Goal: Communication & Community: Answer question/provide support

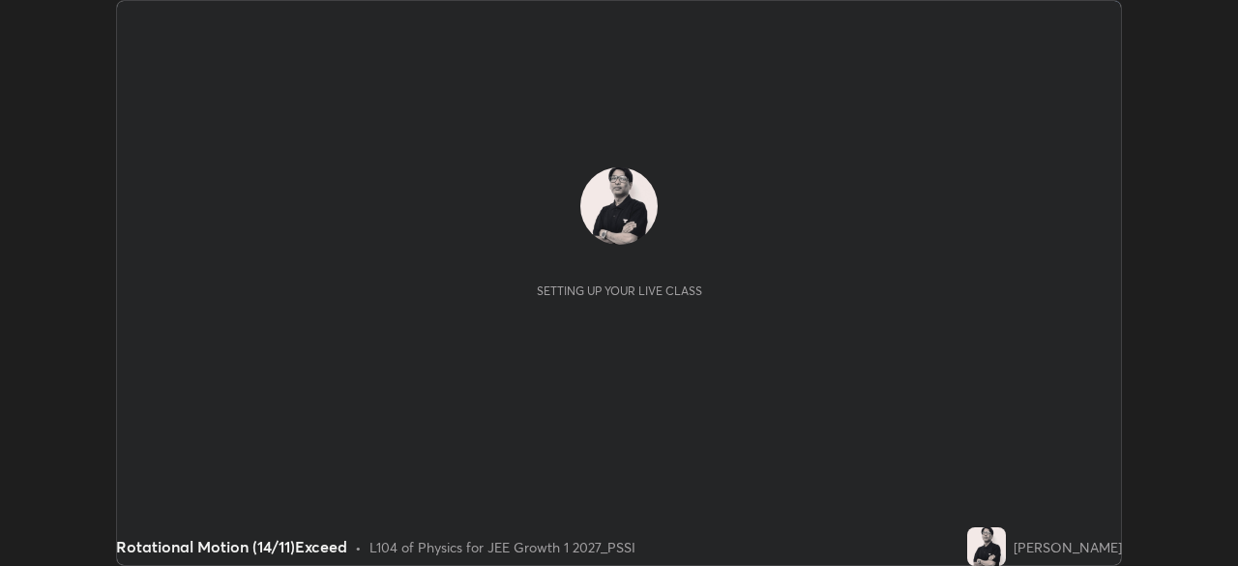
scroll to position [566, 1237]
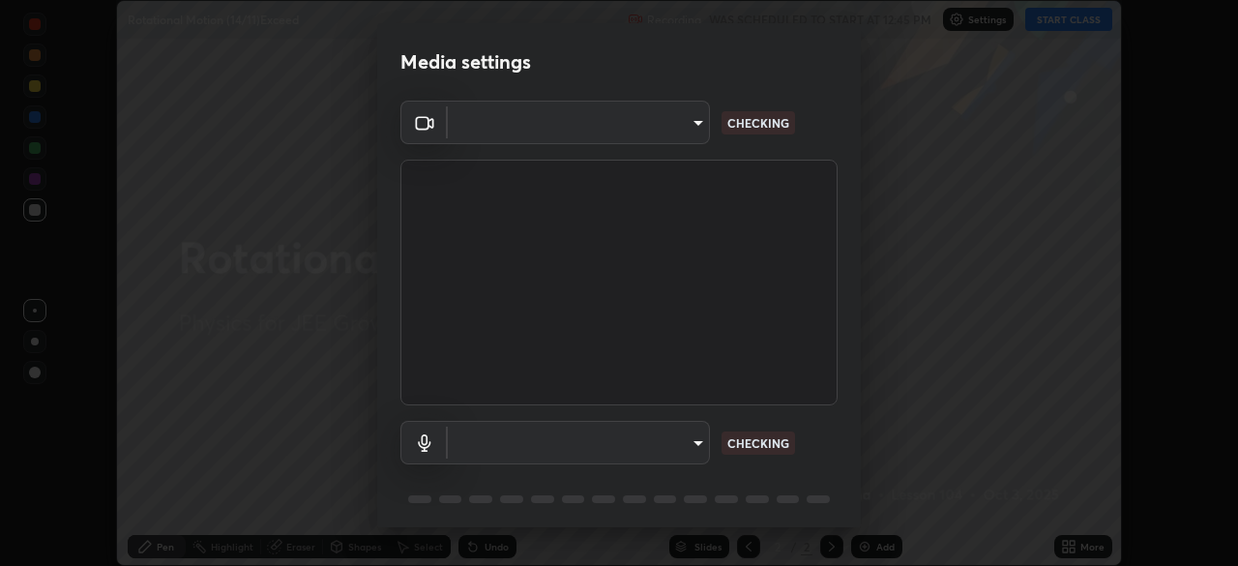
type input "ee1990ae139089087217aa4117f3cdd4c5cd383a3c846b78d8b237675fee2f3f"
click at [645, 430] on body "Erase all Rotational Motion (14/11)Exceed Recording WAS SCHEDULED TO START AT 1…" at bounding box center [619, 283] width 1238 height 566
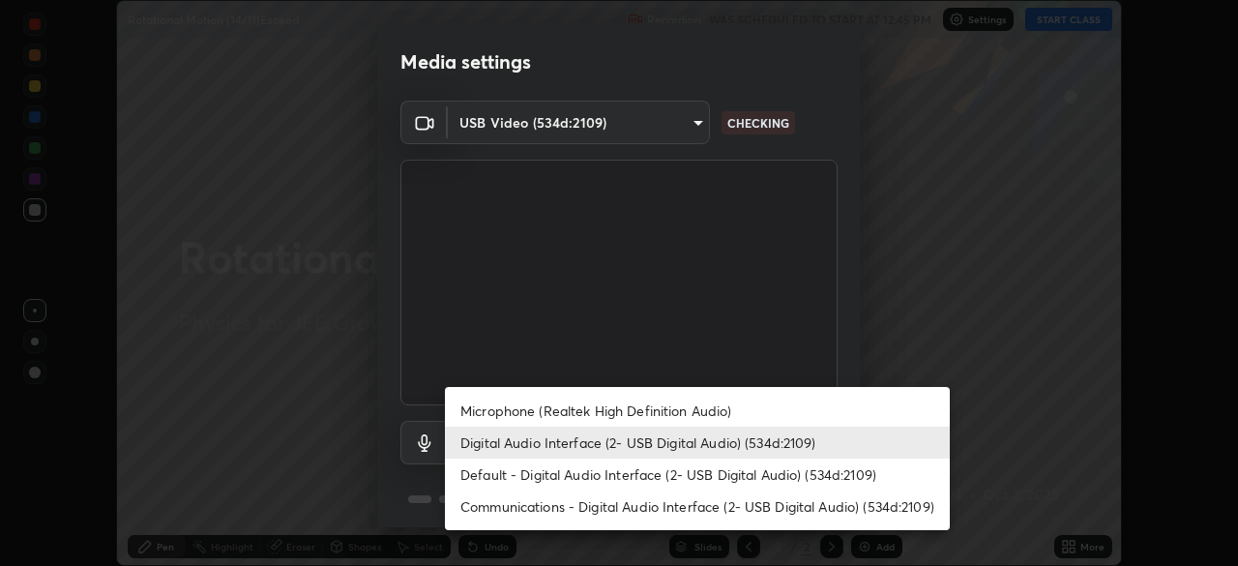
click at [659, 403] on li "Microphone (Realtek High Definition Audio)" at bounding box center [697, 411] width 505 height 32
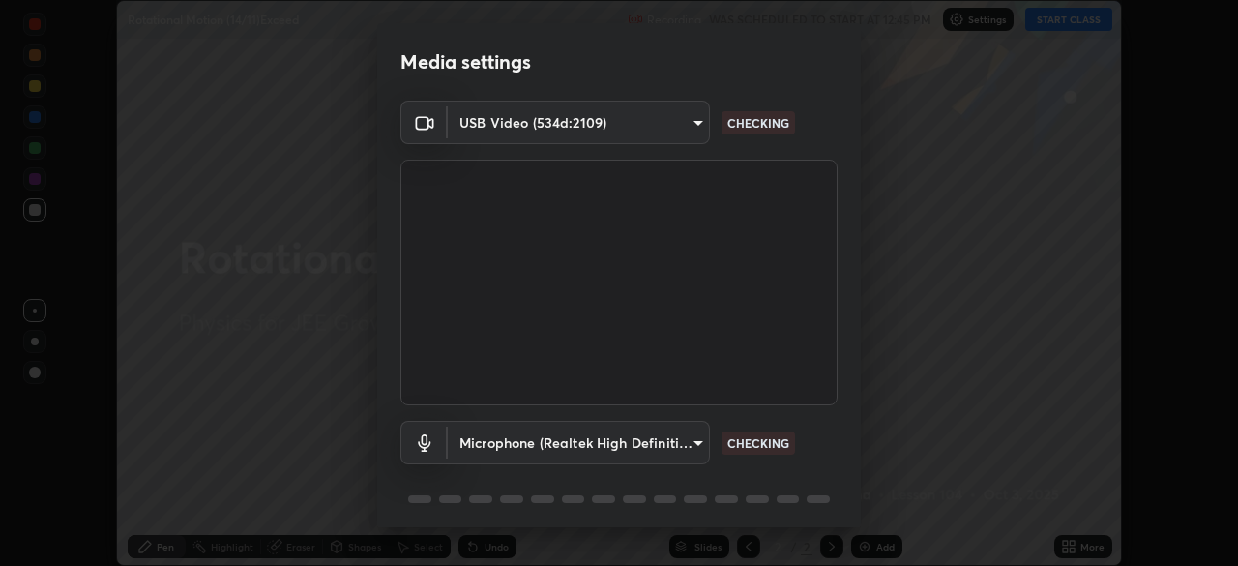
click at [634, 439] on body "Erase all Rotational Motion (14/11)Exceed Recording WAS SCHEDULED TO START AT 1…" at bounding box center [619, 283] width 1238 height 566
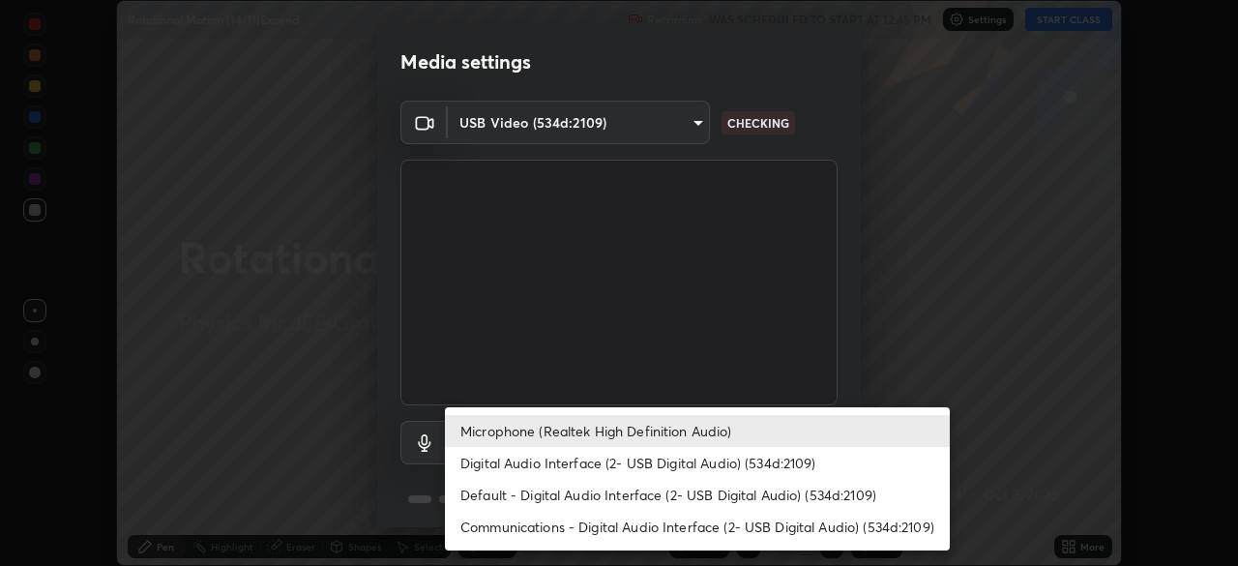
click at [652, 460] on li "Digital Audio Interface (2- USB Digital Audio) (534d:2109)" at bounding box center [697, 463] width 505 height 32
type input "f1f87336b5659162b7e0f26978becaf85209cb2a2448c75cf2a6055f99bcd44d"
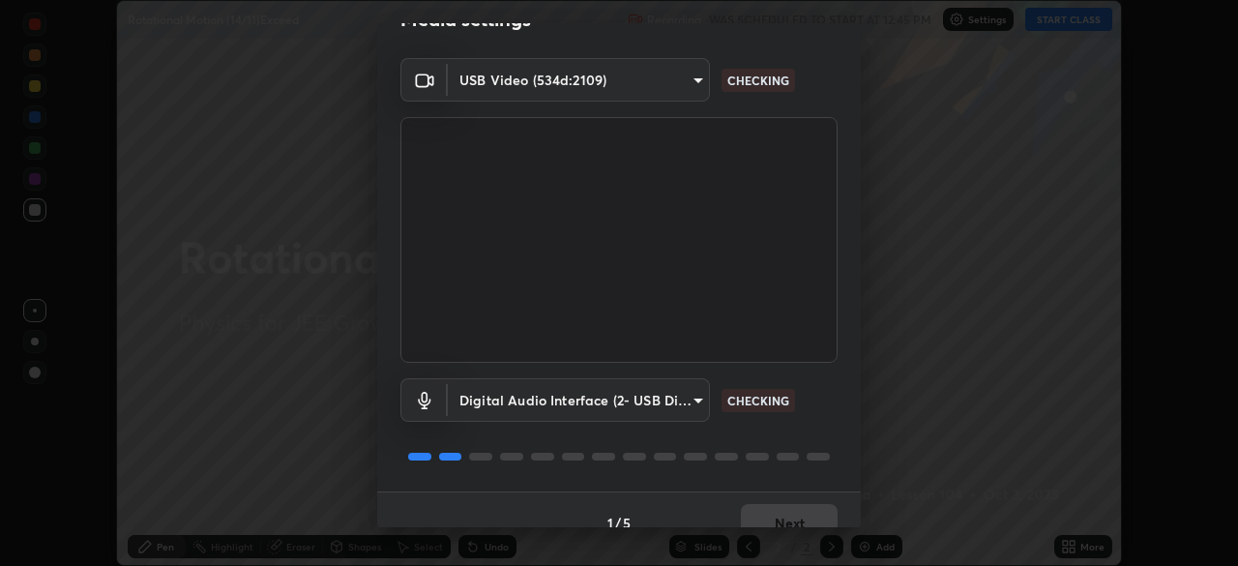
scroll to position [69, 0]
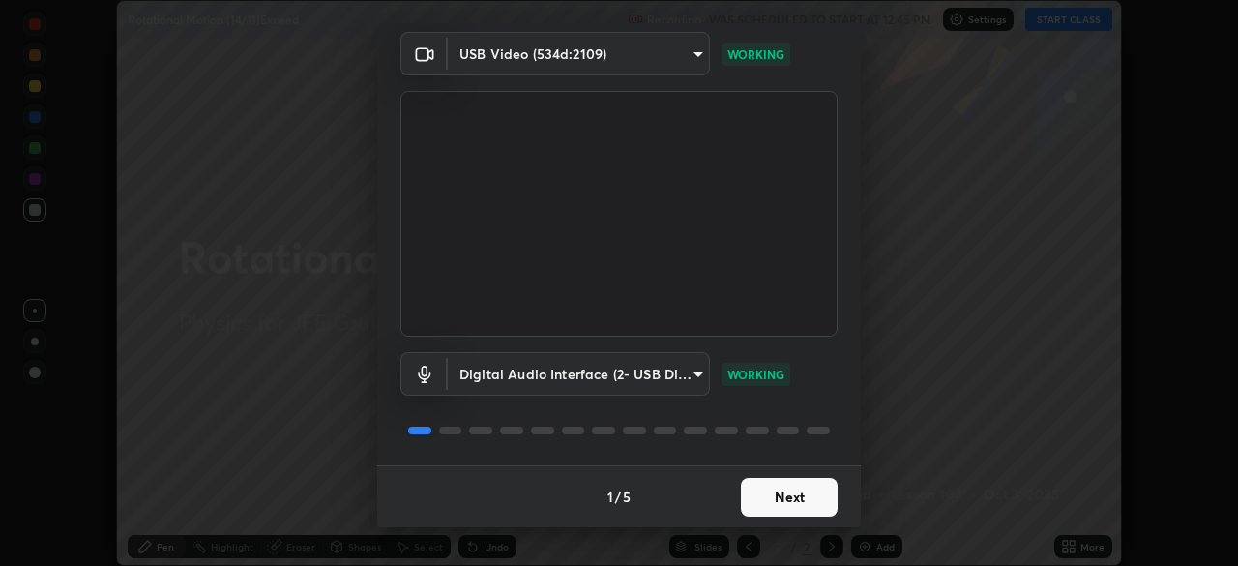
click at [788, 496] on button "Next" at bounding box center [789, 497] width 97 height 39
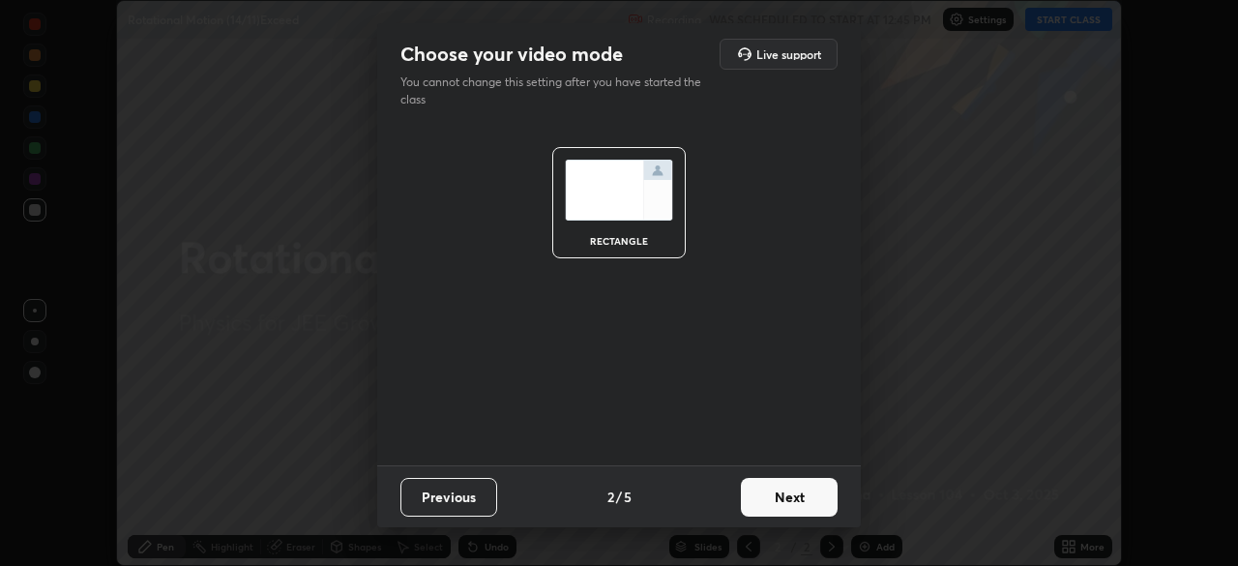
click at [794, 496] on button "Next" at bounding box center [789, 497] width 97 height 39
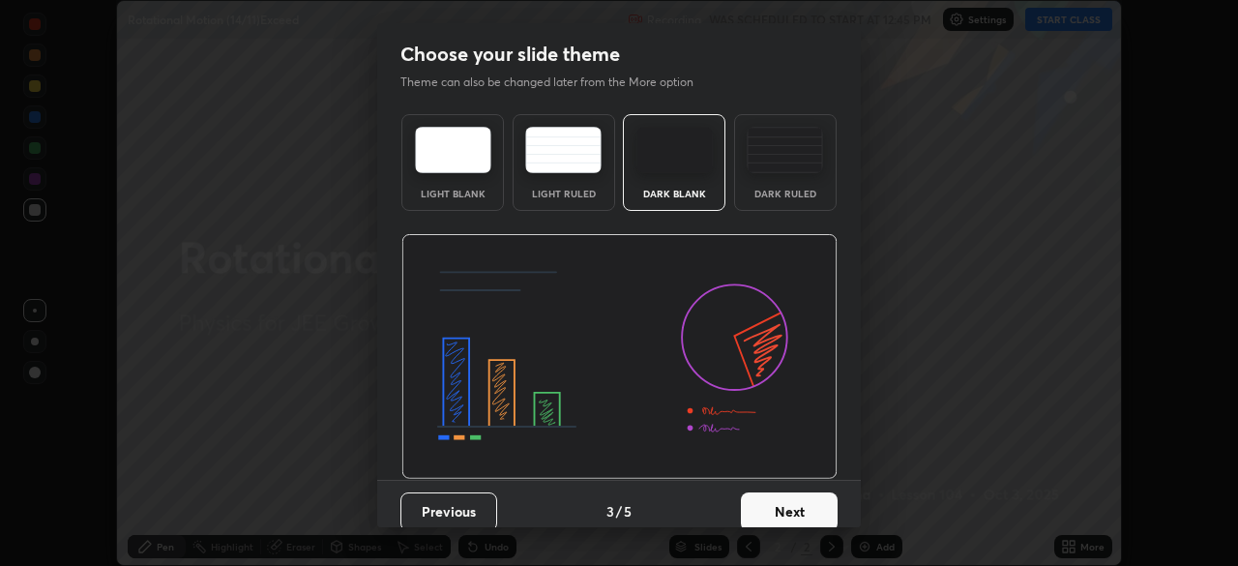
click at [791, 499] on button "Next" at bounding box center [789, 511] width 97 height 39
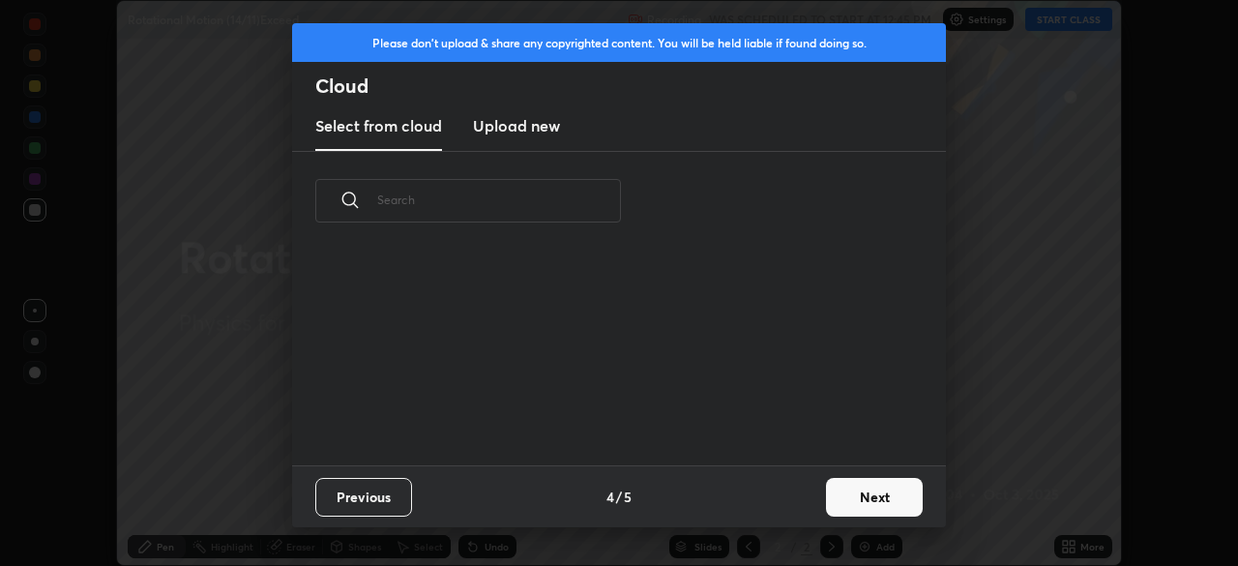
click at [850, 496] on button "Next" at bounding box center [874, 497] width 97 height 39
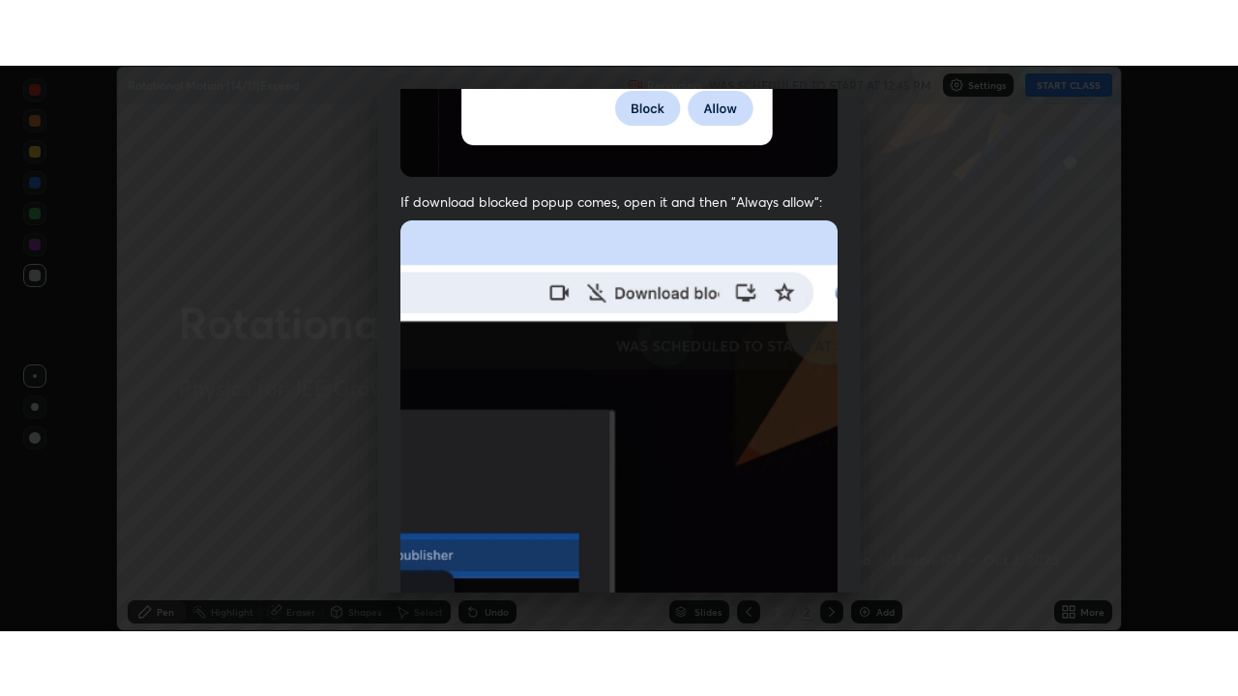
scroll to position [463, 0]
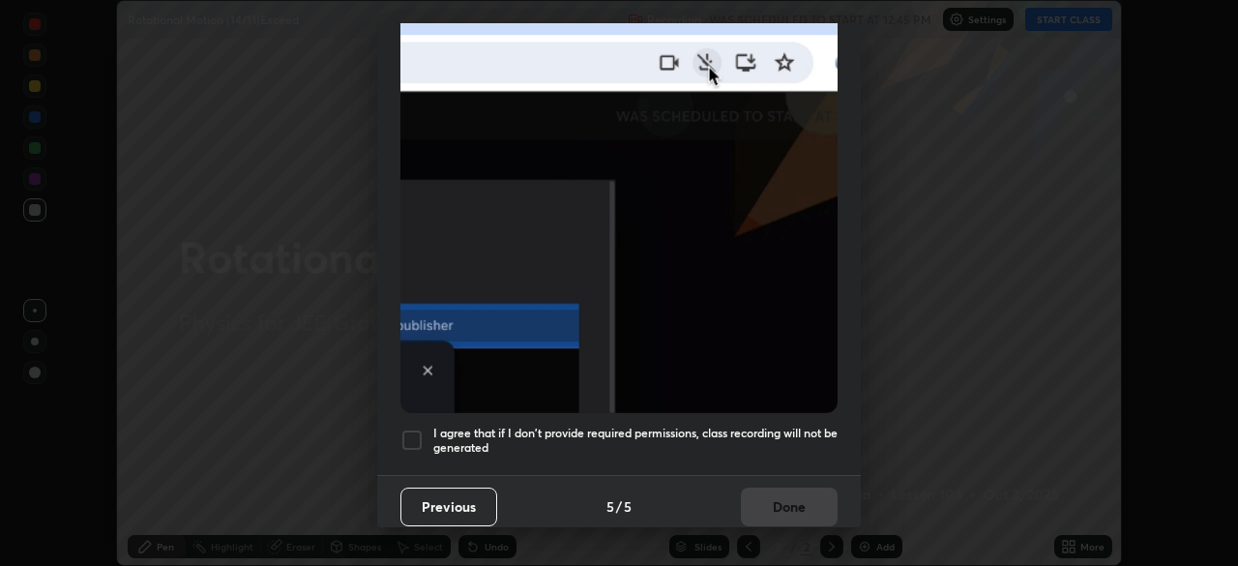
click at [406, 428] on div at bounding box center [411, 439] width 23 height 23
click at [791, 487] on button "Done" at bounding box center [789, 506] width 97 height 39
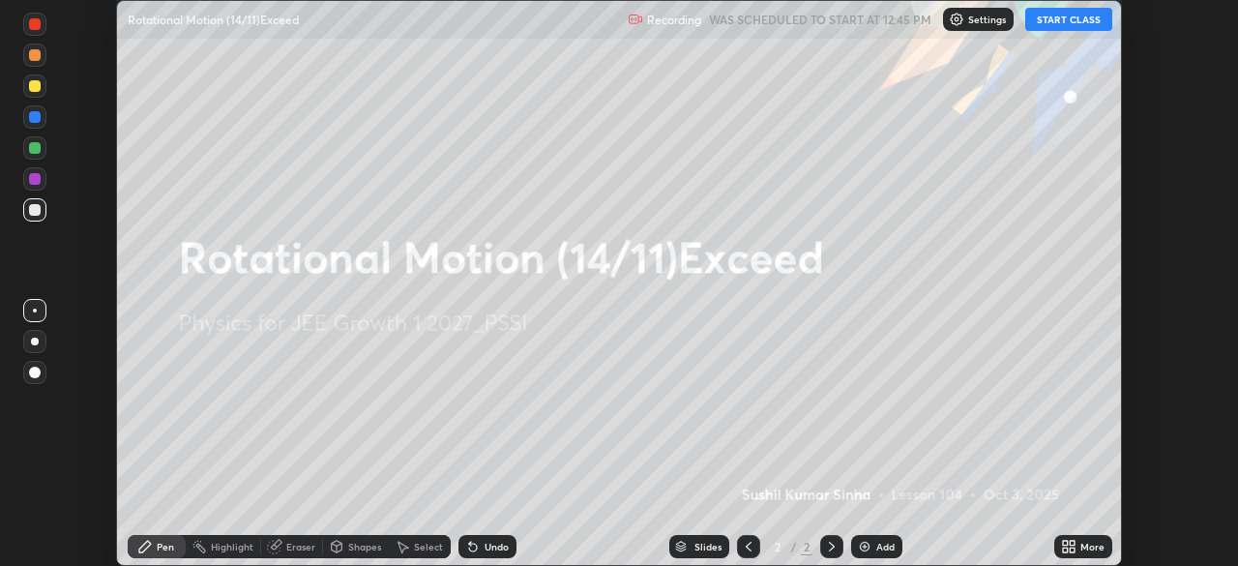
click at [1065, 21] on button "START CLASS" at bounding box center [1068, 19] width 87 height 23
click at [1071, 542] on icon at bounding box center [1072, 543] width 5 height 5
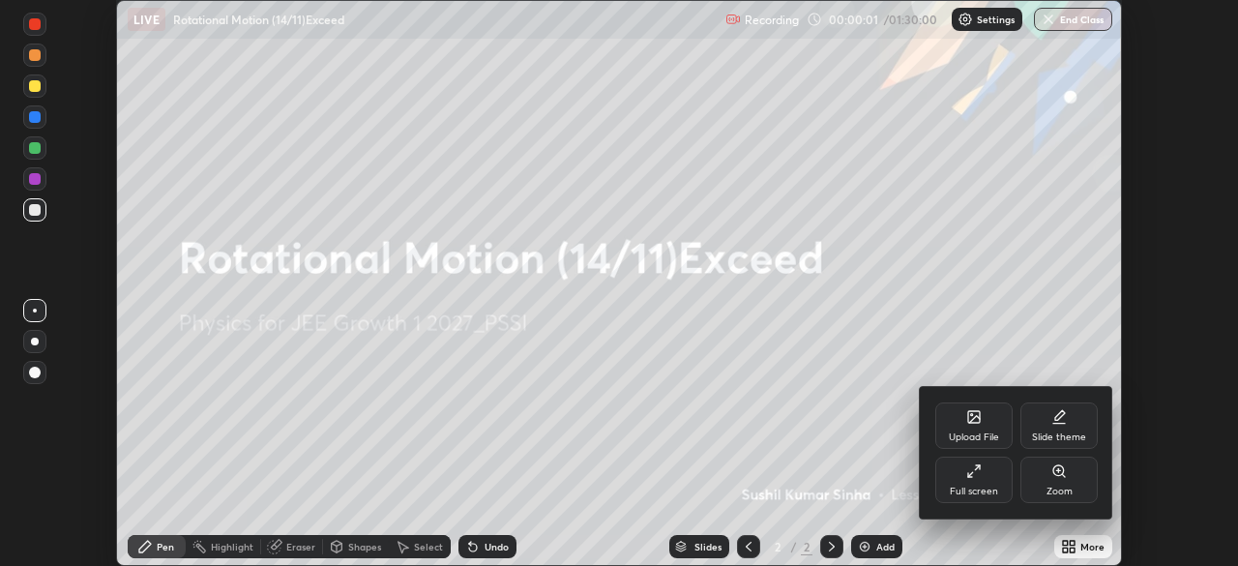
click at [976, 483] on div "Full screen" at bounding box center [973, 480] width 77 height 46
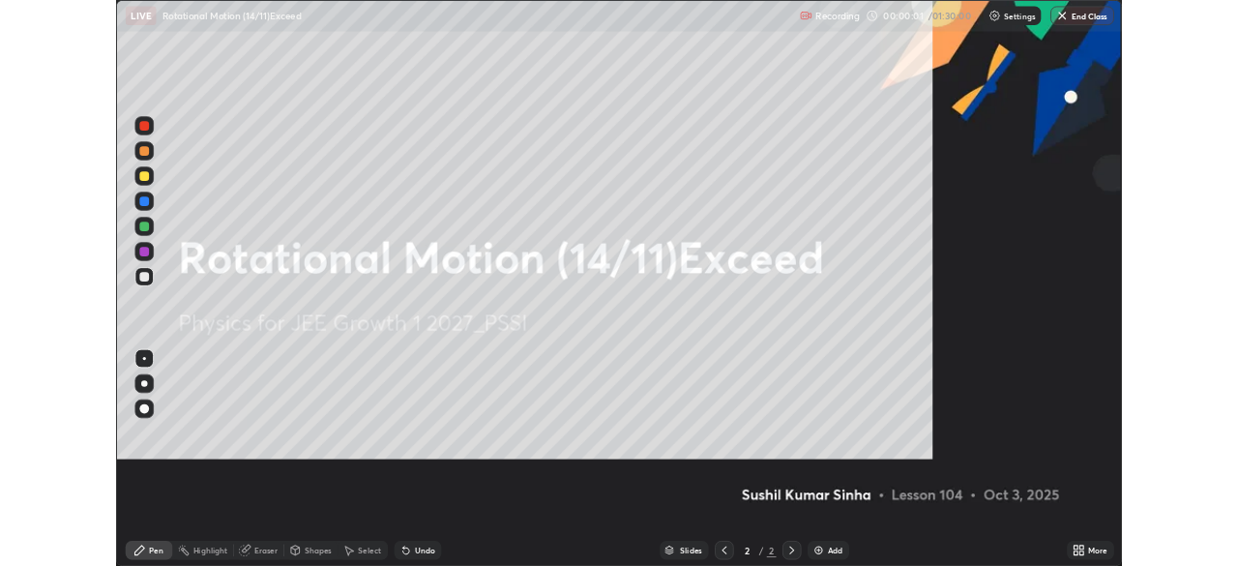
scroll to position [696, 1238]
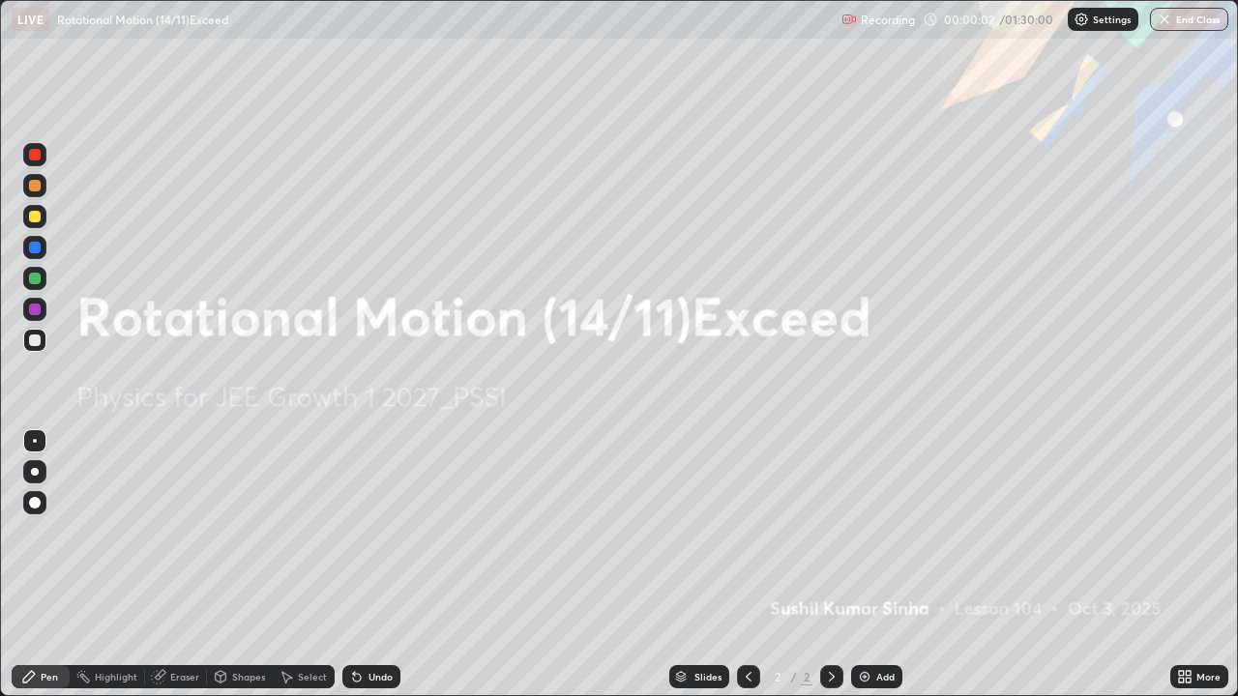
click at [858, 565] on img at bounding box center [864, 676] width 15 height 15
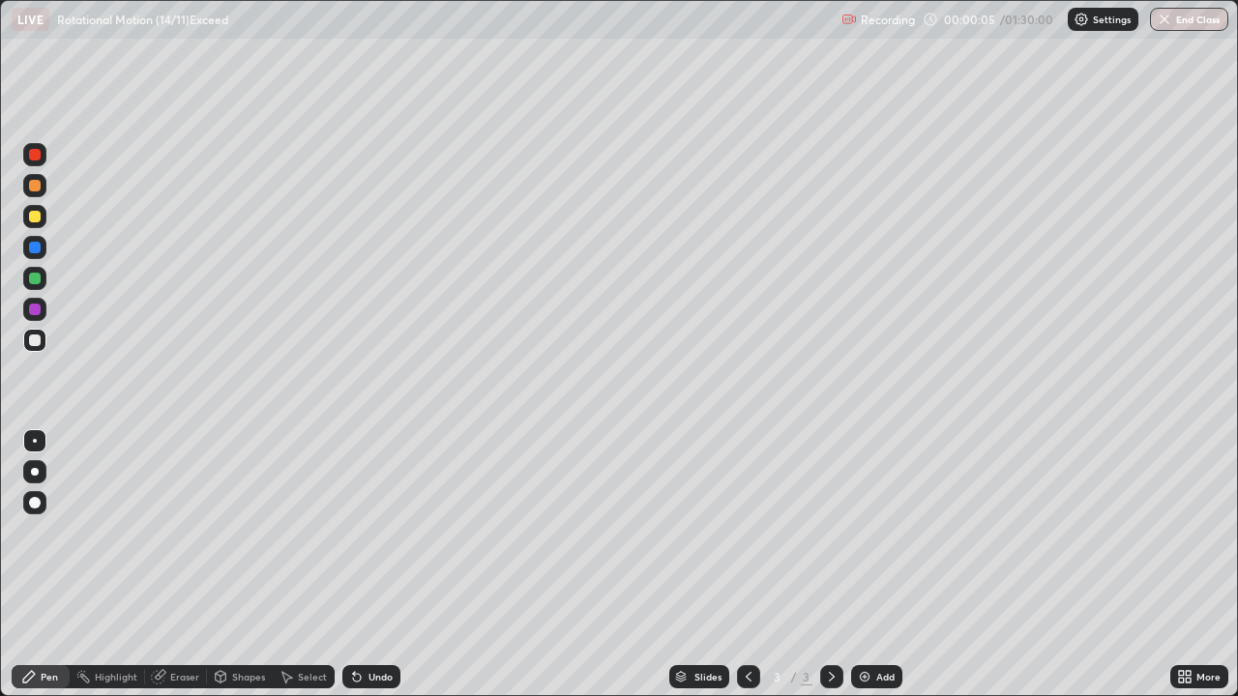
click at [258, 565] on div "Shapes" at bounding box center [248, 677] width 33 height 10
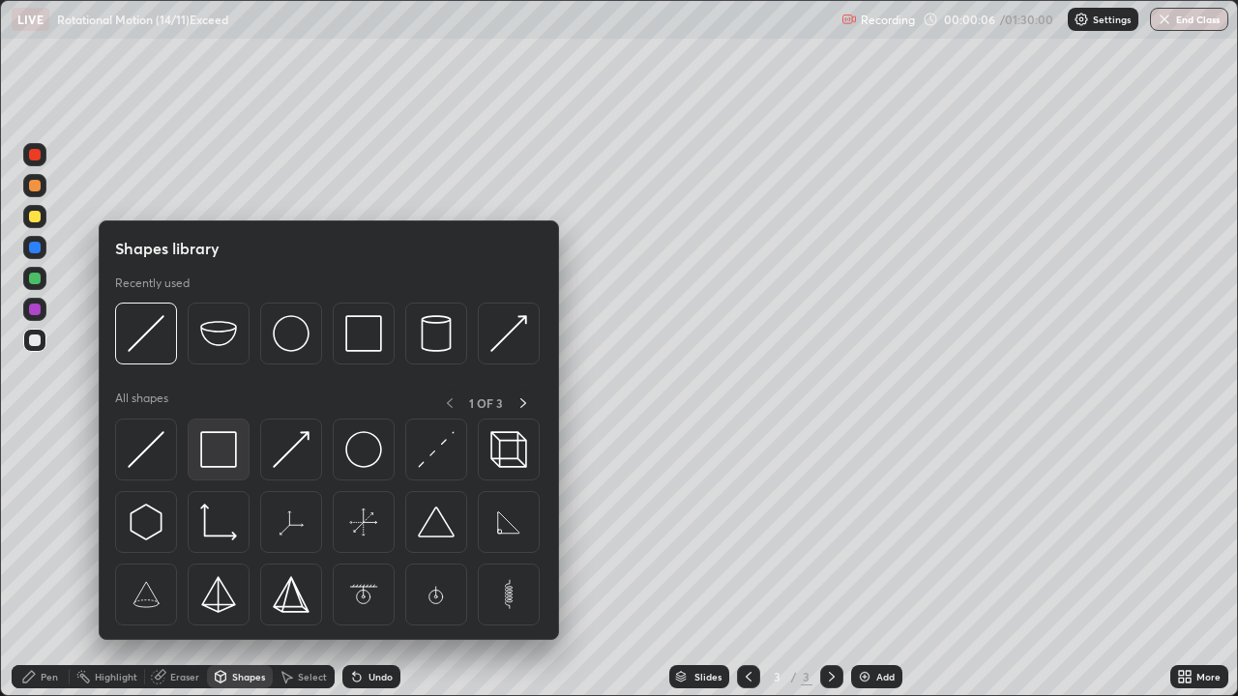
click at [224, 456] on img at bounding box center [218, 449] width 37 height 37
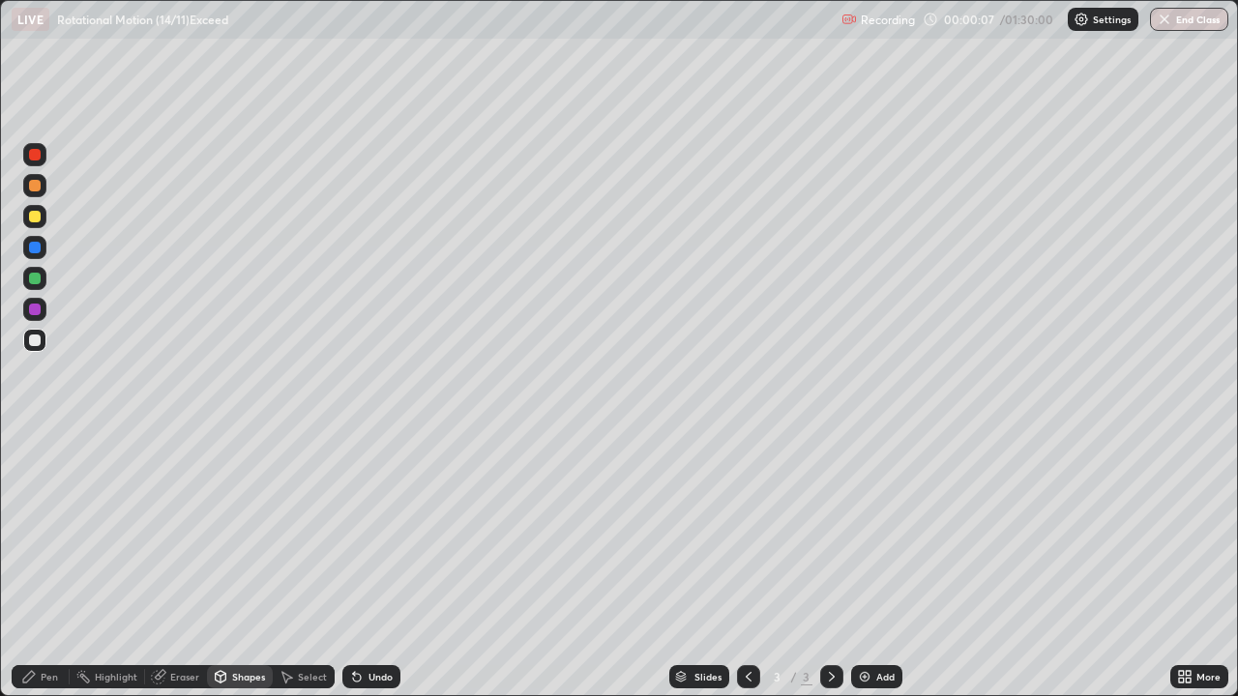
click at [36, 217] on div at bounding box center [35, 217] width 12 height 12
click at [61, 565] on div "Pen" at bounding box center [41, 676] width 58 height 23
click at [37, 311] on div at bounding box center [35, 310] width 12 height 12
click at [37, 340] on div at bounding box center [35, 341] width 12 height 12
click at [36, 340] on div at bounding box center [35, 341] width 12 height 12
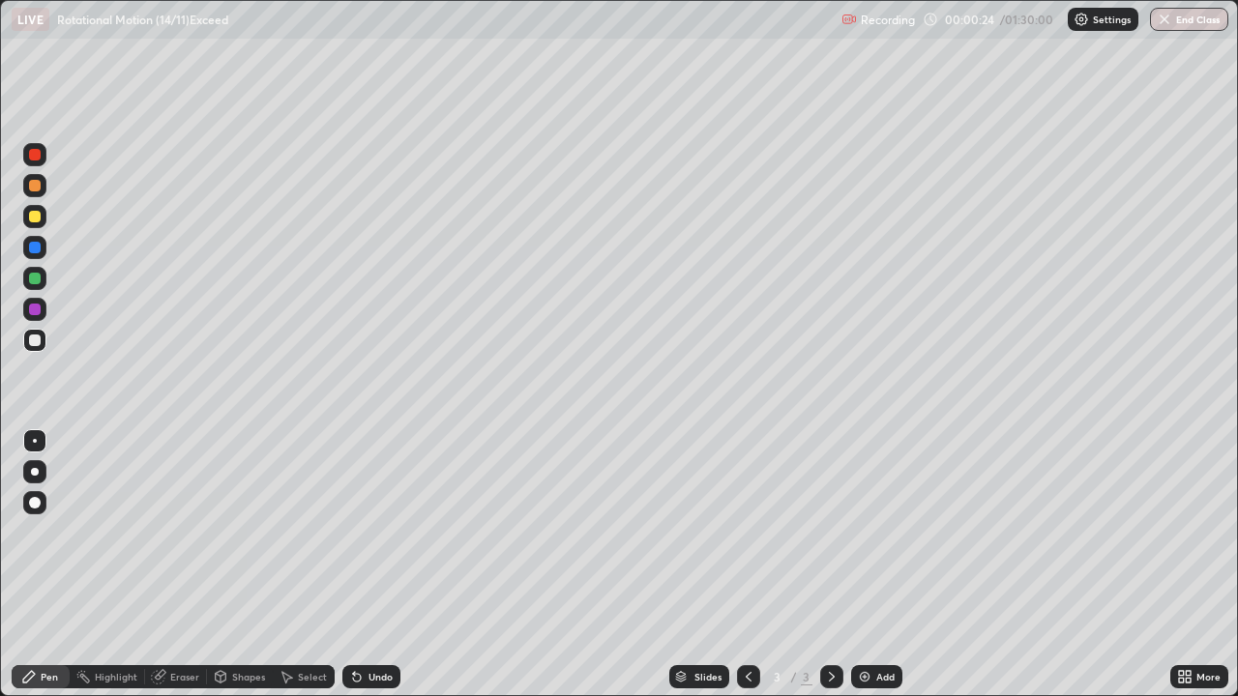
click at [38, 156] on div at bounding box center [35, 155] width 12 height 12
click at [260, 565] on div "Shapes" at bounding box center [248, 677] width 33 height 10
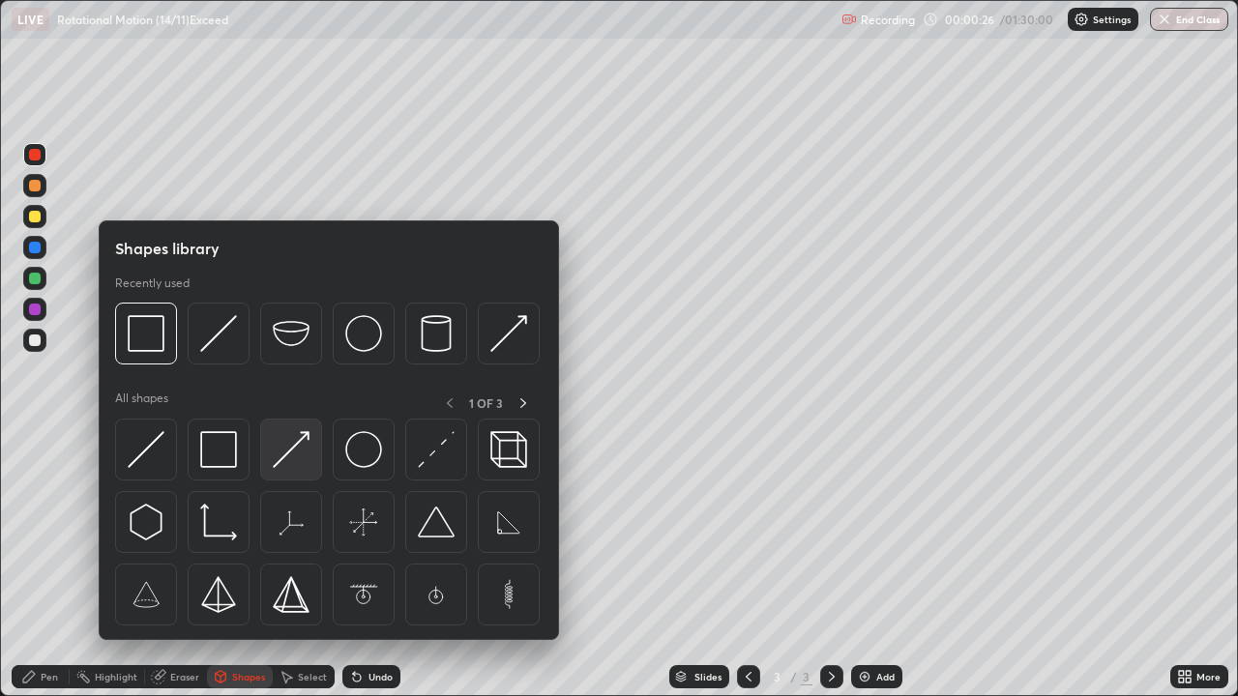
click at [295, 451] on img at bounding box center [291, 449] width 37 height 37
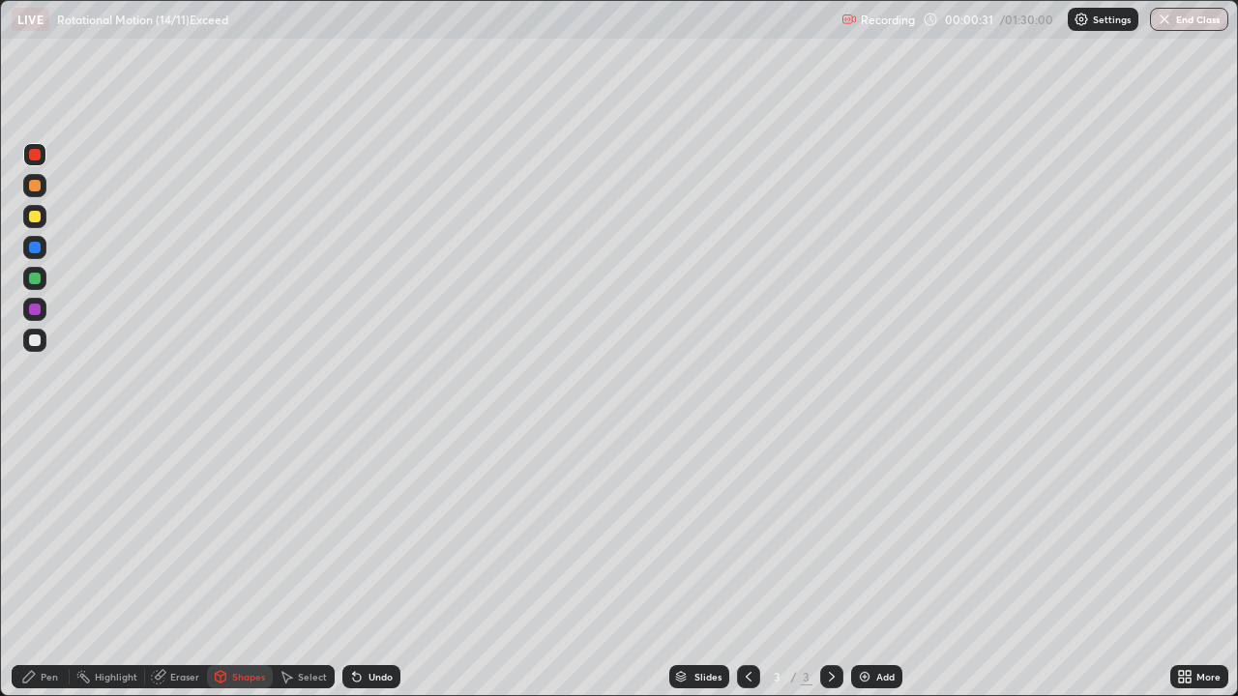
click at [69, 565] on div at bounding box center [69, 676] width 1 height 15
click at [36, 278] on div at bounding box center [35, 279] width 12 height 12
click at [361, 565] on icon at bounding box center [356, 676] width 15 height 15
click at [364, 565] on div "Undo" at bounding box center [371, 676] width 58 height 23
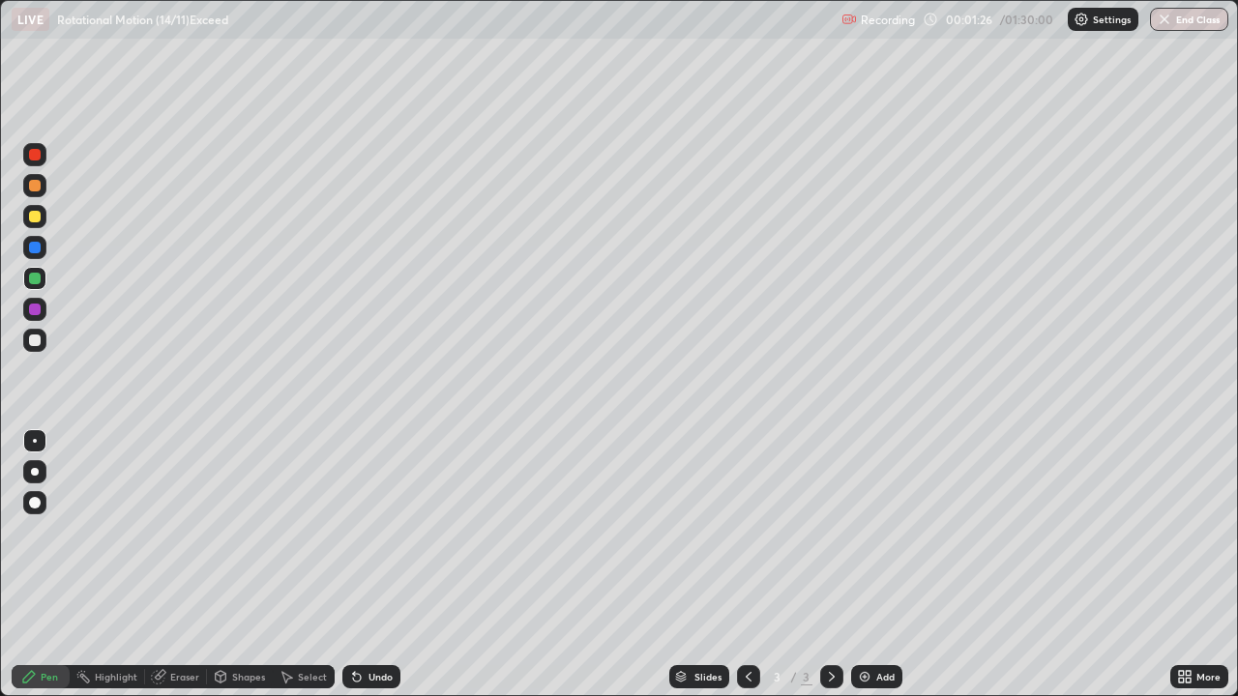
click at [38, 219] on div at bounding box center [35, 217] width 12 height 12
click at [36, 308] on div at bounding box center [35, 310] width 12 height 12
click at [376, 565] on div "Undo" at bounding box center [380, 677] width 24 height 10
click at [375, 565] on div "Undo" at bounding box center [380, 677] width 24 height 10
click at [42, 251] on div at bounding box center [34, 247] width 23 height 23
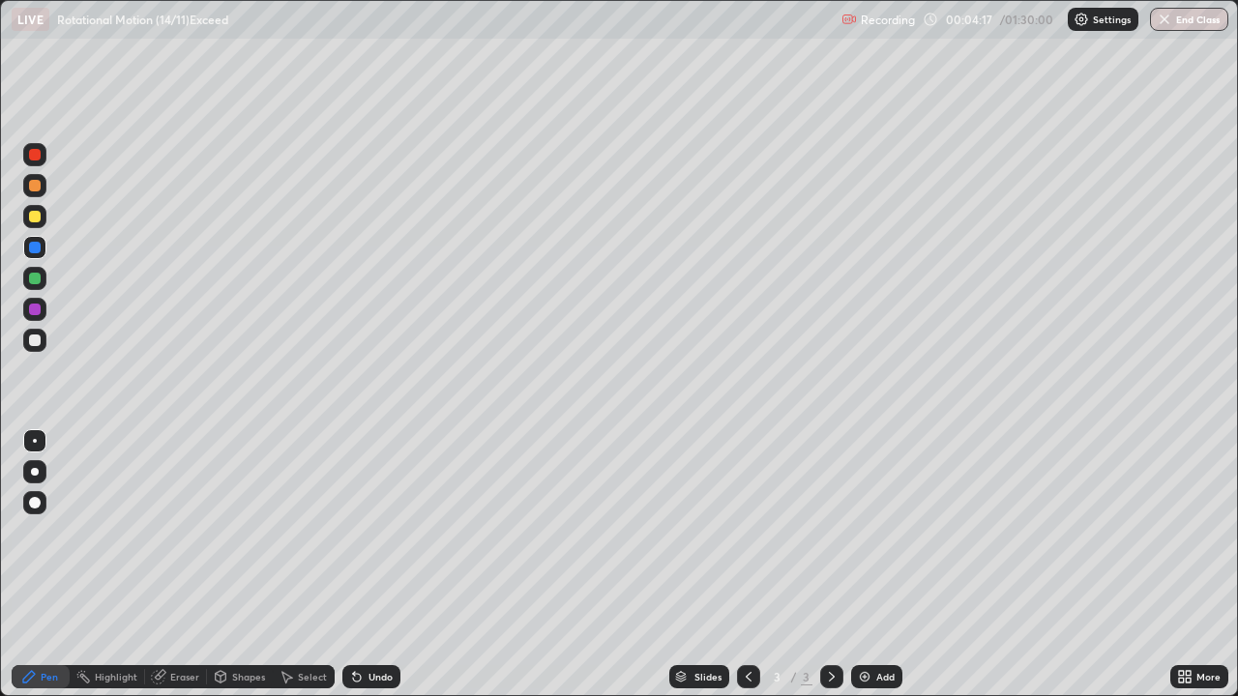
click at [862, 565] on img at bounding box center [864, 676] width 15 height 15
click at [257, 565] on div "Shapes" at bounding box center [248, 677] width 33 height 10
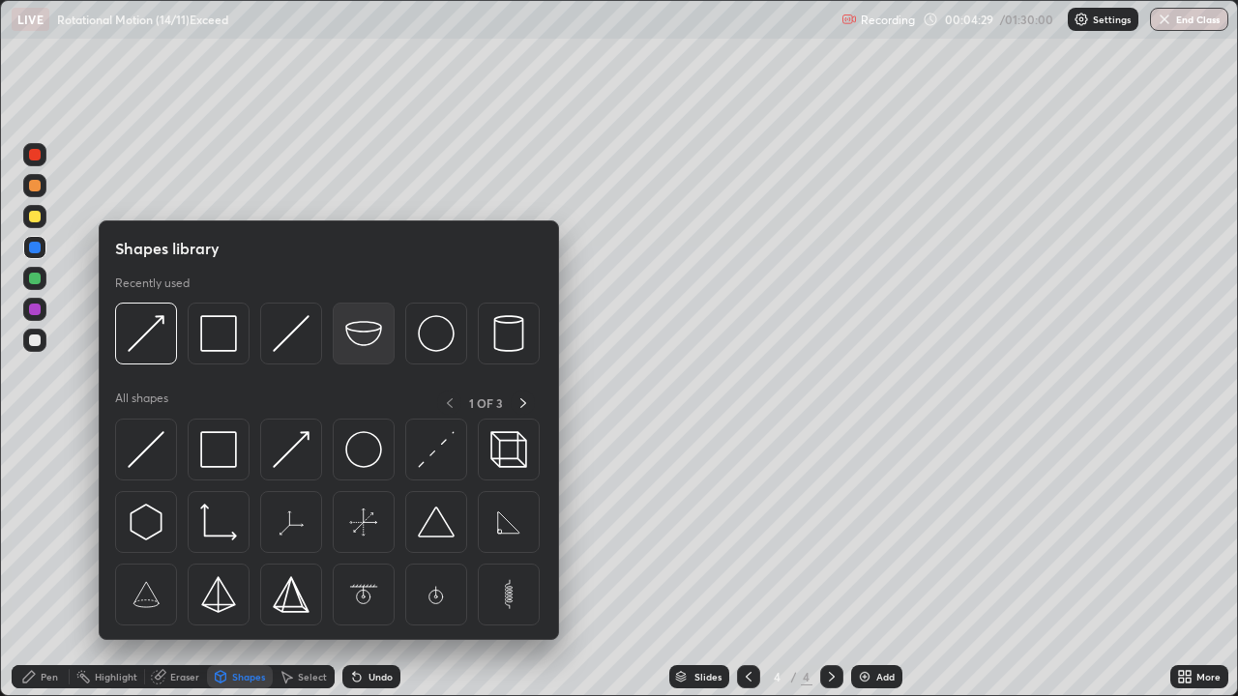
click at [368, 337] on img at bounding box center [363, 333] width 37 height 37
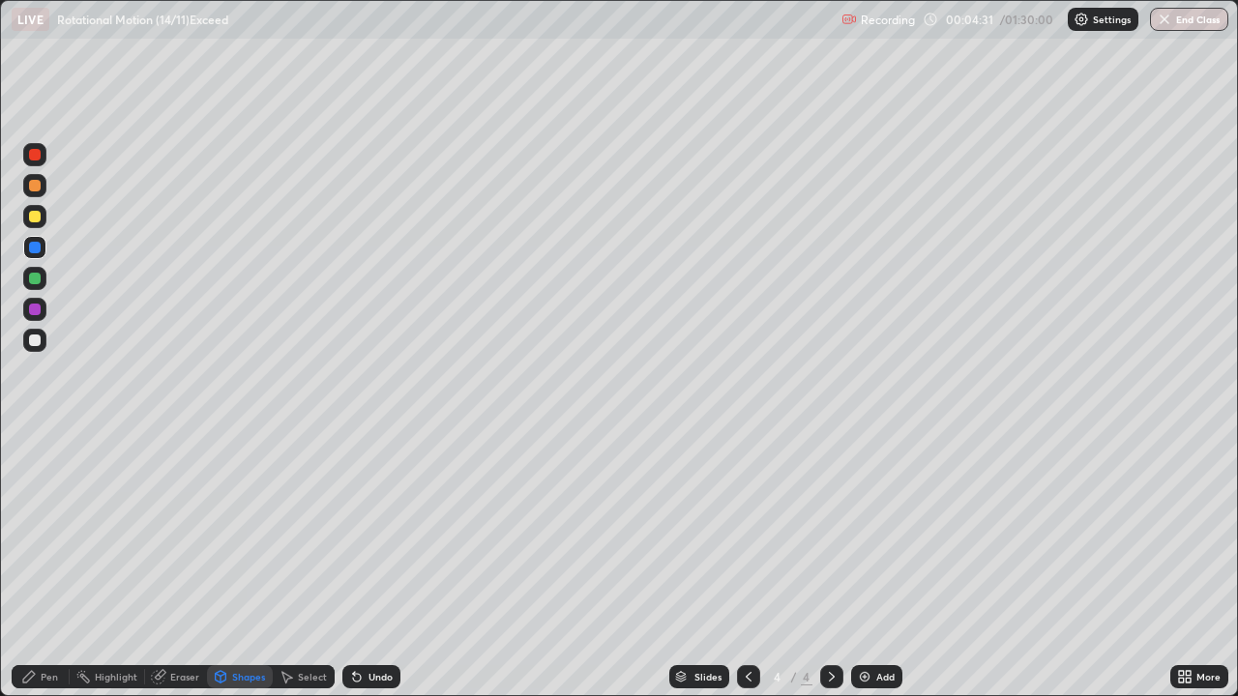
click at [38, 341] on div at bounding box center [35, 341] width 12 height 12
click at [310, 565] on div "Select" at bounding box center [312, 677] width 29 height 10
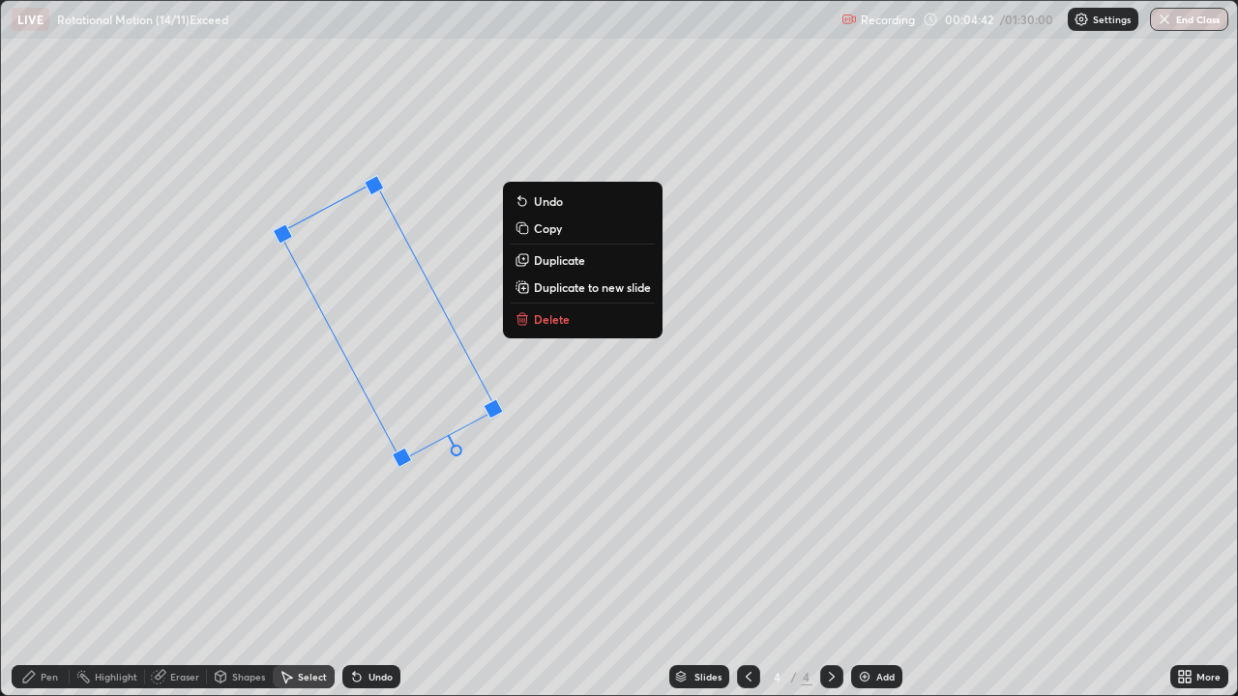
click at [525, 381] on div "62 ° Undo Copy Duplicate Duplicate to new slide Delete" at bounding box center [619, 348] width 1236 height 694
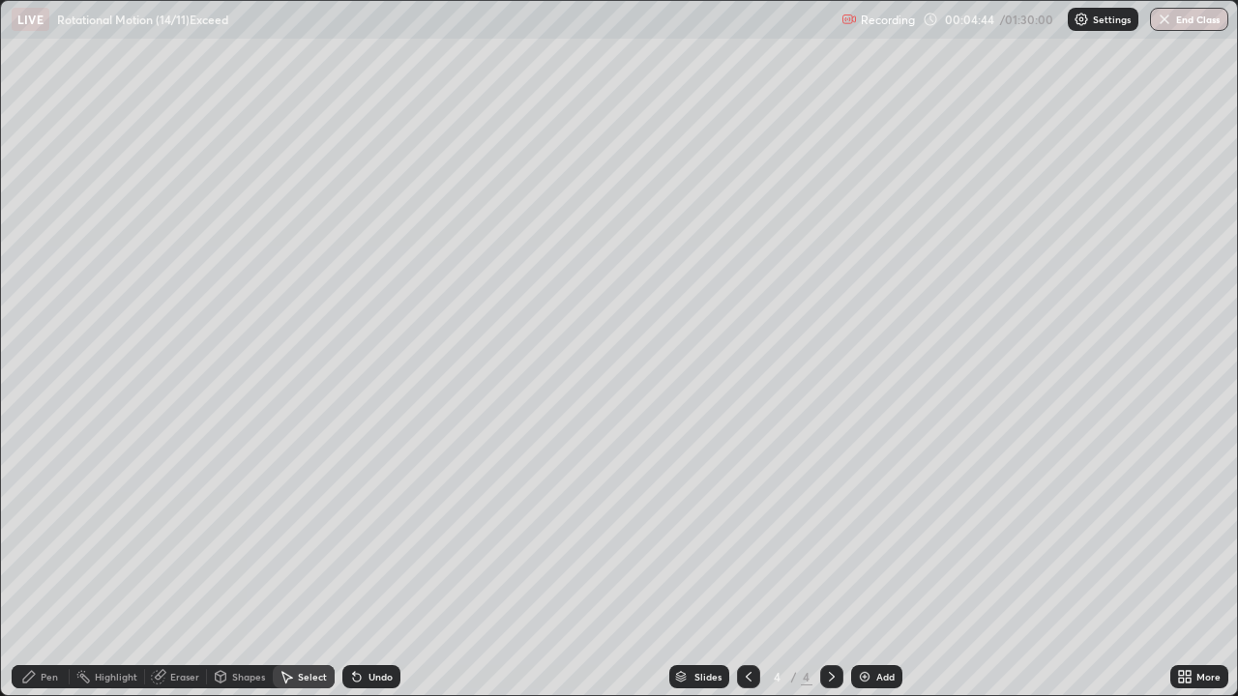
click at [237, 565] on div "Shapes" at bounding box center [248, 677] width 33 height 10
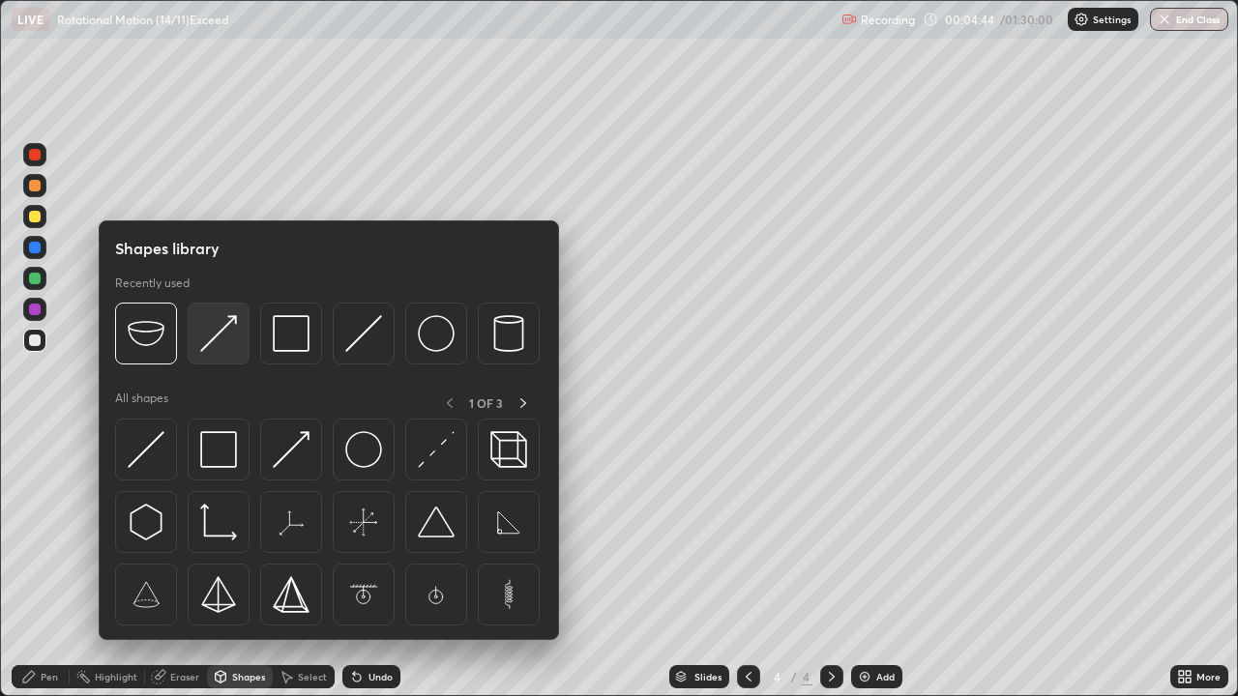
click at [224, 336] on img at bounding box center [218, 333] width 37 height 37
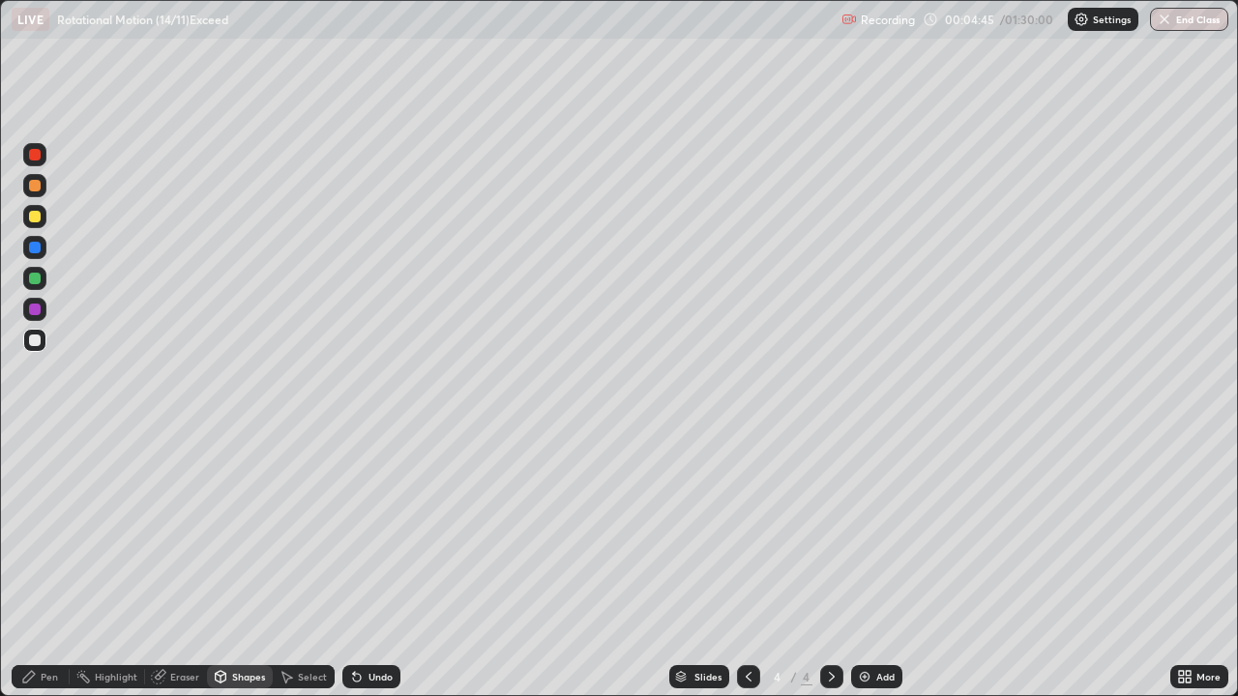
click at [40, 220] on div at bounding box center [34, 216] width 23 height 23
click at [253, 565] on div "Shapes" at bounding box center [248, 677] width 33 height 10
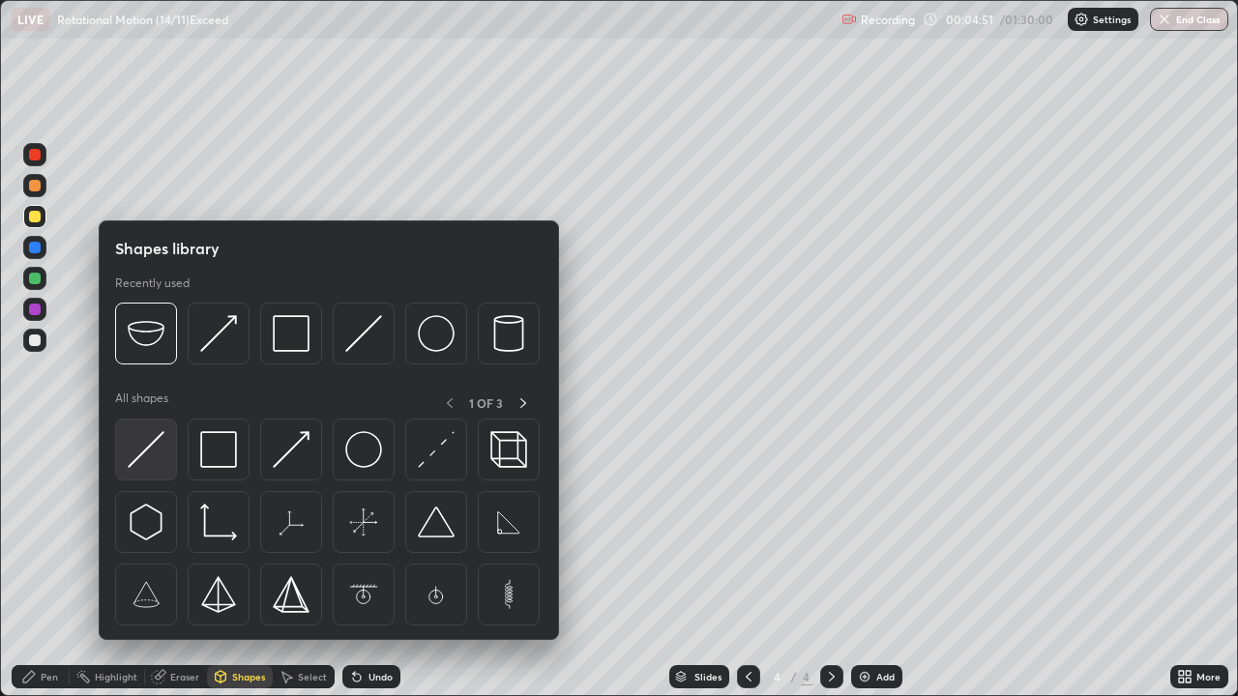
click at [153, 445] on img at bounding box center [146, 449] width 37 height 37
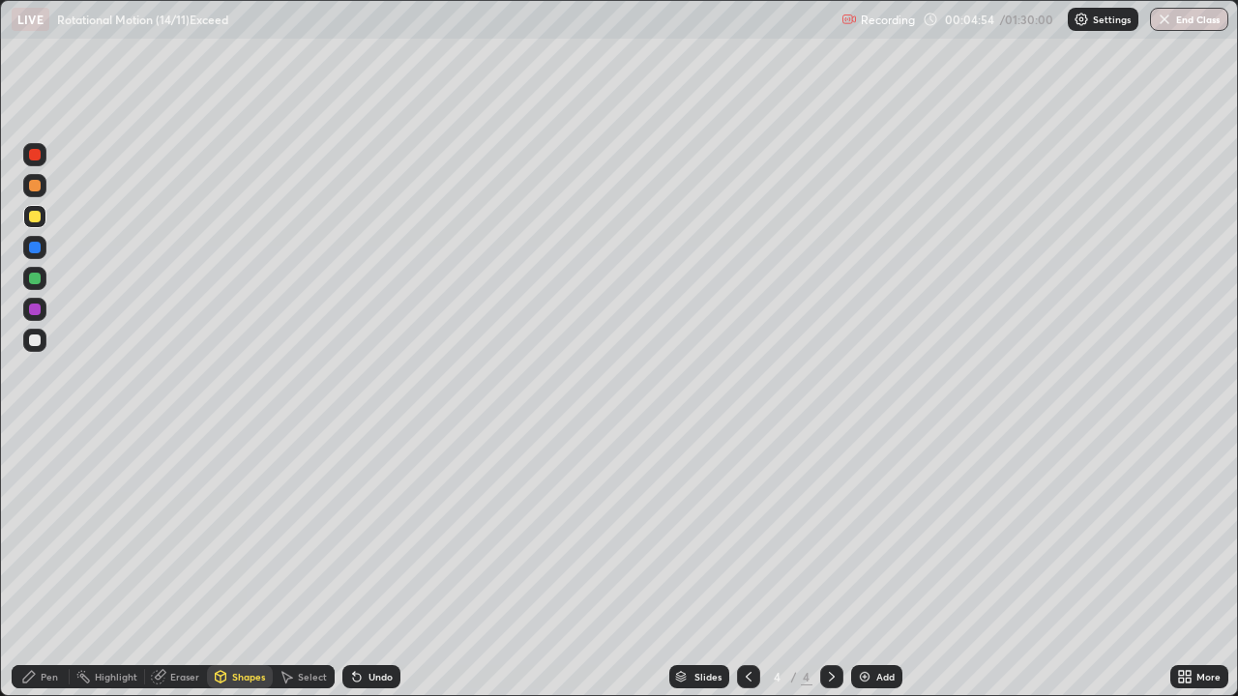
click at [54, 565] on div "Pen" at bounding box center [41, 676] width 58 height 23
click at [36, 279] on div at bounding box center [35, 279] width 12 height 12
click at [246, 565] on div "Shapes" at bounding box center [240, 676] width 66 height 23
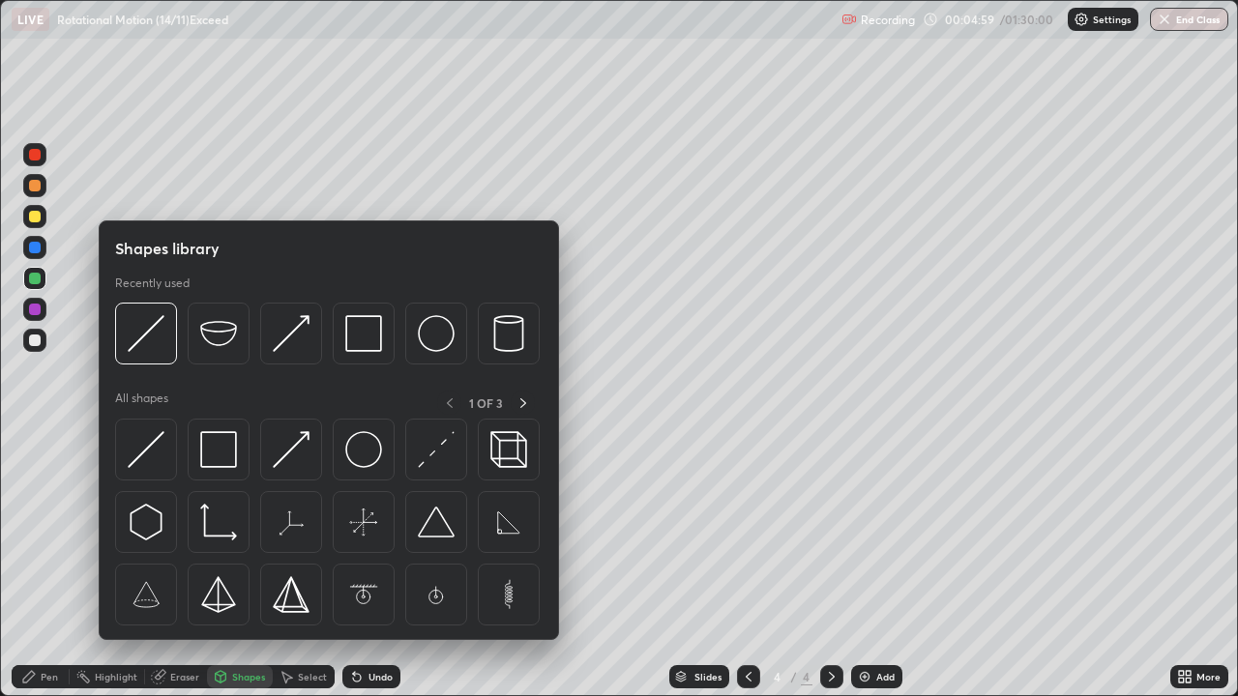
click at [221, 448] on img at bounding box center [218, 449] width 37 height 37
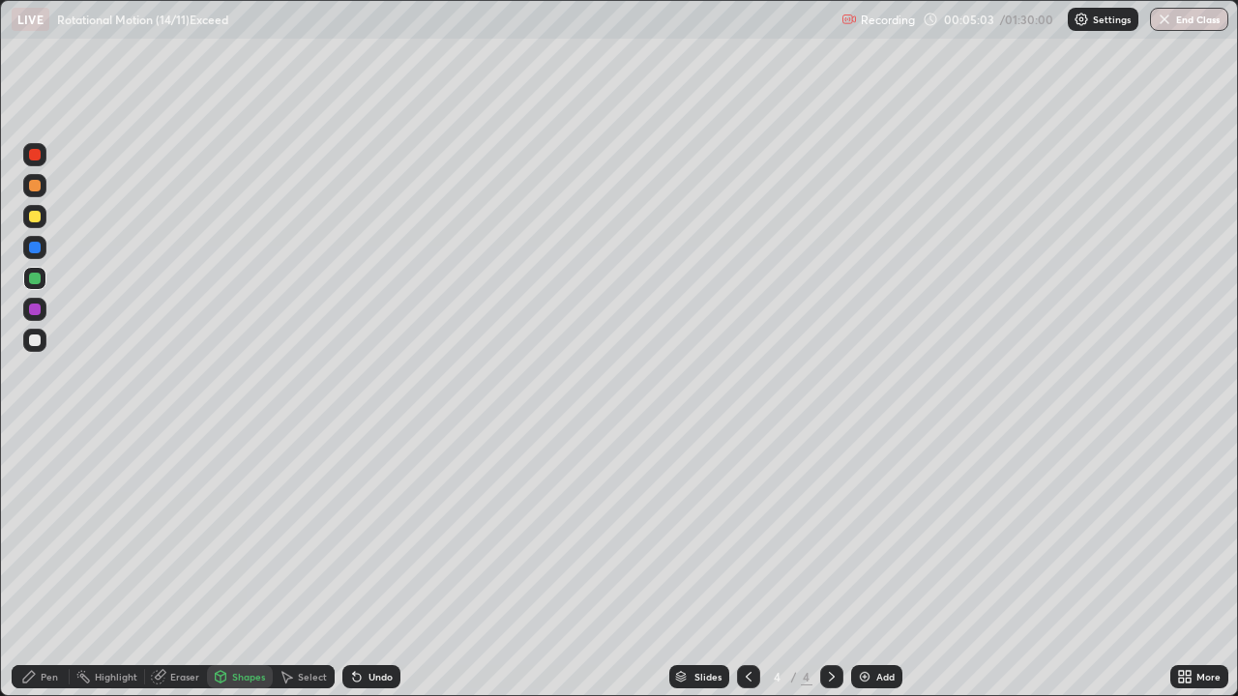
click at [310, 565] on div "Select" at bounding box center [312, 677] width 29 height 10
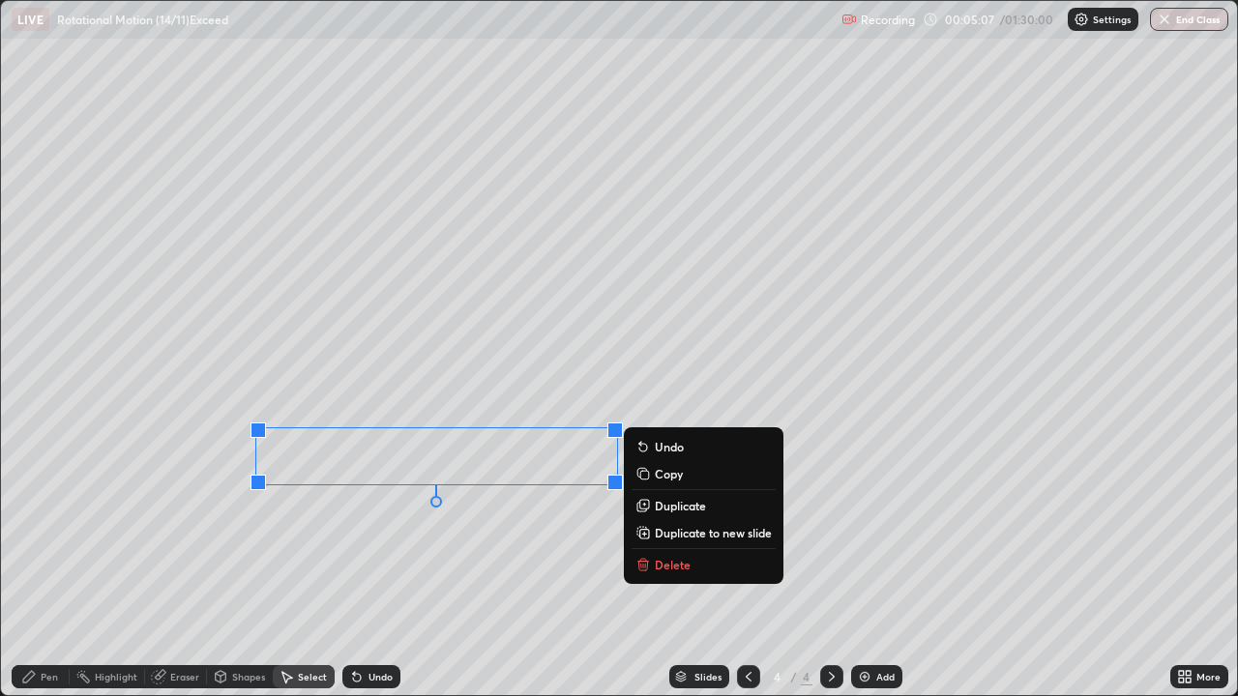
click at [475, 541] on div "0 ° Undo Copy Duplicate Duplicate to new slide Delete" at bounding box center [619, 348] width 1236 height 694
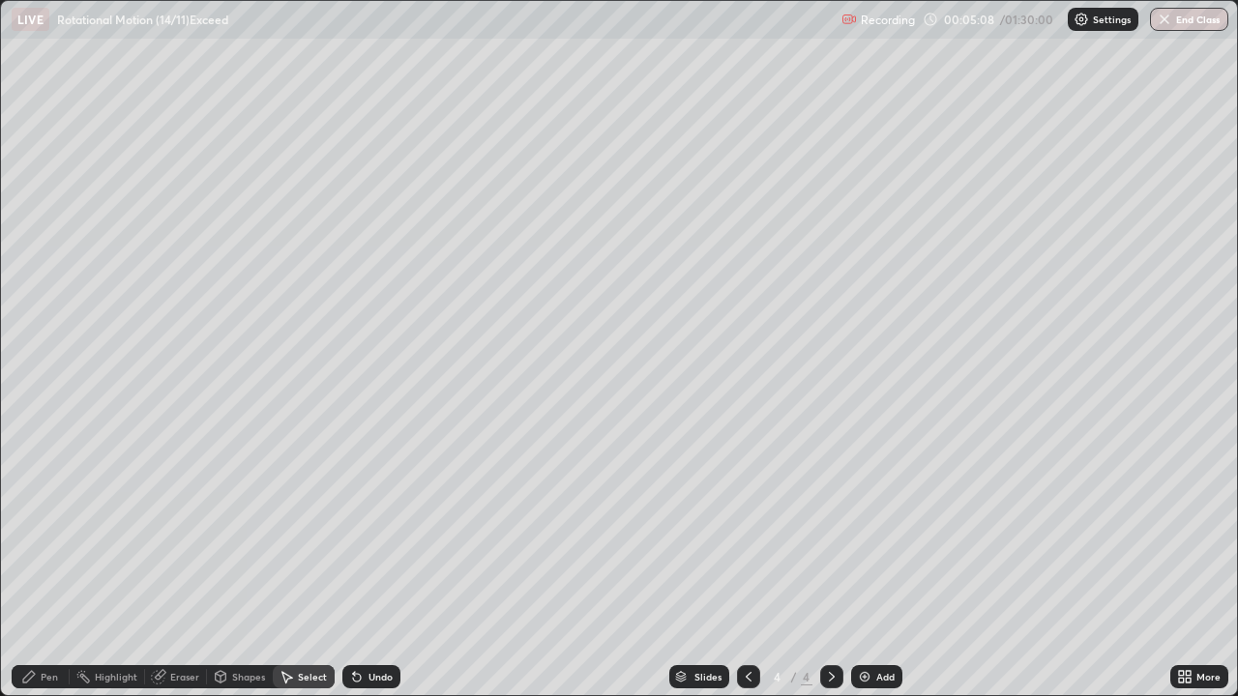
click at [56, 565] on div "Pen" at bounding box center [49, 677] width 17 height 10
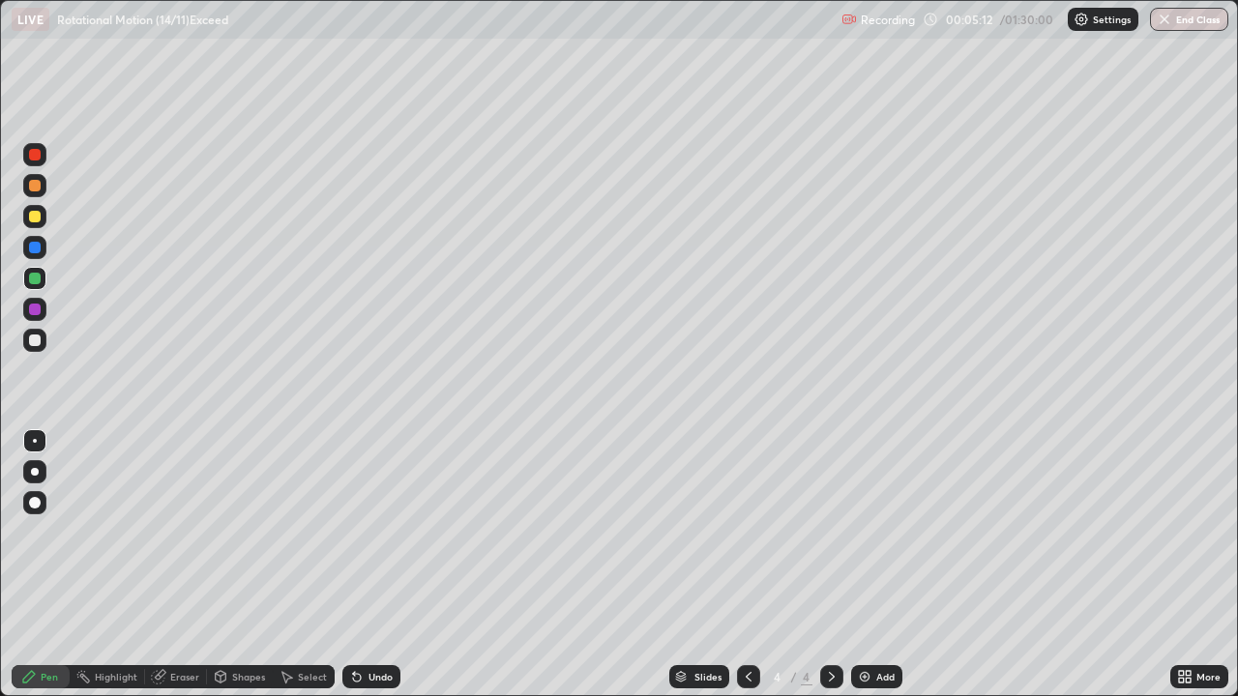
click at [44, 309] on div at bounding box center [34, 309] width 23 height 23
click at [38, 278] on div at bounding box center [35, 279] width 12 height 12
click at [859, 565] on img at bounding box center [864, 676] width 15 height 15
click at [252, 565] on div "Shapes" at bounding box center [248, 677] width 33 height 10
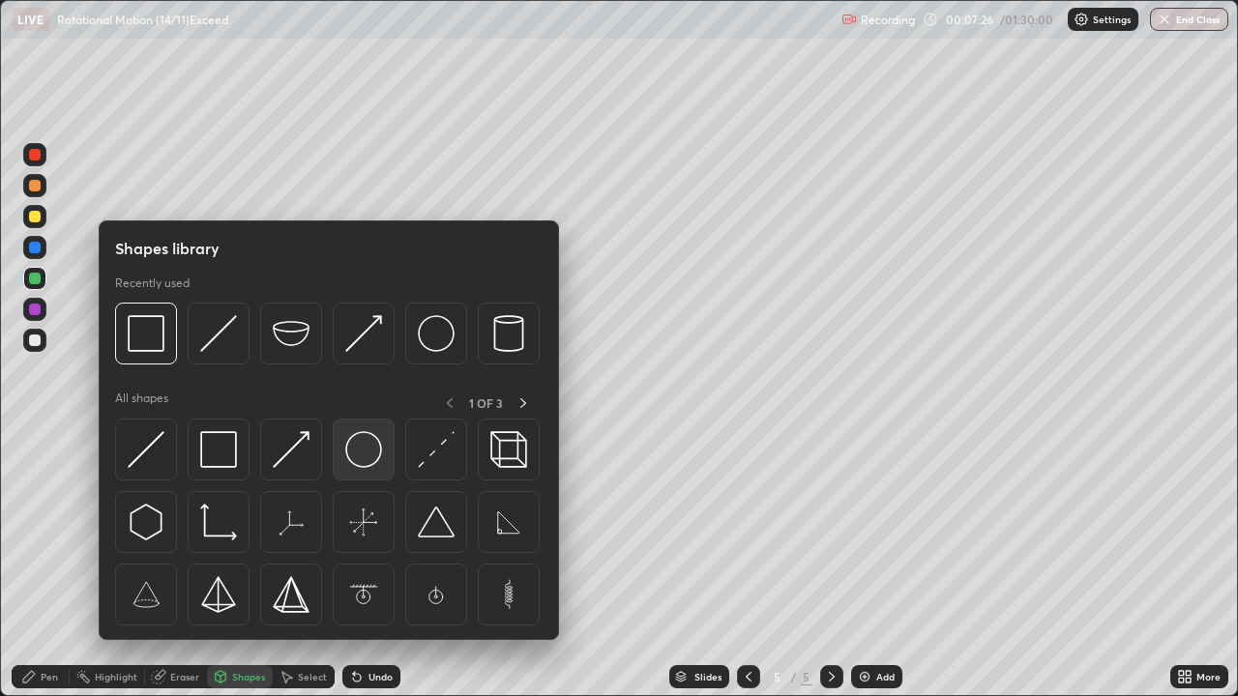
click at [382, 449] on img at bounding box center [363, 449] width 37 height 37
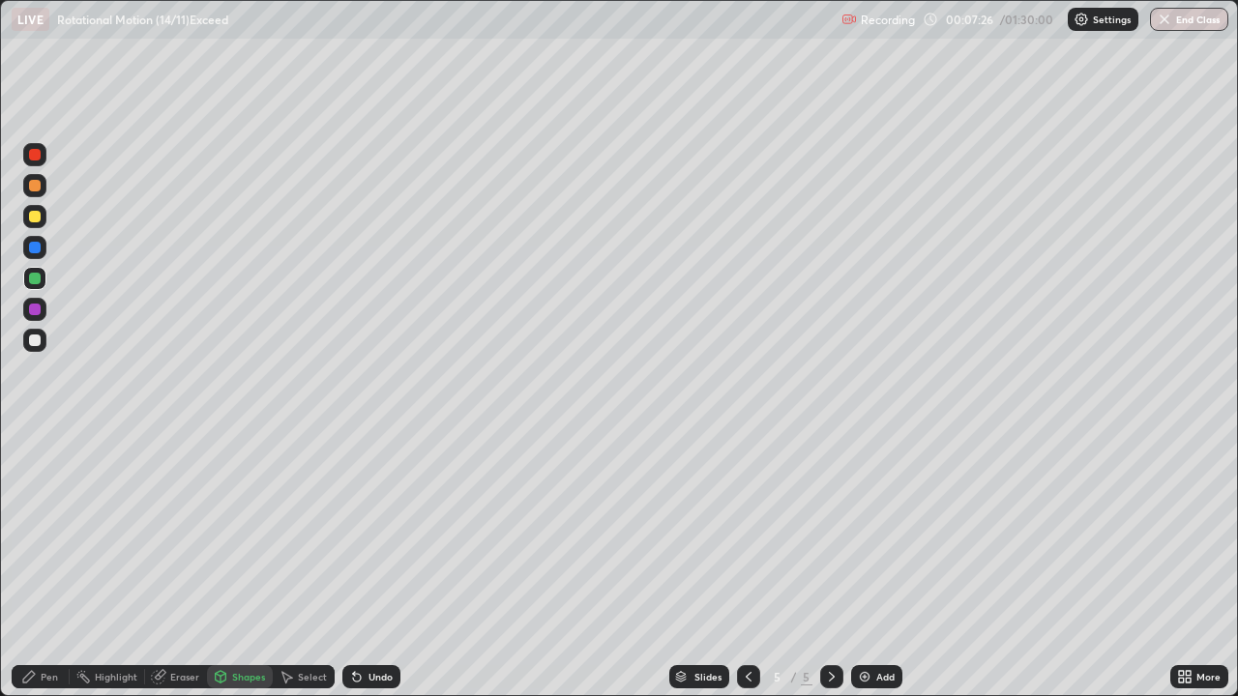
click at [38, 220] on div at bounding box center [35, 217] width 12 height 12
click at [315, 565] on div "Select" at bounding box center [312, 677] width 29 height 10
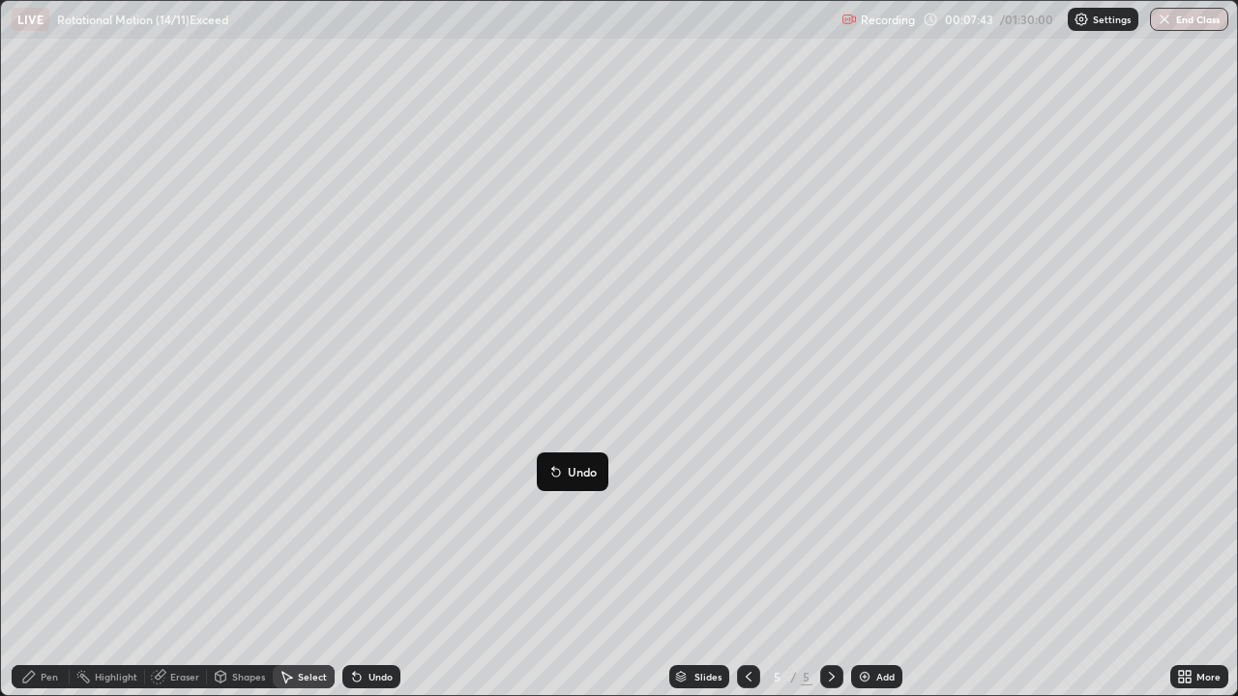
click at [50, 565] on div "Pen" at bounding box center [49, 677] width 17 height 10
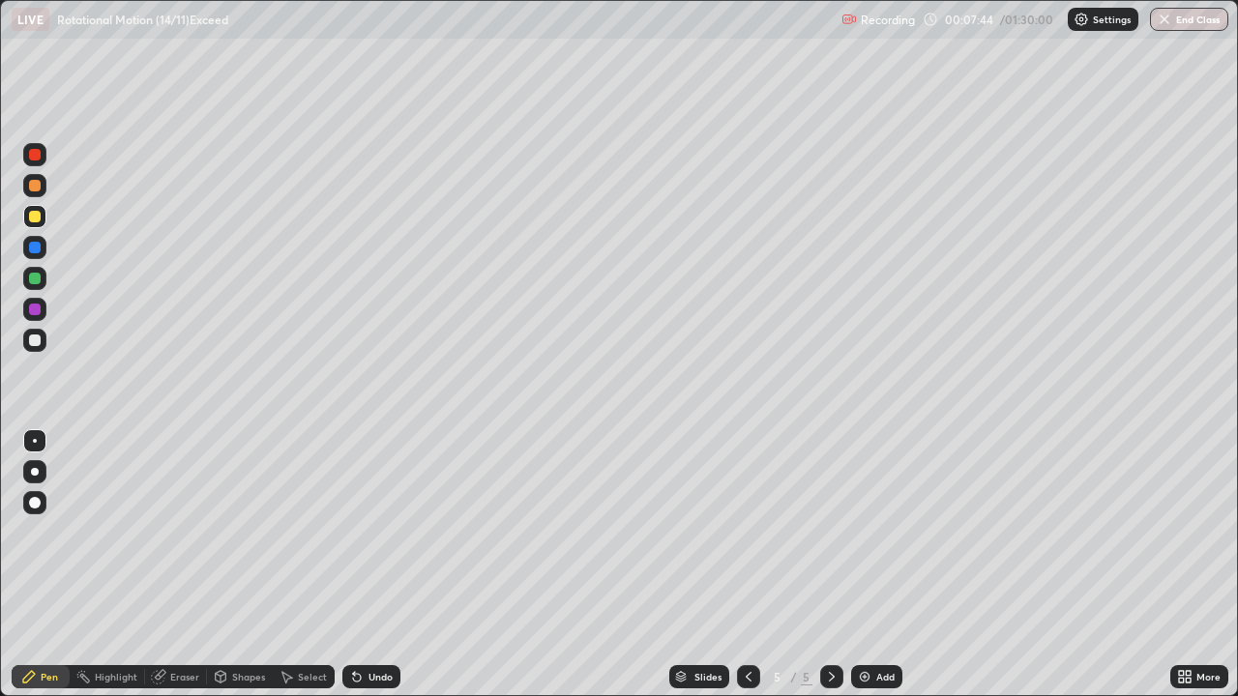
click at [38, 278] on div at bounding box center [35, 279] width 12 height 12
click at [36, 151] on div at bounding box center [35, 155] width 12 height 12
click at [38, 249] on div at bounding box center [35, 248] width 12 height 12
click at [381, 565] on div "Undo" at bounding box center [380, 677] width 24 height 10
click at [374, 565] on div "Undo" at bounding box center [380, 677] width 24 height 10
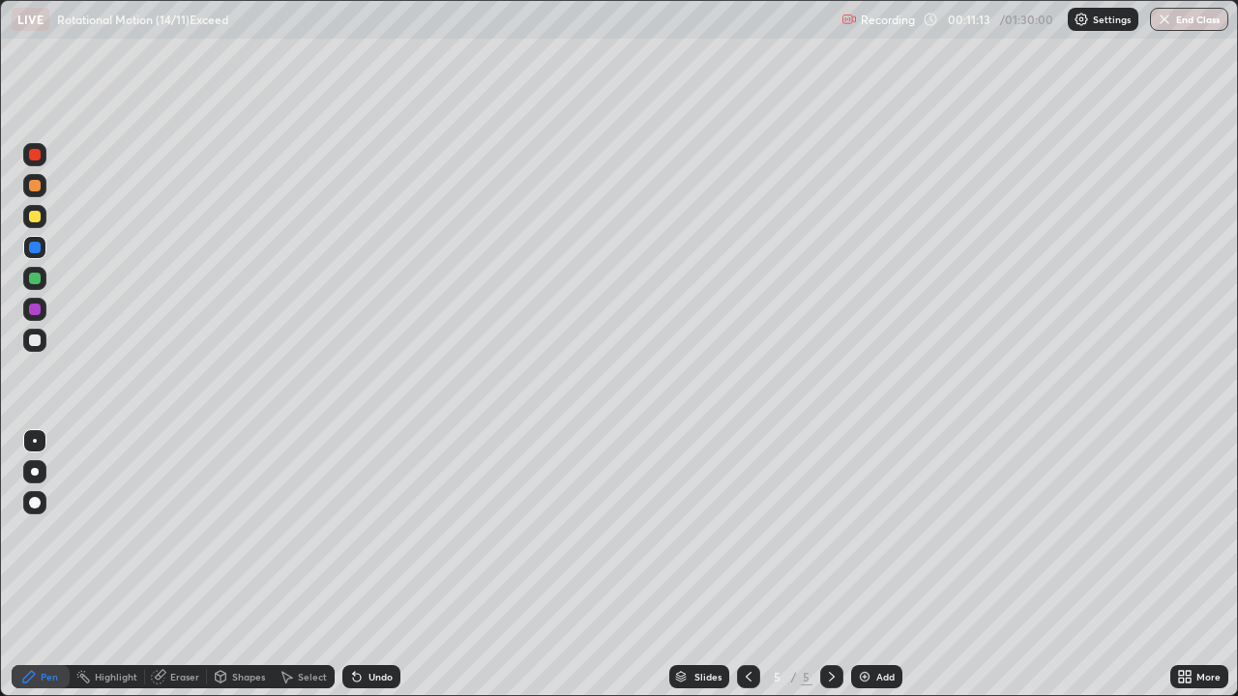
click at [386, 565] on div "Undo" at bounding box center [380, 677] width 24 height 10
click at [865, 565] on img at bounding box center [864, 676] width 15 height 15
click at [42, 218] on div at bounding box center [34, 216] width 23 height 23
click at [44, 217] on div at bounding box center [34, 216] width 23 height 23
click at [36, 279] on div at bounding box center [35, 279] width 12 height 12
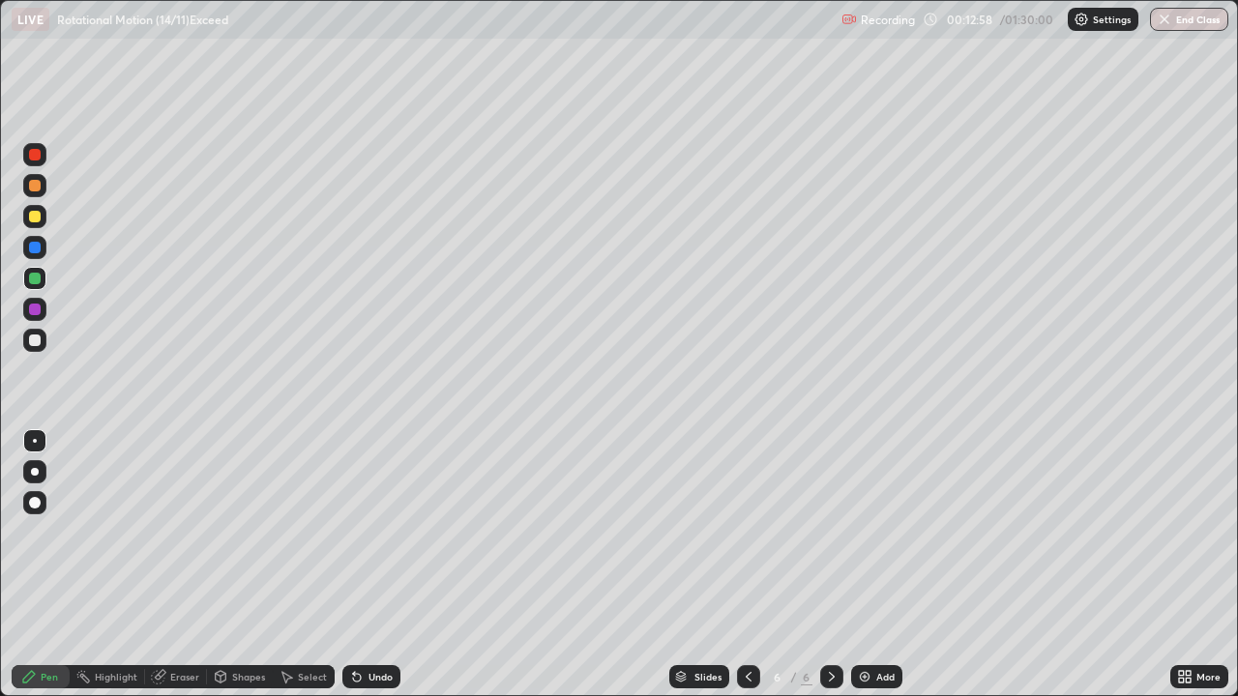
click at [37, 312] on div at bounding box center [35, 310] width 12 height 12
click at [256, 565] on div "Shapes" at bounding box center [248, 677] width 33 height 10
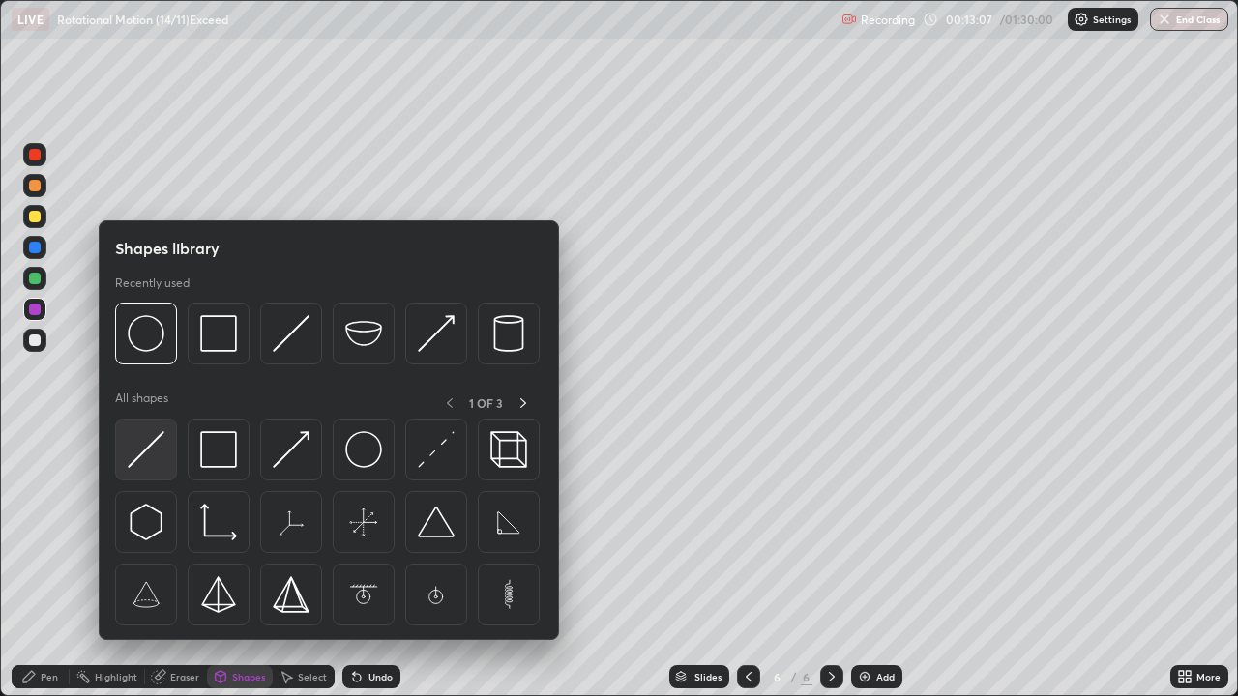
click at [157, 449] on img at bounding box center [146, 449] width 37 height 37
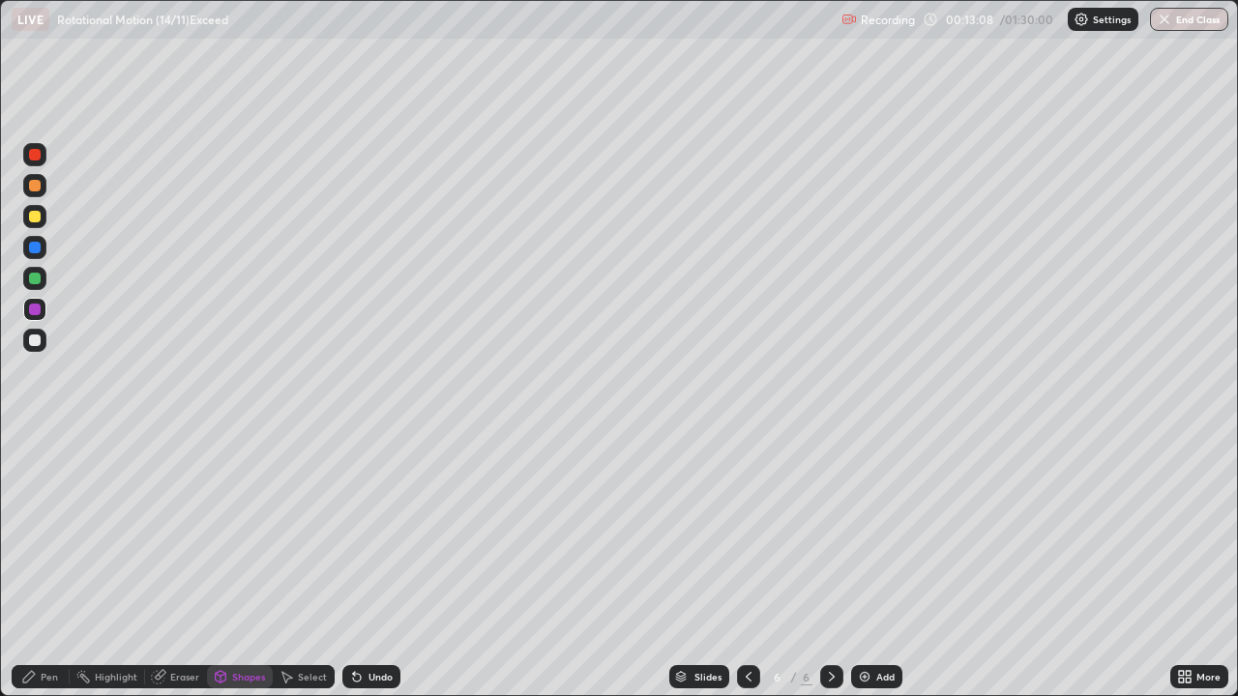
click at [43, 220] on div at bounding box center [34, 216] width 23 height 23
click at [55, 565] on div "Pen" at bounding box center [49, 677] width 17 height 10
click at [39, 282] on div at bounding box center [35, 279] width 12 height 12
click at [39, 313] on div at bounding box center [35, 310] width 12 height 12
click at [382, 565] on div "Undo" at bounding box center [380, 677] width 24 height 10
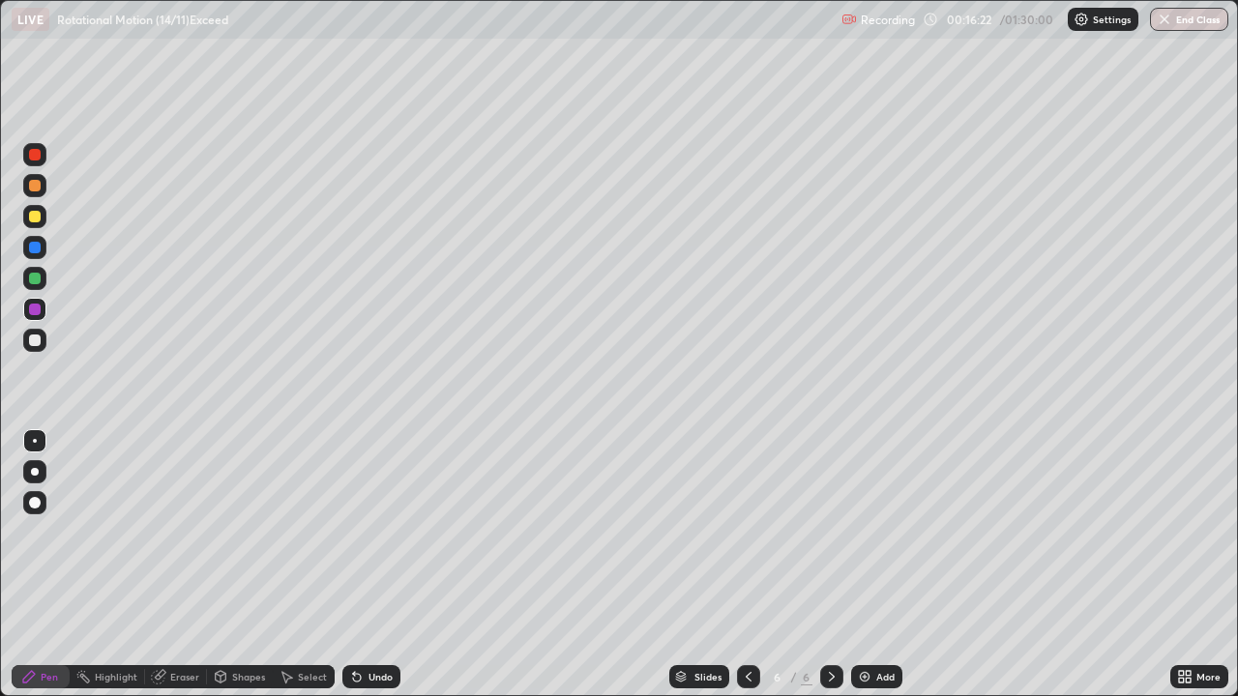
click at [315, 565] on div "Select" at bounding box center [312, 677] width 29 height 10
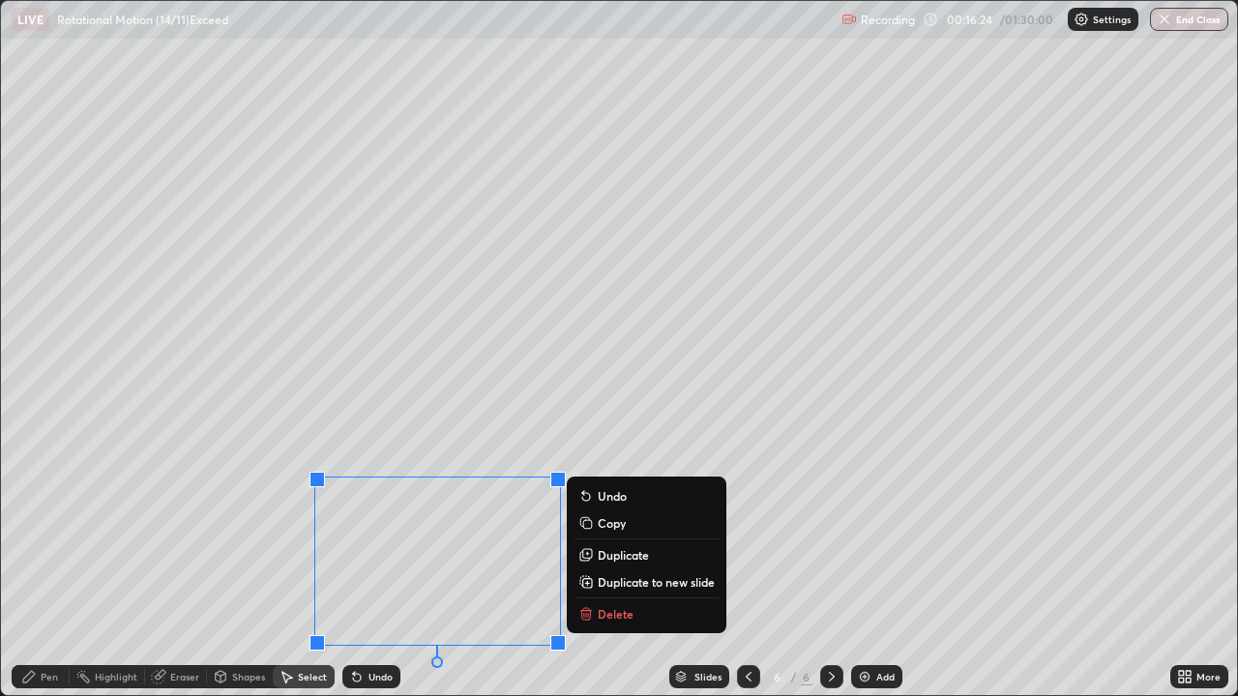
click at [620, 565] on p "Delete" at bounding box center [616, 613] width 36 height 15
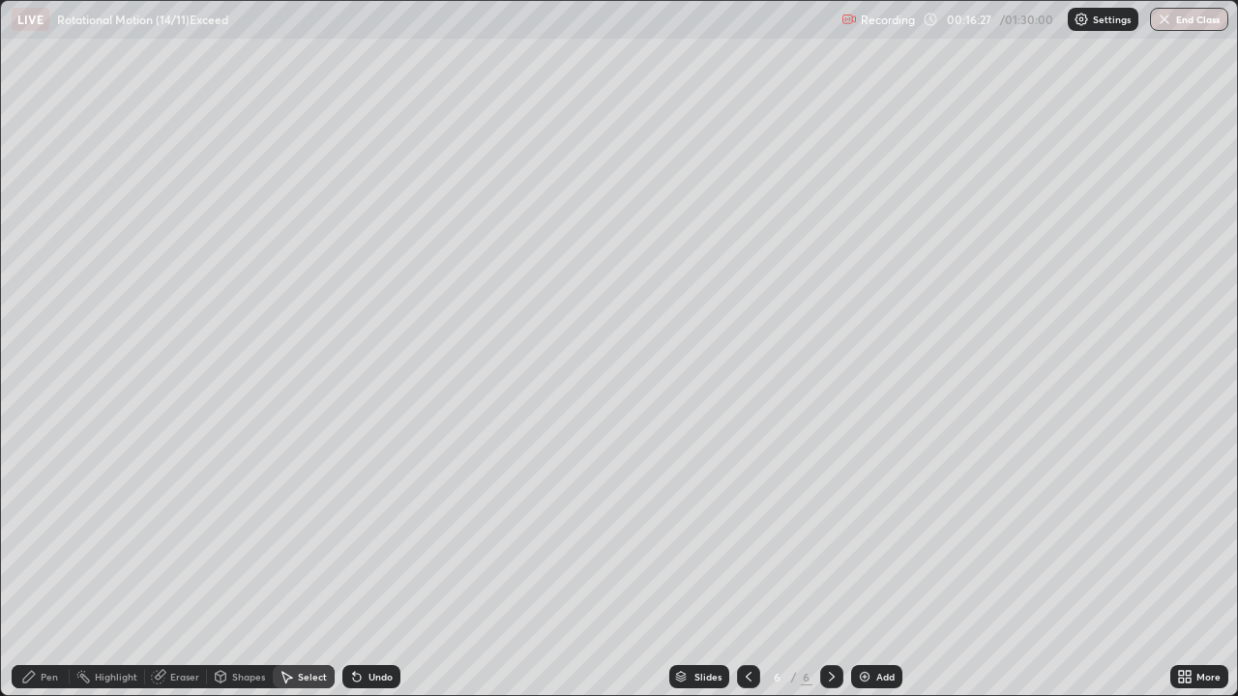
click at [187, 565] on div "Eraser" at bounding box center [184, 677] width 29 height 10
click at [56, 565] on div "Pen" at bounding box center [49, 677] width 17 height 10
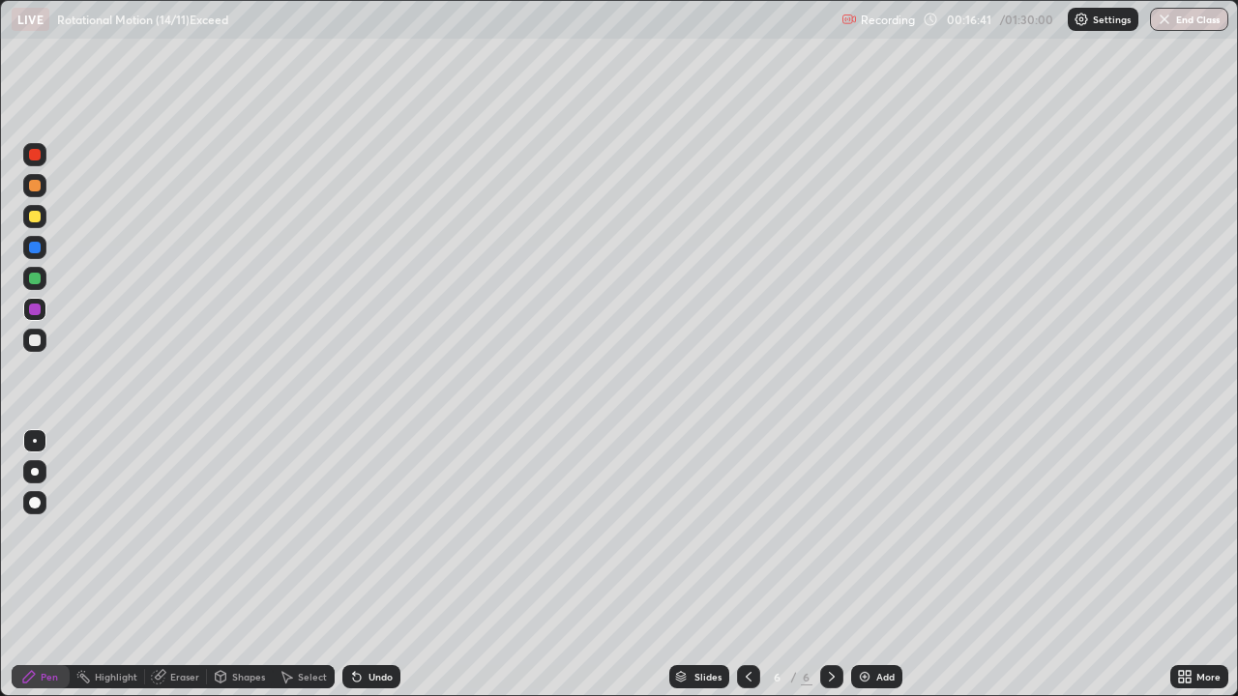
click at [192, 565] on div "Eraser" at bounding box center [184, 677] width 29 height 10
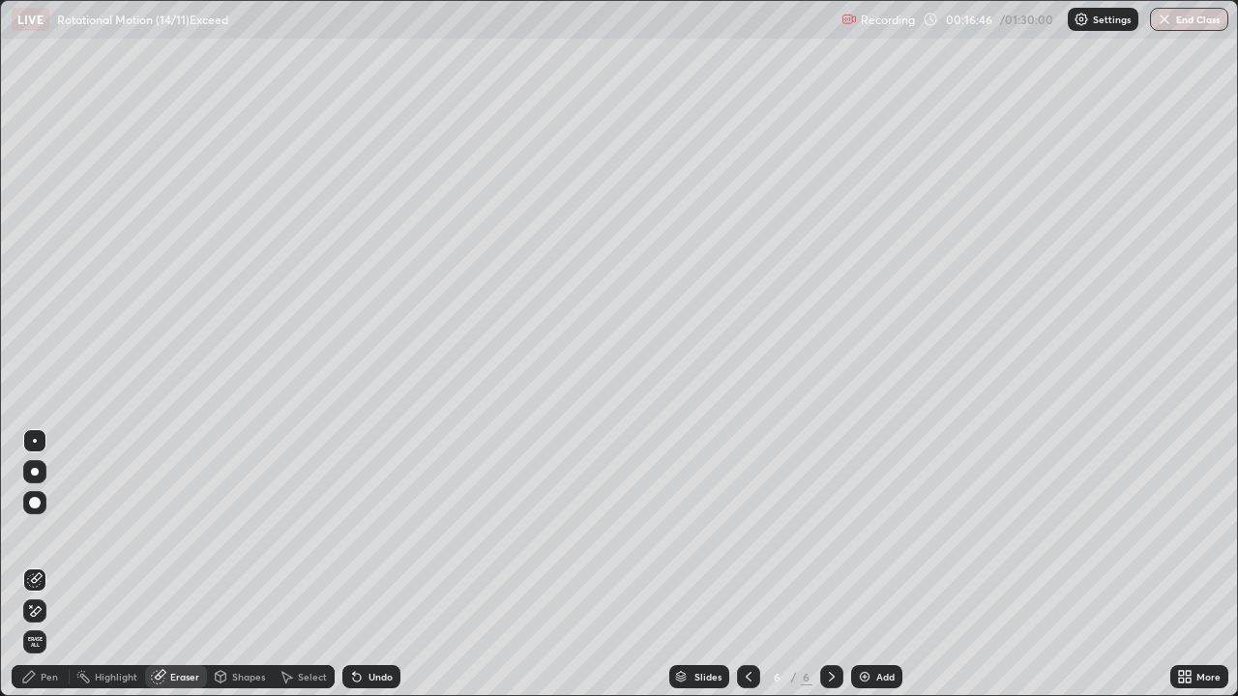
click at [60, 565] on div "Pen" at bounding box center [41, 676] width 58 height 23
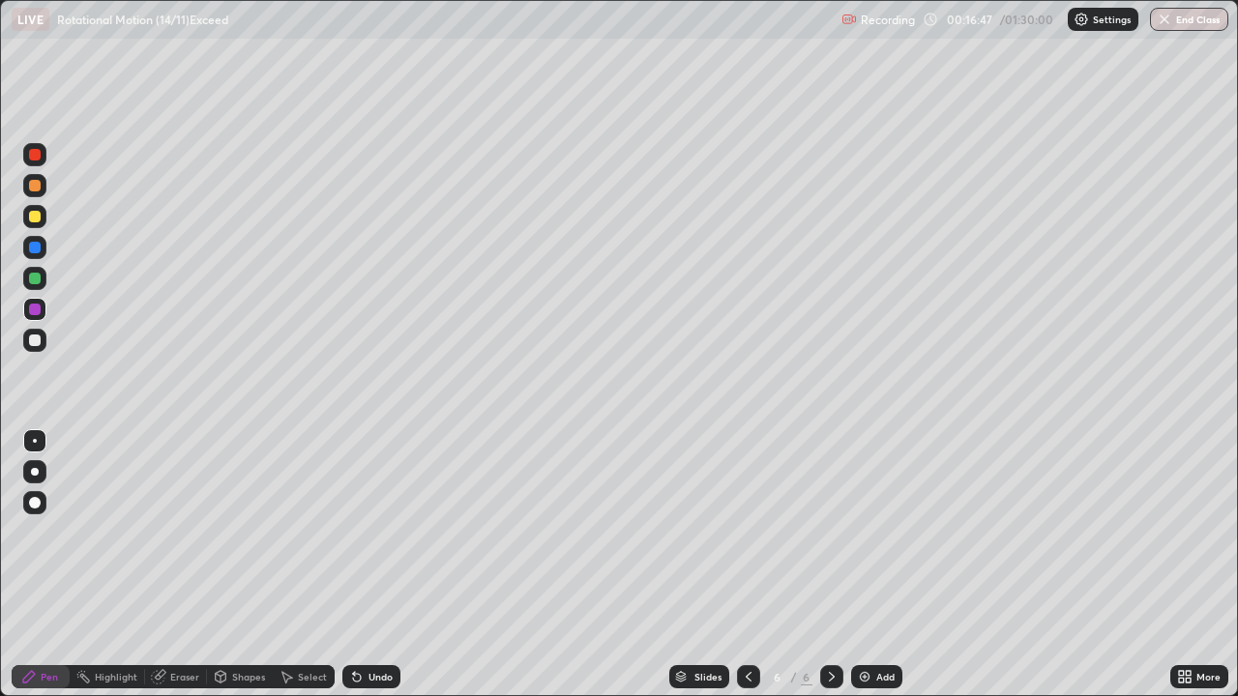
click at [36, 216] on div at bounding box center [35, 217] width 12 height 12
click at [371, 565] on div "Undo" at bounding box center [380, 677] width 24 height 10
click at [377, 565] on div "Undo" at bounding box center [380, 677] width 24 height 10
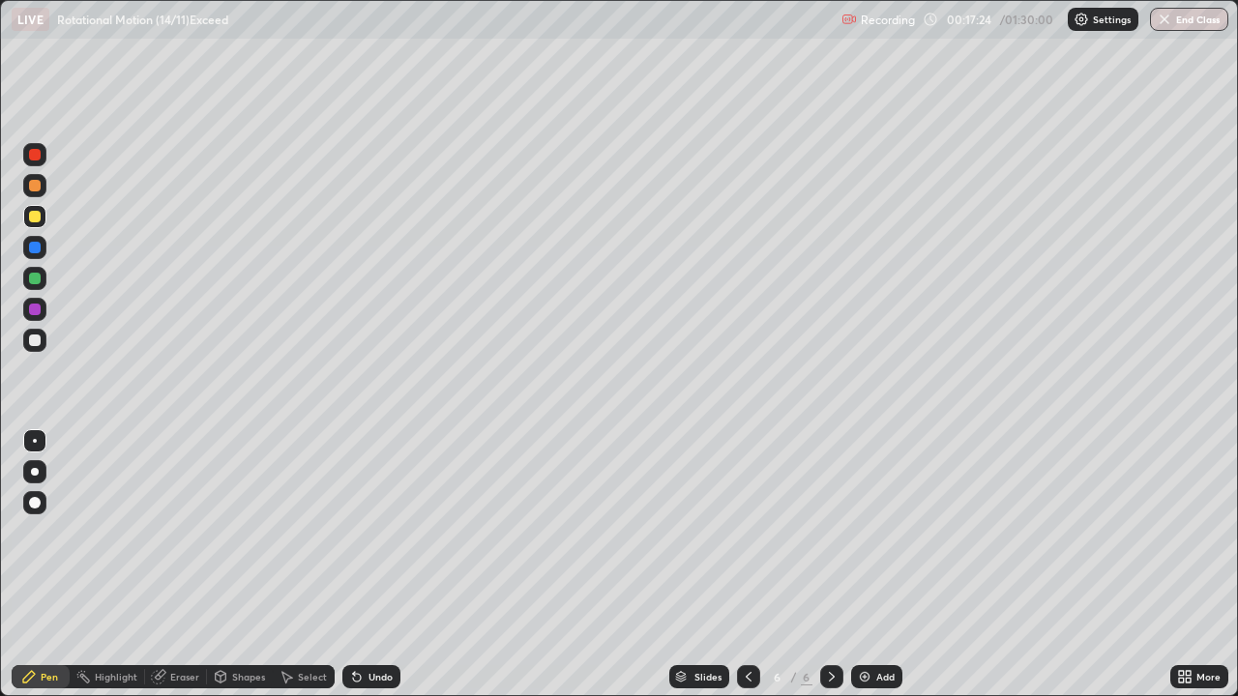
click at [374, 565] on div "Undo" at bounding box center [380, 677] width 24 height 10
click at [373, 565] on div "Undo" at bounding box center [371, 676] width 58 height 23
click at [372, 565] on div "Undo" at bounding box center [371, 676] width 58 height 23
click at [373, 565] on div "Undo" at bounding box center [380, 677] width 24 height 10
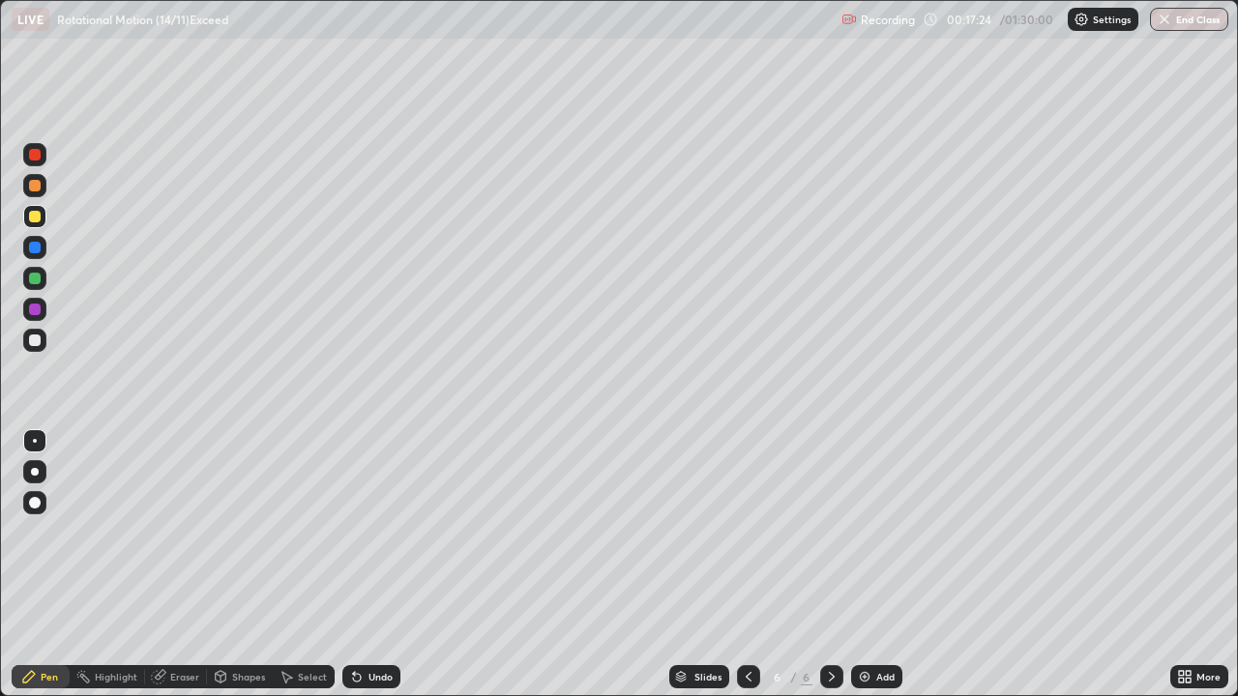
click at [373, 565] on div "Undo" at bounding box center [380, 677] width 24 height 10
click at [474, 549] on button "Undo" at bounding box center [489, 559] width 56 height 23
click at [196, 565] on div "Eraser" at bounding box center [184, 677] width 29 height 10
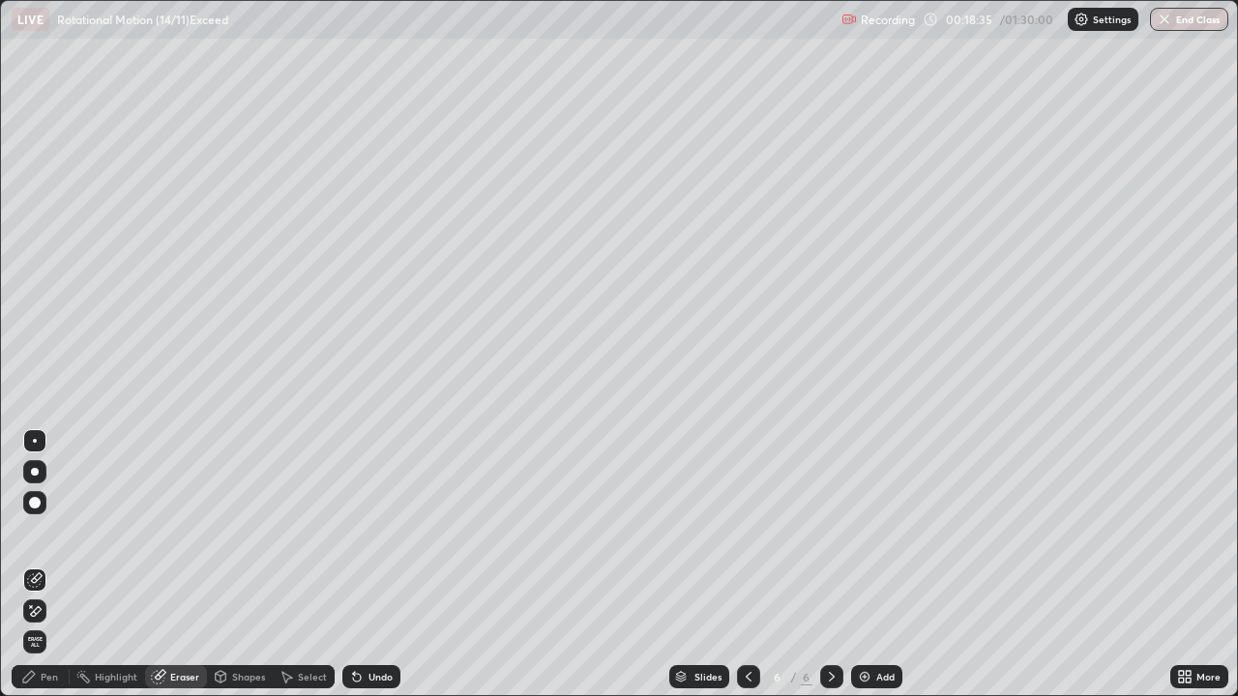
click at [316, 565] on div "Select" at bounding box center [312, 677] width 29 height 10
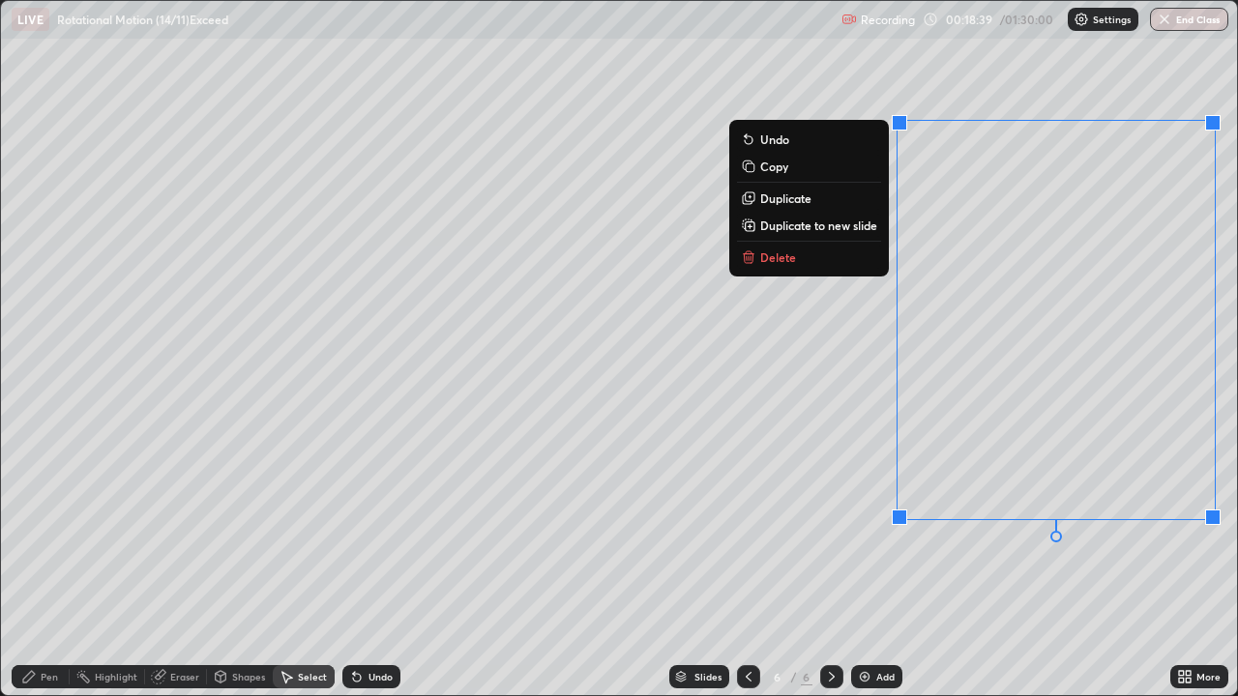
click at [792, 261] on p "Delete" at bounding box center [778, 257] width 36 height 15
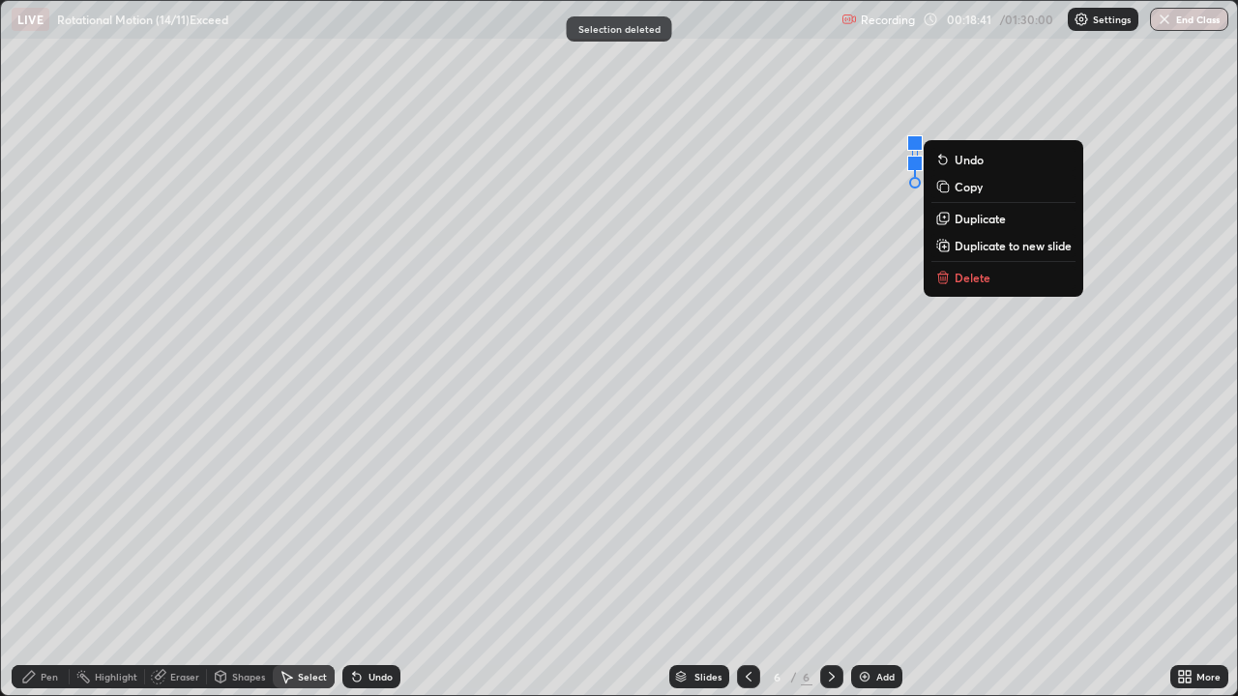
click at [986, 275] on p "Delete" at bounding box center [973, 277] width 36 height 15
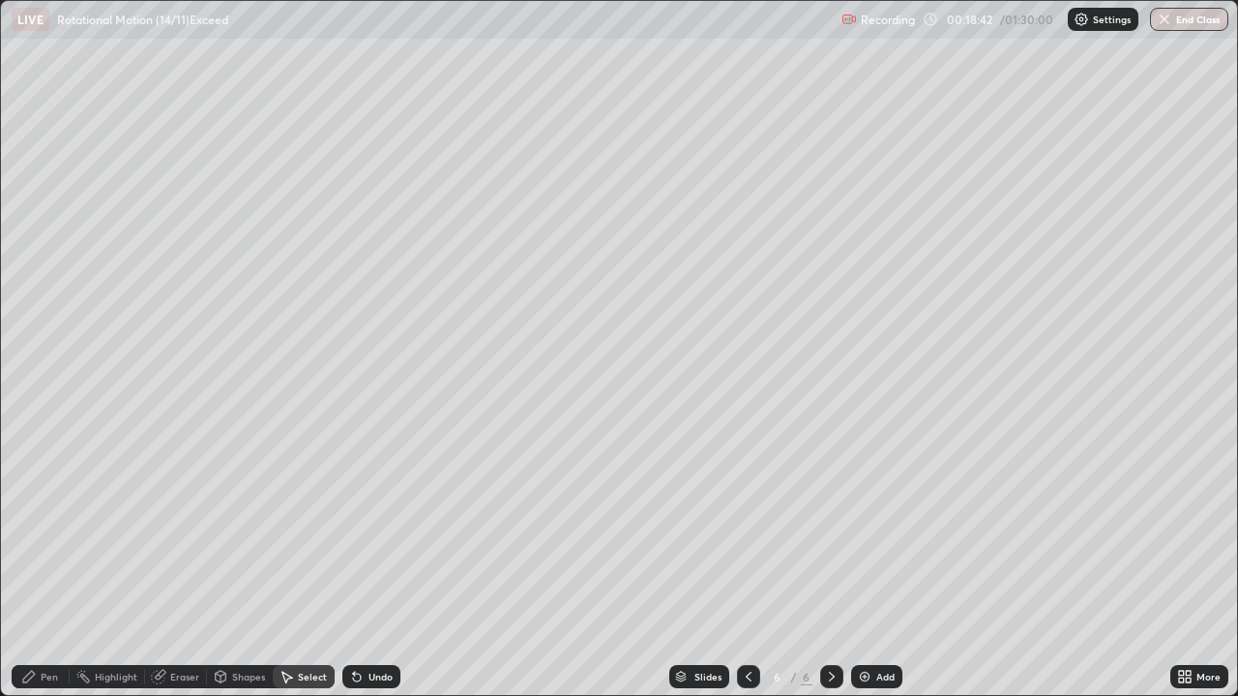
click at [59, 565] on div "Pen" at bounding box center [41, 676] width 58 height 23
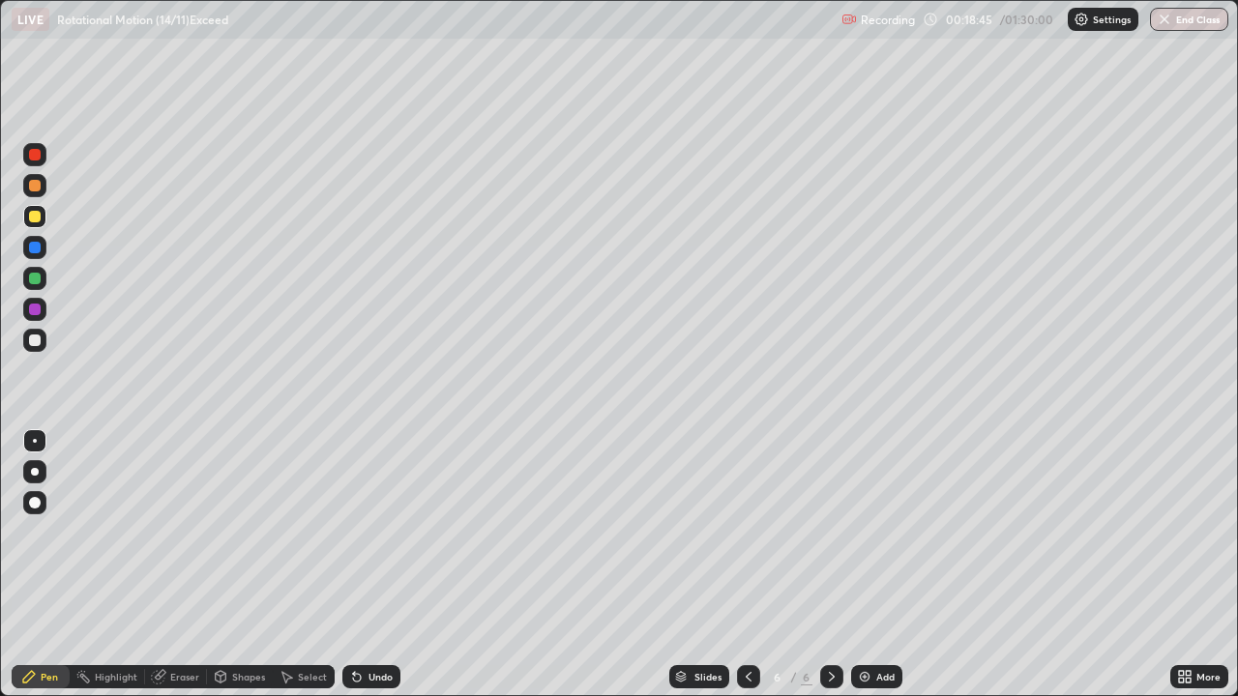
click at [42, 276] on div at bounding box center [34, 278] width 23 height 23
click at [42, 309] on div at bounding box center [34, 309] width 23 height 23
click at [316, 565] on div "Select" at bounding box center [312, 677] width 29 height 10
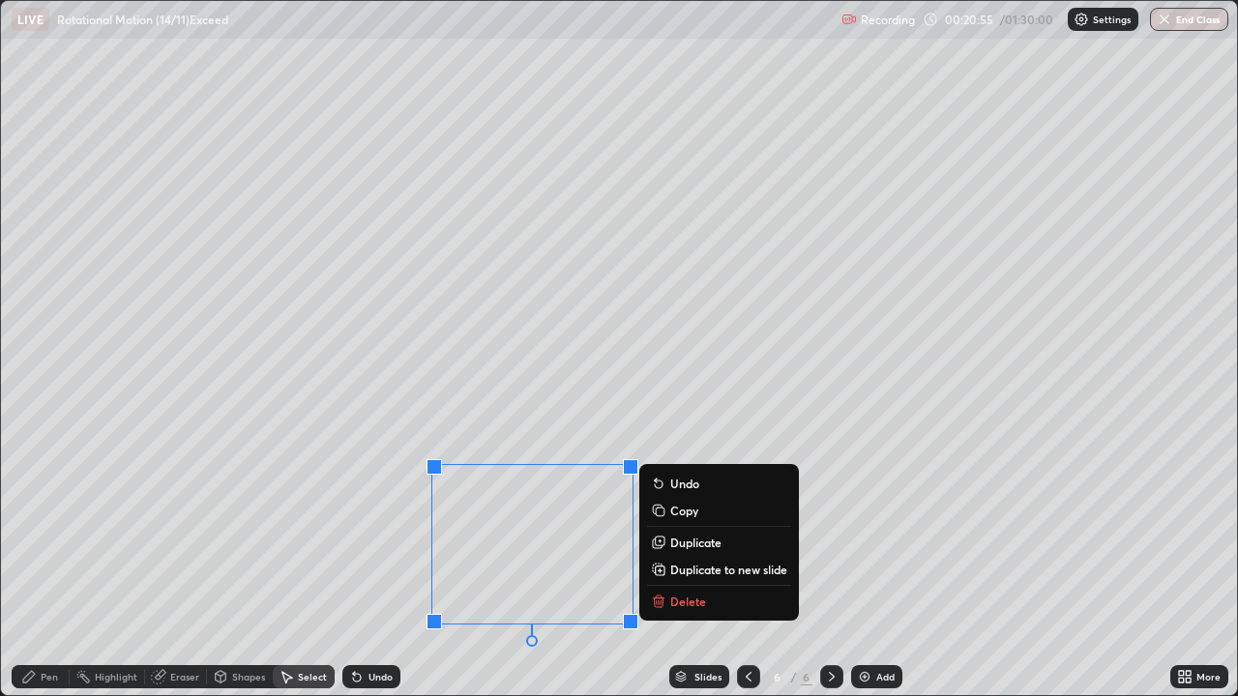
click at [691, 565] on p "Delete" at bounding box center [688, 601] width 36 height 15
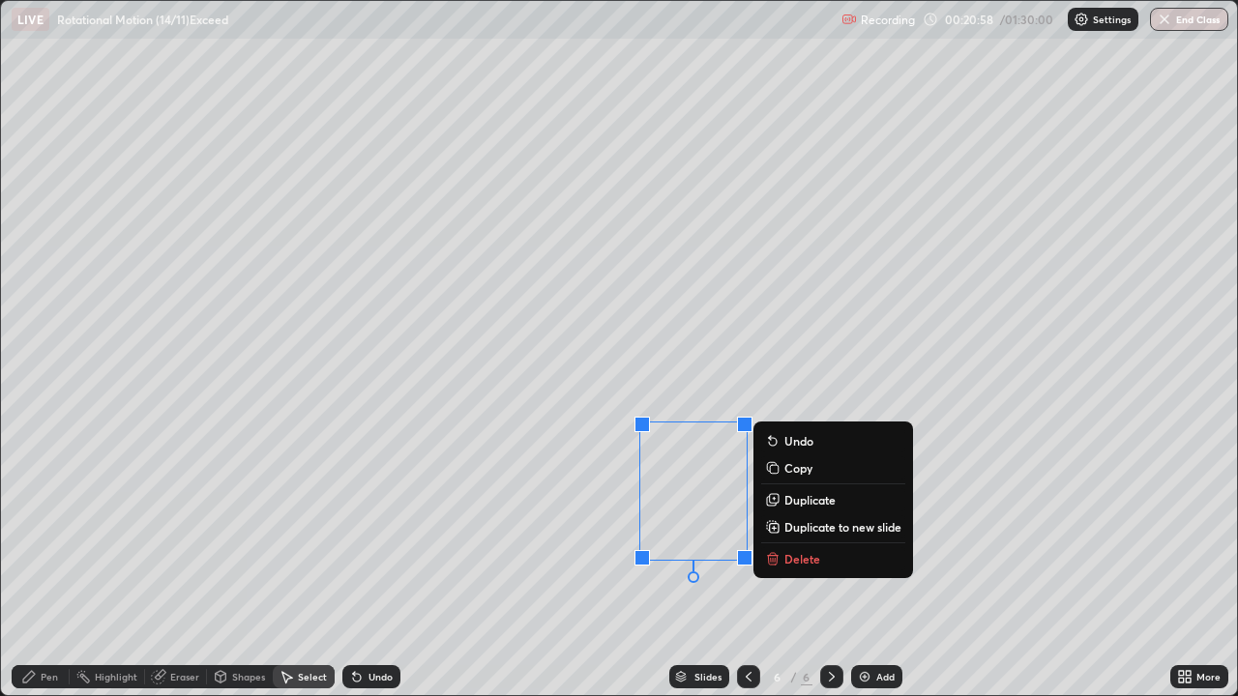
click at [793, 554] on p "Delete" at bounding box center [802, 558] width 36 height 15
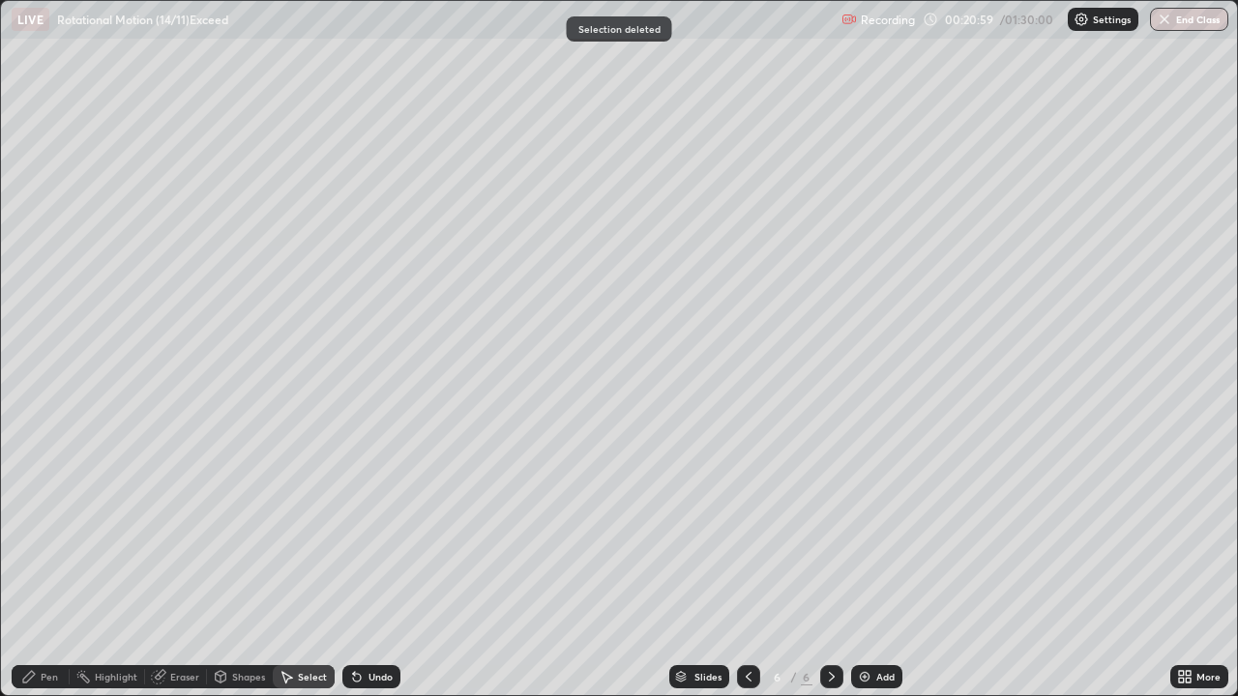
click at [46, 565] on div "Pen" at bounding box center [41, 676] width 58 height 23
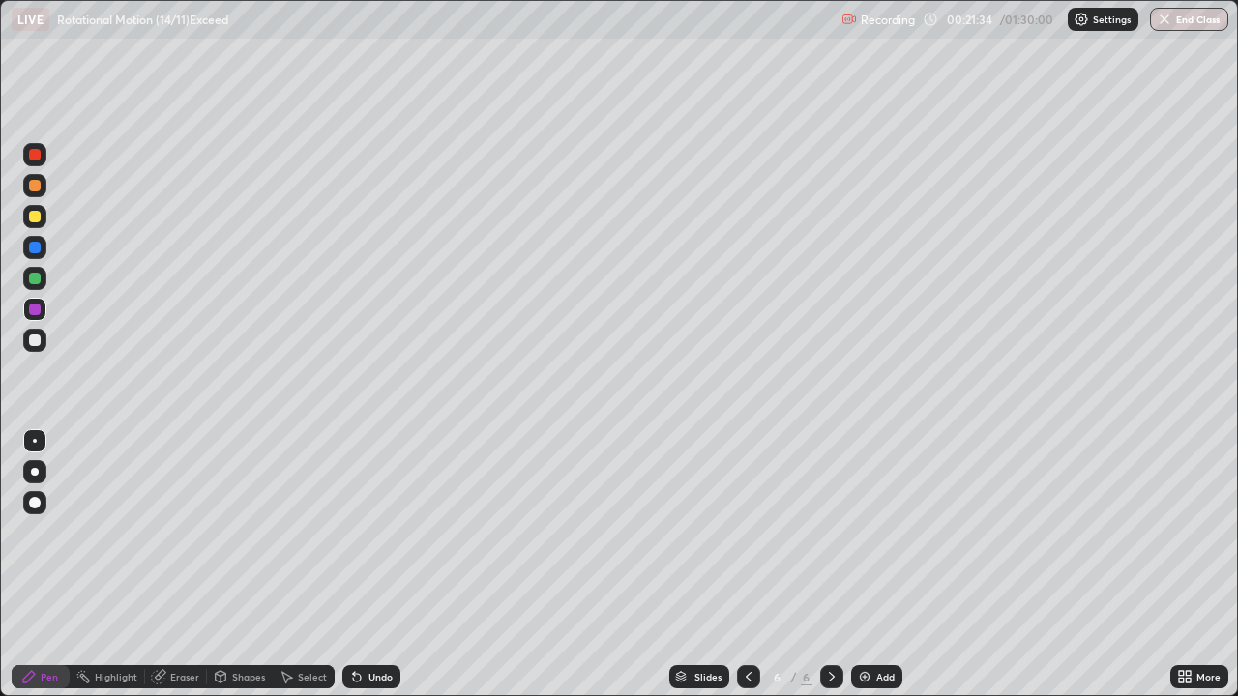
click at [192, 565] on div "Eraser" at bounding box center [184, 677] width 29 height 10
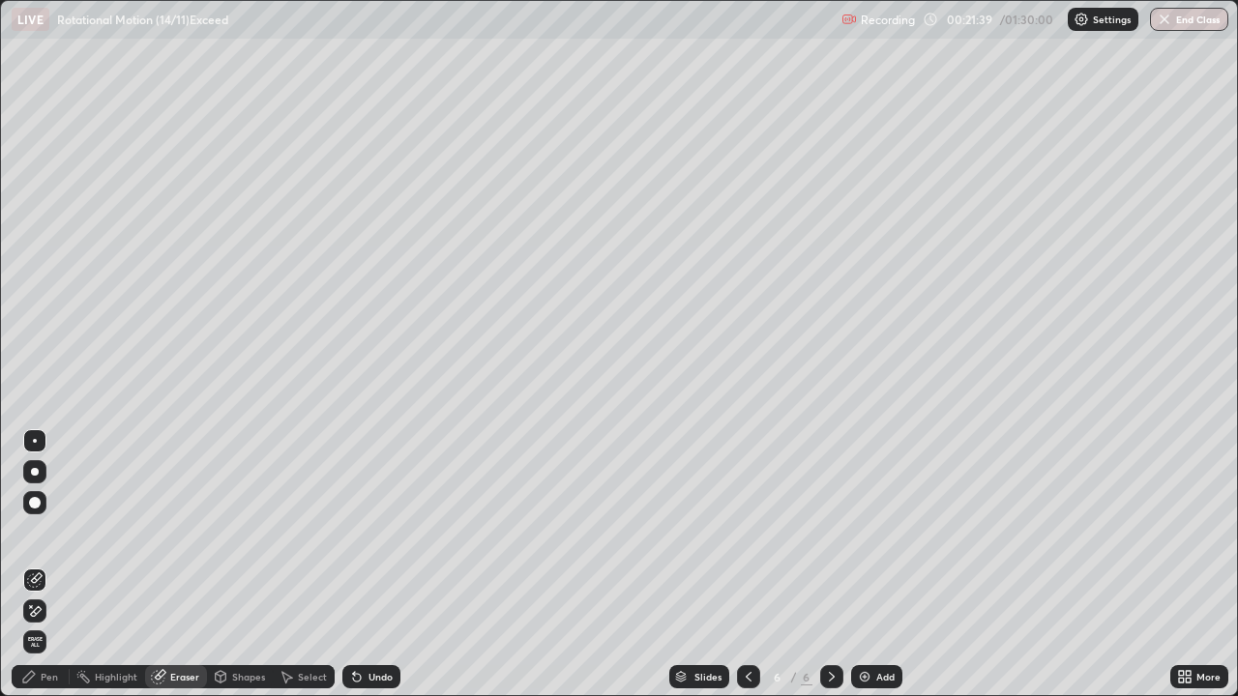
click at [57, 565] on div "Pen" at bounding box center [49, 677] width 17 height 10
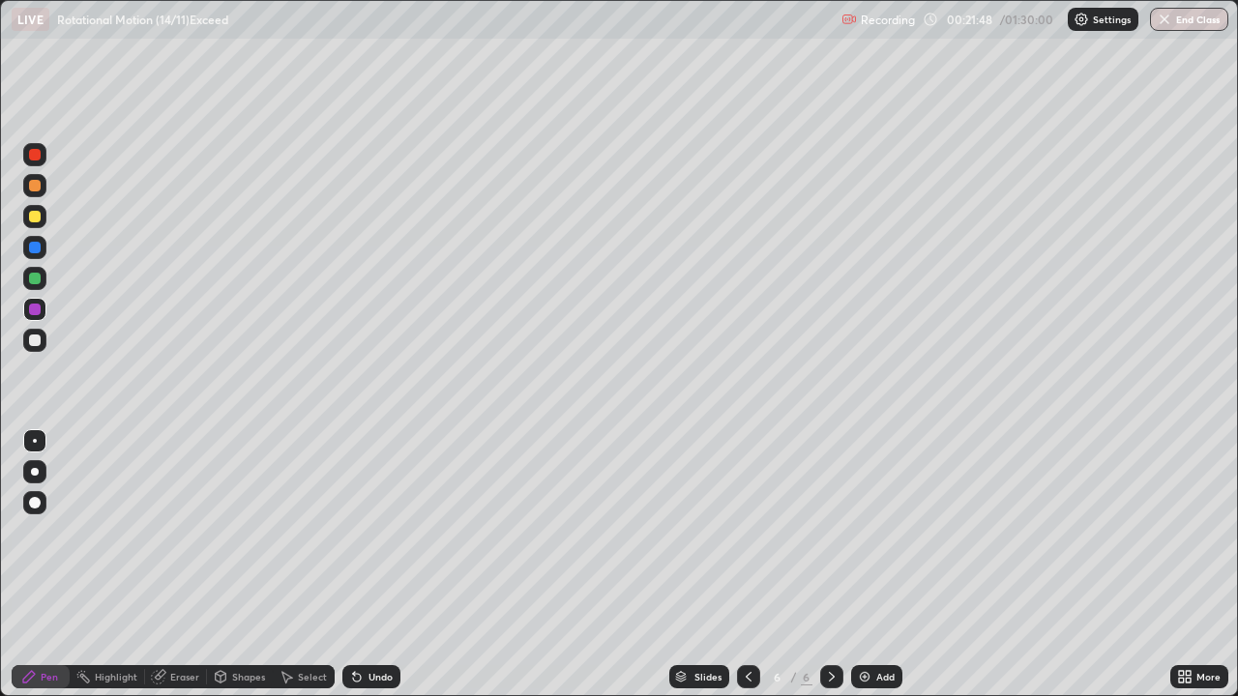
click at [310, 565] on div "Select" at bounding box center [312, 677] width 29 height 10
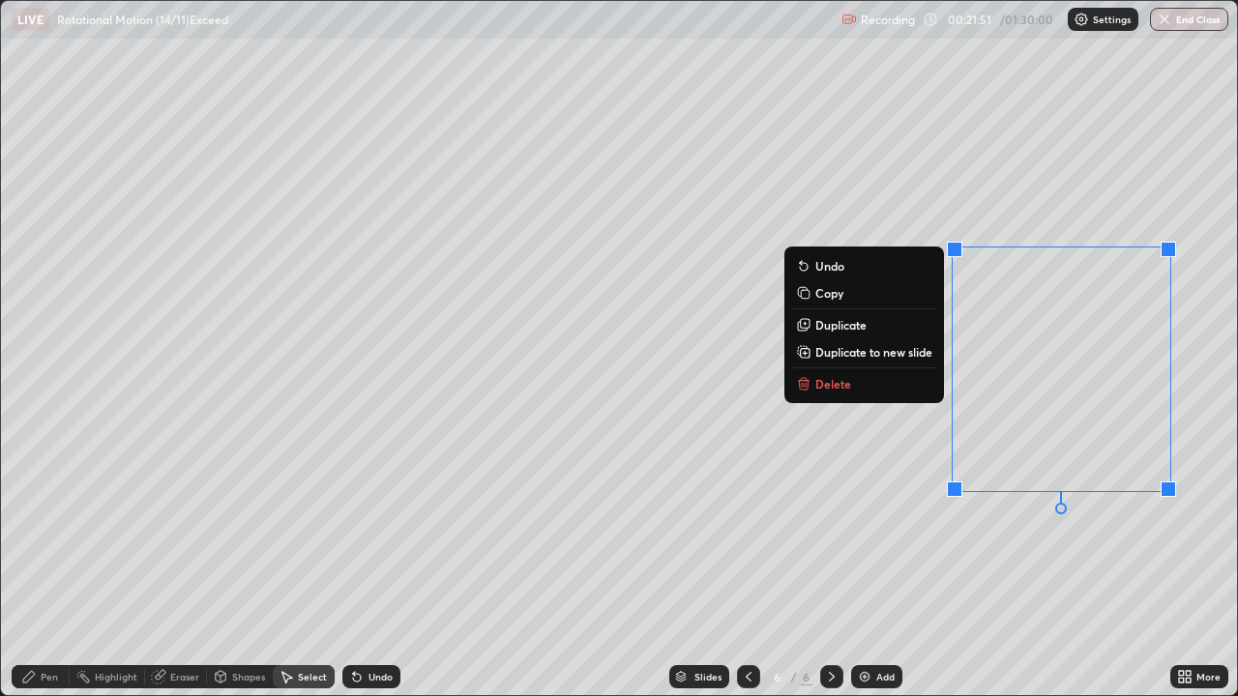
click at [849, 384] on button "Delete" at bounding box center [864, 383] width 144 height 23
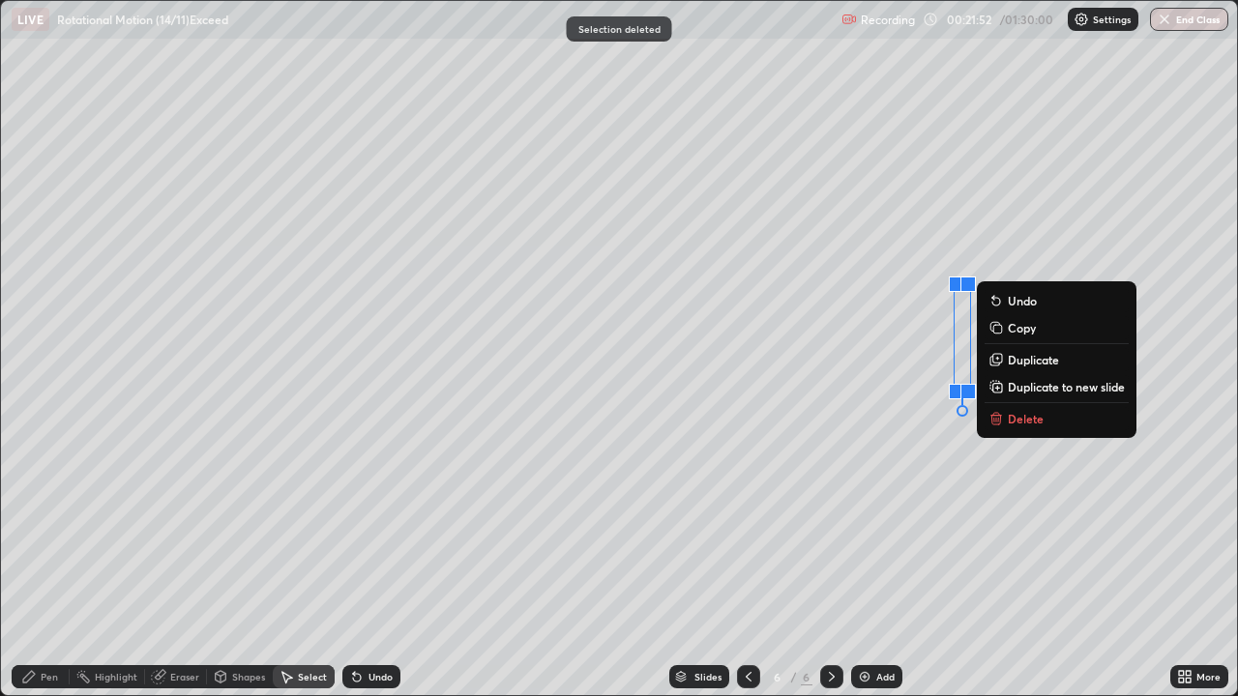
click at [1032, 421] on p "Delete" at bounding box center [1026, 418] width 36 height 15
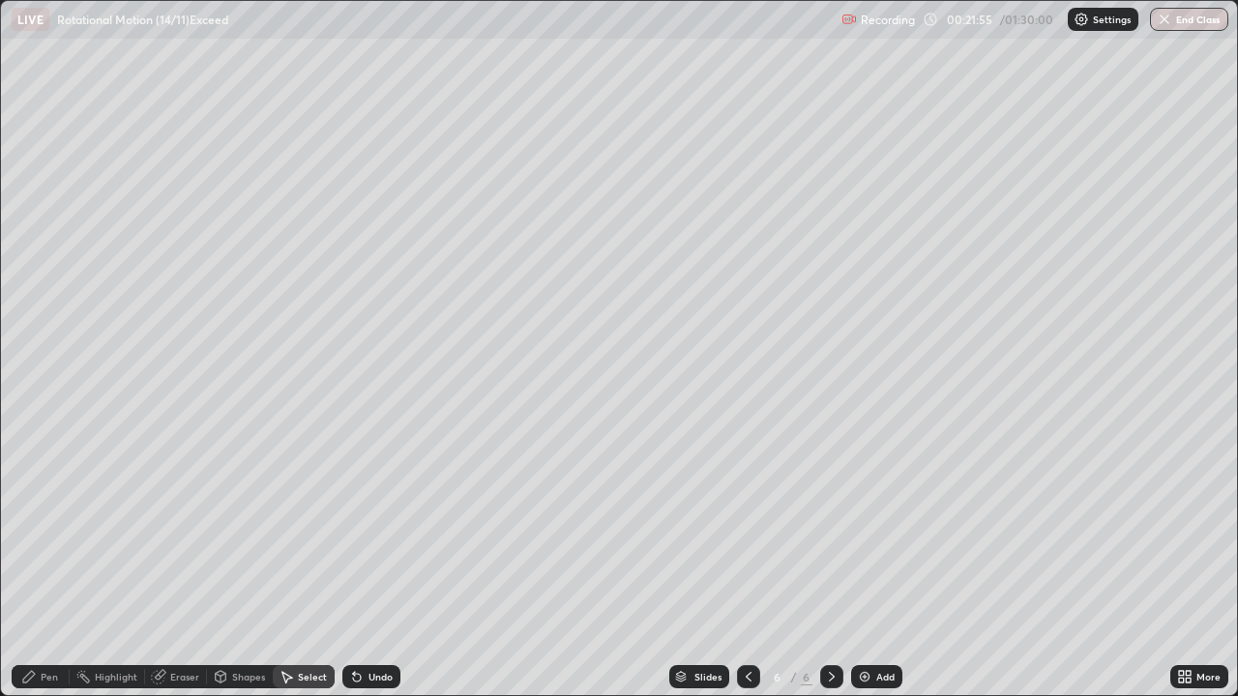
click at [49, 565] on div "Pen" at bounding box center [49, 677] width 17 height 10
click at [46, 565] on div "Pen" at bounding box center [49, 677] width 17 height 10
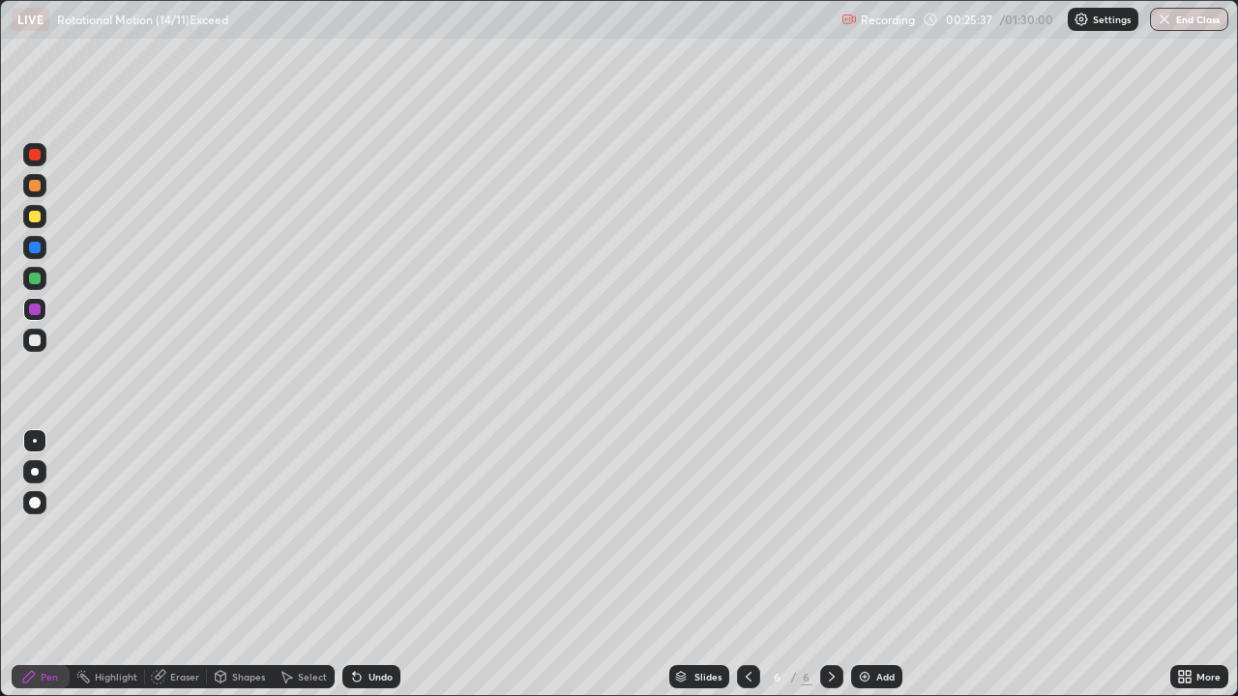
click at [863, 565] on img at bounding box center [864, 676] width 15 height 15
click at [39, 215] on div at bounding box center [35, 217] width 12 height 12
click at [42, 217] on div at bounding box center [34, 216] width 23 height 23
click at [36, 348] on div at bounding box center [34, 340] width 23 height 23
click at [42, 348] on div at bounding box center [34, 340] width 23 height 23
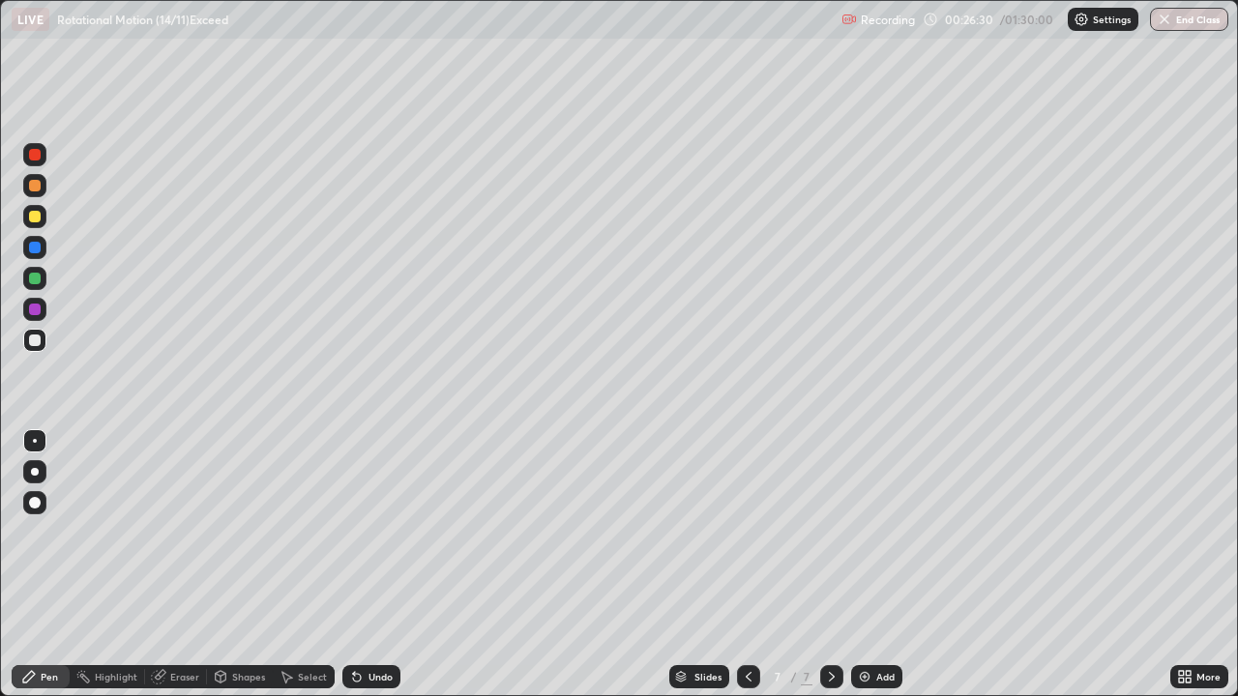
click at [44, 280] on div at bounding box center [34, 278] width 23 height 23
click at [44, 339] on div at bounding box center [34, 340] width 23 height 23
click at [320, 565] on div "Select" at bounding box center [312, 677] width 29 height 10
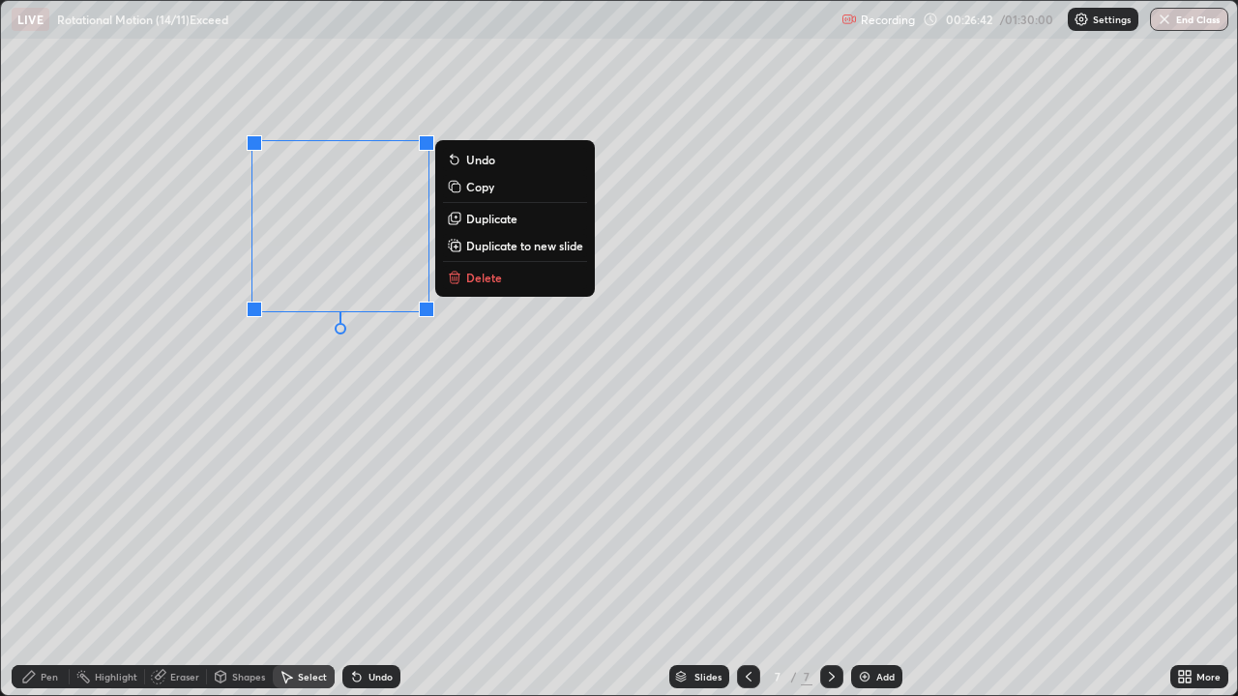
click at [490, 185] on p "Copy" at bounding box center [480, 186] width 28 height 15
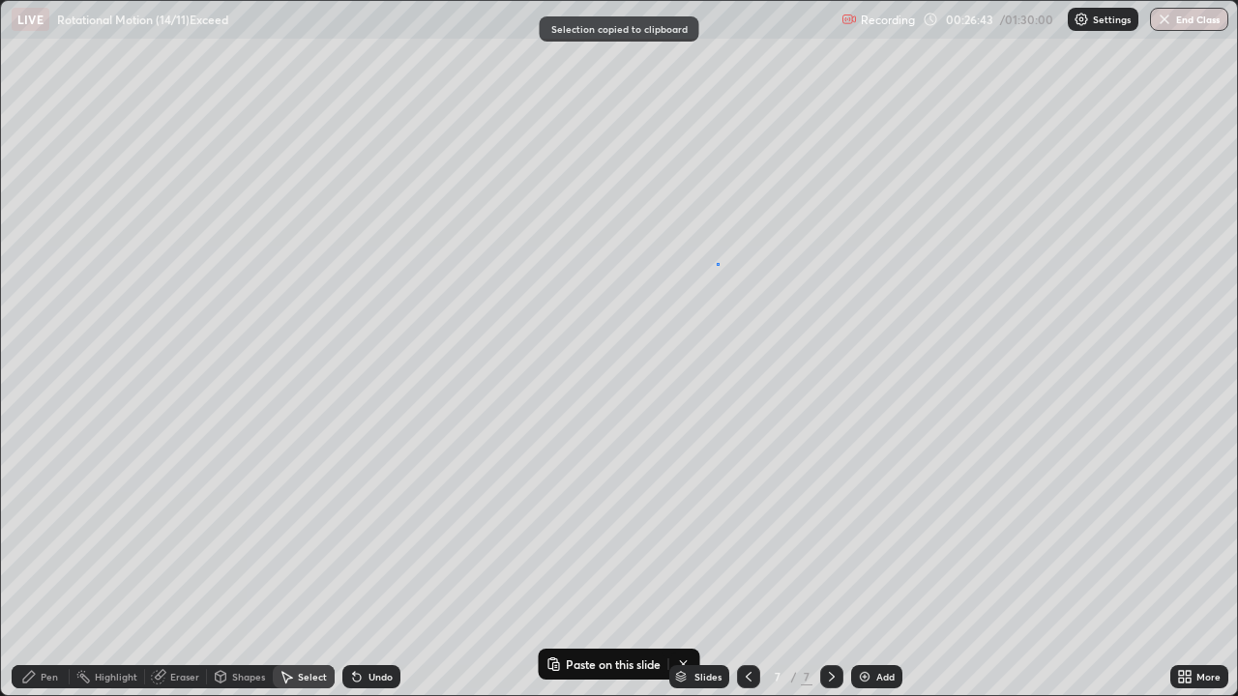
click at [717, 263] on div "0 ° Undo Copy Paste here Duplicate Duplicate to new slide Delete" at bounding box center [619, 348] width 1236 height 694
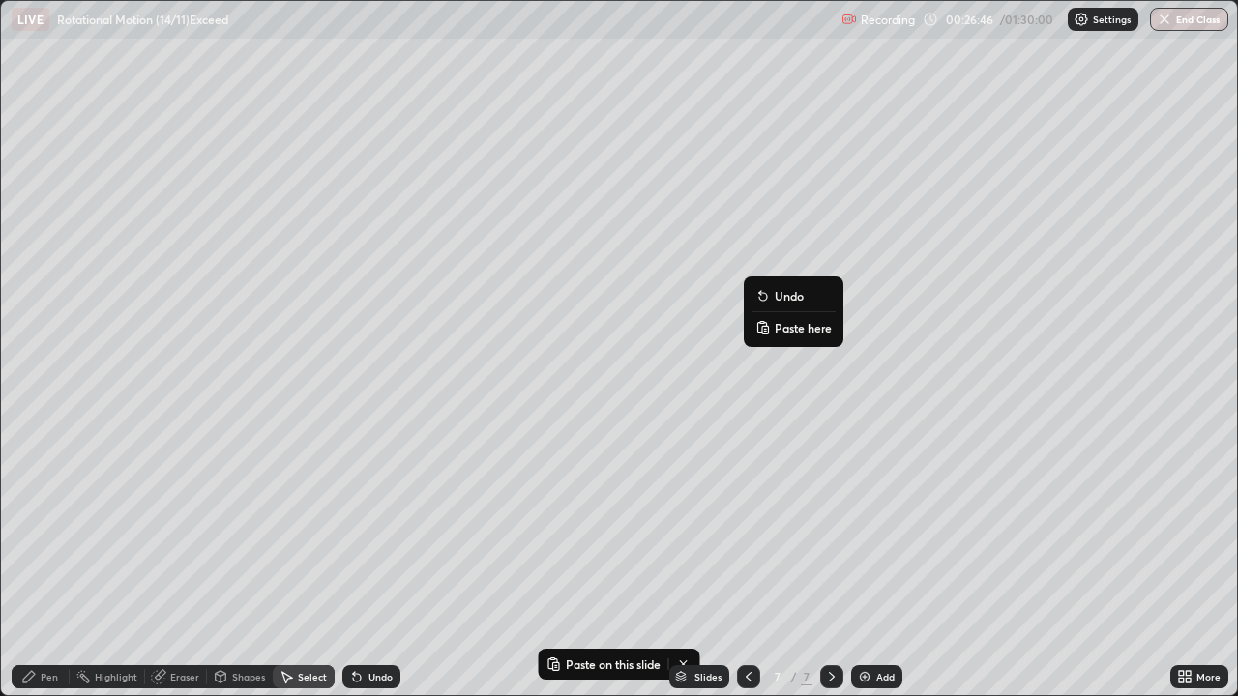
click at [807, 329] on p "Paste here" at bounding box center [803, 327] width 57 height 15
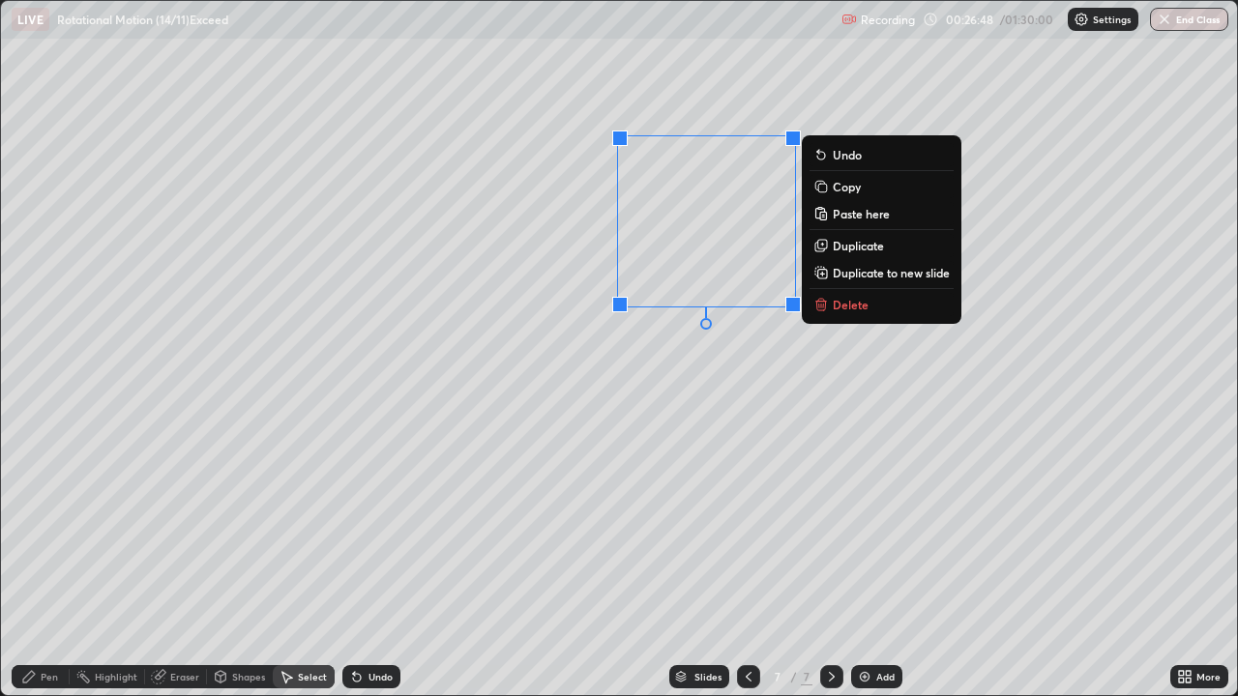
click at [679, 384] on div "0 ° Undo Copy Paste here Duplicate Duplicate to new slide Delete" at bounding box center [619, 348] width 1236 height 694
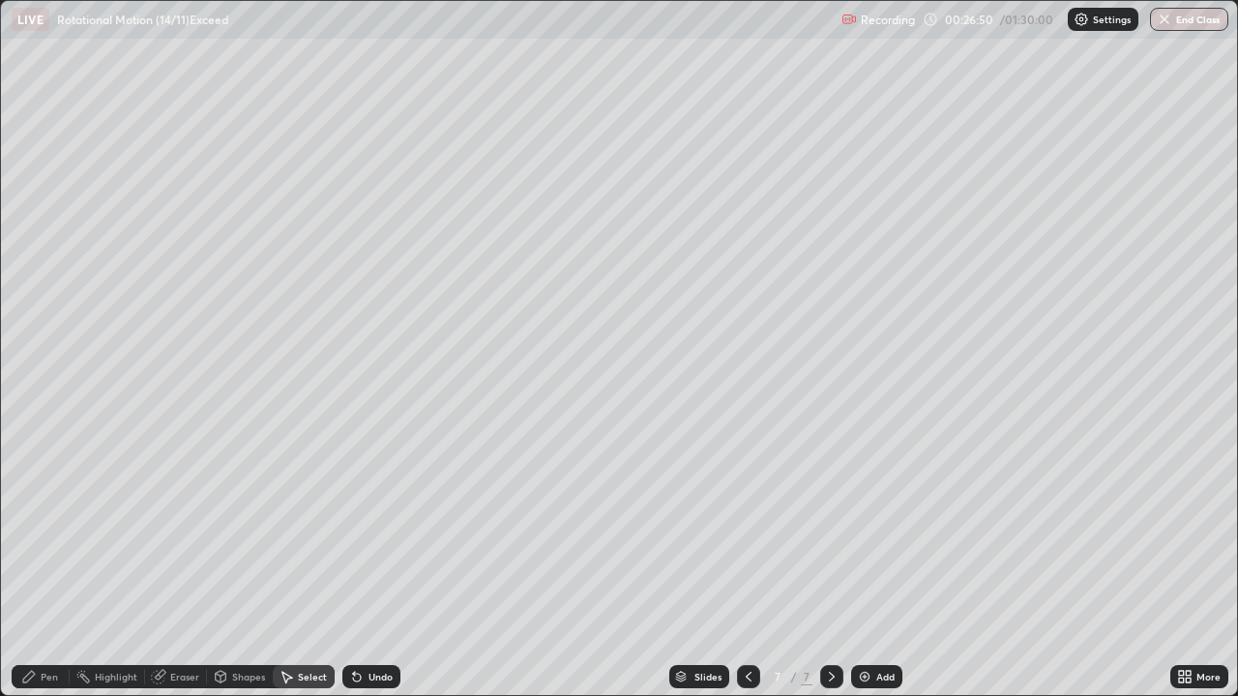
click at [56, 565] on div "Pen" at bounding box center [49, 677] width 17 height 10
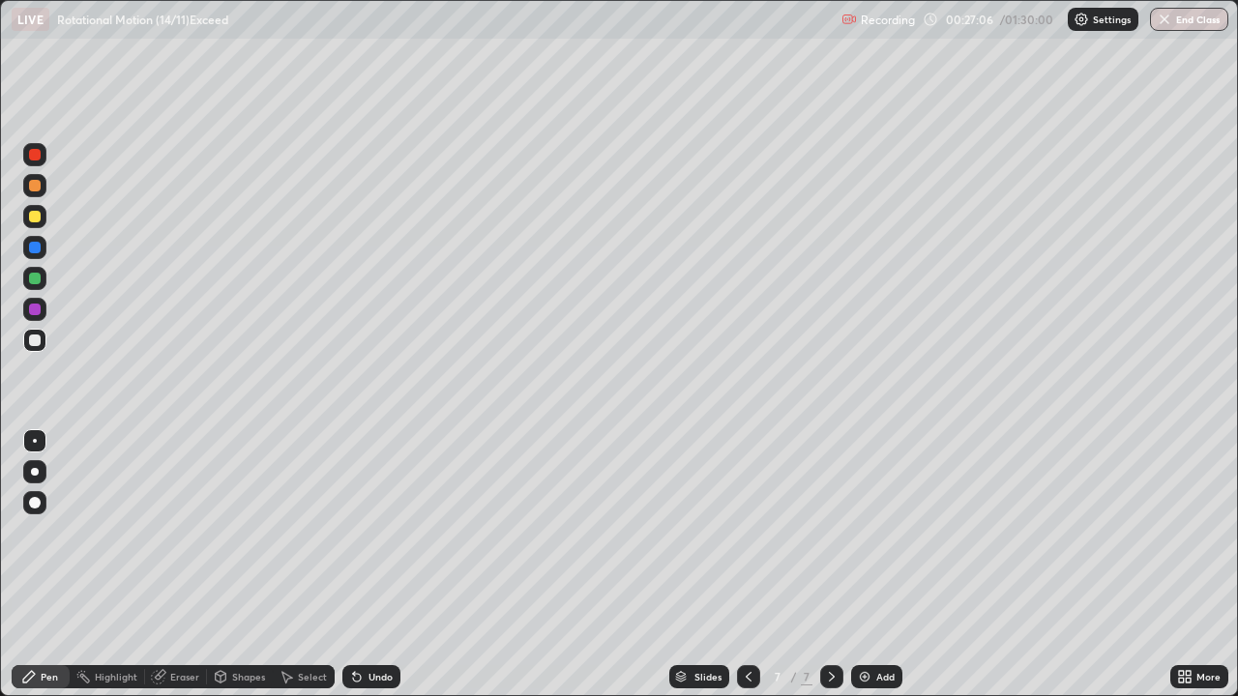
click at [39, 307] on div at bounding box center [35, 310] width 12 height 12
click at [381, 565] on div "Undo" at bounding box center [380, 677] width 24 height 10
click at [37, 249] on div at bounding box center [35, 248] width 12 height 12
click at [369, 565] on div "Undo" at bounding box center [371, 676] width 58 height 23
click at [375, 565] on div "Undo" at bounding box center [371, 676] width 58 height 23
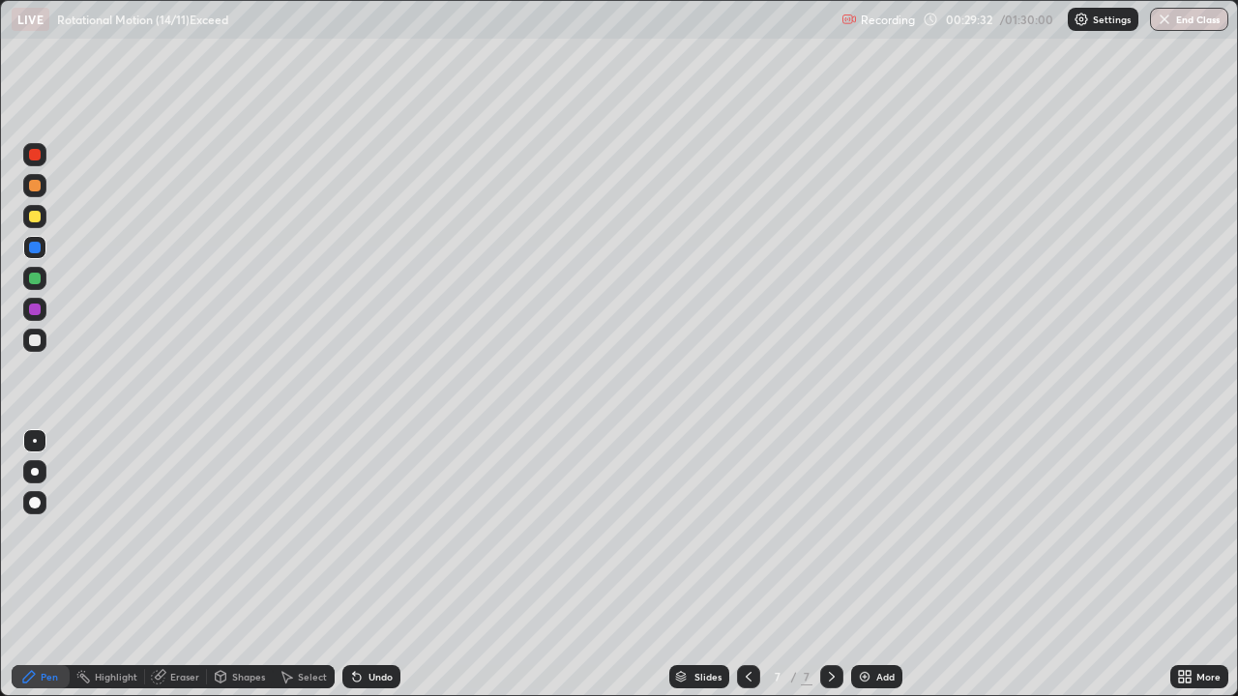
click at [378, 565] on div "Undo" at bounding box center [371, 676] width 58 height 23
click at [383, 565] on div "Undo" at bounding box center [371, 676] width 58 height 23
click at [389, 565] on div "Undo" at bounding box center [371, 676] width 58 height 23
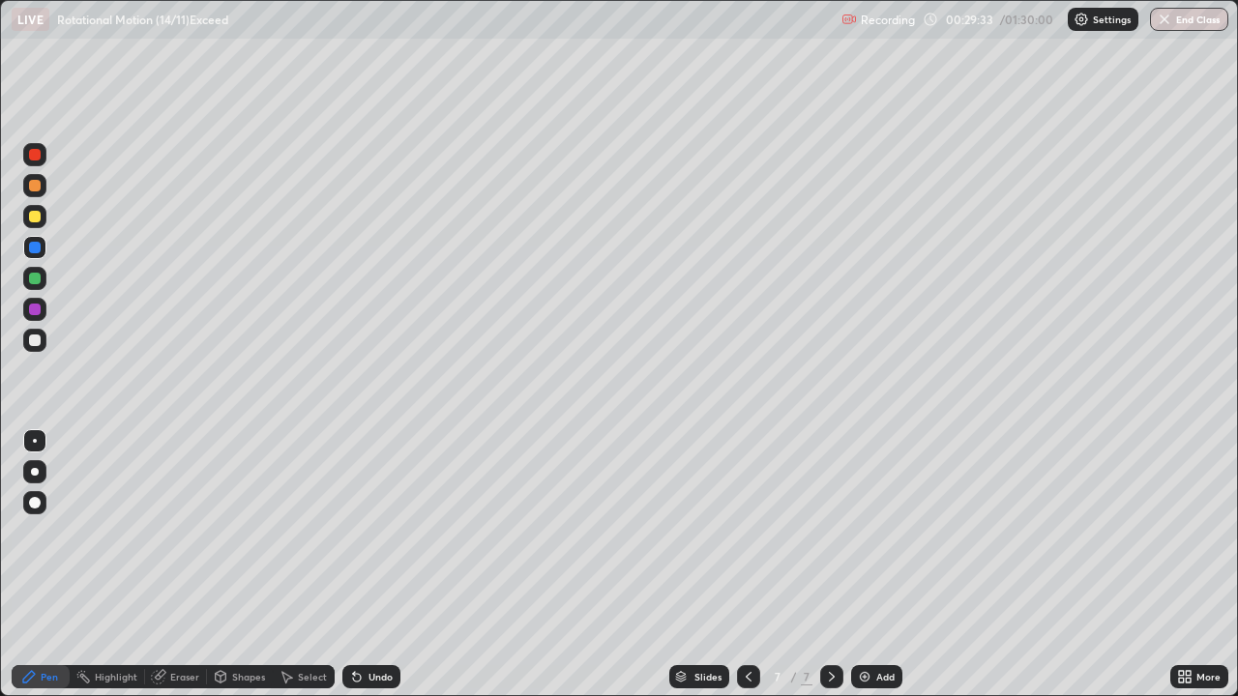
click at [389, 565] on div "Undo" at bounding box center [368, 677] width 66 height 39
click at [372, 565] on div "Undo" at bounding box center [371, 676] width 58 height 23
click at [370, 565] on div "Undo" at bounding box center [380, 677] width 24 height 10
click at [372, 565] on div "Undo" at bounding box center [380, 677] width 24 height 10
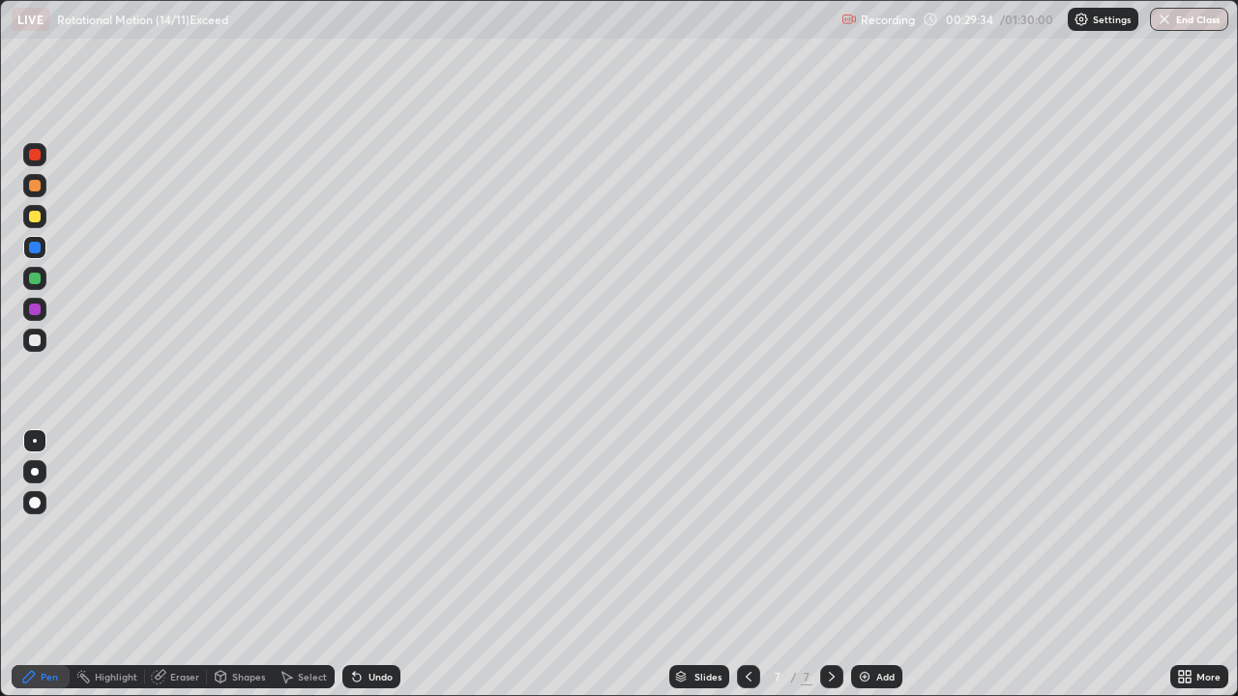
click at [372, 565] on div "Undo" at bounding box center [380, 677] width 24 height 10
click at [375, 565] on div "Undo" at bounding box center [380, 677] width 24 height 10
click at [372, 565] on div "Undo" at bounding box center [371, 676] width 58 height 23
click at [372, 565] on div "Undo" at bounding box center [380, 677] width 24 height 10
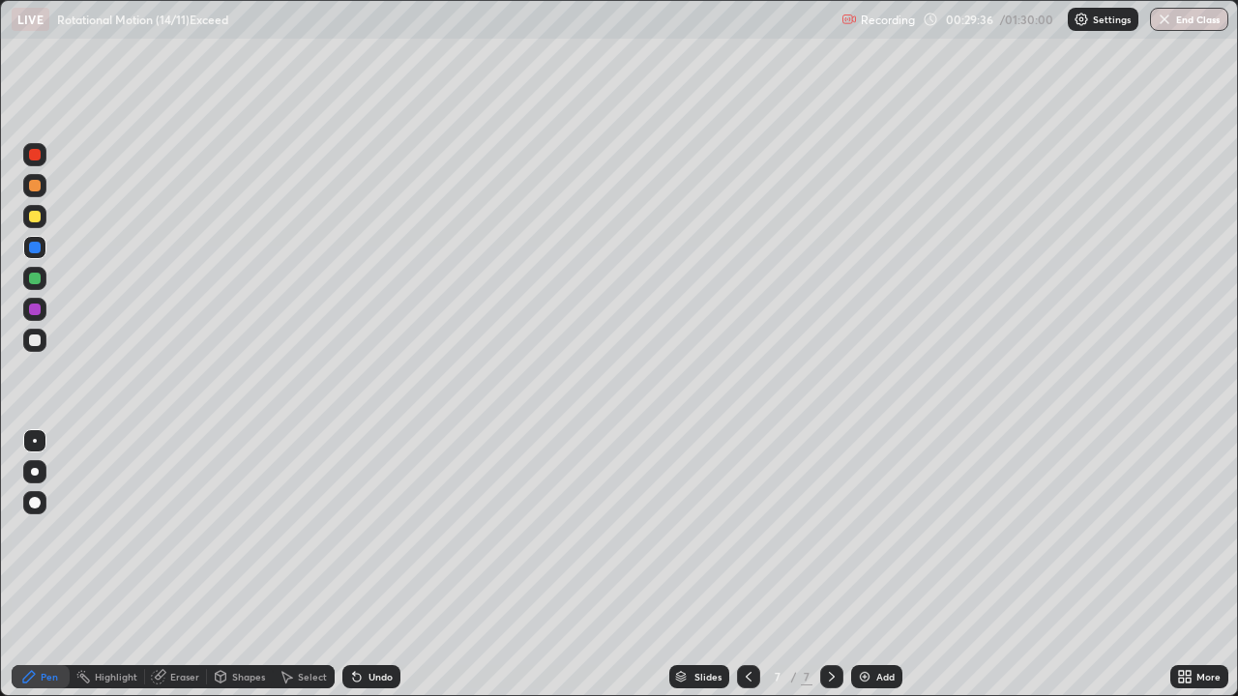
click at [372, 565] on div "Undo" at bounding box center [380, 677] width 24 height 10
click at [375, 565] on div "Undo" at bounding box center [380, 677] width 24 height 10
click at [372, 565] on div "Undo" at bounding box center [380, 677] width 24 height 10
click at [376, 565] on div "Undo" at bounding box center [380, 677] width 24 height 10
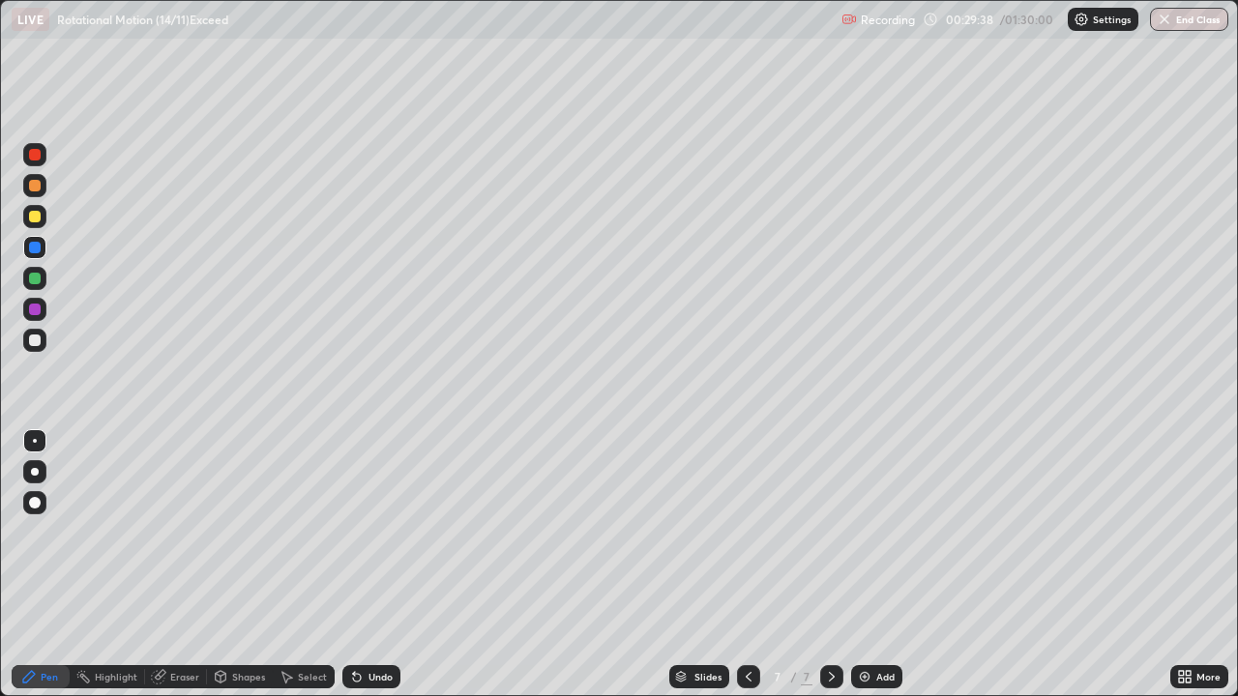
click at [377, 565] on div "Undo" at bounding box center [380, 677] width 24 height 10
click at [35, 156] on div at bounding box center [35, 155] width 12 height 12
click at [33, 217] on div at bounding box center [35, 217] width 12 height 12
click at [860, 565] on img at bounding box center [864, 676] width 15 height 15
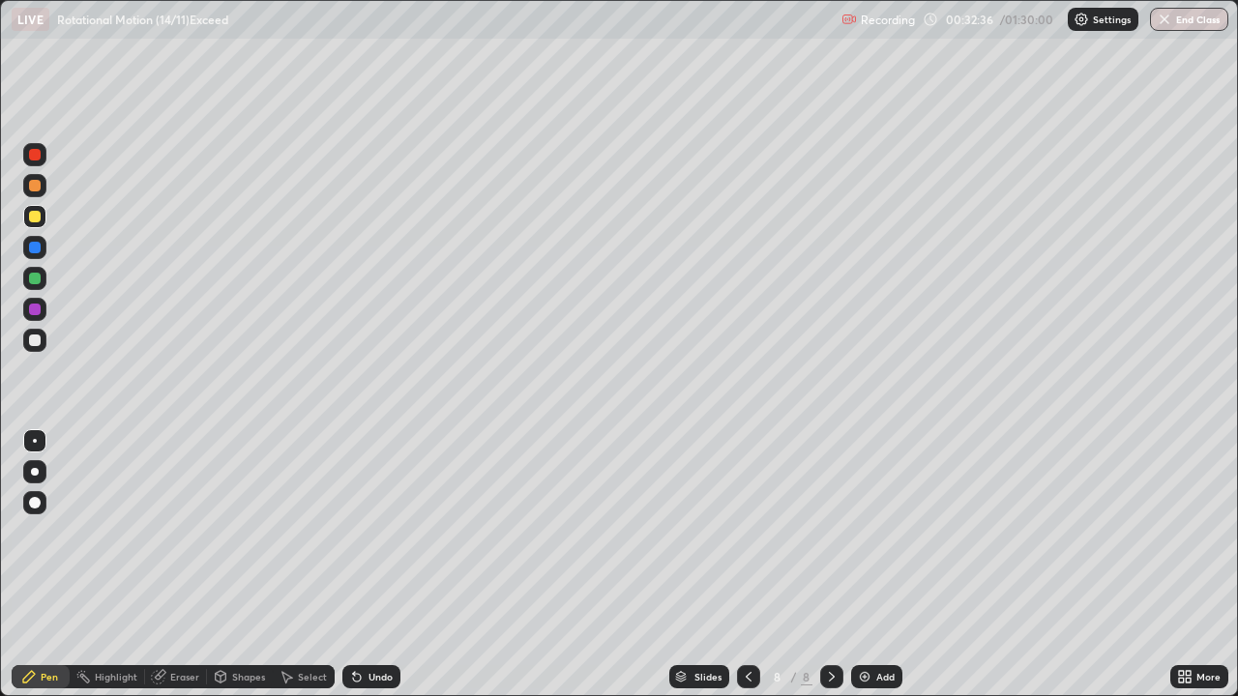
click at [34, 279] on div at bounding box center [35, 279] width 12 height 12
click at [256, 565] on div "Shapes" at bounding box center [248, 677] width 33 height 10
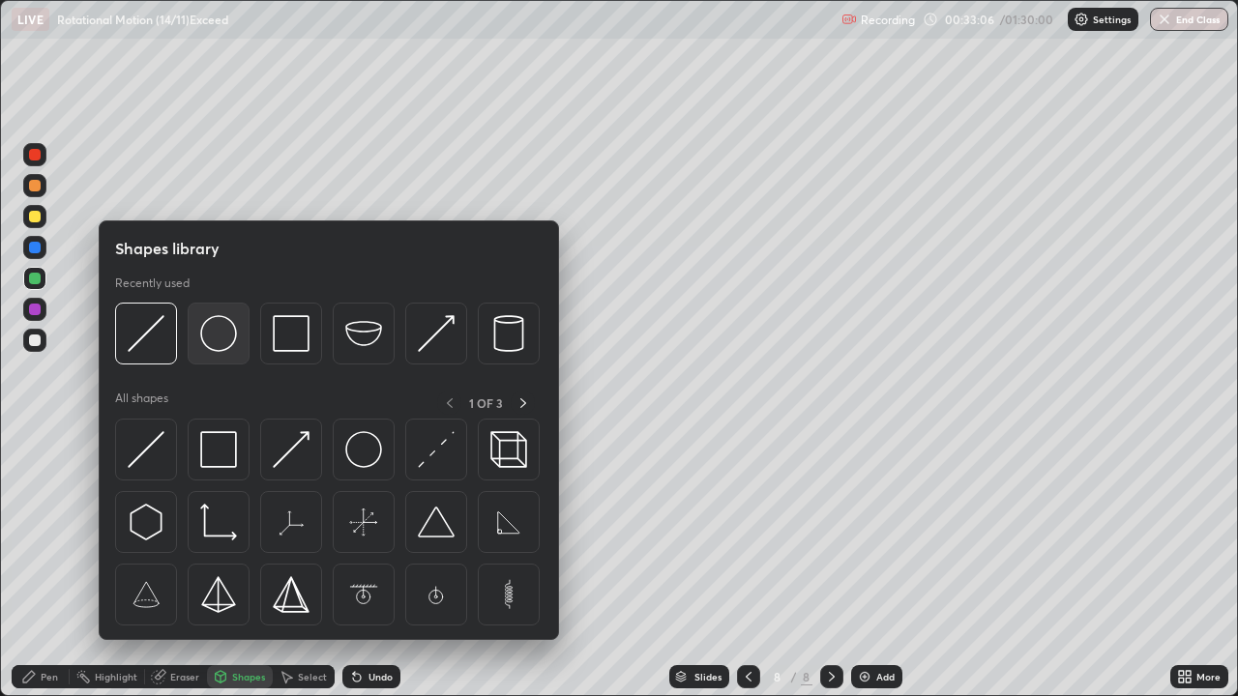
click at [229, 332] on img at bounding box center [218, 333] width 37 height 37
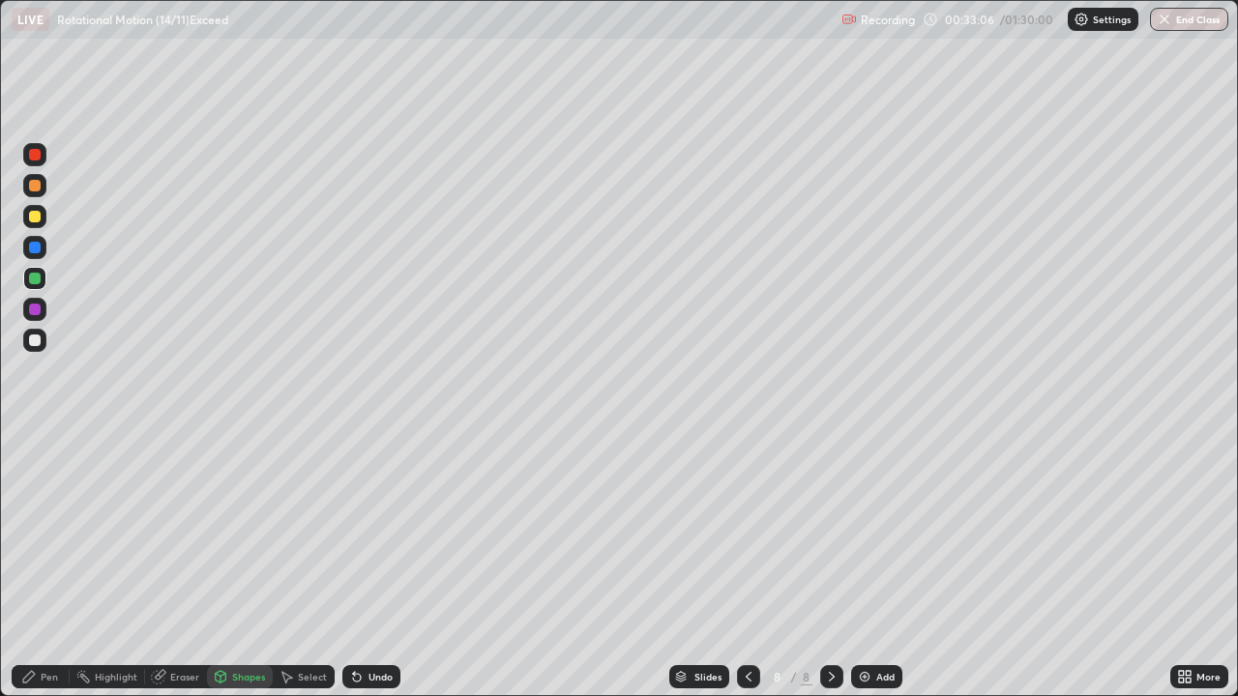
click at [39, 340] on div at bounding box center [35, 341] width 12 height 12
click at [315, 565] on div "Select" at bounding box center [312, 677] width 29 height 10
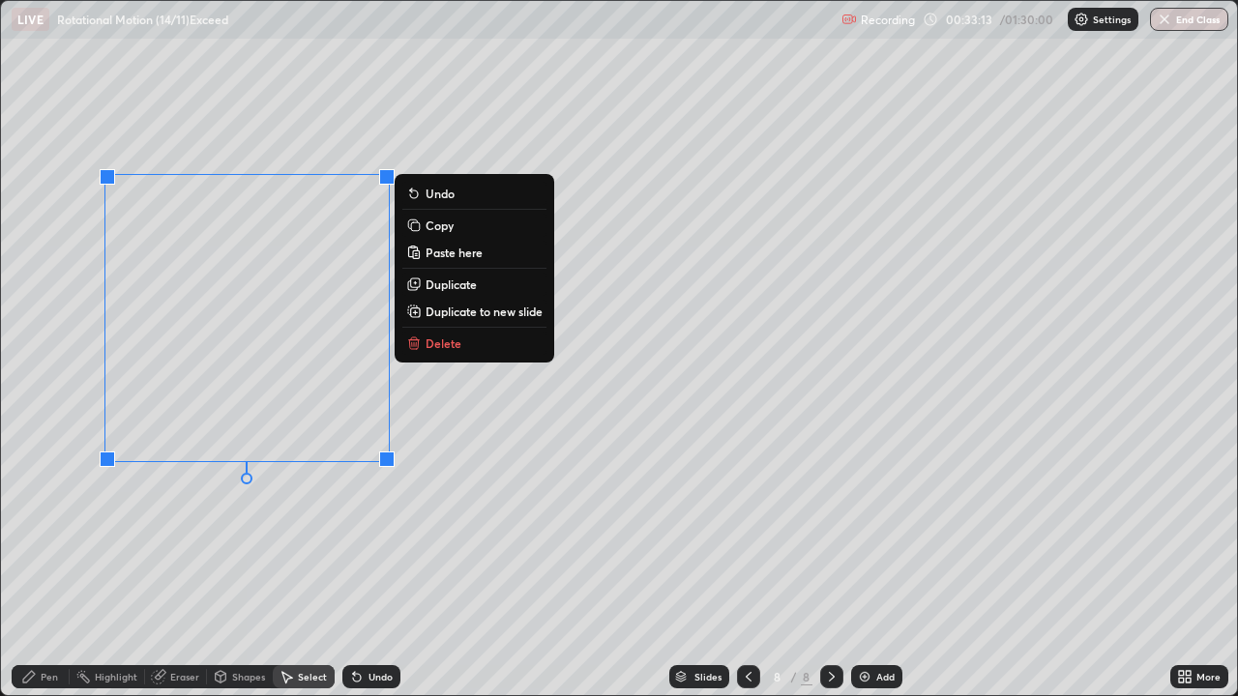
click at [482, 419] on div "0 ° Undo Copy Paste here Duplicate Duplicate to new slide Delete" at bounding box center [619, 348] width 1236 height 694
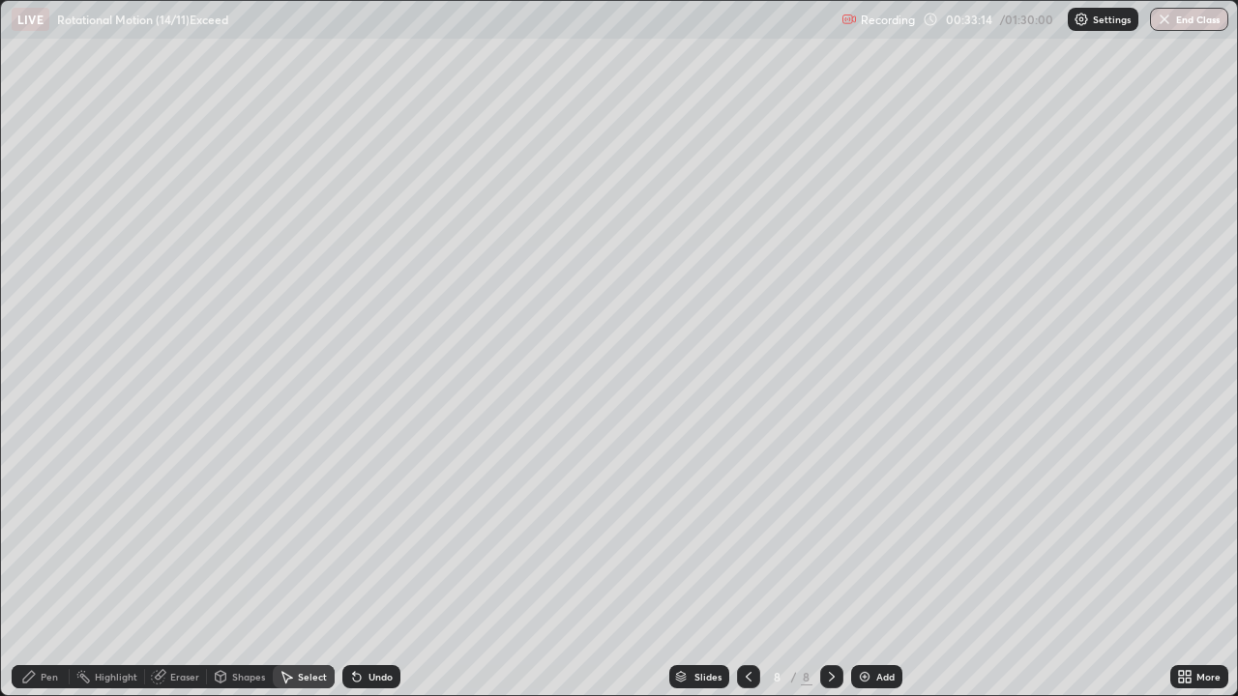
click at [244, 565] on div "Shapes" at bounding box center [248, 677] width 33 height 10
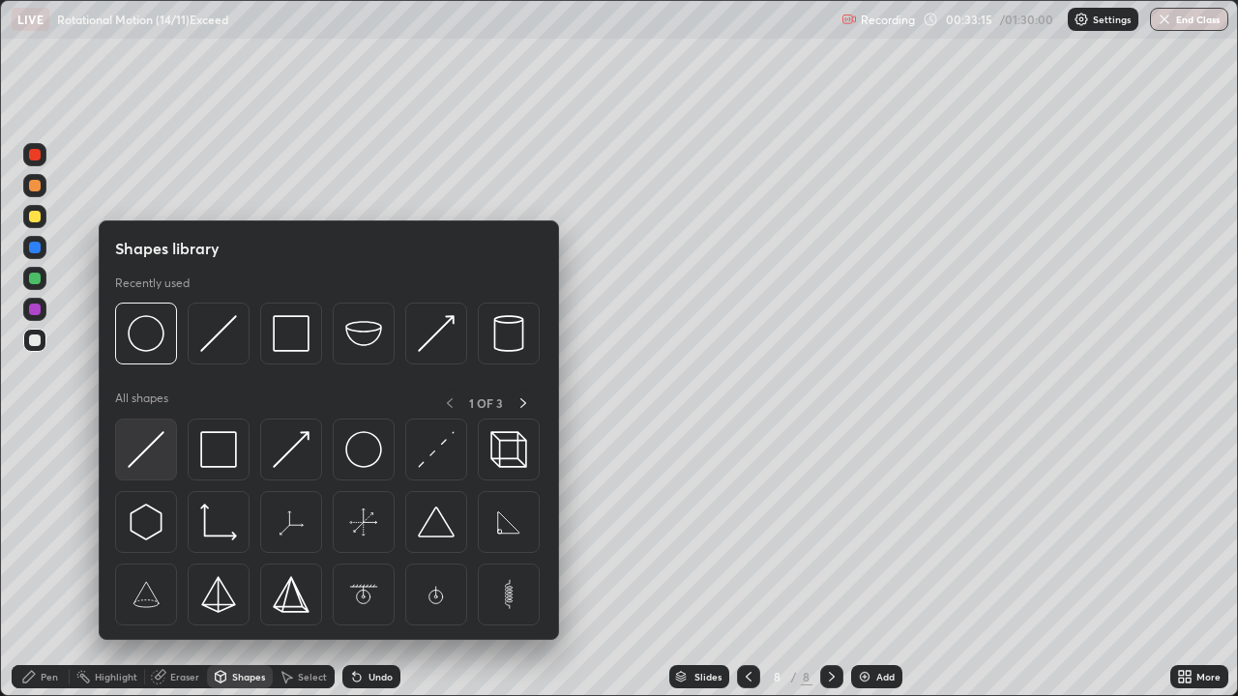
click at [156, 447] on img at bounding box center [146, 449] width 37 height 37
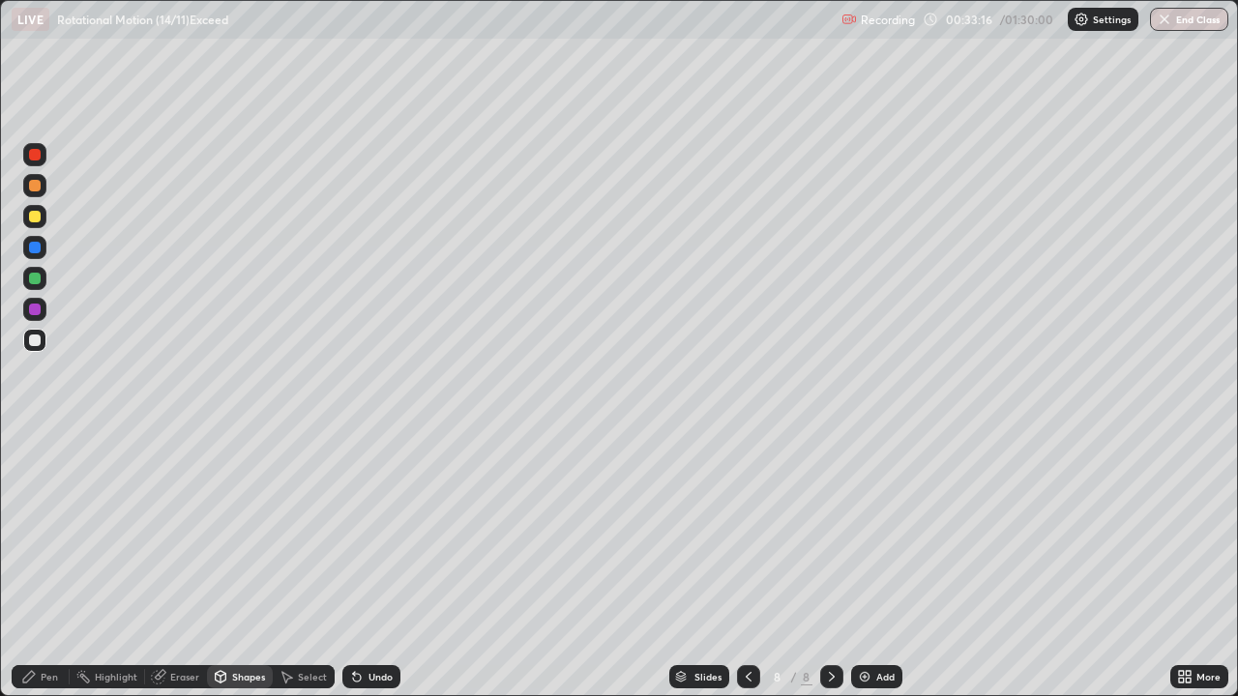
click at [36, 217] on div at bounding box center [35, 217] width 12 height 12
click at [59, 565] on div "Pen" at bounding box center [41, 676] width 58 height 23
click at [35, 244] on div at bounding box center [35, 248] width 12 height 12
click at [35, 249] on div at bounding box center [35, 248] width 12 height 12
click at [254, 565] on div "Shapes" at bounding box center [240, 676] width 66 height 23
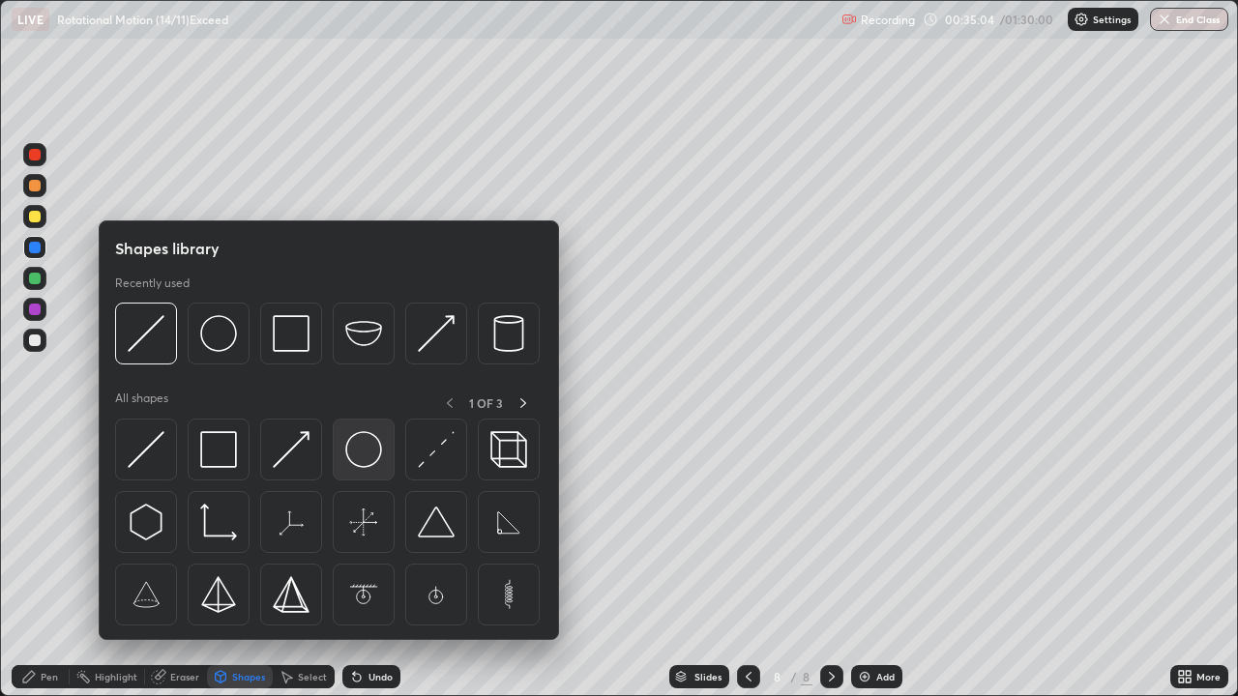
click at [363, 452] on img at bounding box center [363, 449] width 37 height 37
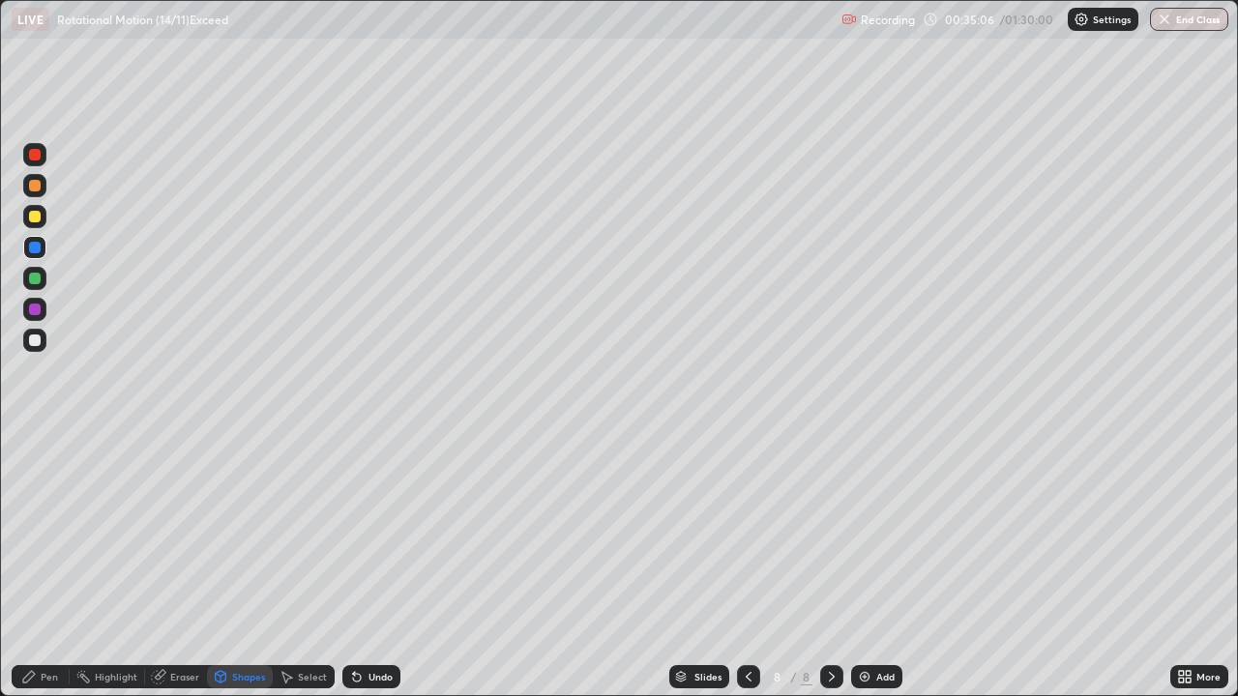
click at [44, 156] on div at bounding box center [34, 154] width 23 height 23
click at [246, 565] on div "Shapes" at bounding box center [248, 677] width 33 height 10
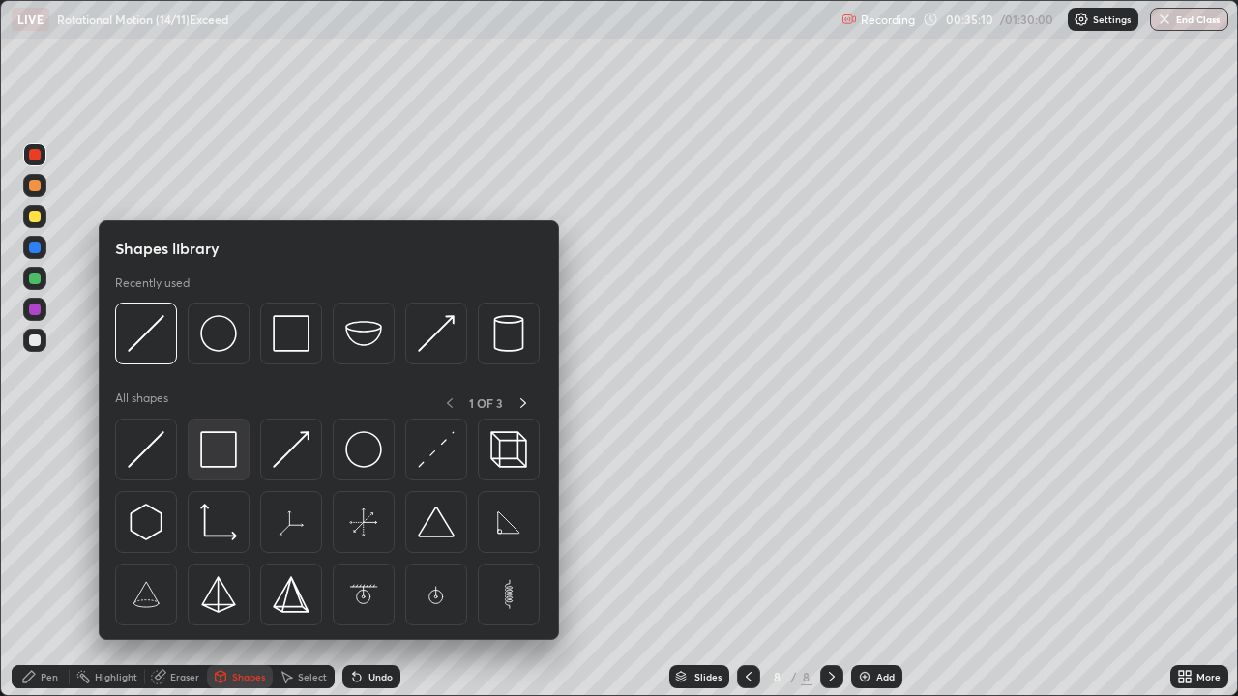
click at [221, 449] on img at bounding box center [218, 449] width 37 height 37
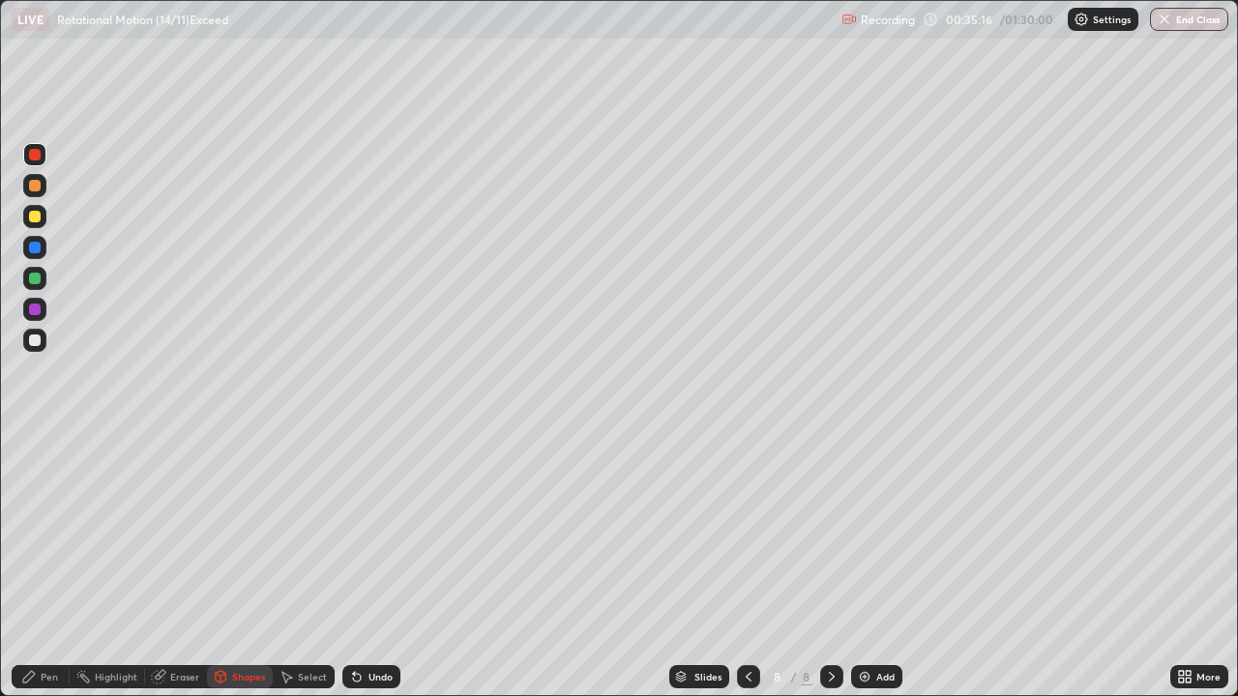
click at [310, 565] on div "Select" at bounding box center [304, 676] width 62 height 23
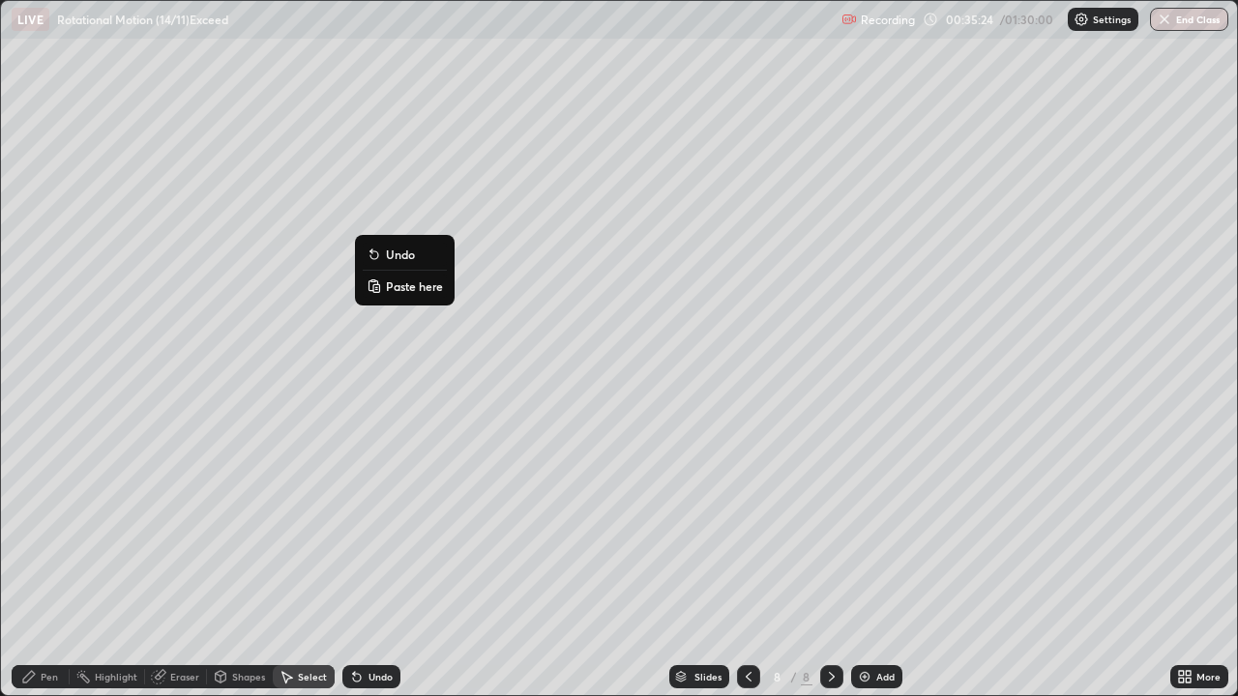
click at [457, 194] on div "0 ° Undo Copy Paste here Duplicate Duplicate to new slide Delete" at bounding box center [619, 348] width 1236 height 694
click at [60, 565] on div "Pen" at bounding box center [41, 676] width 58 height 23
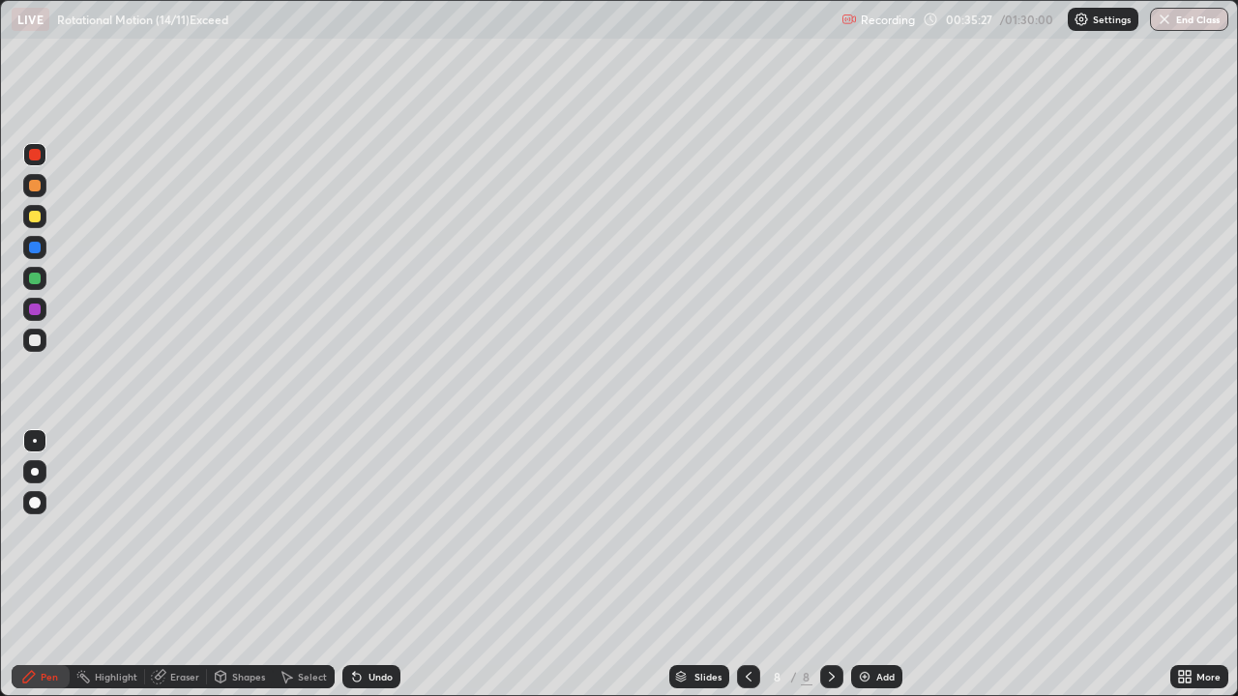
click at [37, 310] on div at bounding box center [35, 310] width 12 height 12
click at [36, 279] on div at bounding box center [35, 279] width 12 height 12
click at [254, 565] on div "Shapes" at bounding box center [248, 677] width 33 height 10
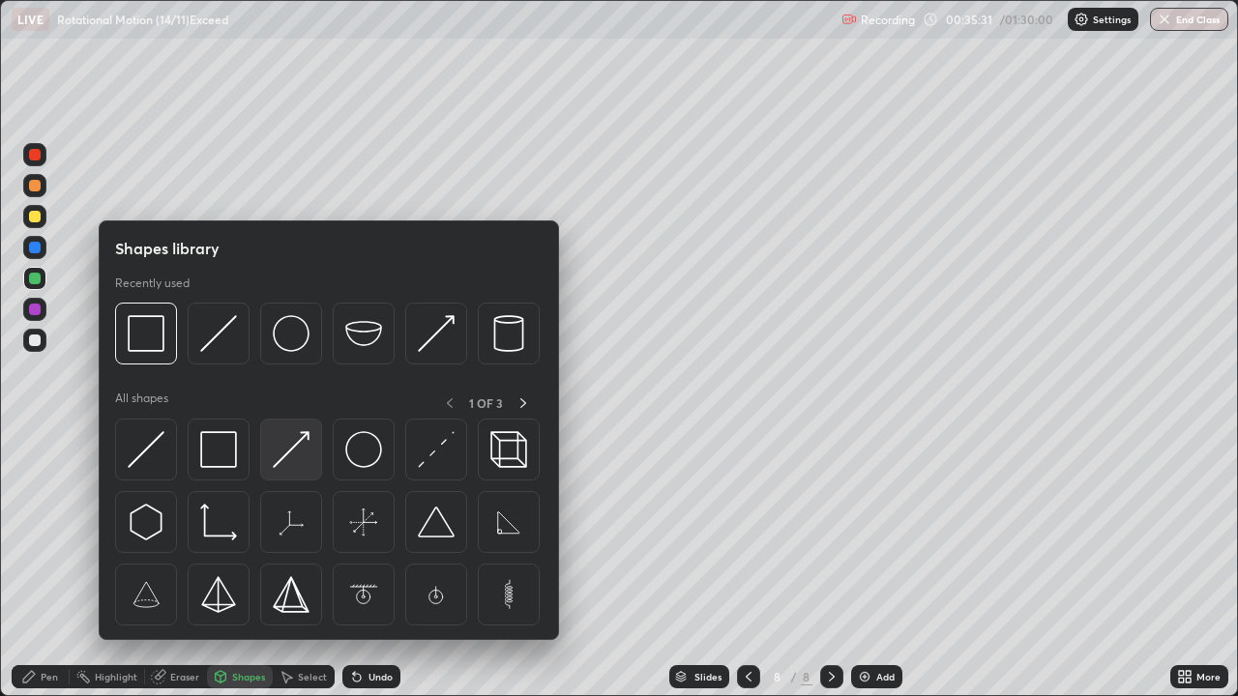
click at [287, 451] on img at bounding box center [291, 449] width 37 height 37
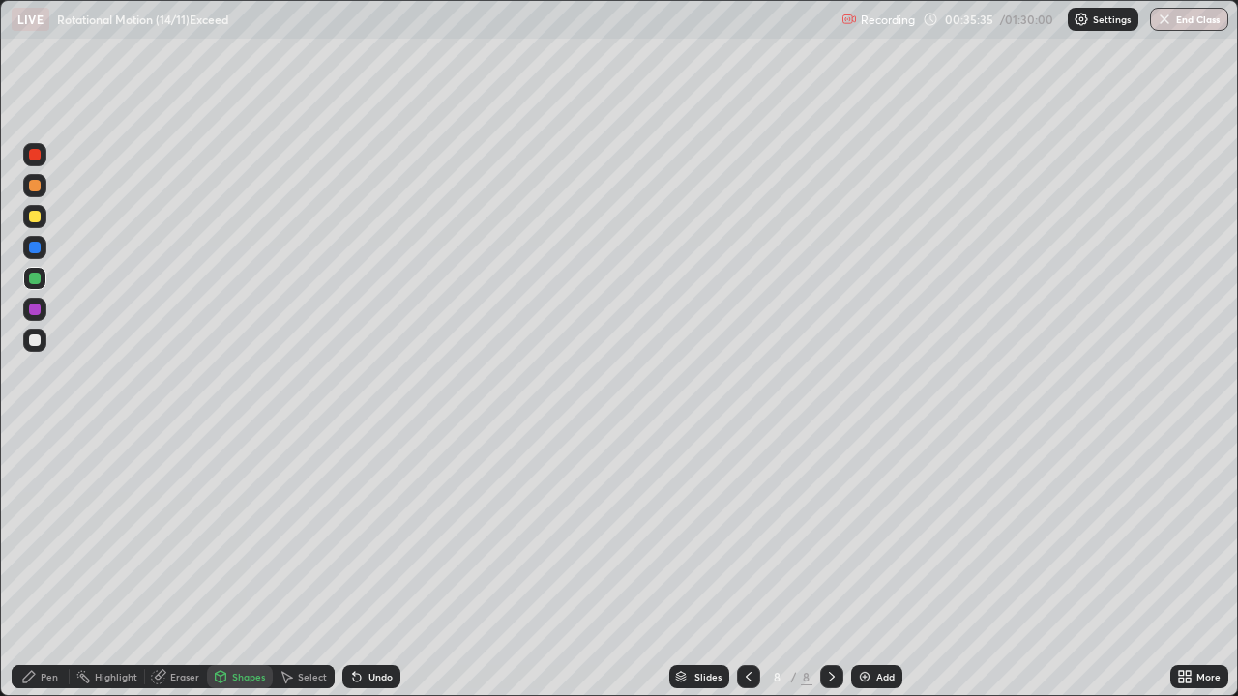
click at [56, 565] on div "Pen" at bounding box center [41, 676] width 58 height 23
click at [37, 310] on div at bounding box center [35, 310] width 12 height 12
click at [37, 246] on div at bounding box center [35, 248] width 12 height 12
click at [38, 338] on div at bounding box center [35, 341] width 12 height 12
click at [36, 340] on div at bounding box center [35, 341] width 12 height 12
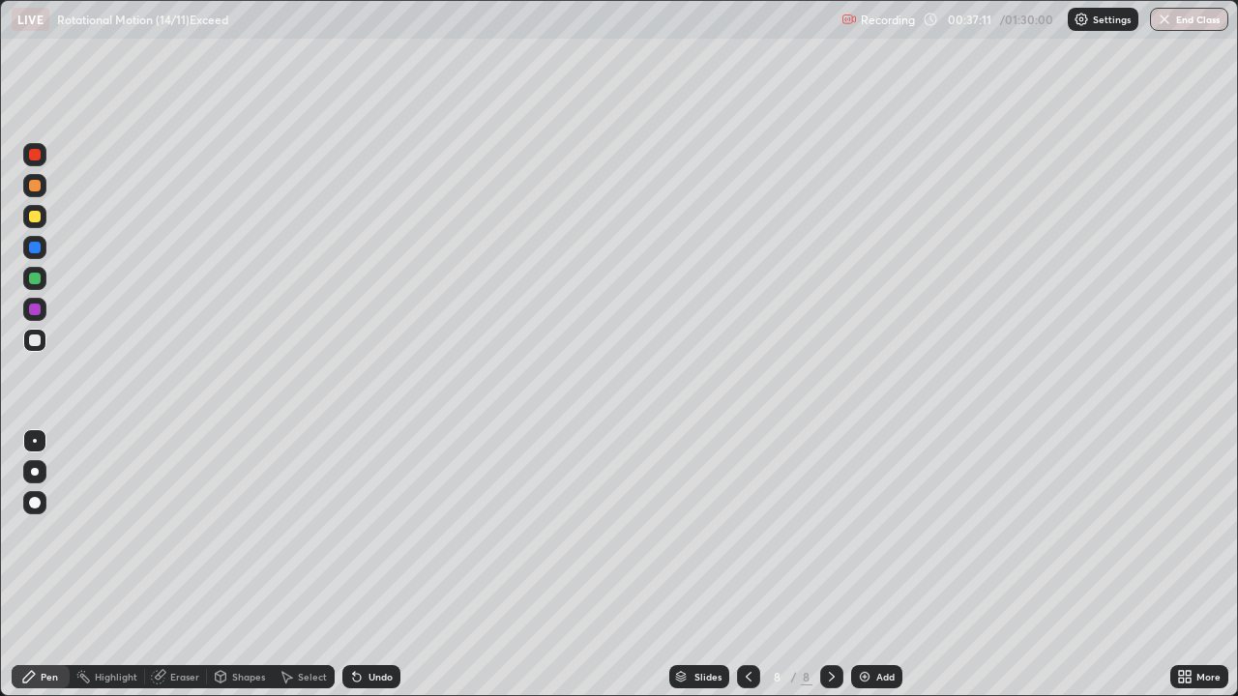
click at [368, 565] on div "Undo" at bounding box center [380, 677] width 24 height 10
click at [371, 565] on div "Undo" at bounding box center [371, 676] width 58 height 23
click at [40, 309] on div at bounding box center [35, 310] width 12 height 12
click at [42, 342] on div at bounding box center [34, 340] width 23 height 23
click at [381, 565] on div "Undo" at bounding box center [371, 676] width 58 height 23
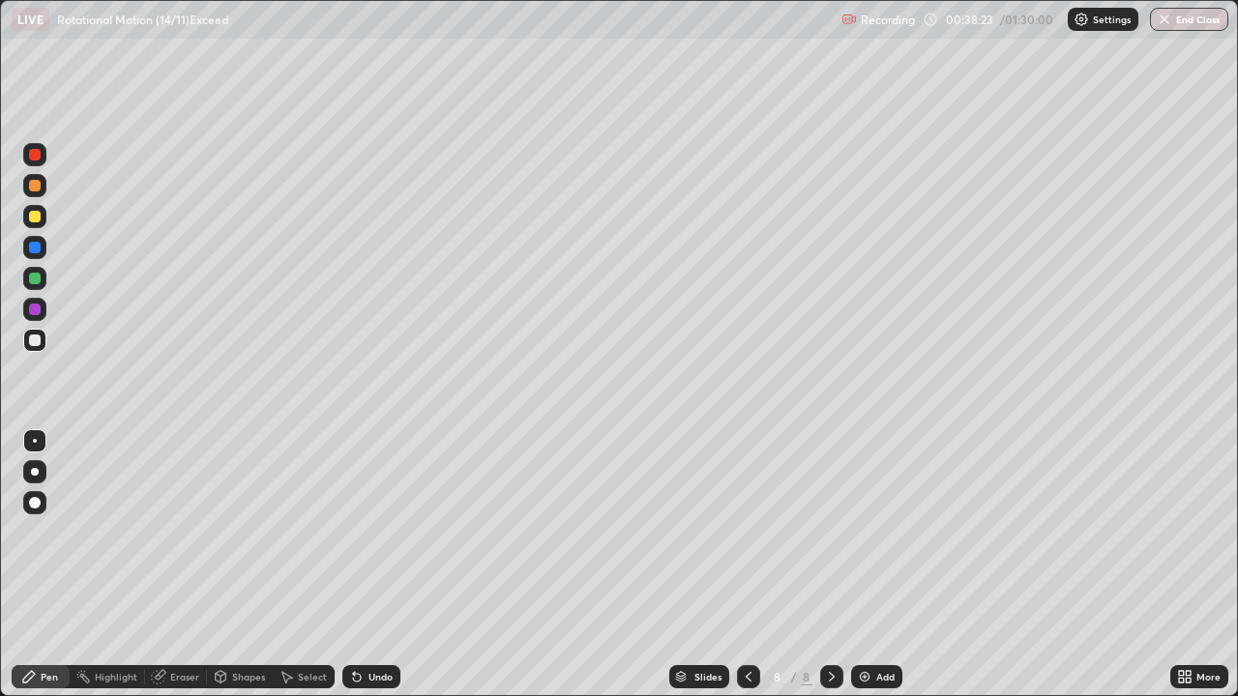
click at [361, 565] on icon at bounding box center [356, 676] width 15 height 15
click at [360, 565] on icon at bounding box center [356, 676] width 15 height 15
click at [42, 311] on div at bounding box center [34, 309] width 23 height 23
click at [42, 346] on div at bounding box center [34, 340] width 23 height 23
click at [36, 310] on div at bounding box center [35, 310] width 12 height 12
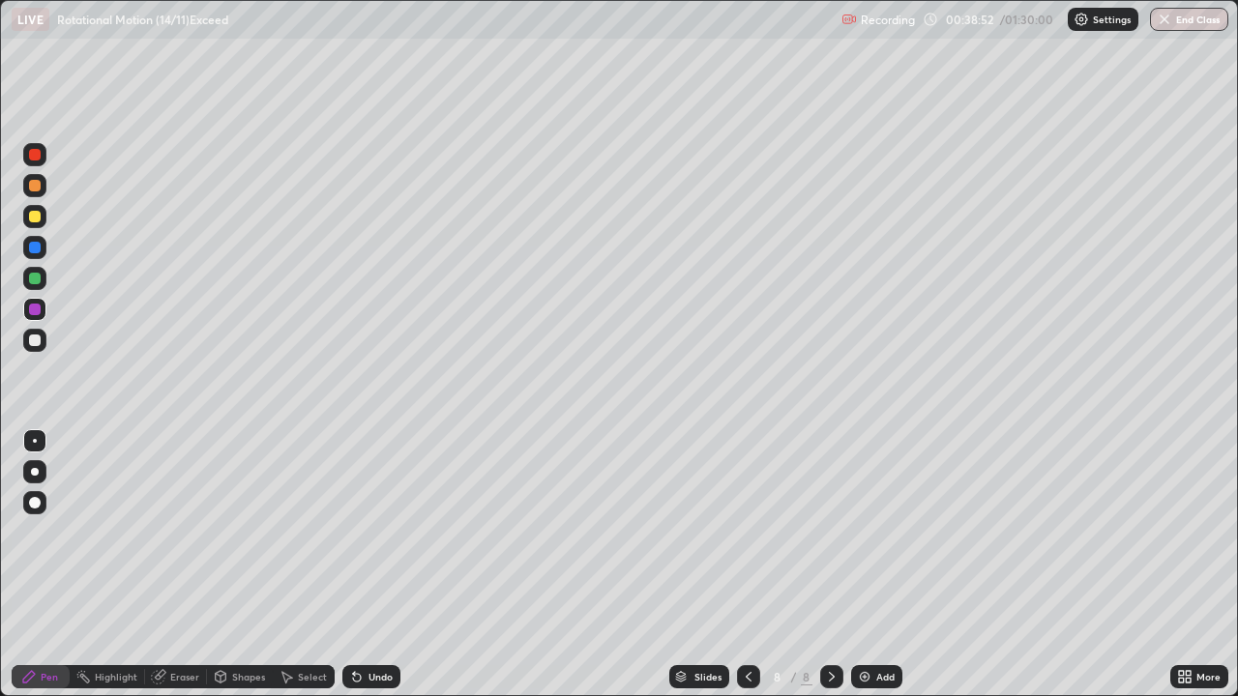
click at [36, 340] on div at bounding box center [35, 341] width 12 height 12
click at [44, 219] on div at bounding box center [34, 216] width 23 height 23
click at [38, 341] on div at bounding box center [35, 341] width 12 height 12
click at [37, 280] on div at bounding box center [35, 279] width 12 height 12
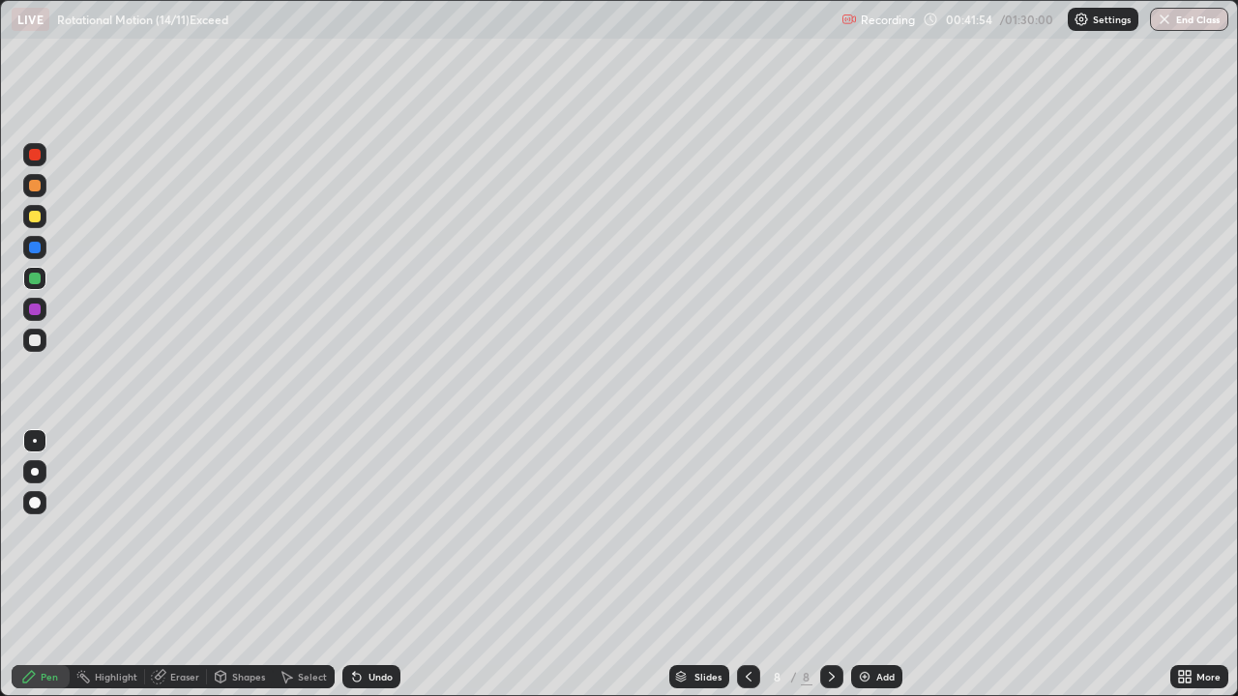
click at [376, 565] on div "Undo" at bounding box center [380, 677] width 24 height 10
click at [368, 565] on div "Undo" at bounding box center [371, 676] width 58 height 23
click at [36, 339] on div at bounding box center [35, 341] width 12 height 12
click at [38, 307] on div at bounding box center [35, 310] width 12 height 12
click at [37, 339] on div at bounding box center [35, 341] width 12 height 12
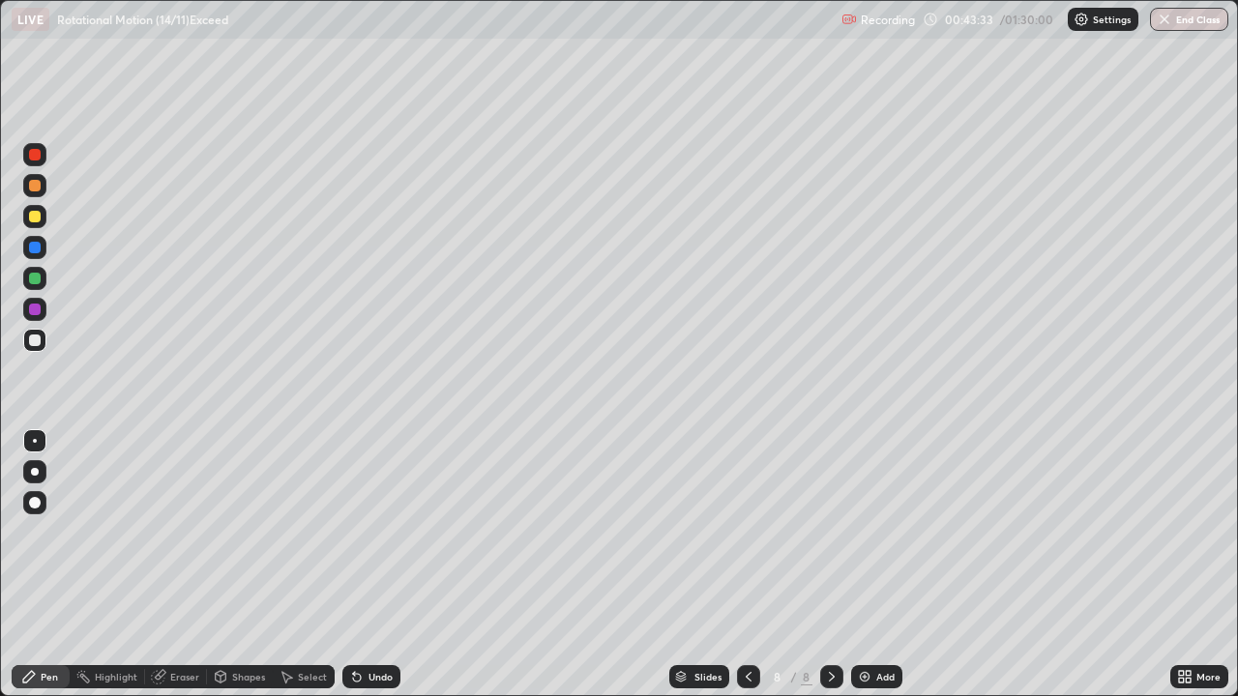
click at [381, 565] on div "Undo" at bounding box center [380, 677] width 24 height 10
click at [375, 565] on div "Undo" at bounding box center [380, 677] width 24 height 10
click at [308, 565] on div "Select" at bounding box center [312, 677] width 29 height 10
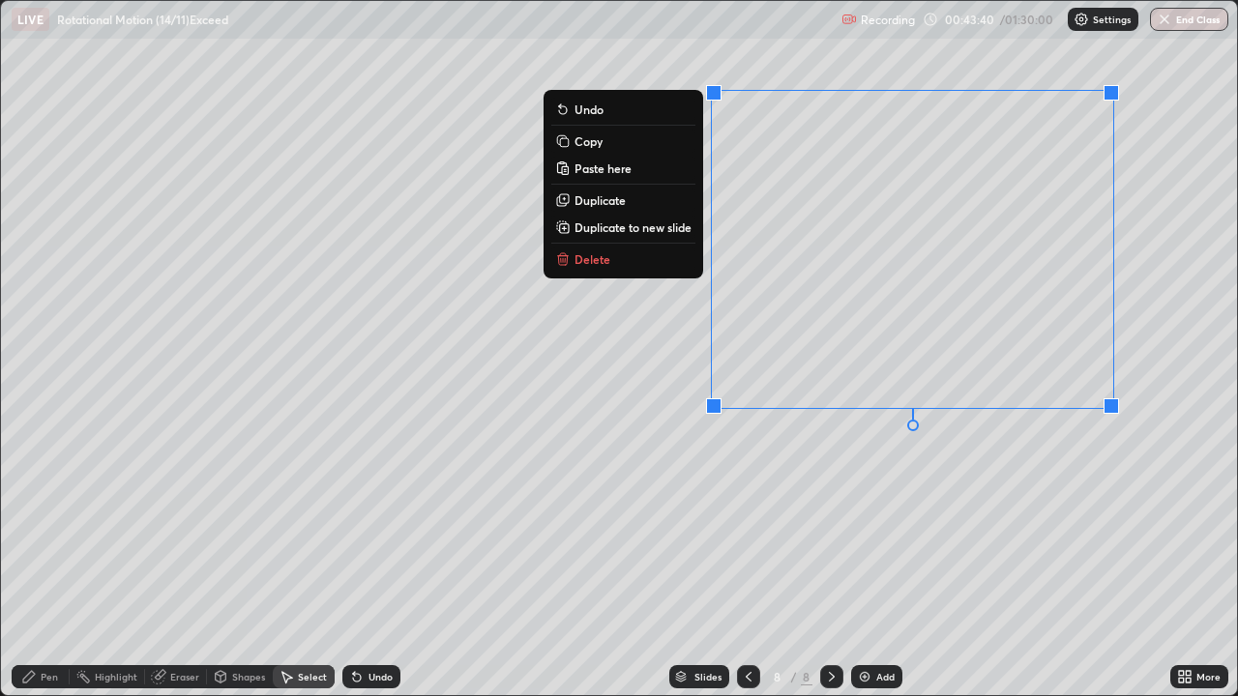
click at [1073, 487] on div "0 ° Undo Copy Paste here Duplicate Duplicate to new slide Delete" at bounding box center [619, 348] width 1236 height 694
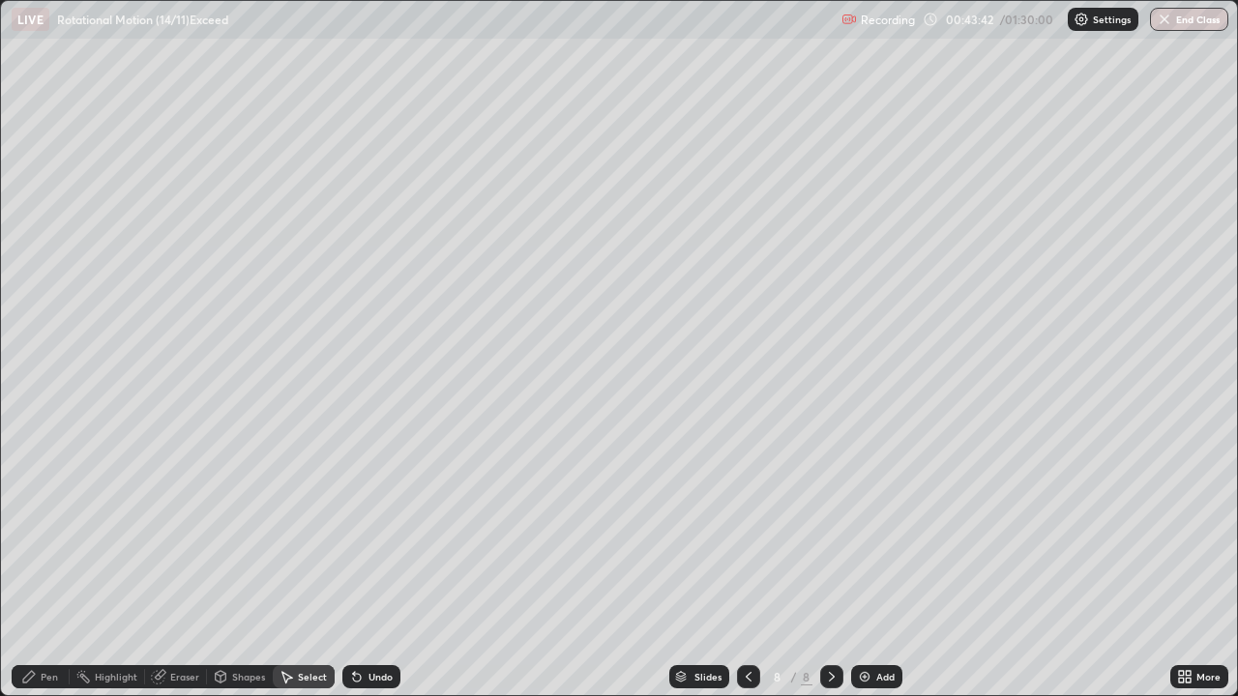
click at [50, 565] on div "Pen" at bounding box center [49, 677] width 17 height 10
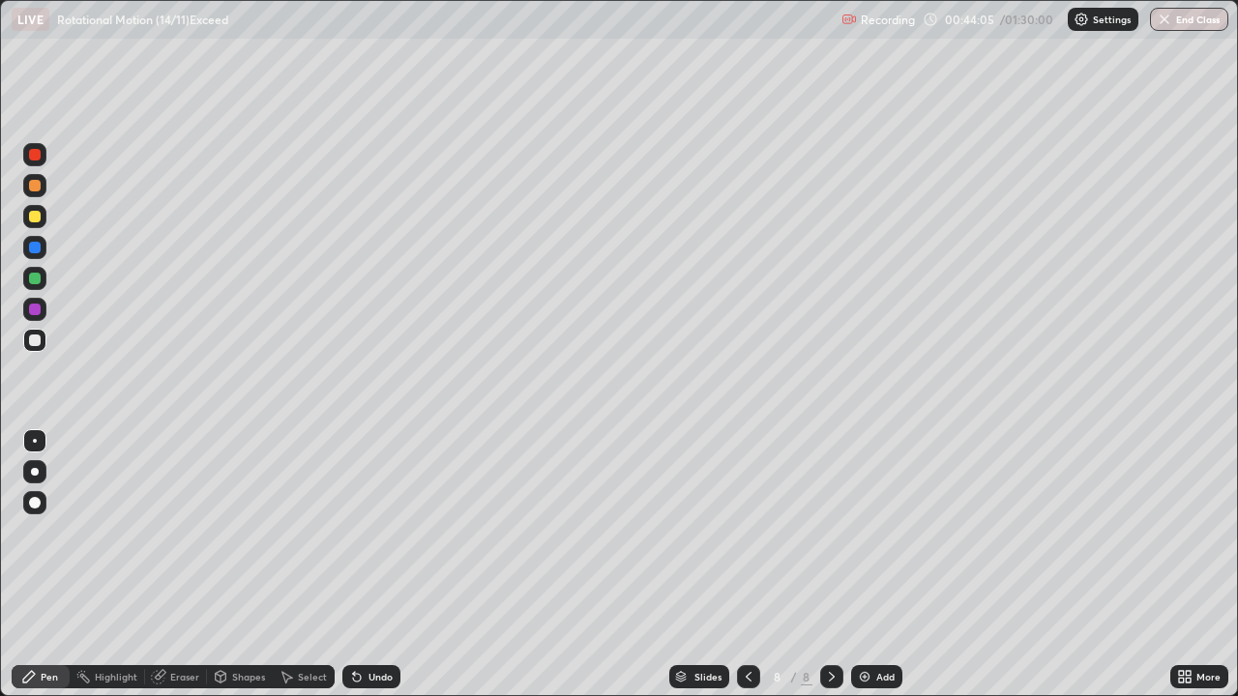
click at [38, 280] on div at bounding box center [35, 279] width 12 height 12
click at [247, 565] on div "Shapes" at bounding box center [248, 677] width 33 height 10
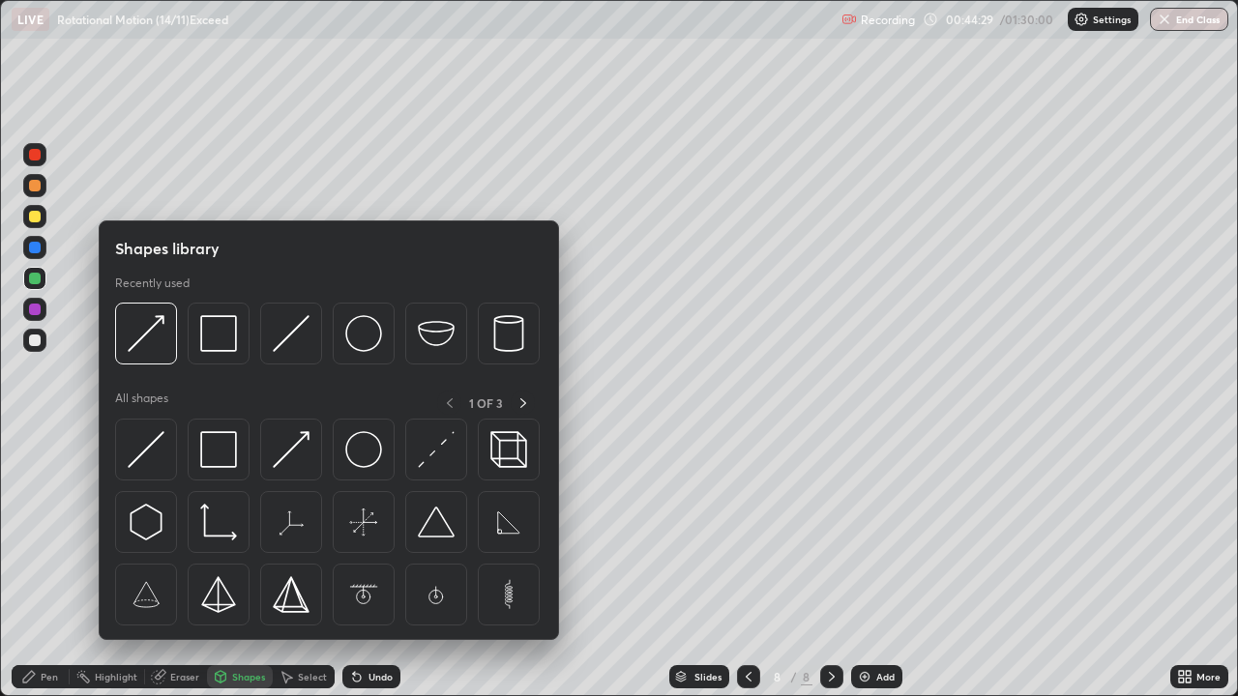
click at [218, 449] on img at bounding box center [218, 449] width 37 height 37
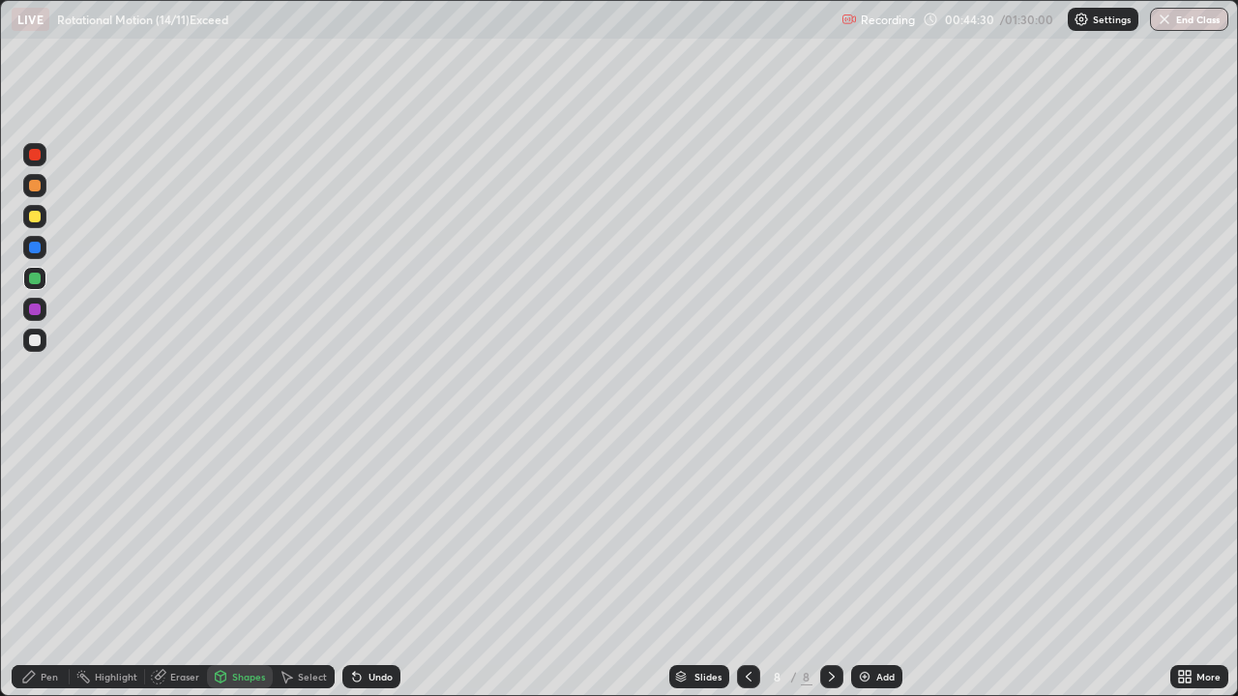
click at [40, 309] on div at bounding box center [35, 310] width 12 height 12
click at [189, 565] on div "Eraser" at bounding box center [184, 677] width 29 height 10
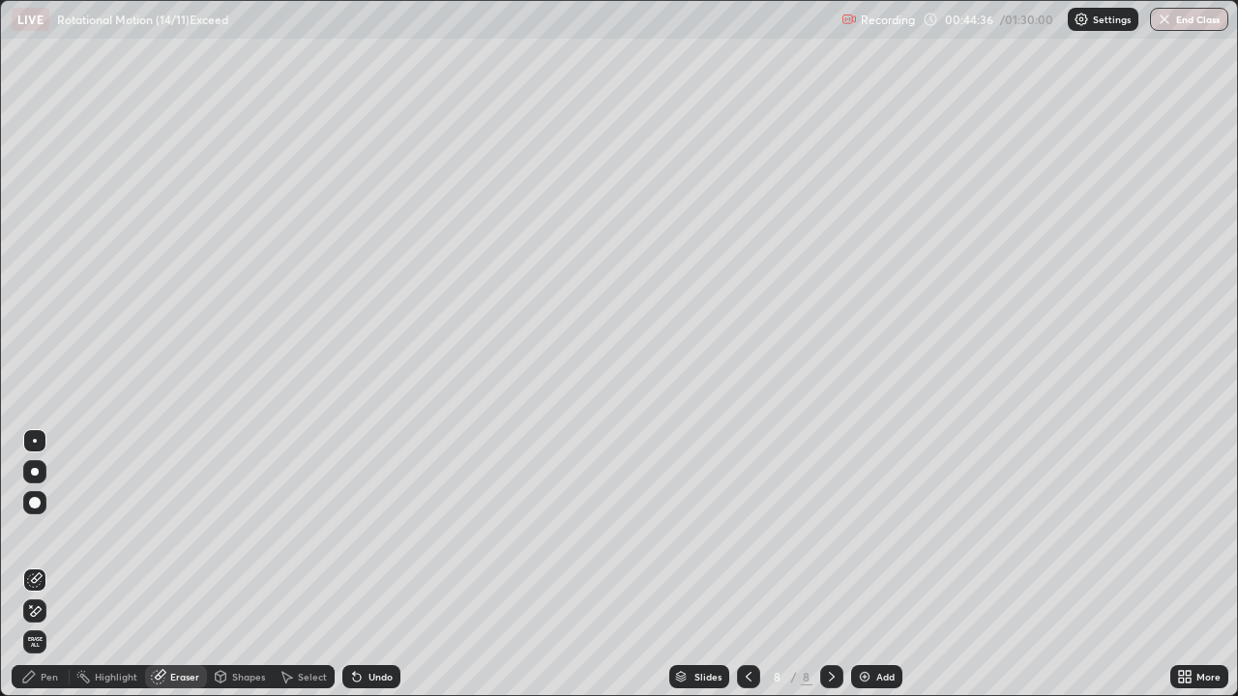
click at [244, 565] on div "Shapes" at bounding box center [248, 677] width 33 height 10
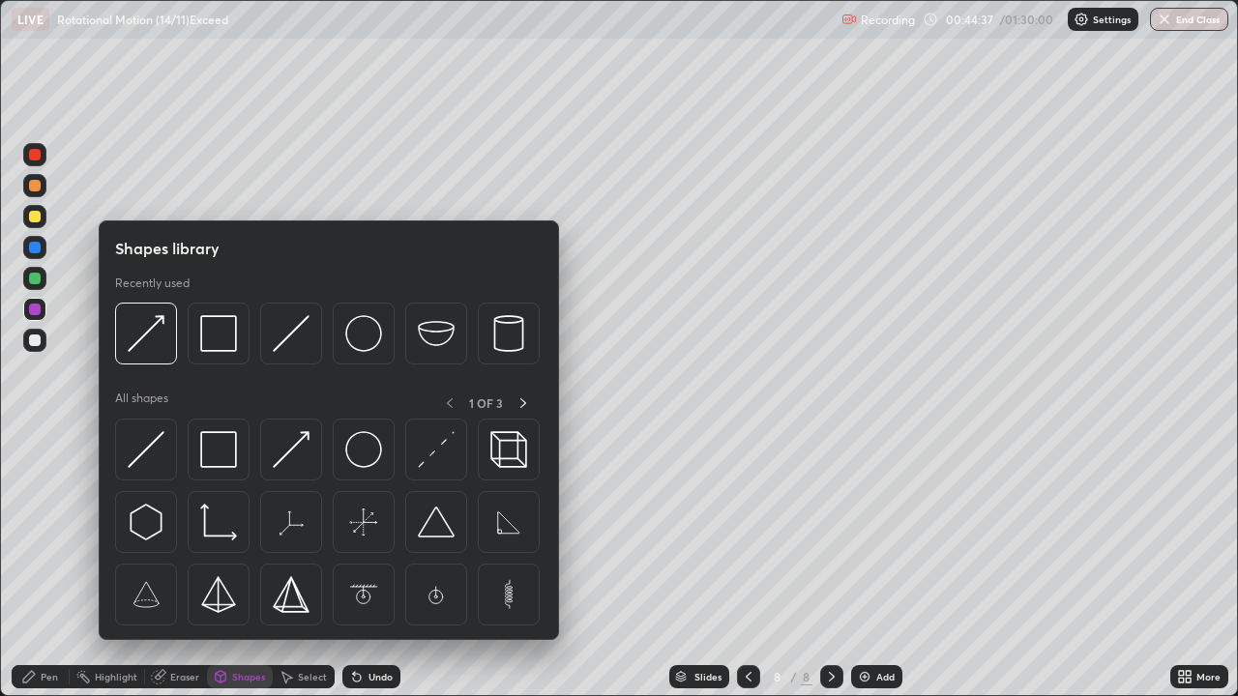
click at [221, 455] on img at bounding box center [218, 449] width 37 height 37
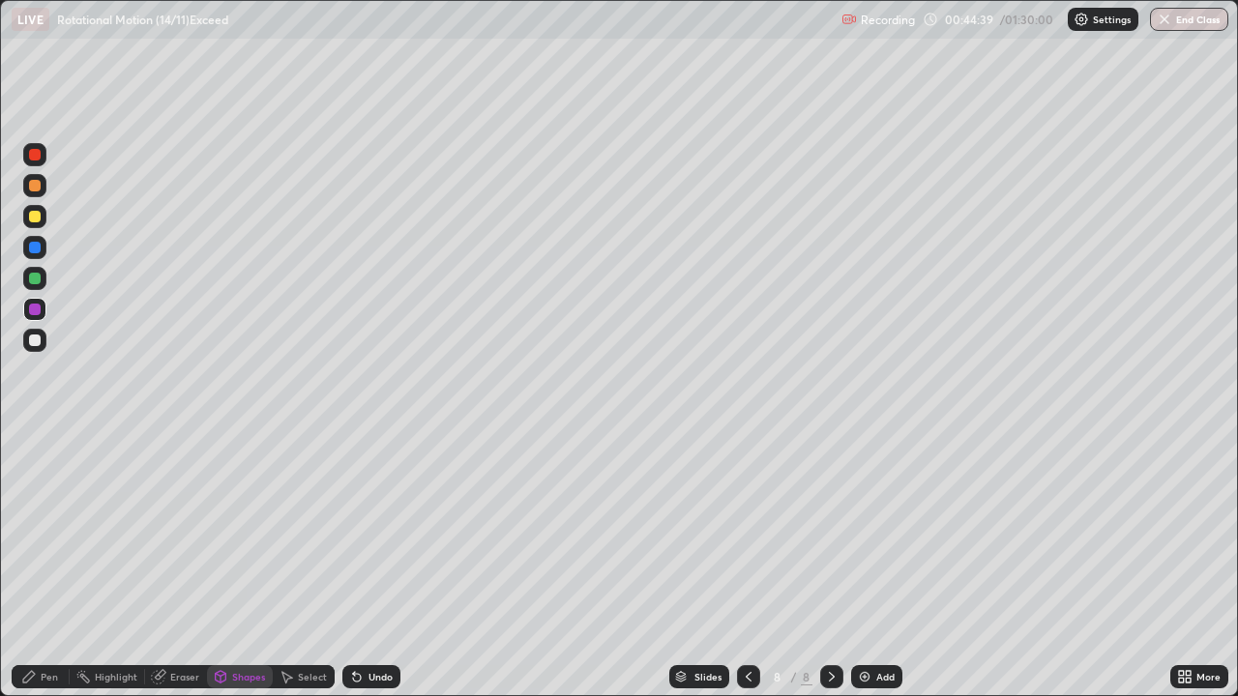
click at [35, 243] on div at bounding box center [35, 248] width 12 height 12
click at [35, 248] on div at bounding box center [35, 248] width 12 height 12
click at [58, 565] on div "Pen" at bounding box center [41, 676] width 58 height 23
click at [39, 313] on div at bounding box center [35, 310] width 12 height 12
click at [315, 565] on div "Select" at bounding box center [312, 677] width 29 height 10
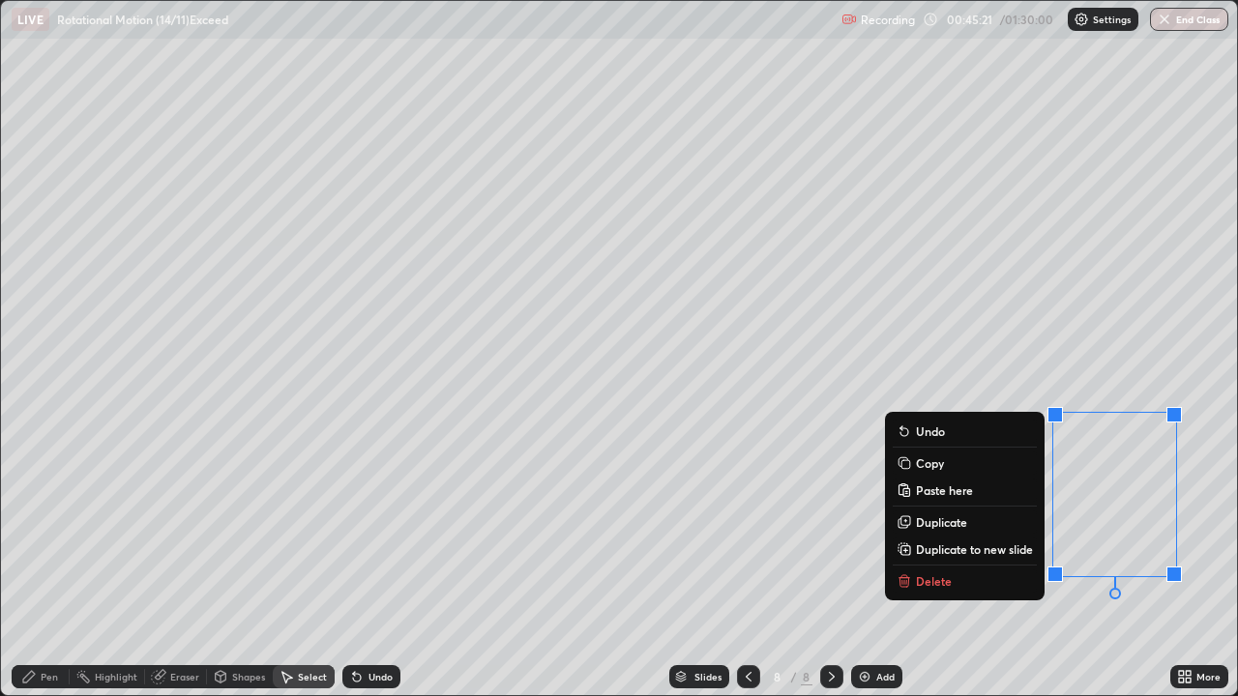
click at [941, 565] on p "Delete" at bounding box center [934, 581] width 36 height 15
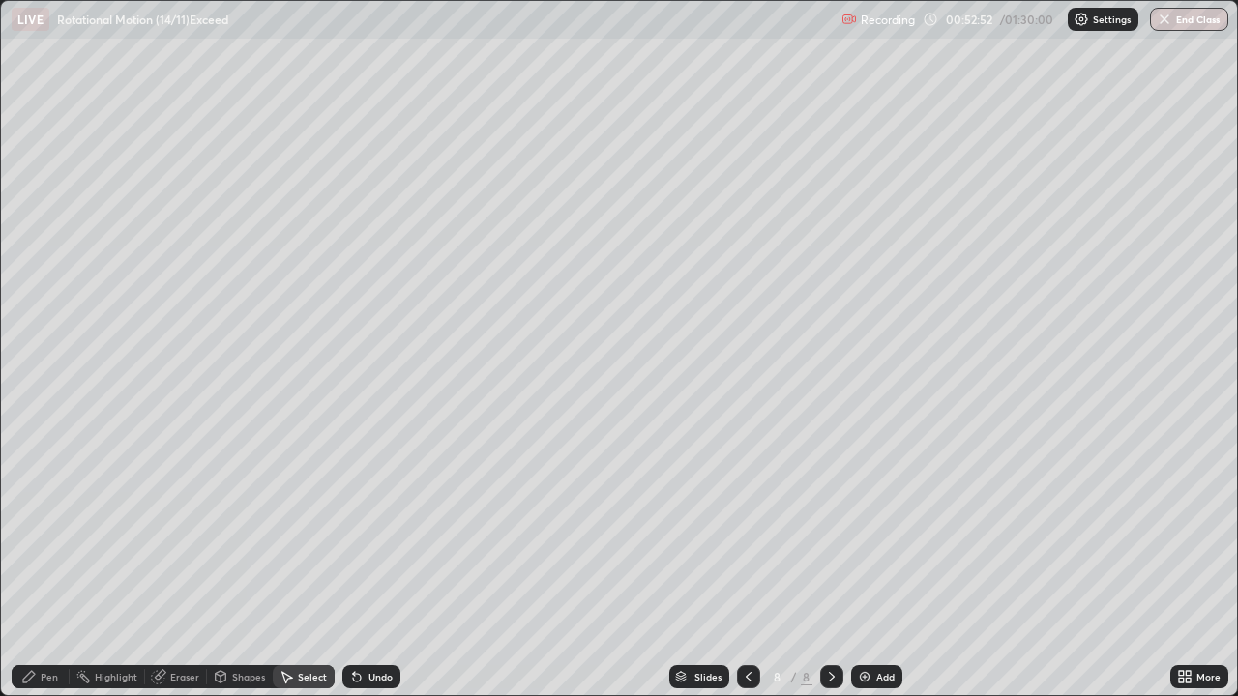
click at [863, 565] on img at bounding box center [864, 676] width 15 height 15
click at [246, 565] on div "Shapes" at bounding box center [248, 677] width 33 height 10
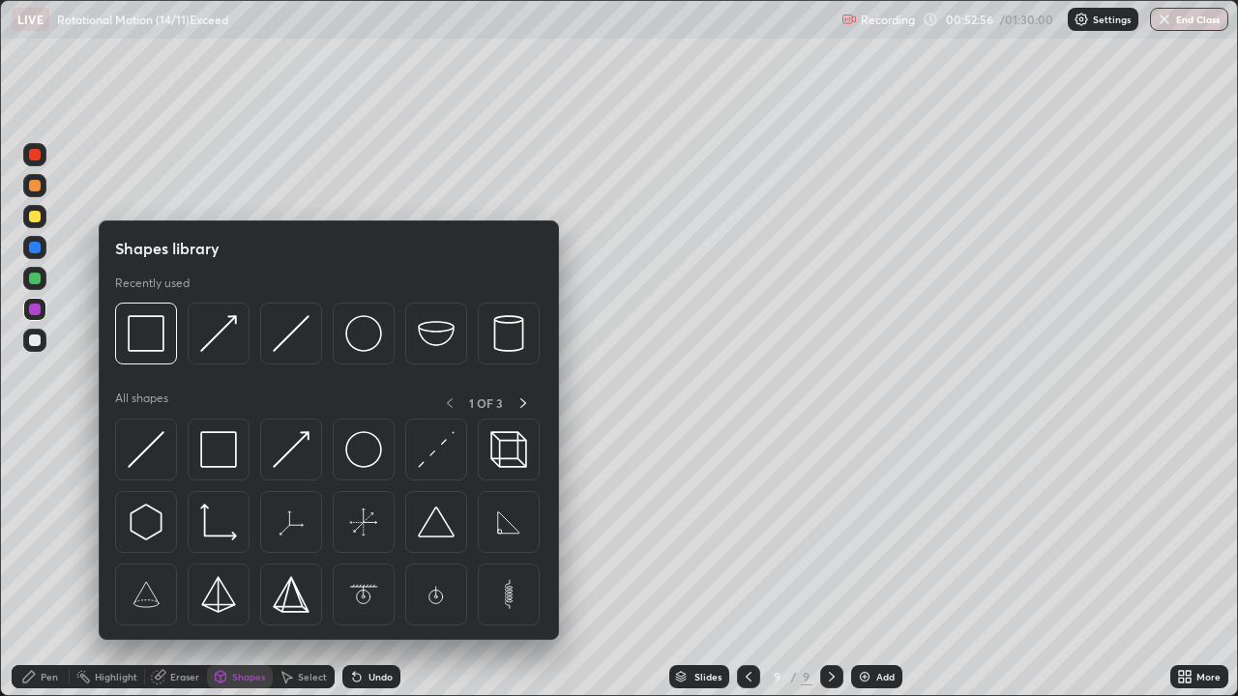
click at [148, 329] on img at bounding box center [146, 333] width 37 height 37
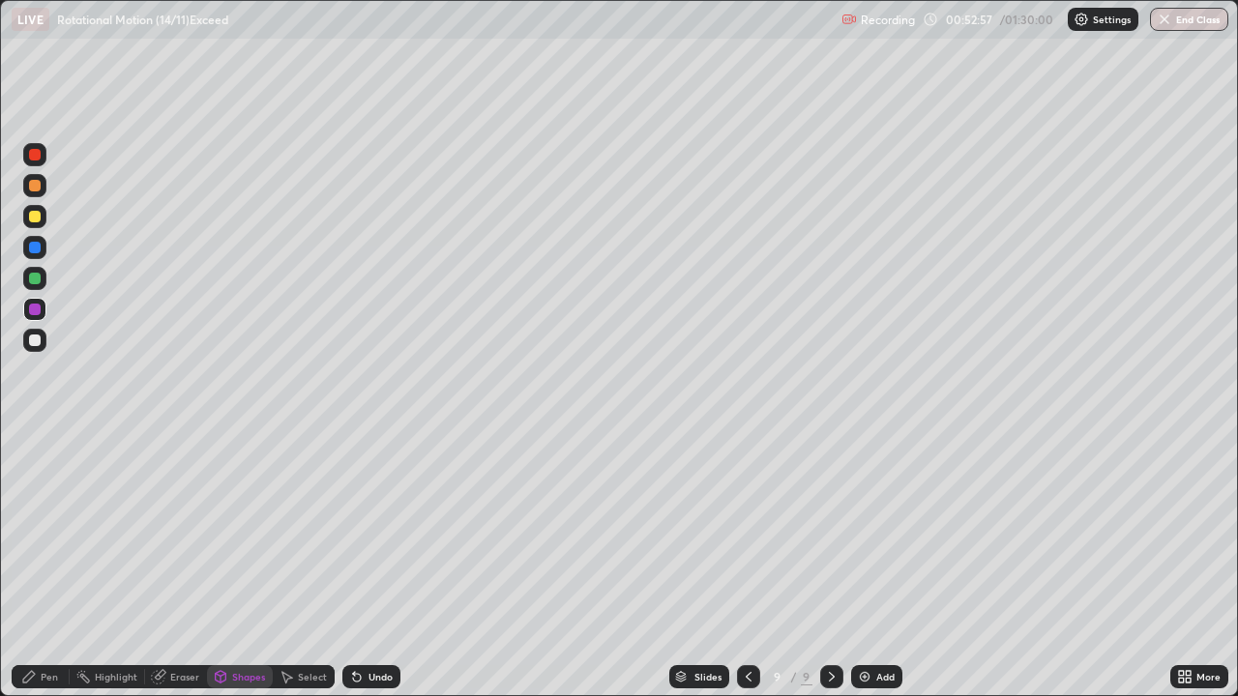
click at [41, 339] on div at bounding box center [34, 340] width 23 height 23
click at [40, 344] on div at bounding box center [35, 341] width 12 height 12
click at [248, 565] on div "Shapes" at bounding box center [248, 677] width 33 height 10
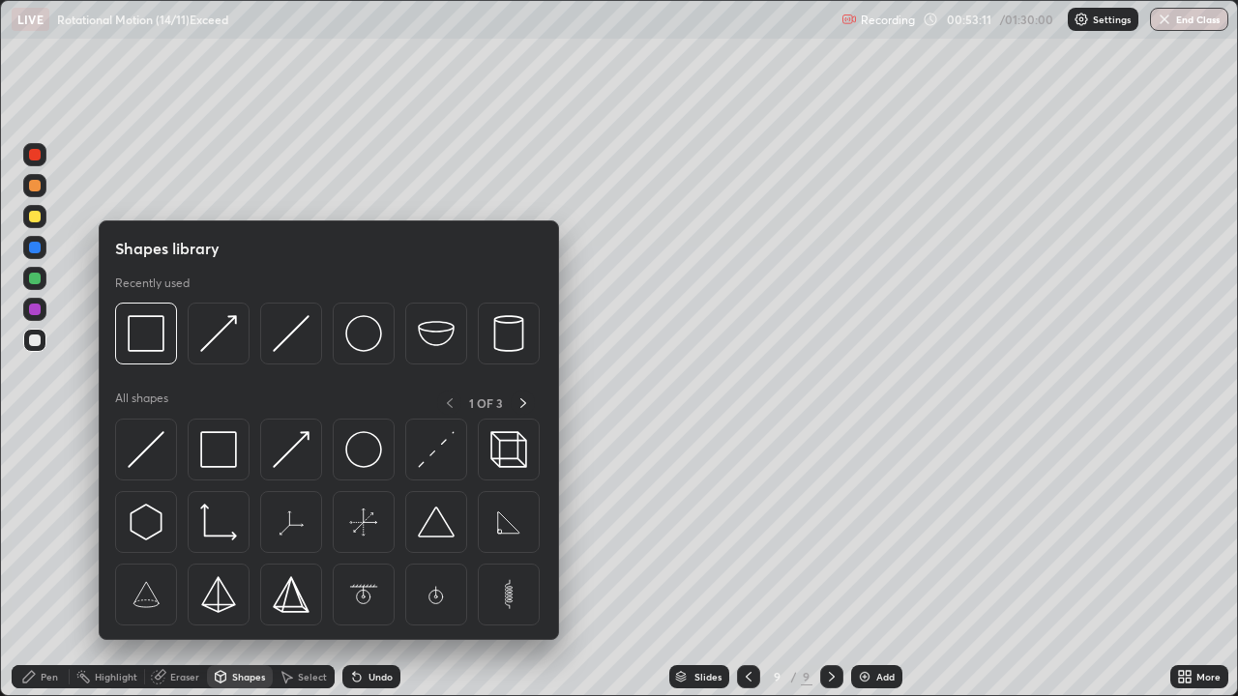
click at [156, 443] on img at bounding box center [146, 449] width 37 height 37
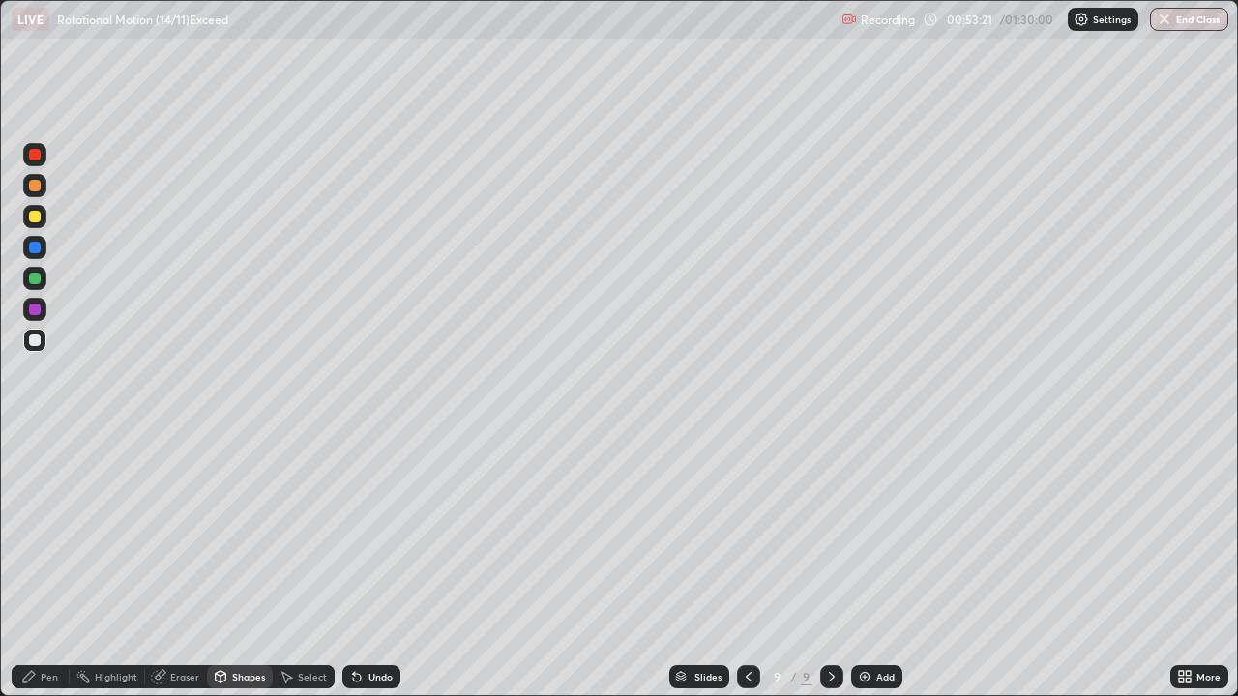
click at [301, 565] on div "Select" at bounding box center [312, 677] width 29 height 10
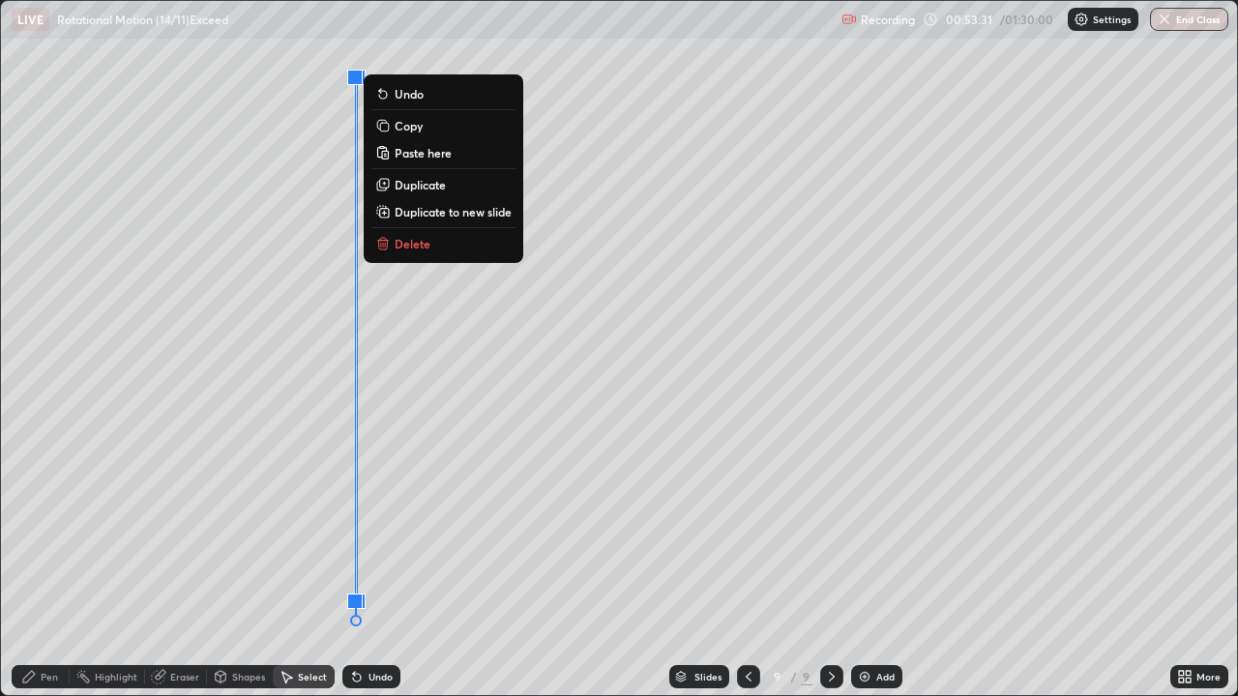
click at [306, 389] on div "0 ° Undo Copy Paste here Duplicate Duplicate to new slide Delete" at bounding box center [619, 348] width 1236 height 694
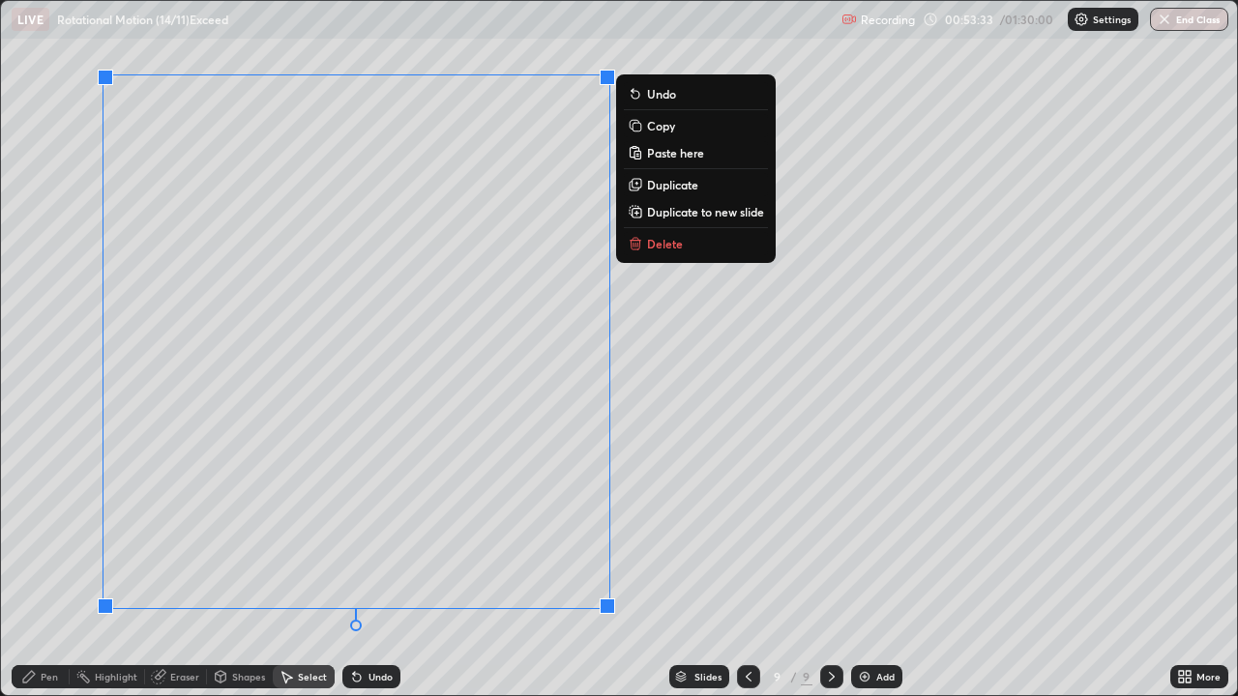
click at [244, 565] on div "Shapes" at bounding box center [248, 677] width 33 height 10
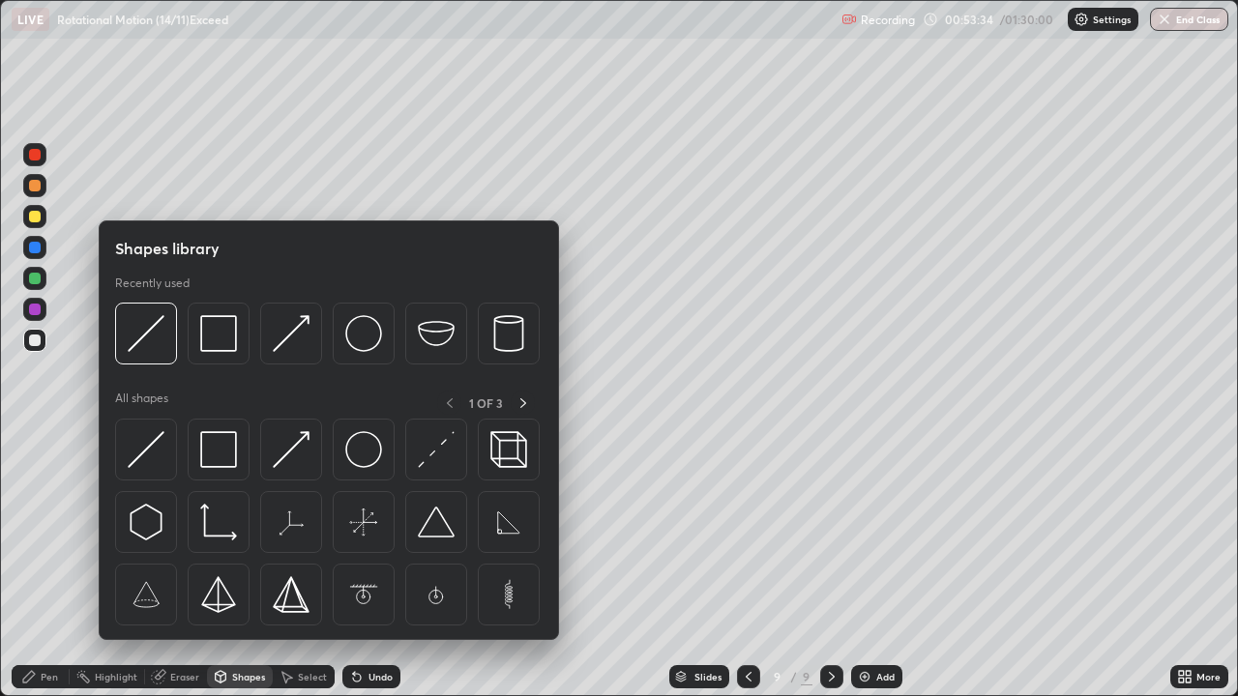
click at [153, 446] on img at bounding box center [146, 449] width 37 height 37
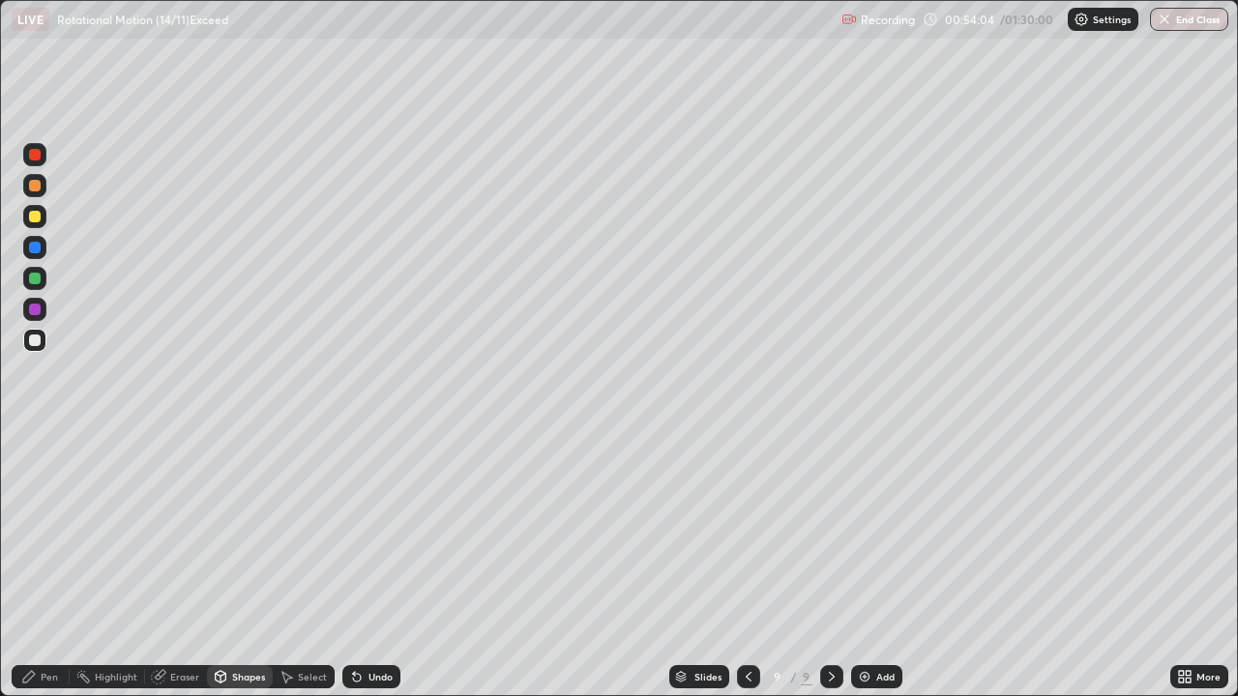
click at [361, 565] on div "Undo" at bounding box center [371, 676] width 58 height 23
click at [318, 565] on div "Select" at bounding box center [312, 677] width 29 height 10
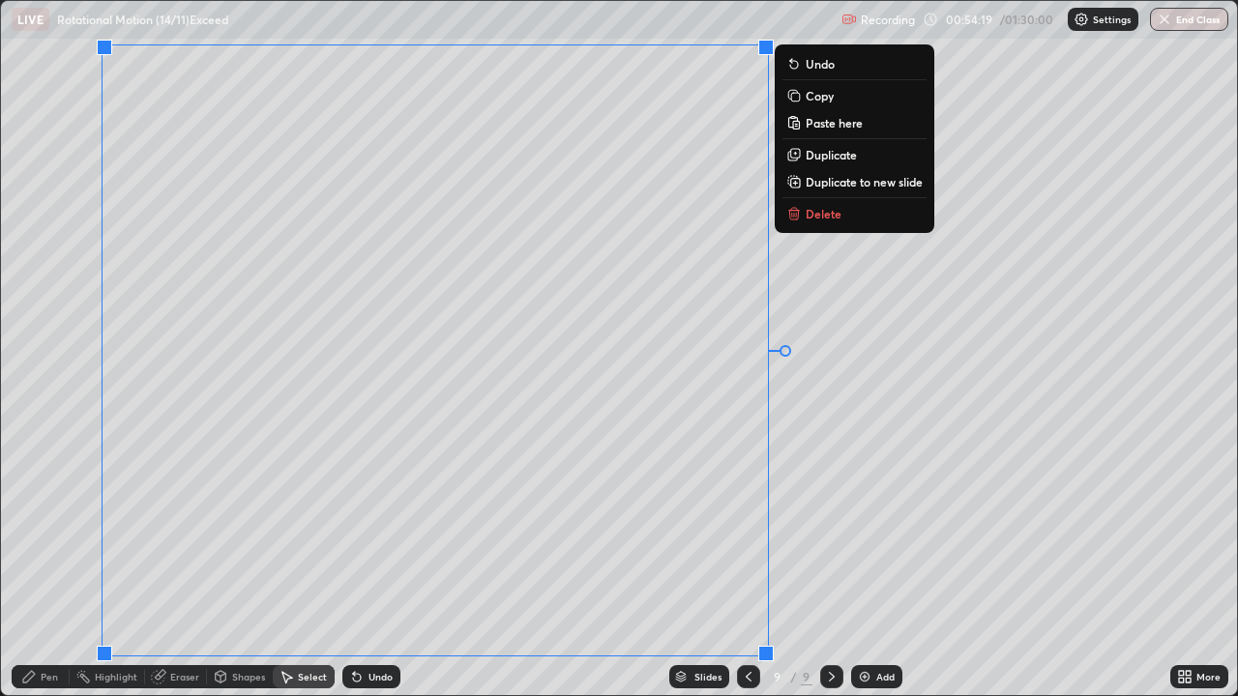
click at [870, 345] on div "0 ° Undo Copy Paste here Duplicate Duplicate to new slide Delete" at bounding box center [619, 348] width 1236 height 694
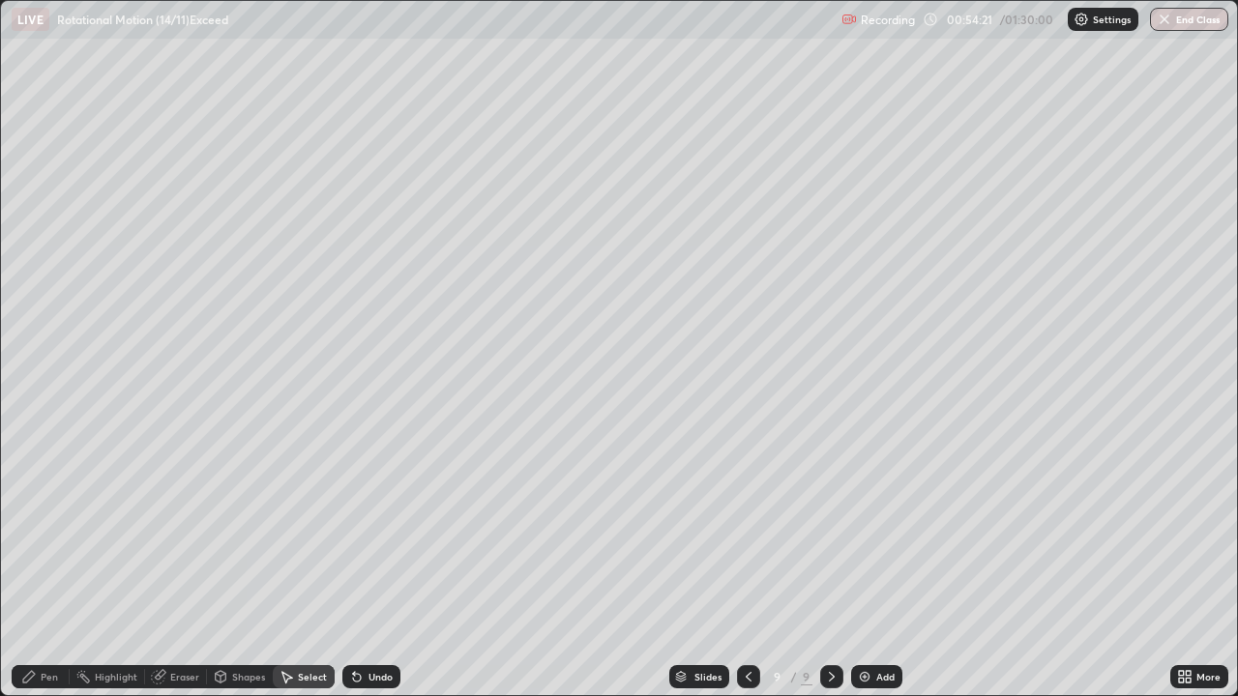
click at [44, 565] on div "Pen" at bounding box center [49, 677] width 17 height 10
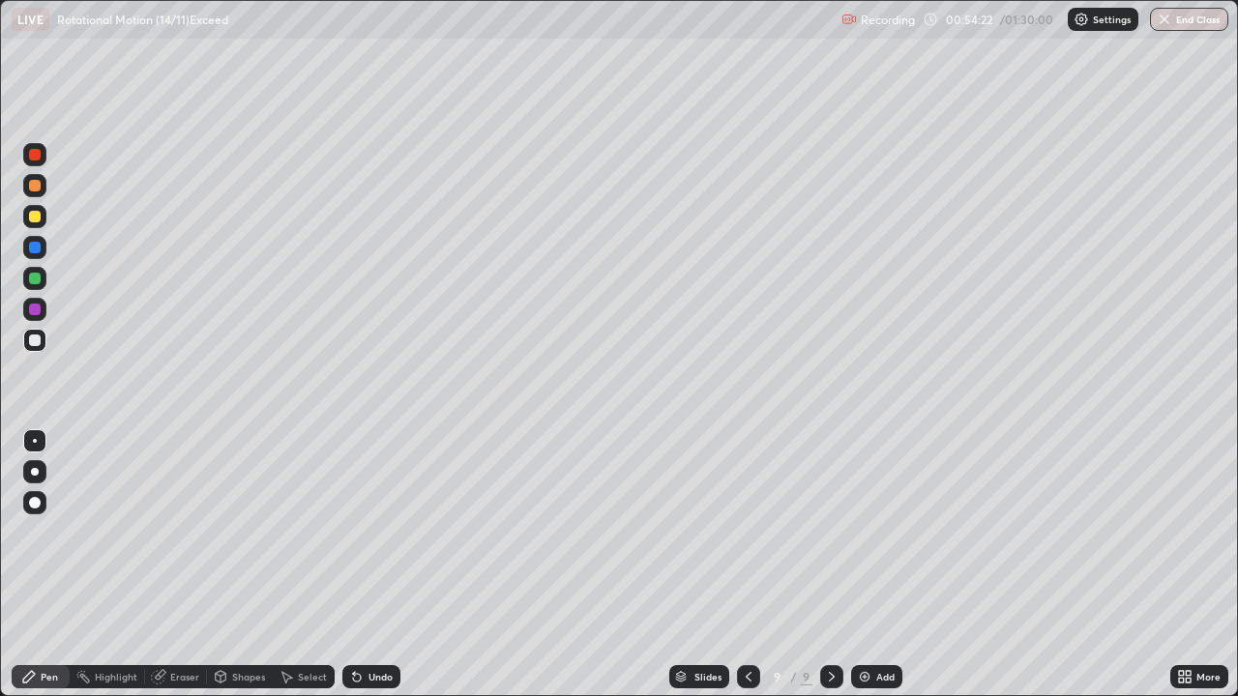
click at [32, 215] on div at bounding box center [35, 217] width 12 height 12
click at [373, 565] on div "Undo" at bounding box center [371, 676] width 58 height 23
click at [368, 565] on div "Undo" at bounding box center [380, 677] width 24 height 10
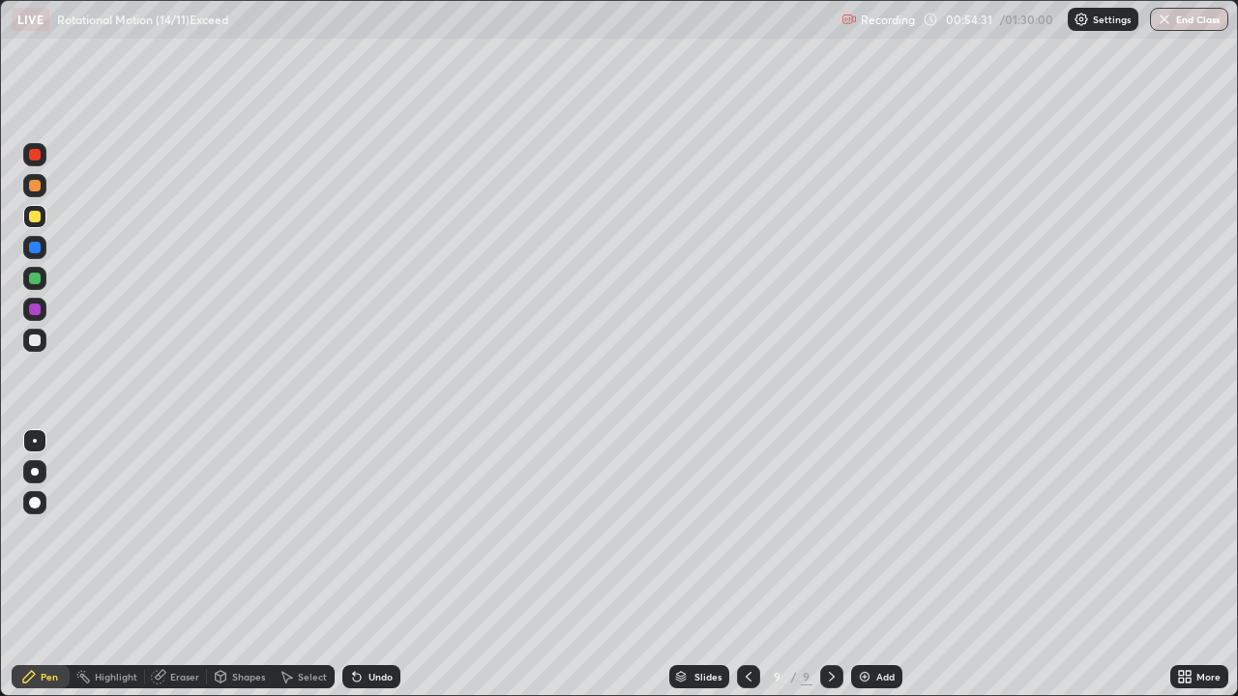
click at [368, 565] on div "Undo" at bounding box center [380, 677] width 24 height 10
click at [365, 565] on div "Undo" at bounding box center [371, 676] width 58 height 23
click at [368, 565] on div "Undo" at bounding box center [380, 677] width 24 height 10
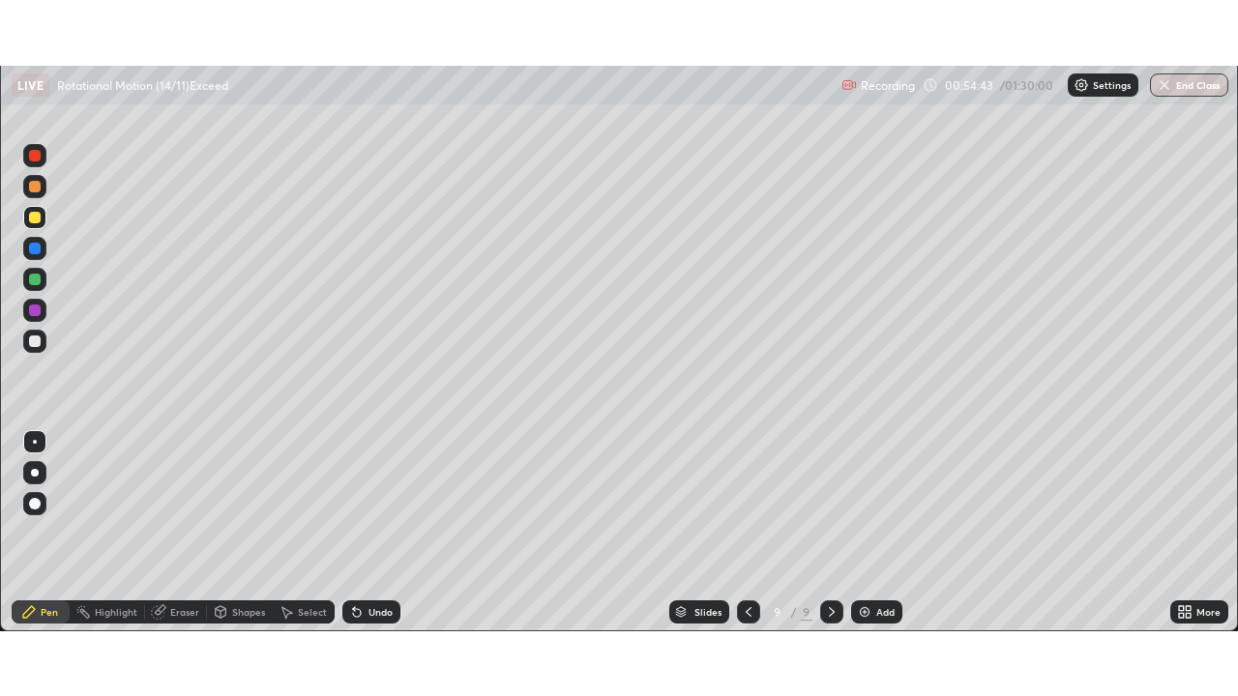
scroll to position [96153, 95481]
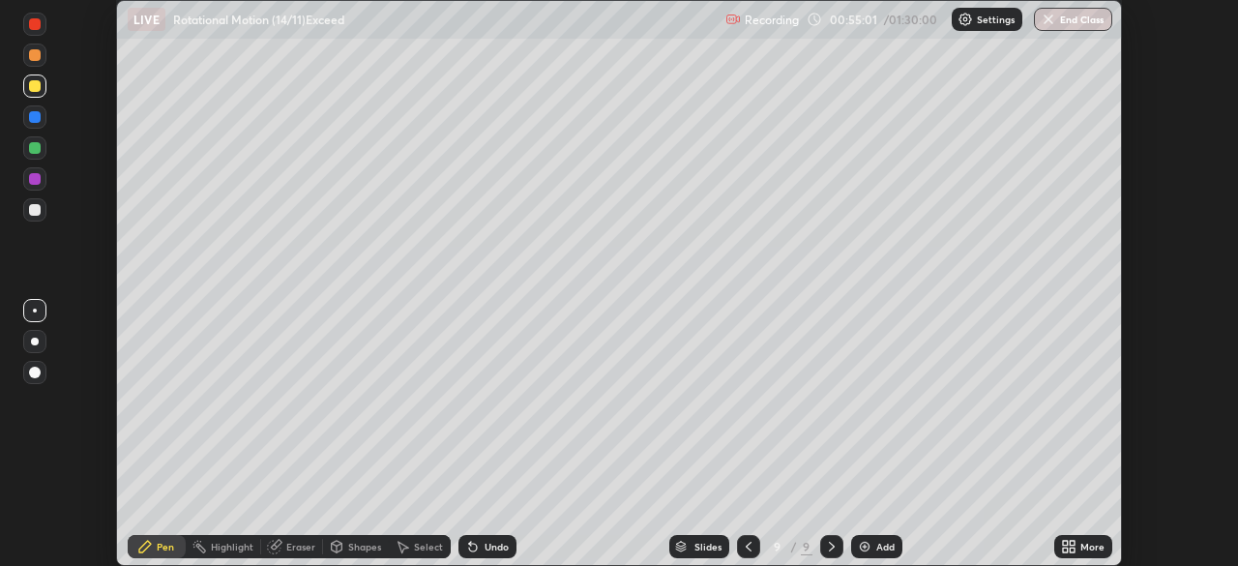
click at [1076, 545] on icon at bounding box center [1068, 546] width 15 height 15
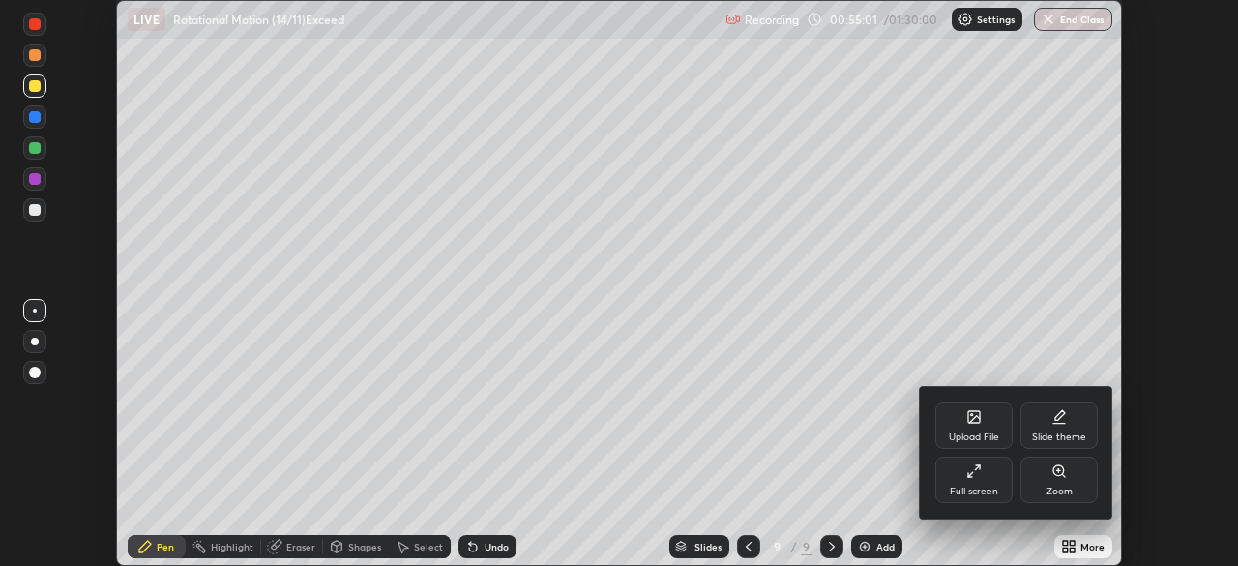
click at [979, 478] on icon at bounding box center [973, 470] width 15 height 15
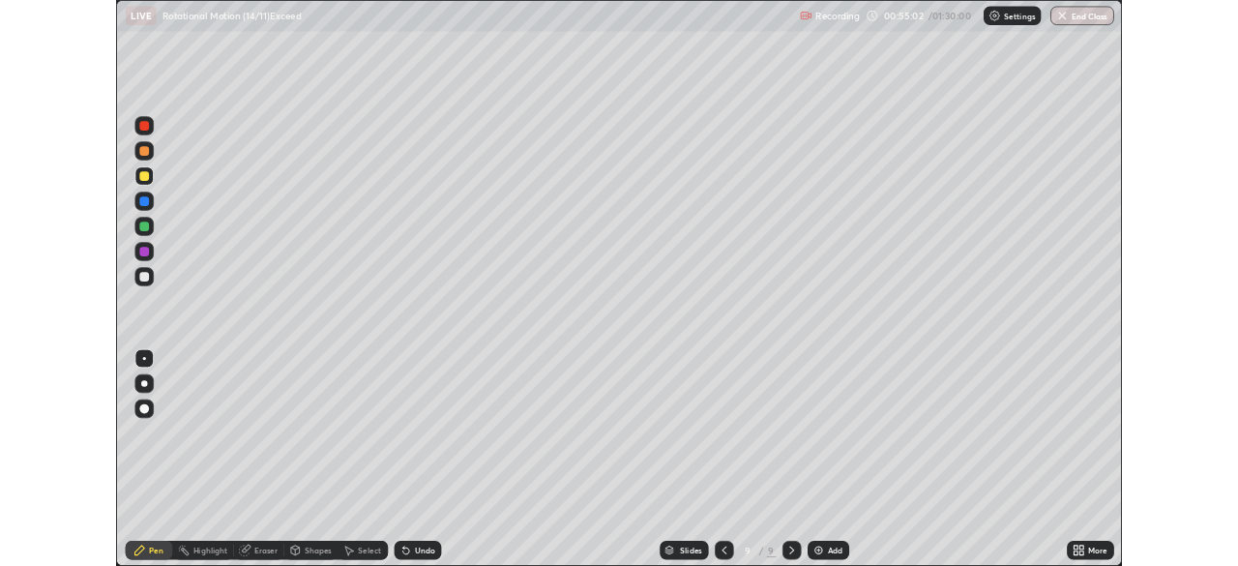
scroll to position [696, 1238]
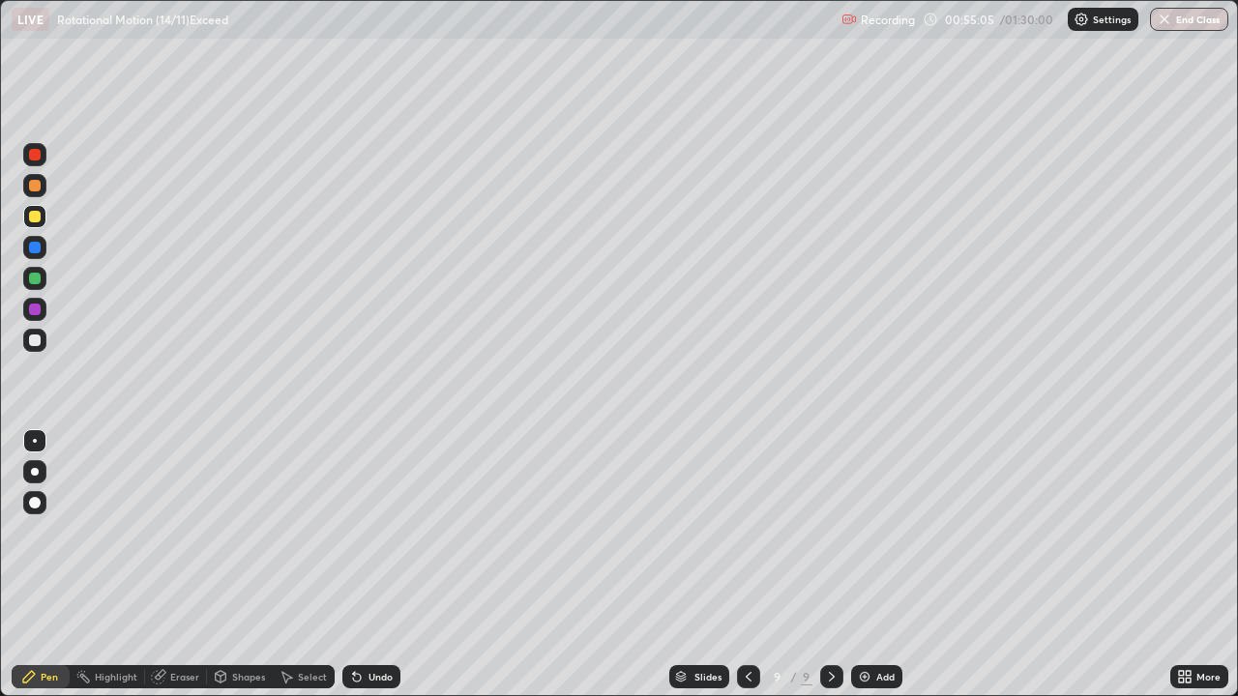
click at [33, 339] on div at bounding box center [35, 341] width 12 height 12
click at [35, 217] on div at bounding box center [35, 217] width 12 height 12
click at [243, 565] on div "Shapes" at bounding box center [240, 676] width 66 height 23
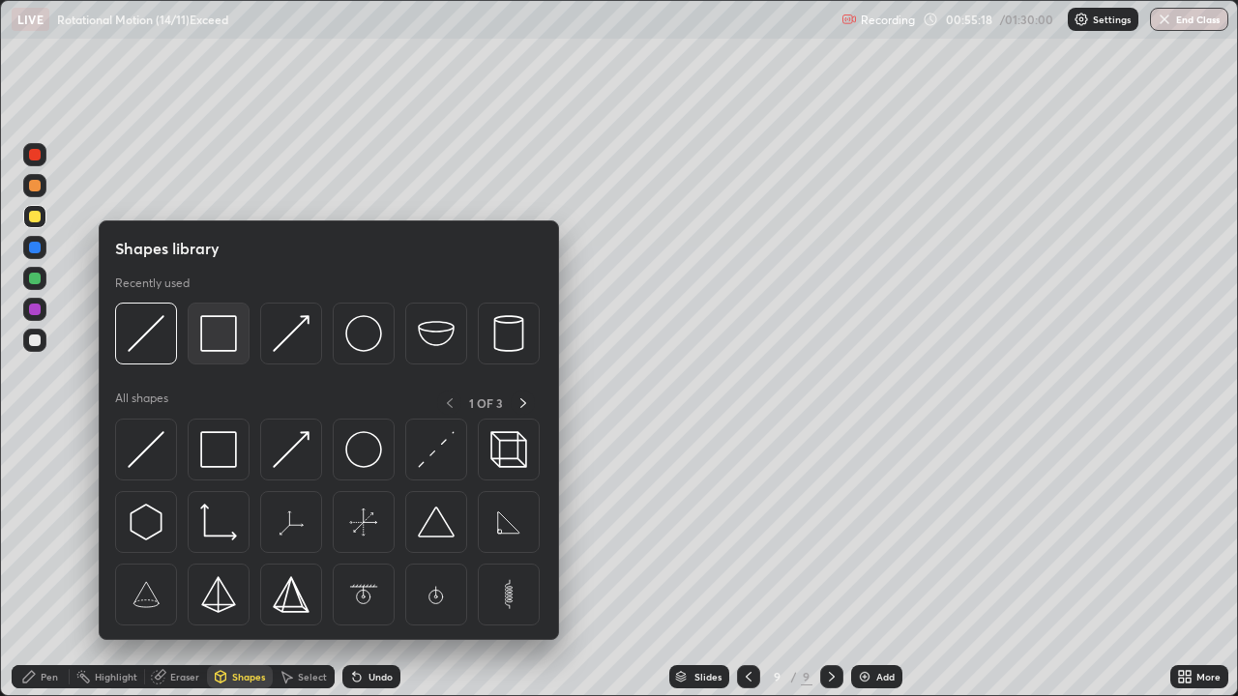
click at [226, 325] on img at bounding box center [218, 333] width 37 height 37
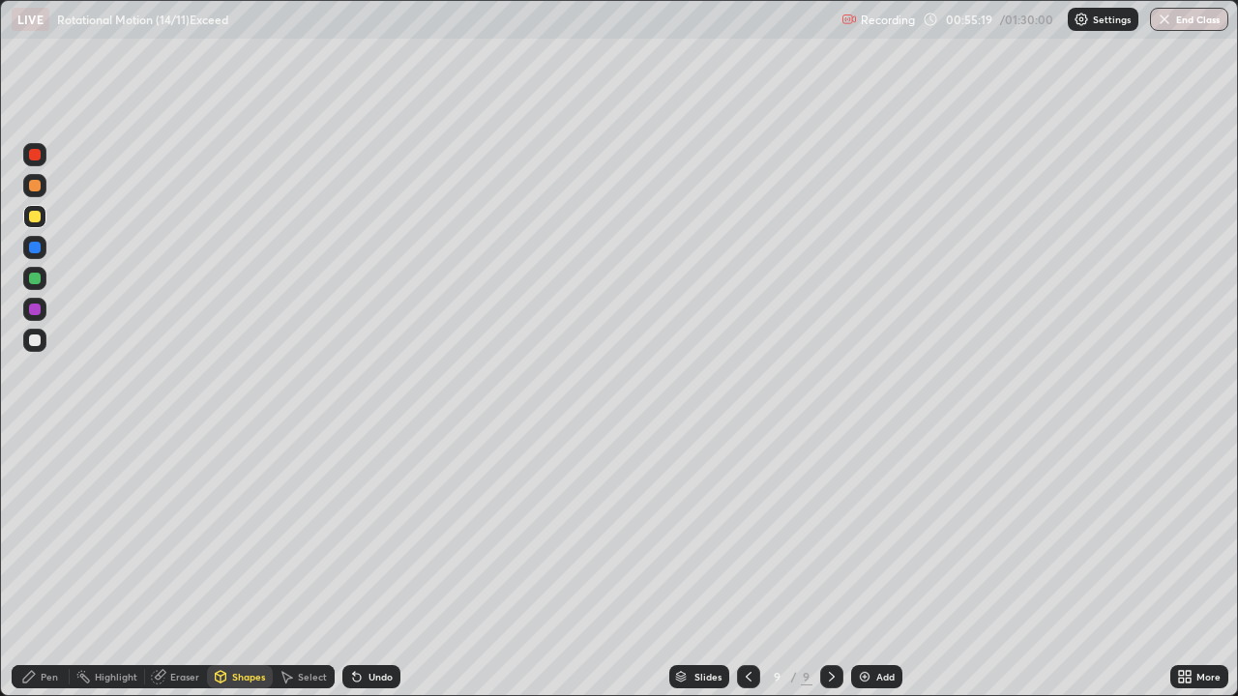
click at [37, 279] on div at bounding box center [35, 279] width 12 height 12
click at [33, 156] on div at bounding box center [35, 155] width 12 height 12
click at [251, 565] on div "Shapes" at bounding box center [248, 677] width 33 height 10
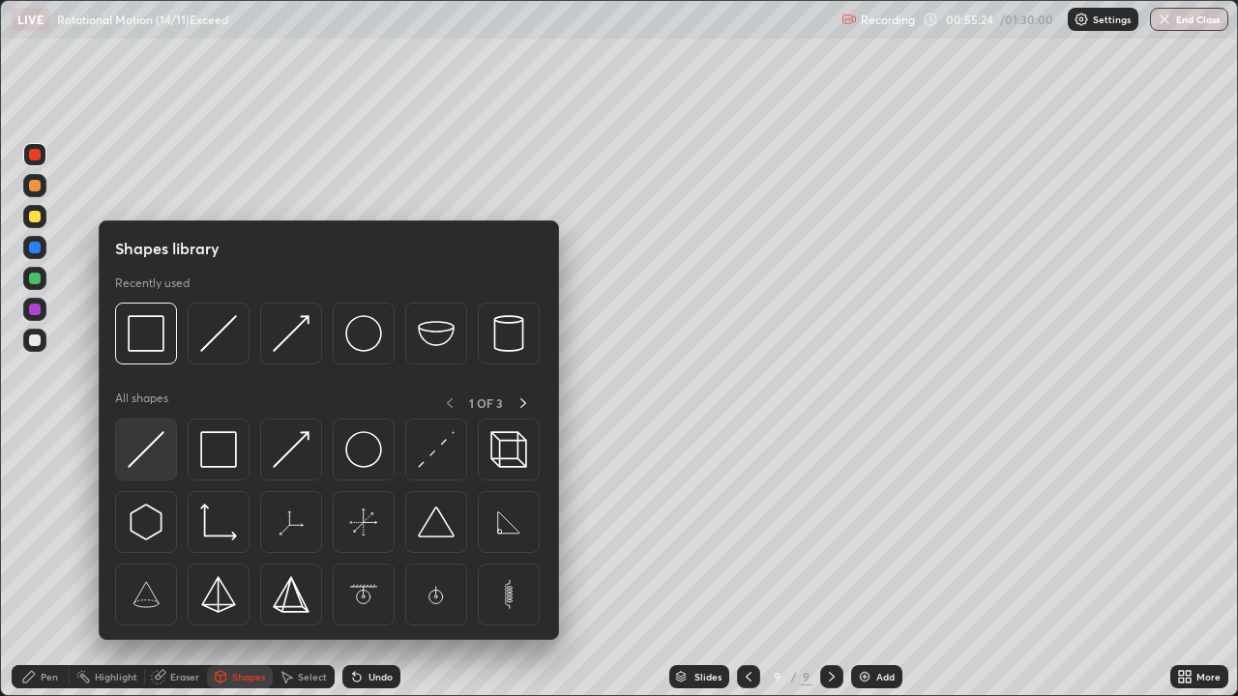
click at [156, 441] on img at bounding box center [146, 449] width 37 height 37
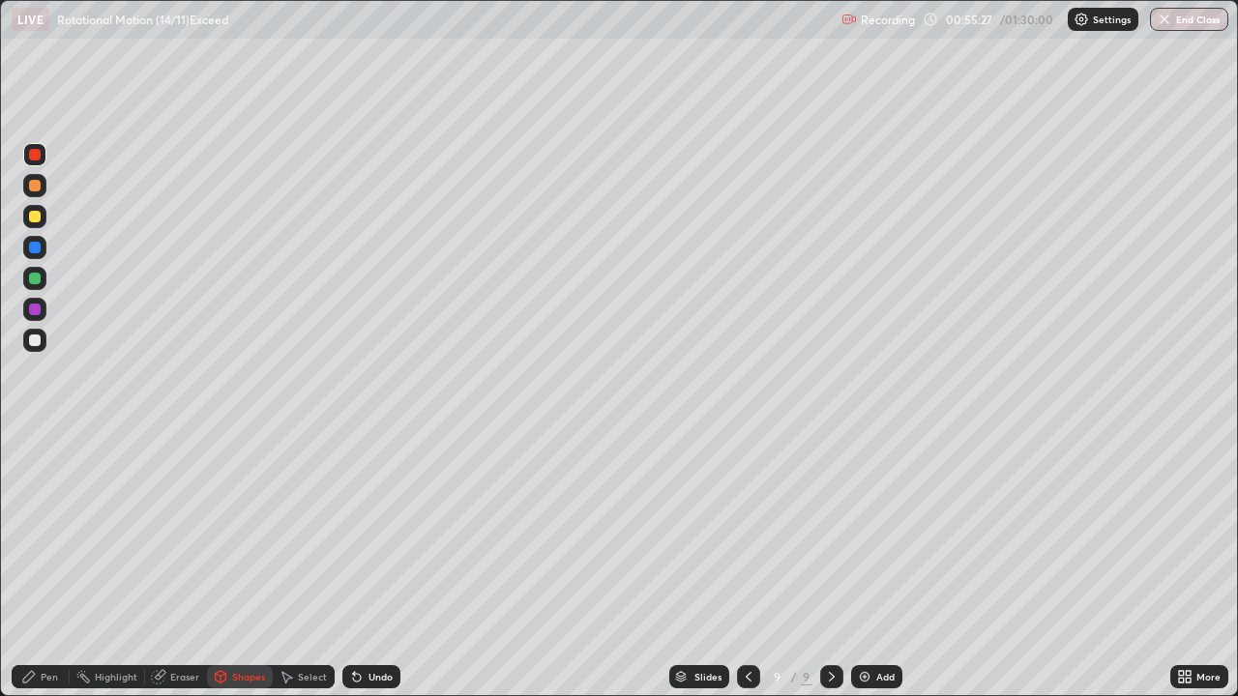
click at [46, 565] on div "Pen" at bounding box center [49, 677] width 17 height 10
click at [37, 248] on div at bounding box center [35, 248] width 12 height 12
click at [246, 565] on div "Shapes" at bounding box center [248, 677] width 33 height 10
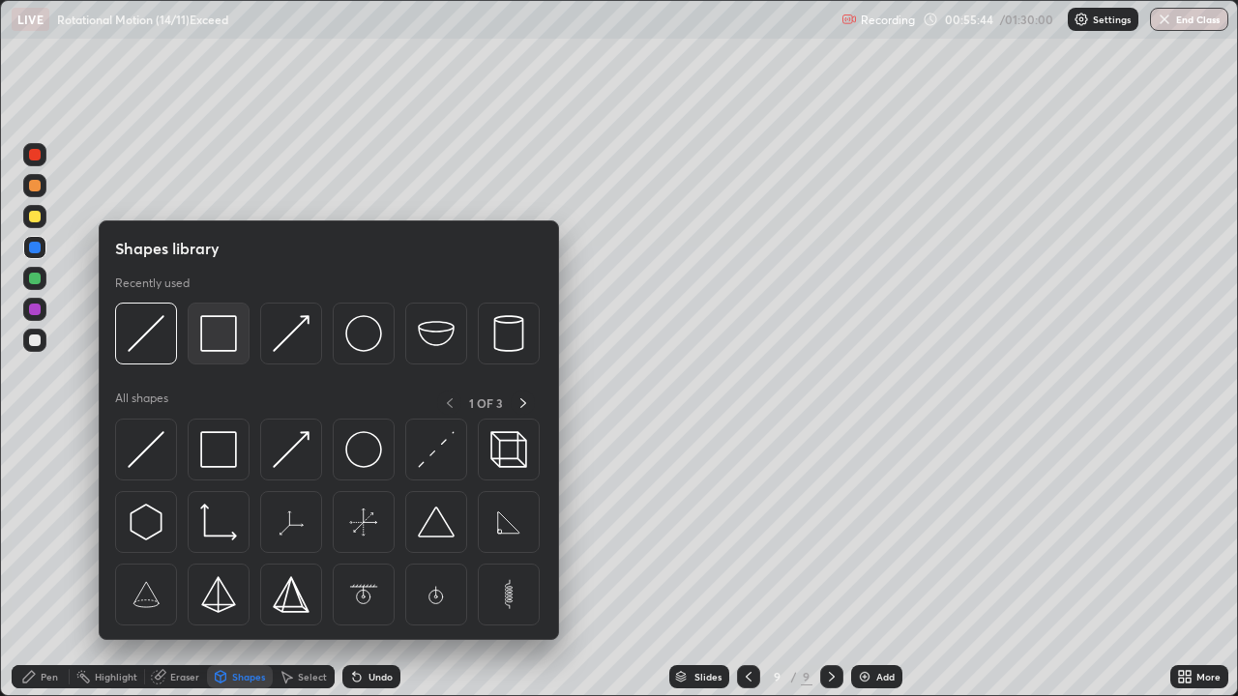
click at [222, 330] on img at bounding box center [218, 333] width 37 height 37
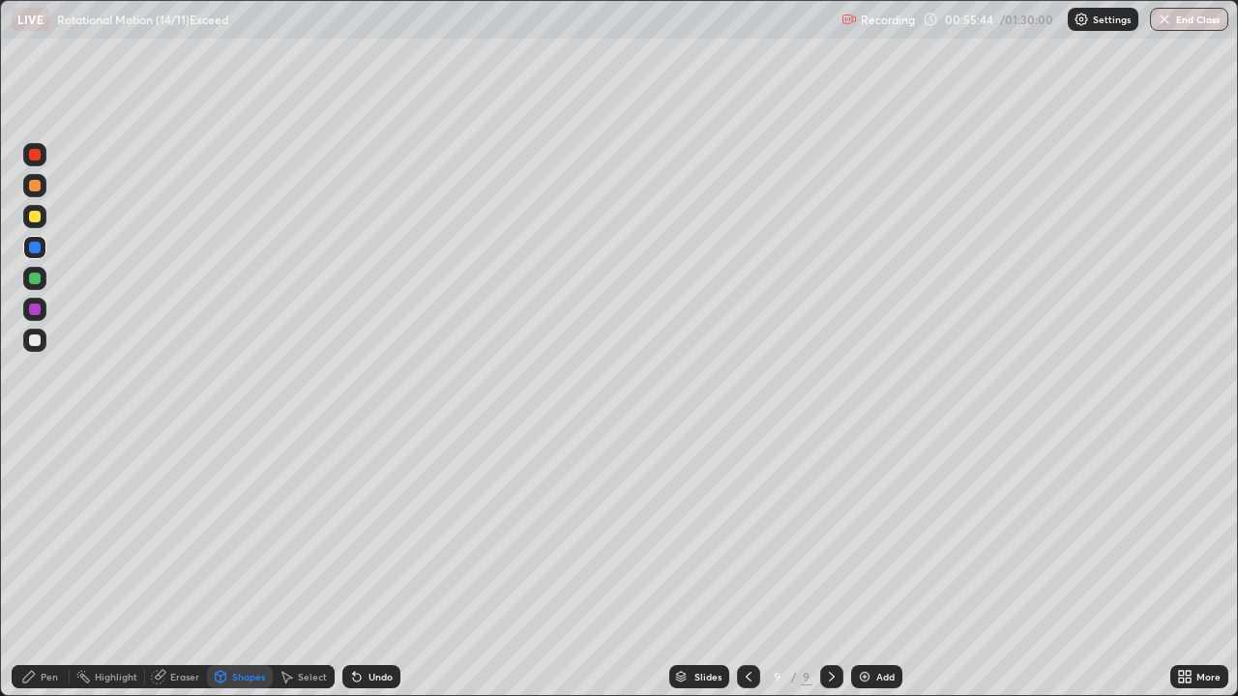
click at [37, 279] on div at bounding box center [35, 279] width 12 height 12
click at [307, 565] on div "Select" at bounding box center [312, 677] width 29 height 10
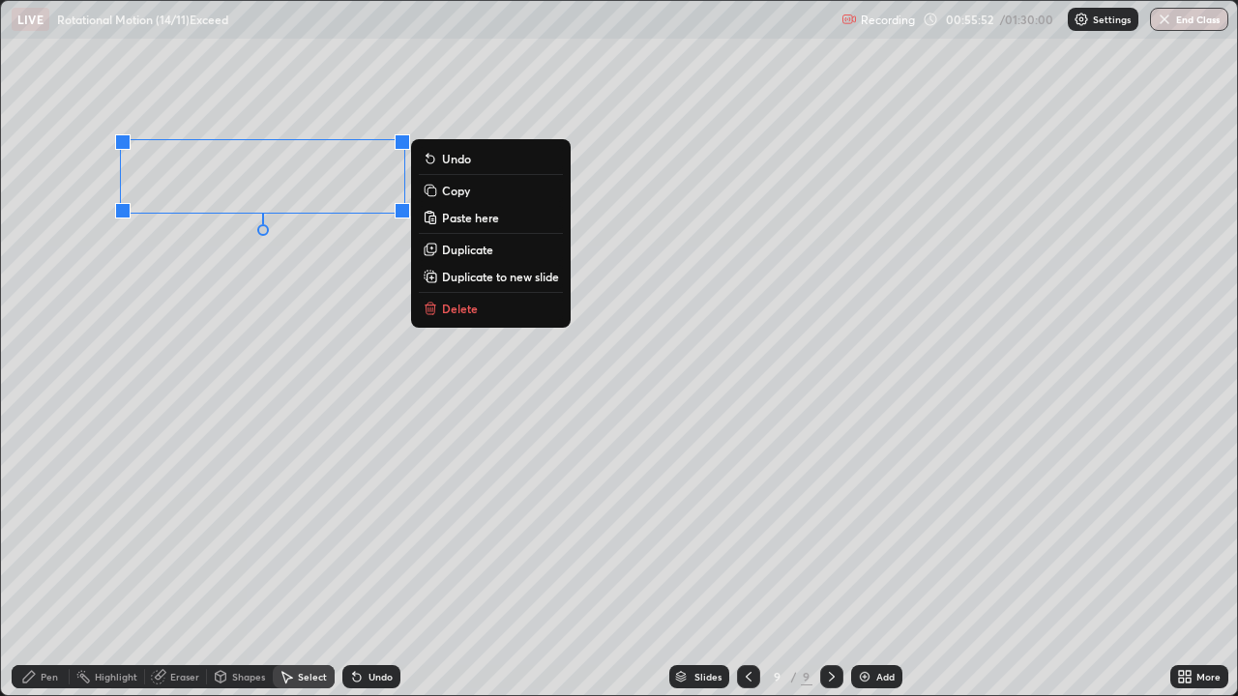
click at [453, 193] on p "Copy" at bounding box center [456, 190] width 28 height 15
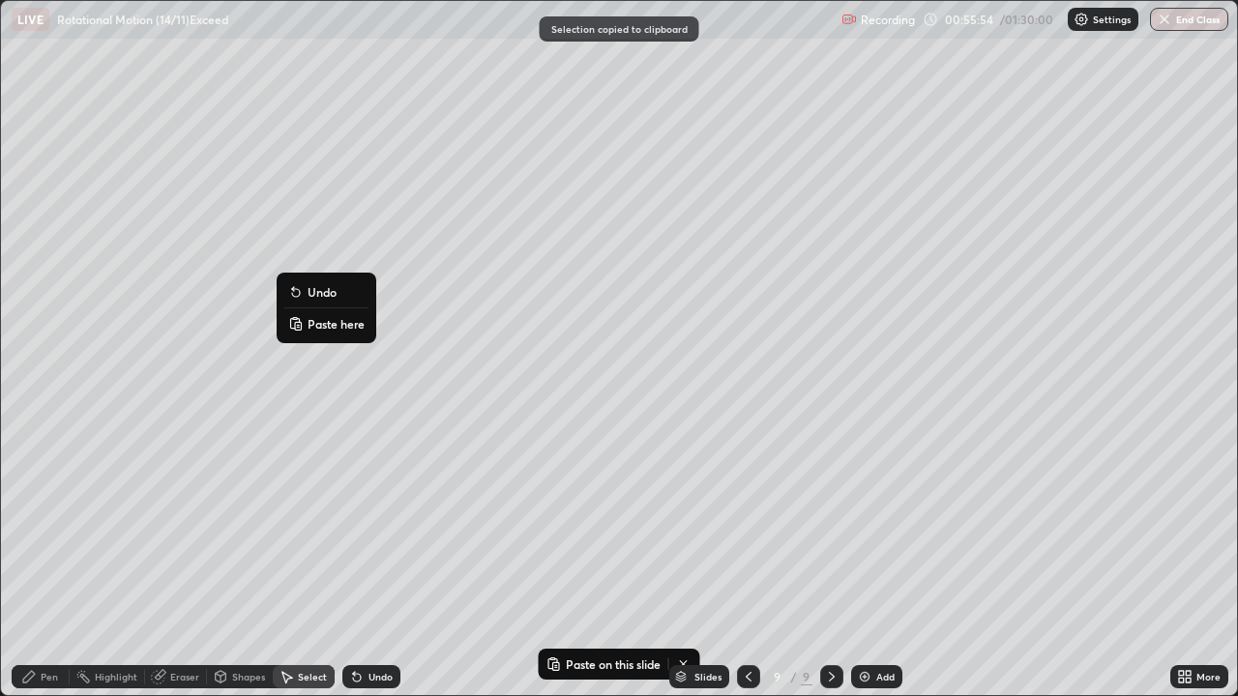
click at [332, 323] on p "Paste here" at bounding box center [336, 323] width 57 height 15
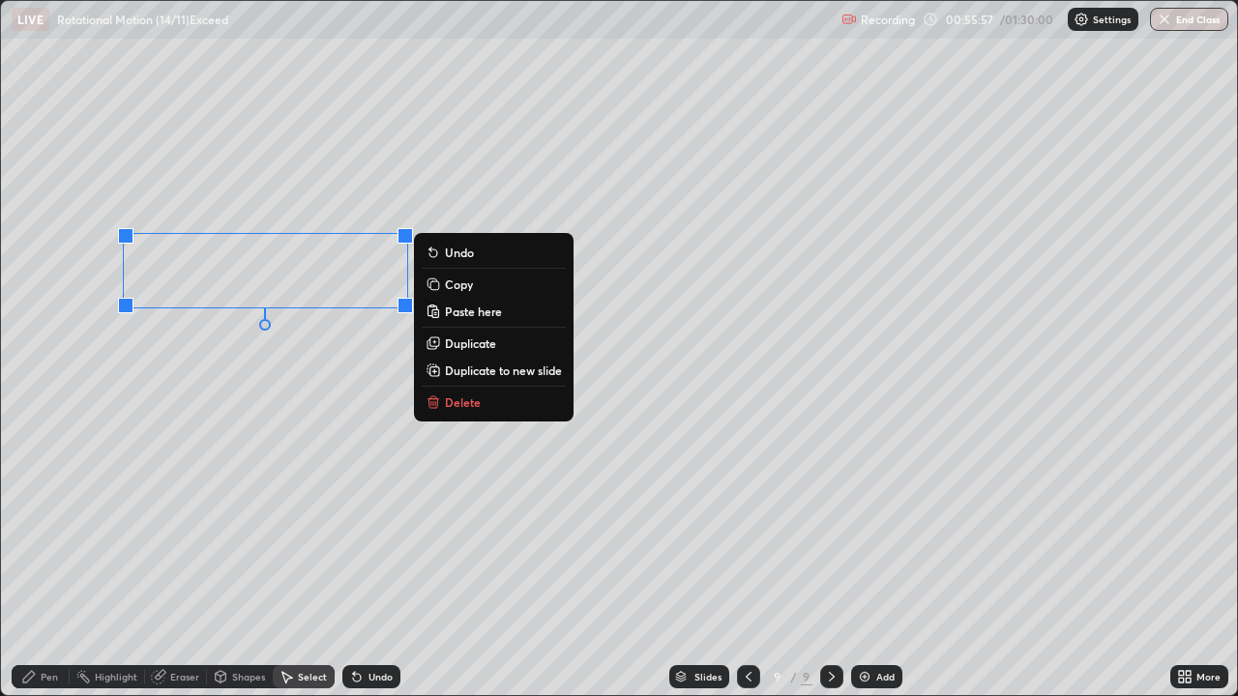
click at [369, 366] on div "0 ° Undo Copy Paste here Duplicate Duplicate to new slide Delete" at bounding box center [619, 348] width 1236 height 694
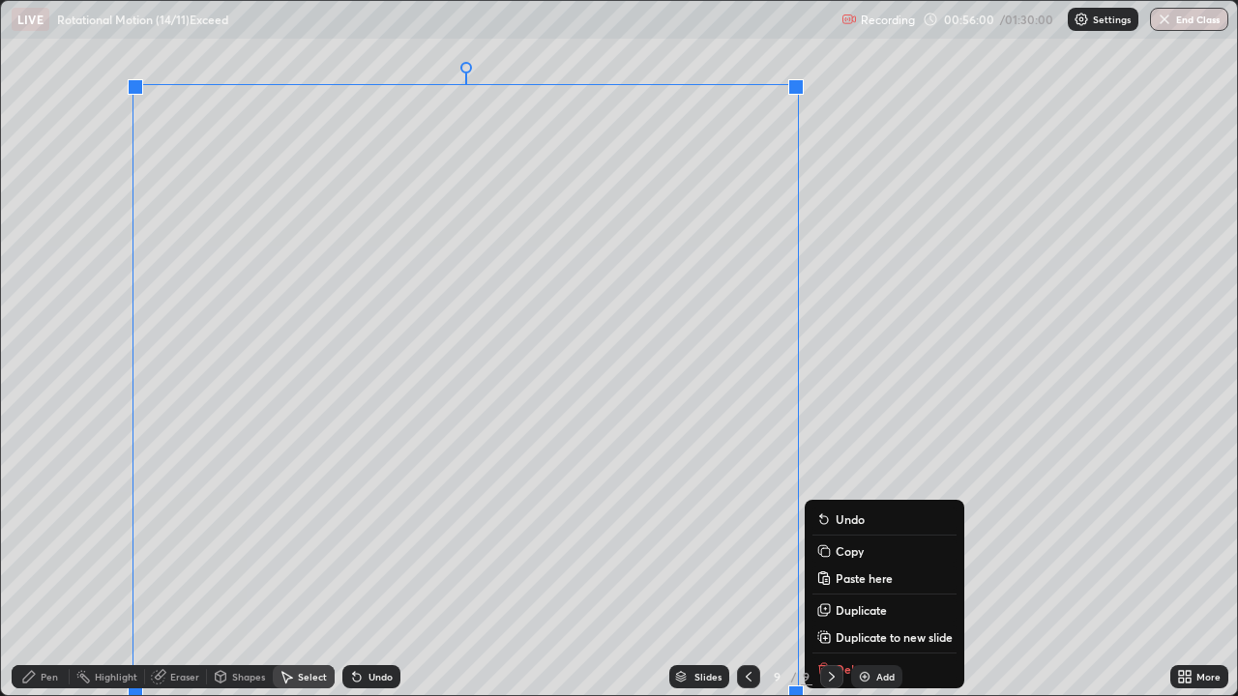
click at [368, 565] on div "Undo" at bounding box center [380, 677] width 24 height 10
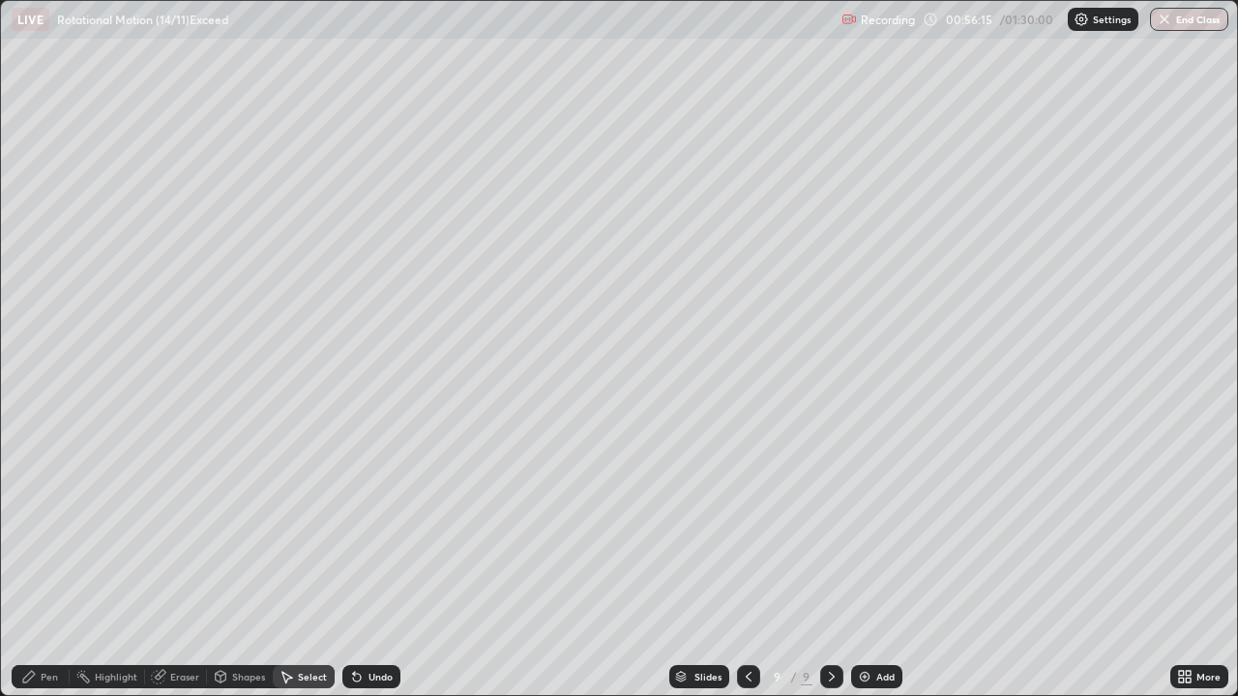
click at [57, 565] on div "Pen" at bounding box center [41, 676] width 58 height 23
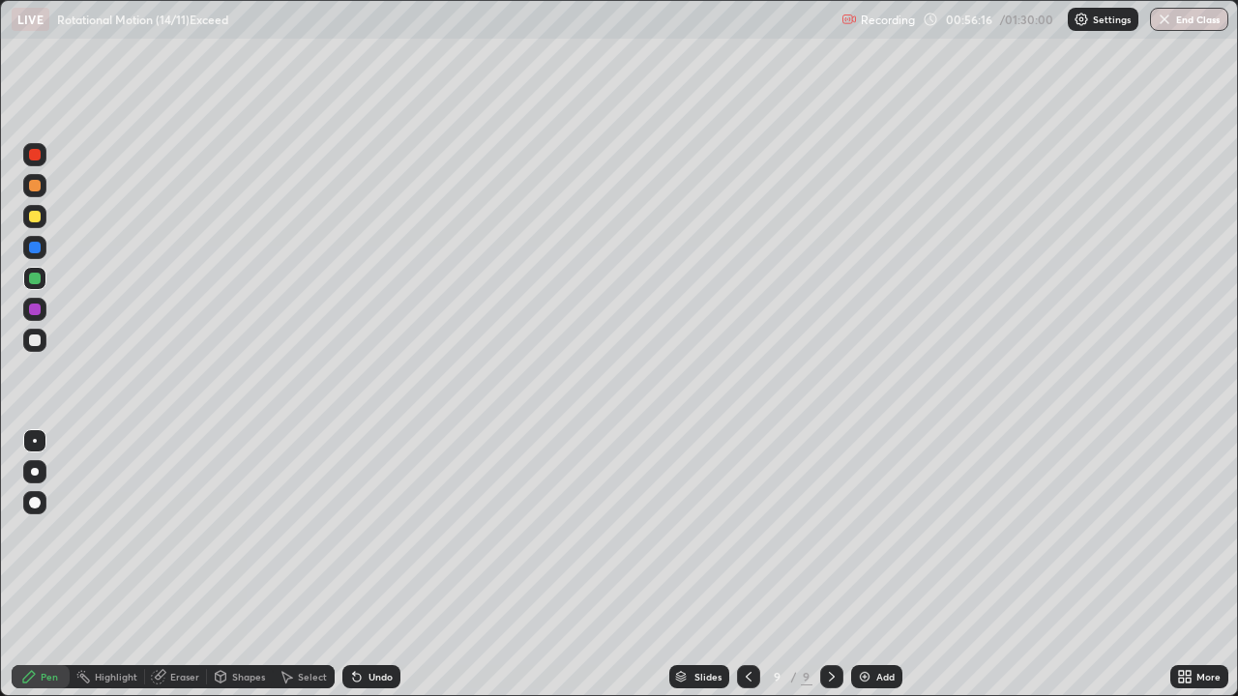
click at [31, 250] on div at bounding box center [35, 248] width 12 height 12
click at [34, 309] on div at bounding box center [35, 310] width 12 height 12
click at [36, 308] on div at bounding box center [35, 310] width 12 height 12
click at [41, 302] on div at bounding box center [34, 309] width 23 height 23
click at [363, 565] on div "Undo" at bounding box center [371, 676] width 58 height 23
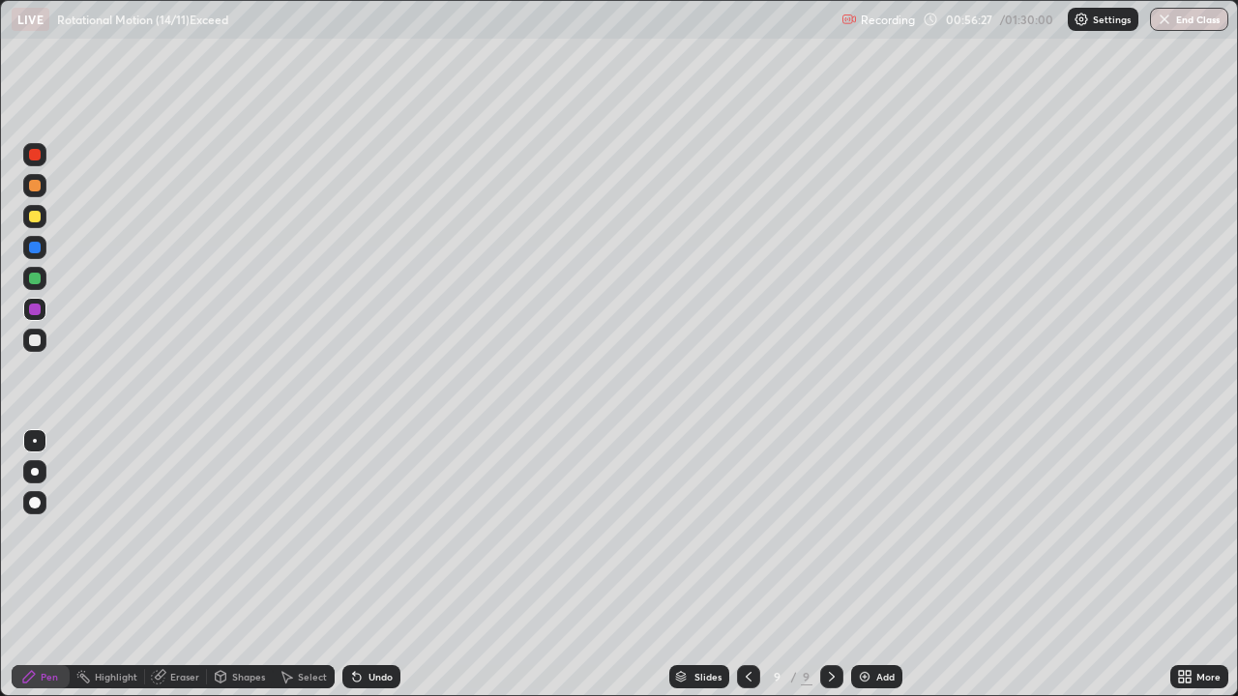
click at [366, 565] on div "Undo" at bounding box center [371, 676] width 58 height 23
click at [36, 250] on div at bounding box center [35, 248] width 12 height 12
click at [41, 217] on div at bounding box center [34, 216] width 23 height 23
click at [369, 565] on div "Undo" at bounding box center [371, 676] width 58 height 23
click at [371, 565] on div "Undo" at bounding box center [368, 677] width 66 height 39
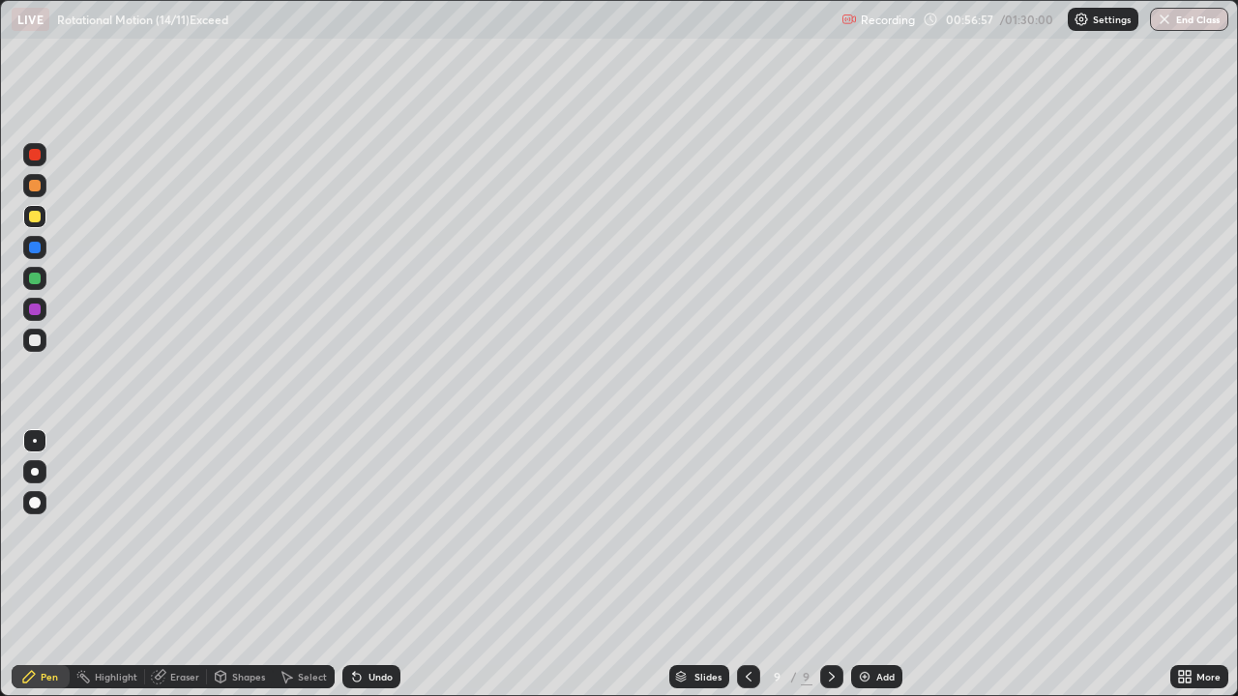
click at [368, 565] on div "Undo" at bounding box center [368, 677] width 66 height 39
click at [370, 565] on div "Undo" at bounding box center [368, 677] width 66 height 39
click at [373, 565] on div "Undo" at bounding box center [368, 677] width 66 height 39
click at [369, 565] on div "Undo" at bounding box center [371, 676] width 58 height 23
click at [245, 565] on div "Shapes" at bounding box center [248, 677] width 33 height 10
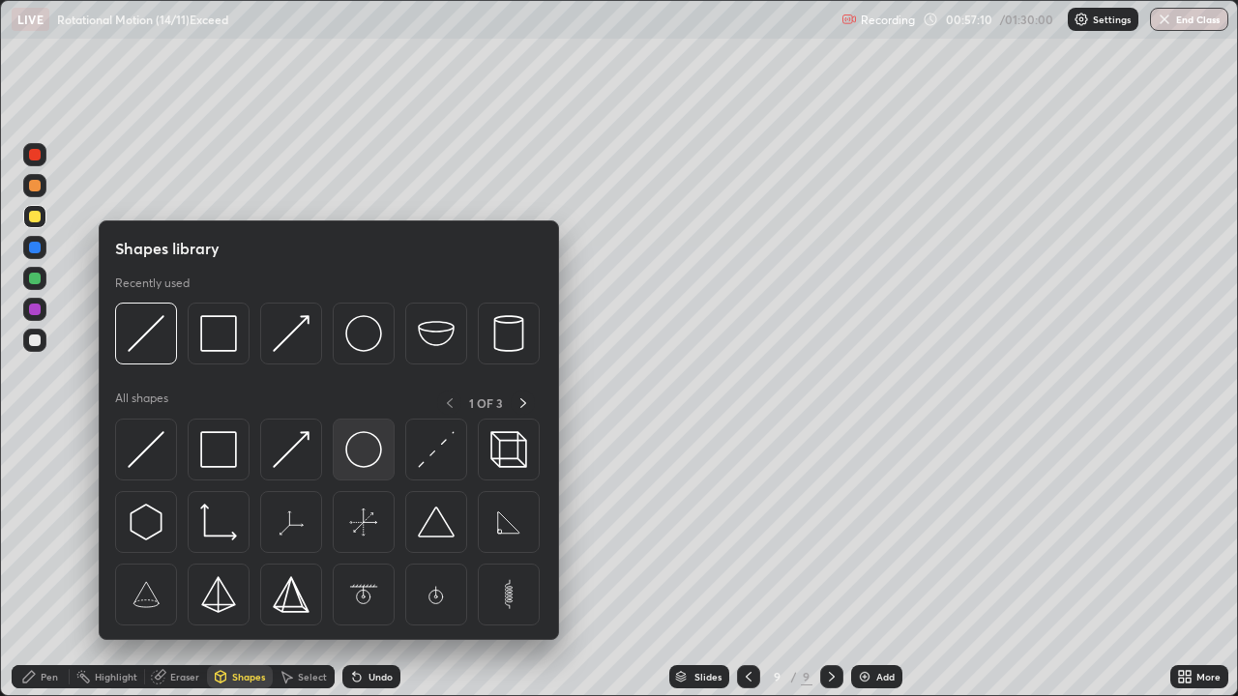
click at [352, 447] on img at bounding box center [363, 449] width 37 height 37
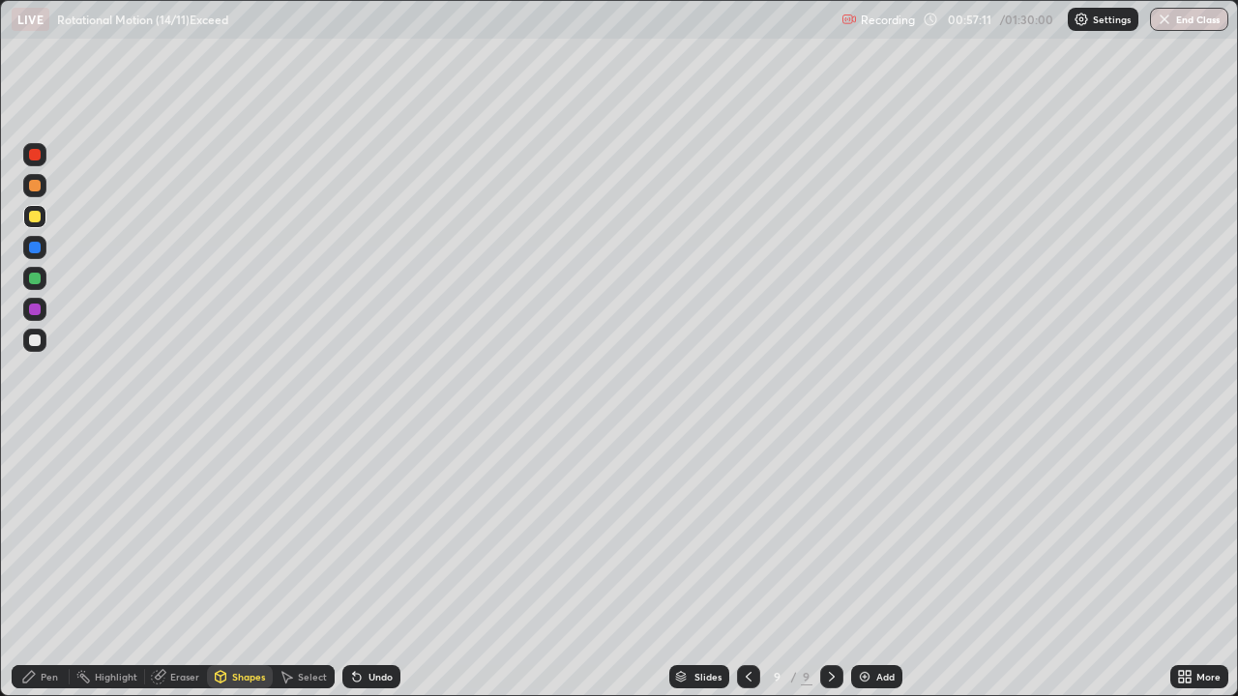
click at [39, 282] on div at bounding box center [35, 279] width 12 height 12
click at [54, 565] on div "Pen" at bounding box center [49, 677] width 17 height 10
click at [36, 498] on div at bounding box center [35, 503] width 12 height 12
click at [368, 565] on div "Undo" at bounding box center [380, 677] width 24 height 10
click at [245, 565] on div "Shapes" at bounding box center [248, 677] width 33 height 10
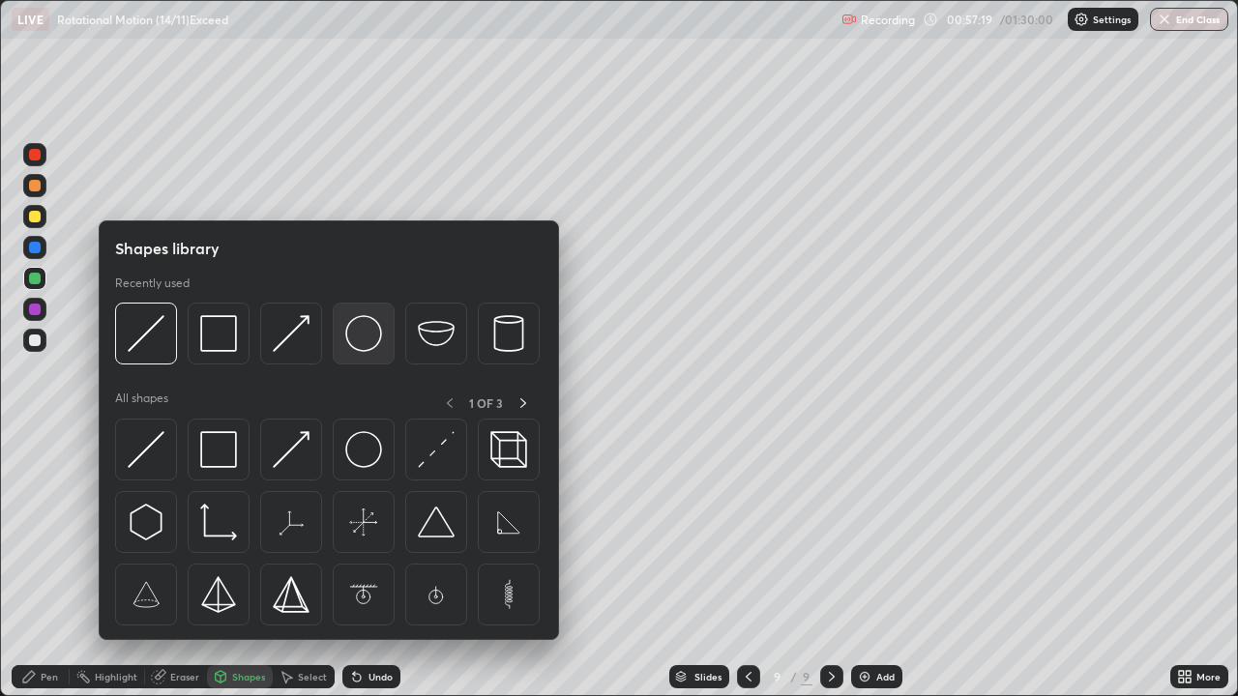
click at [370, 339] on img at bounding box center [363, 333] width 37 height 37
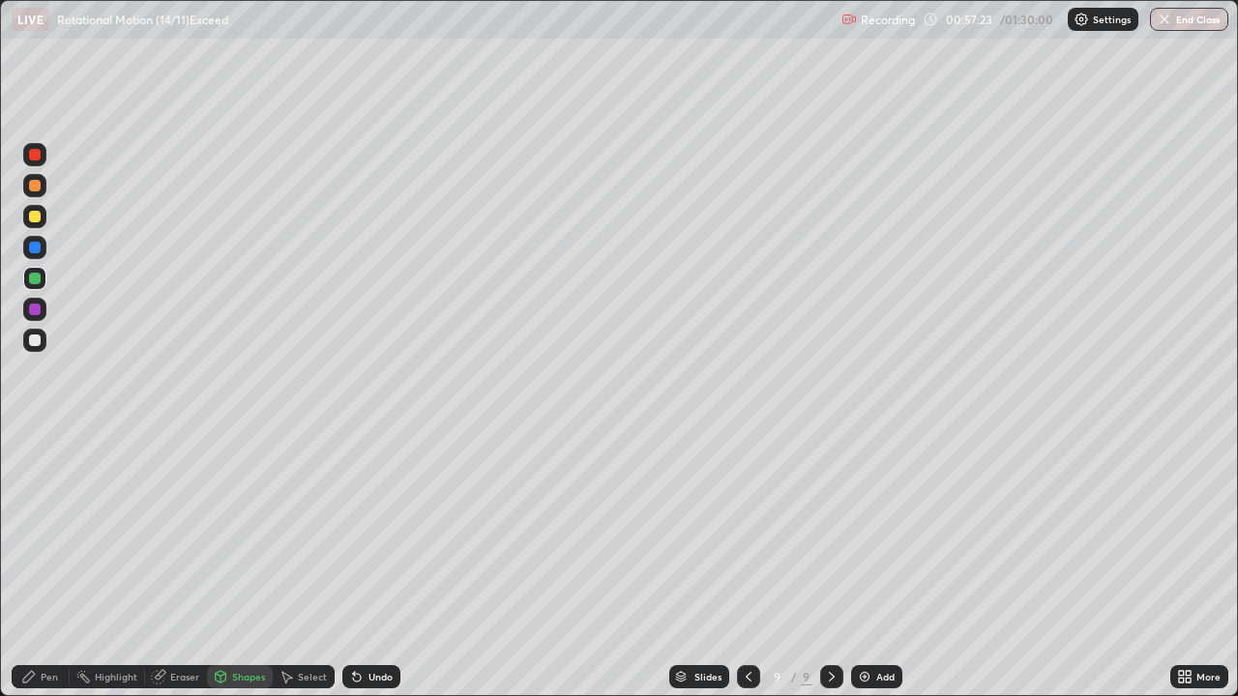
click at [246, 565] on div "Shapes" at bounding box center [248, 677] width 33 height 10
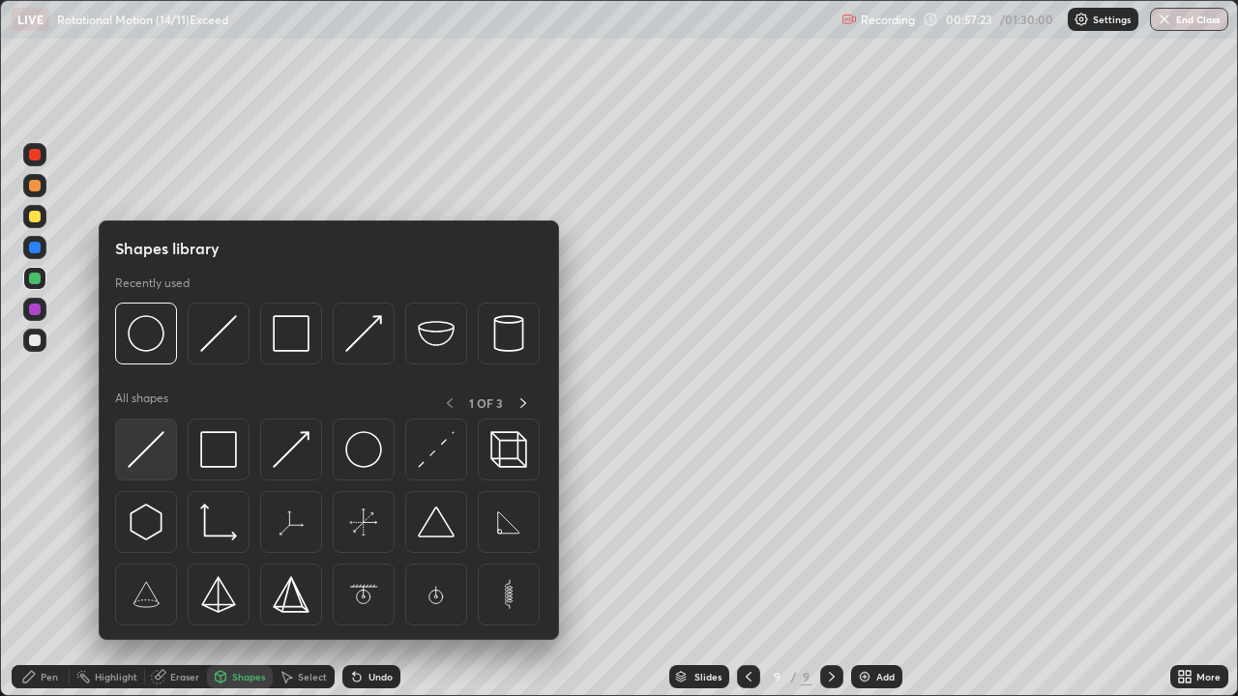
click at [160, 444] on img at bounding box center [146, 449] width 37 height 37
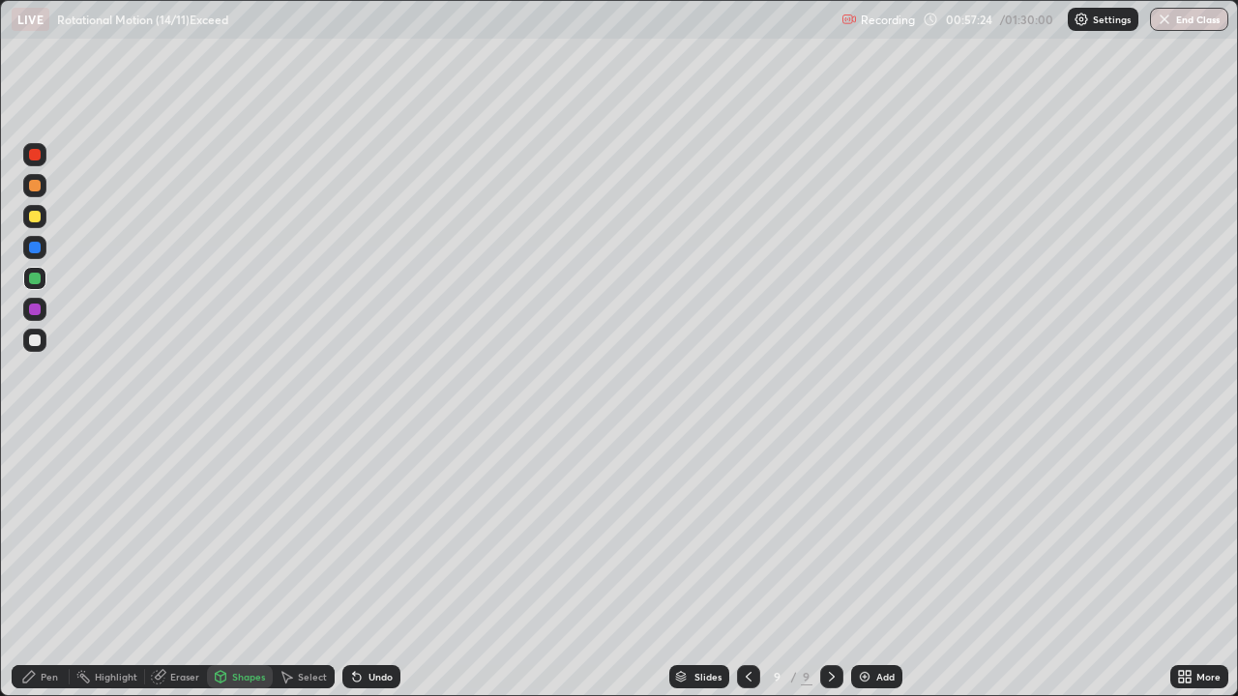
click at [50, 565] on div "Pen" at bounding box center [49, 677] width 17 height 10
click at [33, 440] on div at bounding box center [35, 441] width 4 height 4
click at [232, 565] on div "Shapes" at bounding box center [248, 677] width 33 height 10
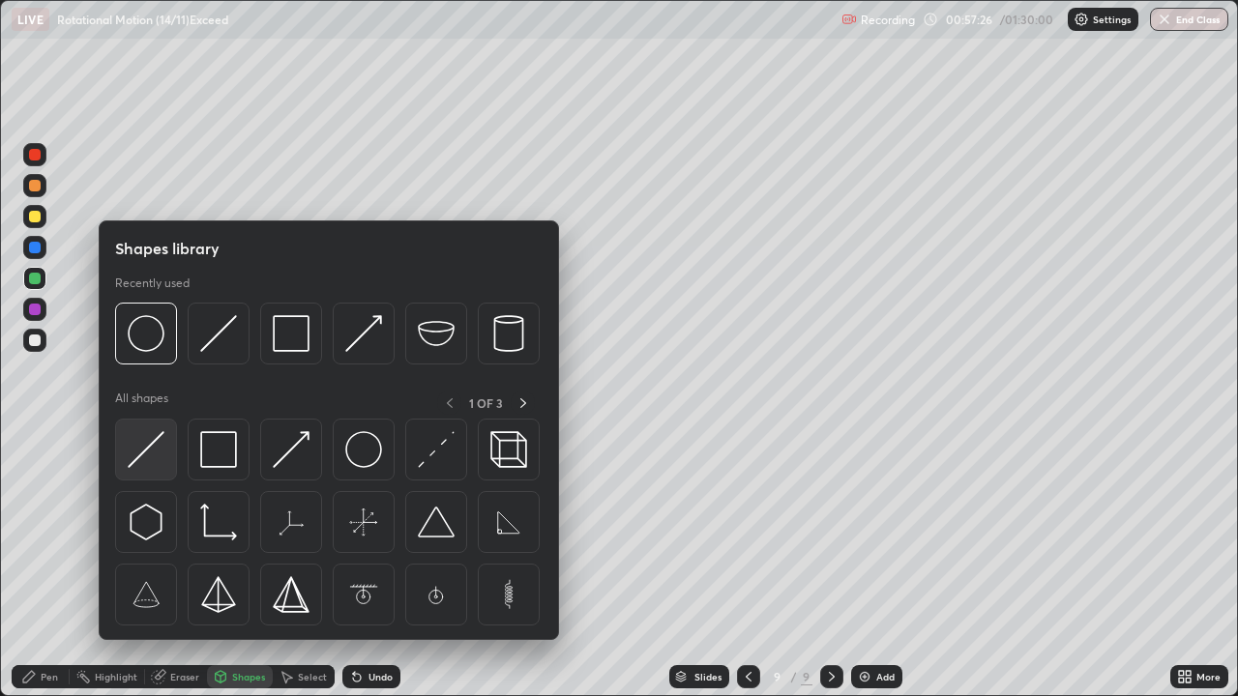
click at [158, 445] on img at bounding box center [146, 449] width 37 height 37
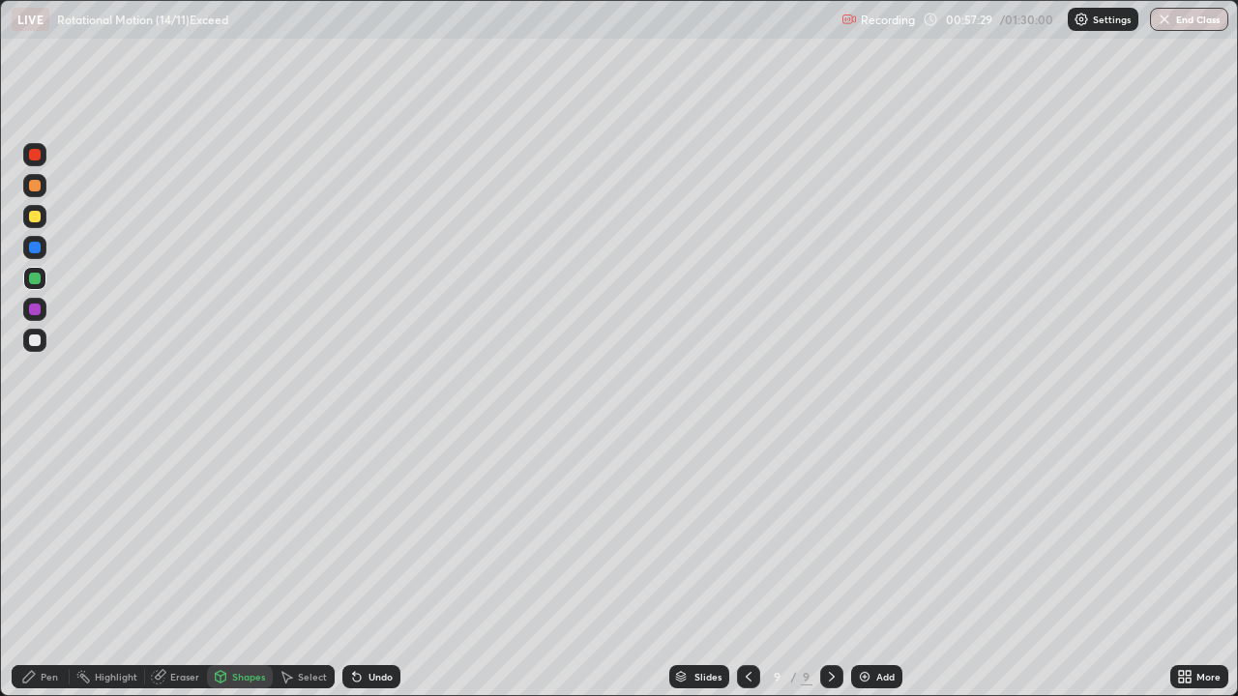
click at [368, 565] on div "Undo" at bounding box center [371, 676] width 58 height 23
click at [37, 155] on div at bounding box center [35, 155] width 12 height 12
click at [44, 246] on div at bounding box center [34, 247] width 23 height 23
click at [49, 565] on div "Pen" at bounding box center [49, 677] width 17 height 10
click at [372, 565] on div "Undo" at bounding box center [380, 677] width 24 height 10
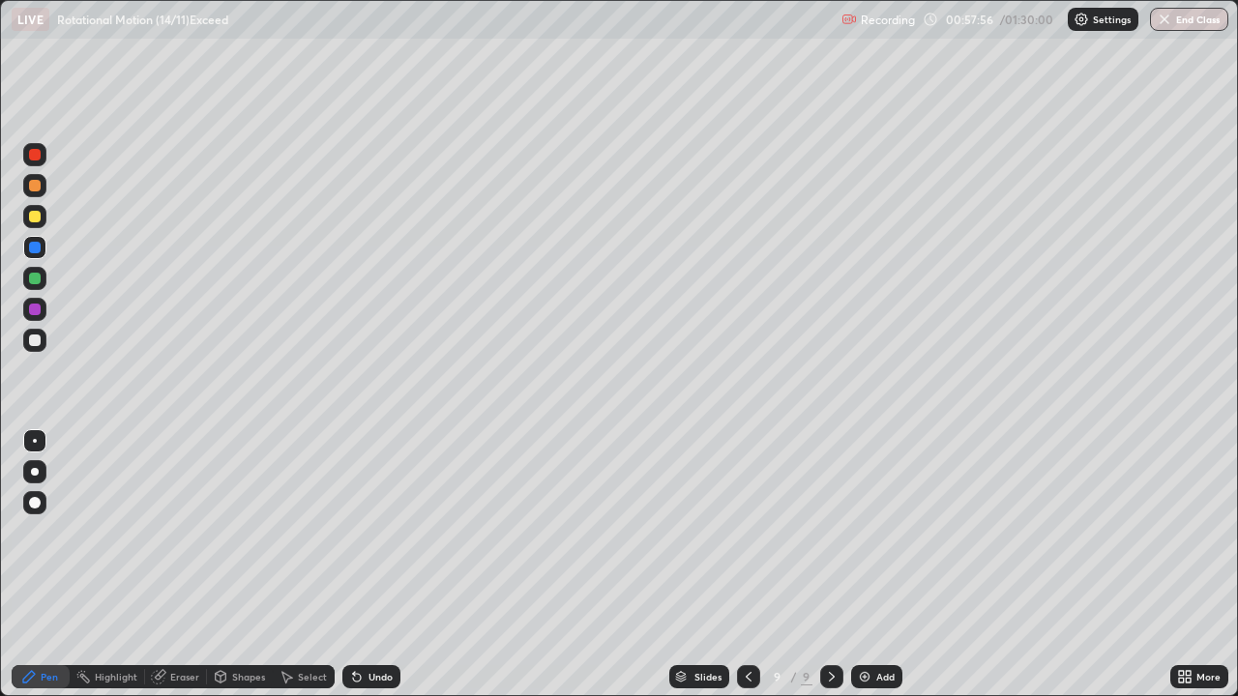
click at [370, 565] on div "Undo" at bounding box center [380, 677] width 24 height 10
click at [371, 565] on div "Undo" at bounding box center [380, 677] width 24 height 10
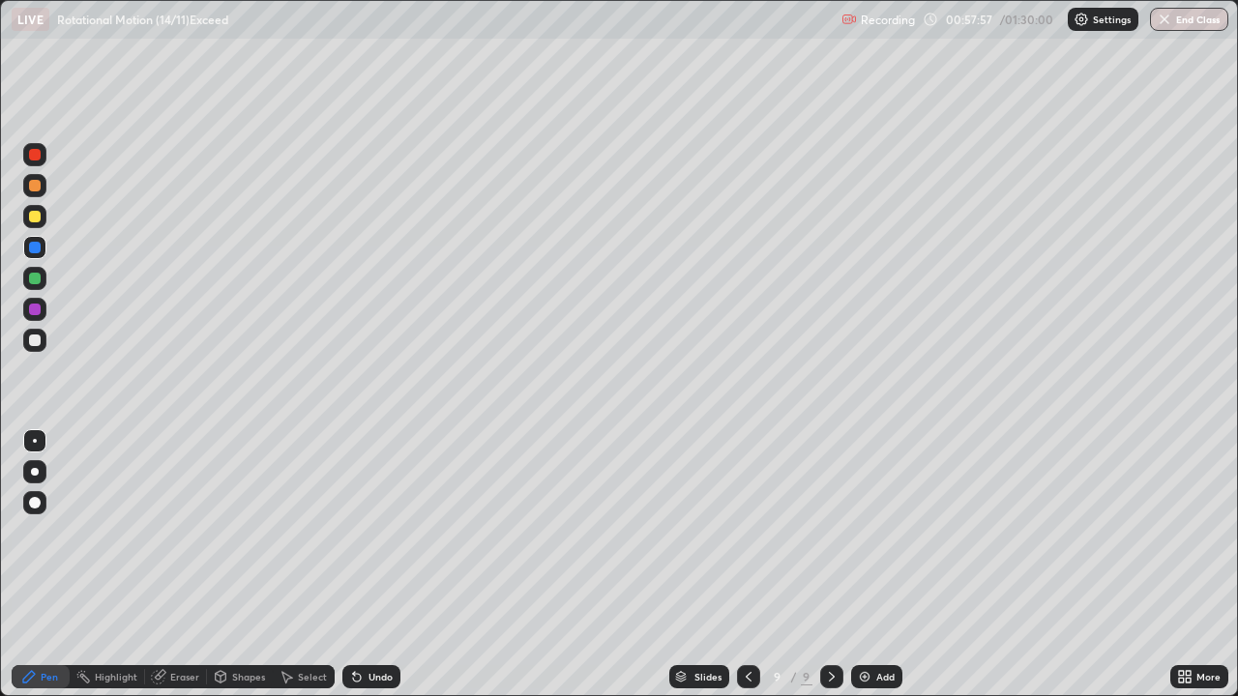
click at [371, 565] on div "Undo" at bounding box center [380, 677] width 24 height 10
click at [370, 565] on div "Undo" at bounding box center [380, 677] width 24 height 10
click at [369, 565] on div "Undo" at bounding box center [380, 677] width 24 height 10
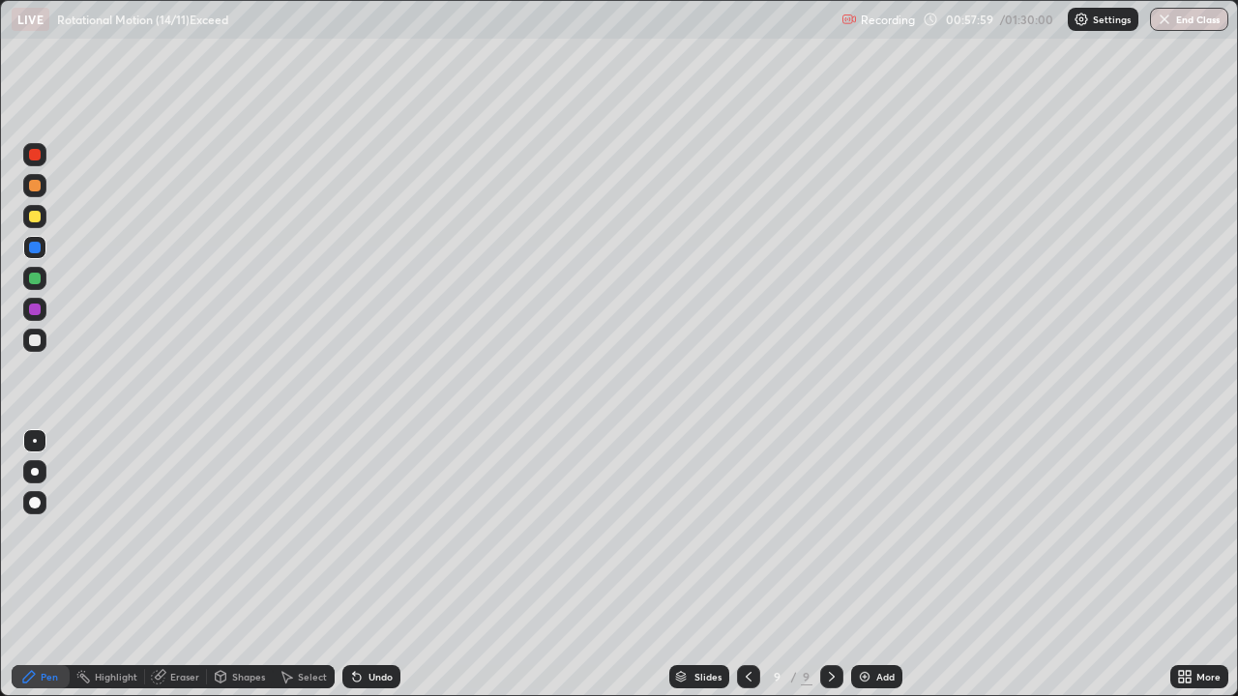
click at [371, 565] on div "Undo" at bounding box center [380, 677] width 24 height 10
click at [241, 565] on div "Shapes" at bounding box center [248, 677] width 33 height 10
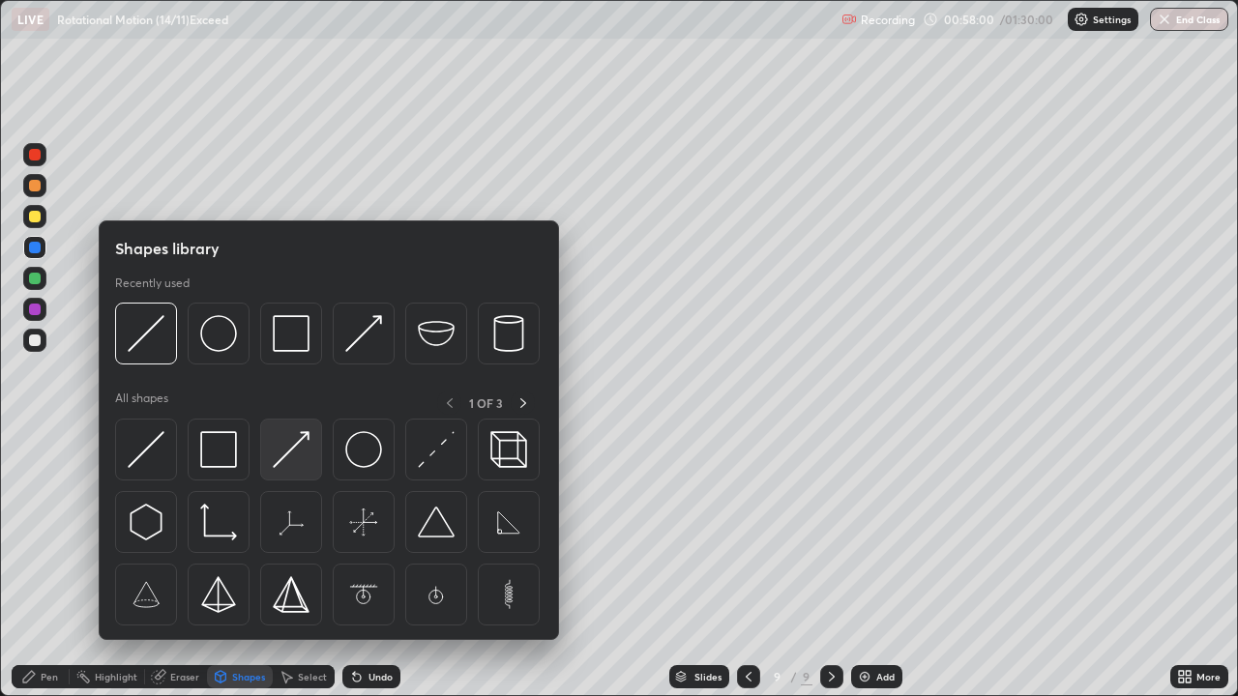
click at [289, 446] on img at bounding box center [291, 449] width 37 height 37
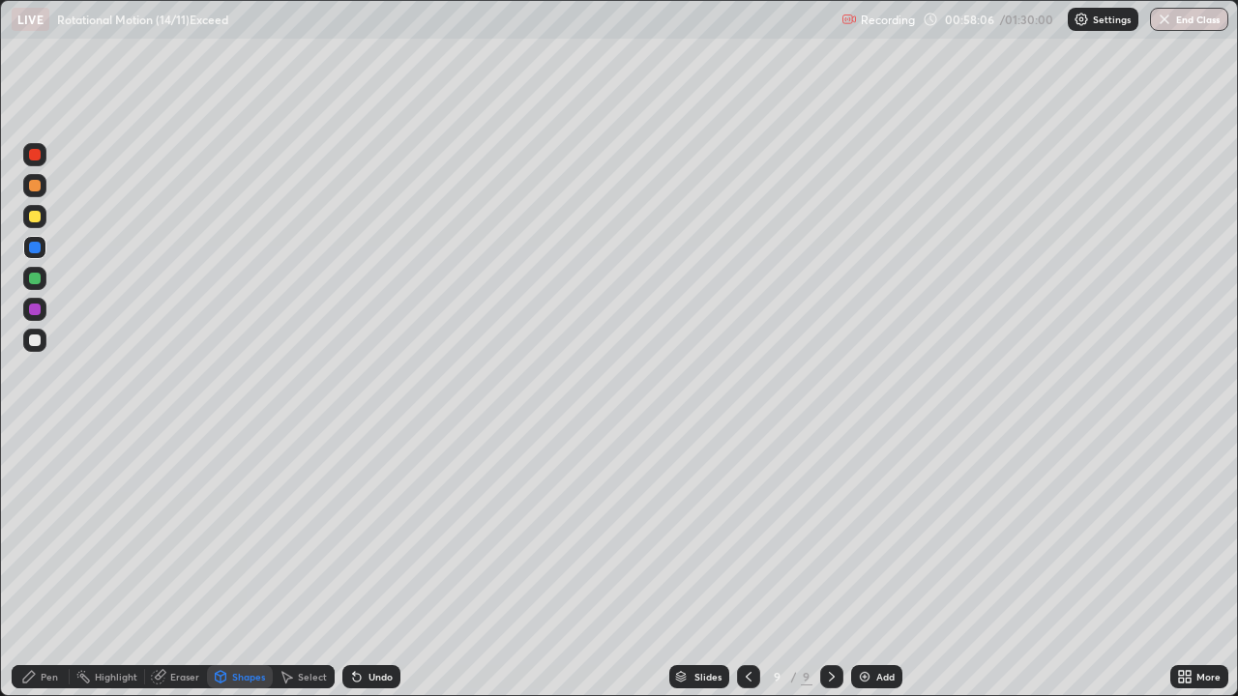
click at [43, 565] on div "Pen" at bounding box center [49, 677] width 17 height 10
click at [40, 306] on div at bounding box center [35, 310] width 12 height 12
click at [42, 248] on div at bounding box center [34, 247] width 23 height 23
click at [318, 565] on div "Select" at bounding box center [312, 677] width 29 height 10
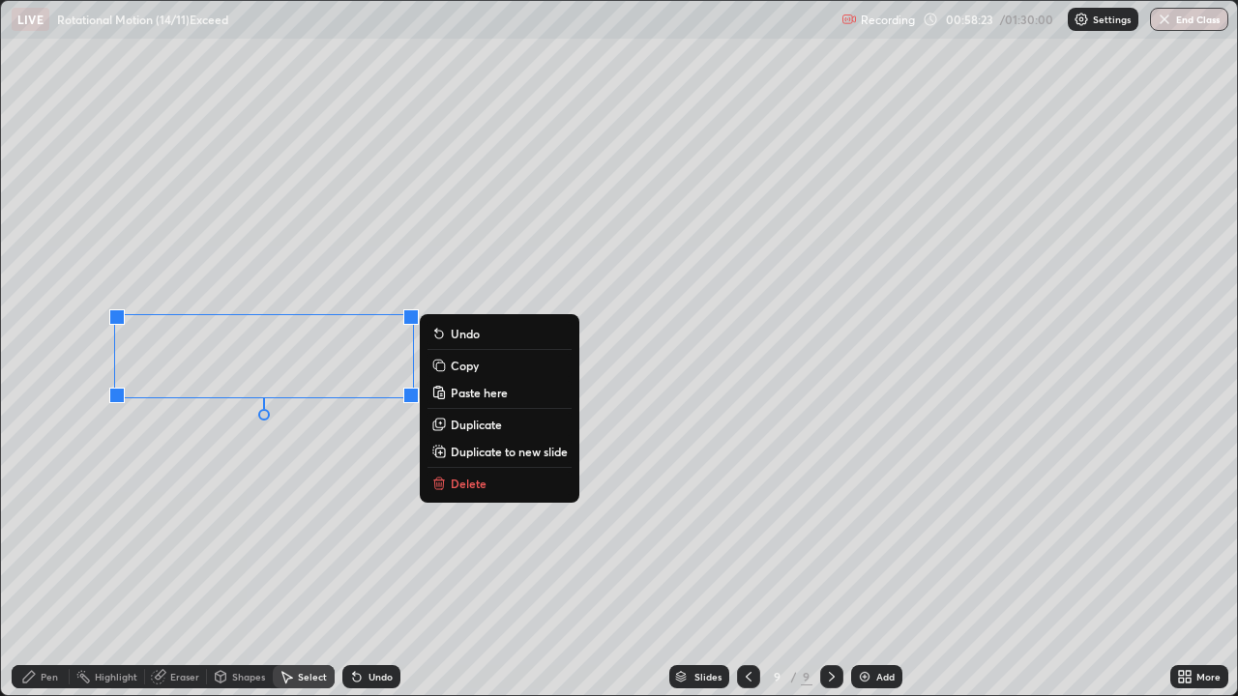
click at [455, 367] on p "Copy" at bounding box center [465, 365] width 28 height 15
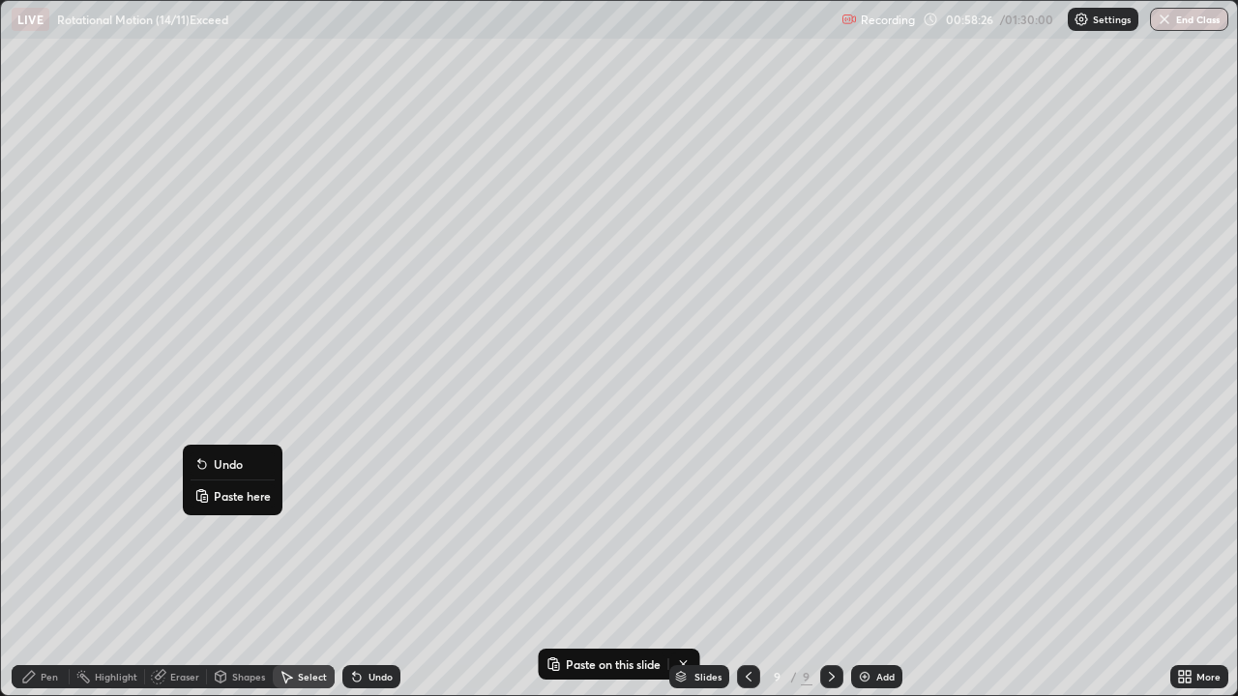
click at [229, 496] on p "Paste here" at bounding box center [242, 495] width 57 height 15
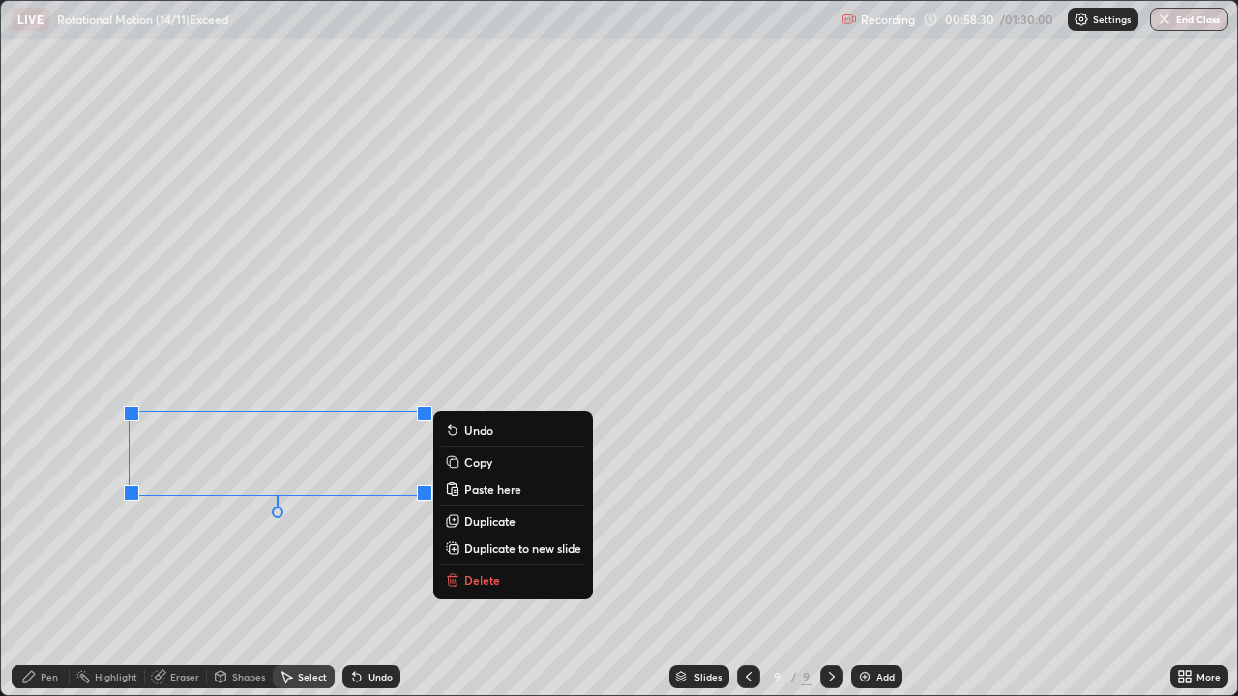
click at [69, 466] on div "0 ° Undo Copy Paste here Duplicate Duplicate to new slide Delete" at bounding box center [619, 348] width 1236 height 694
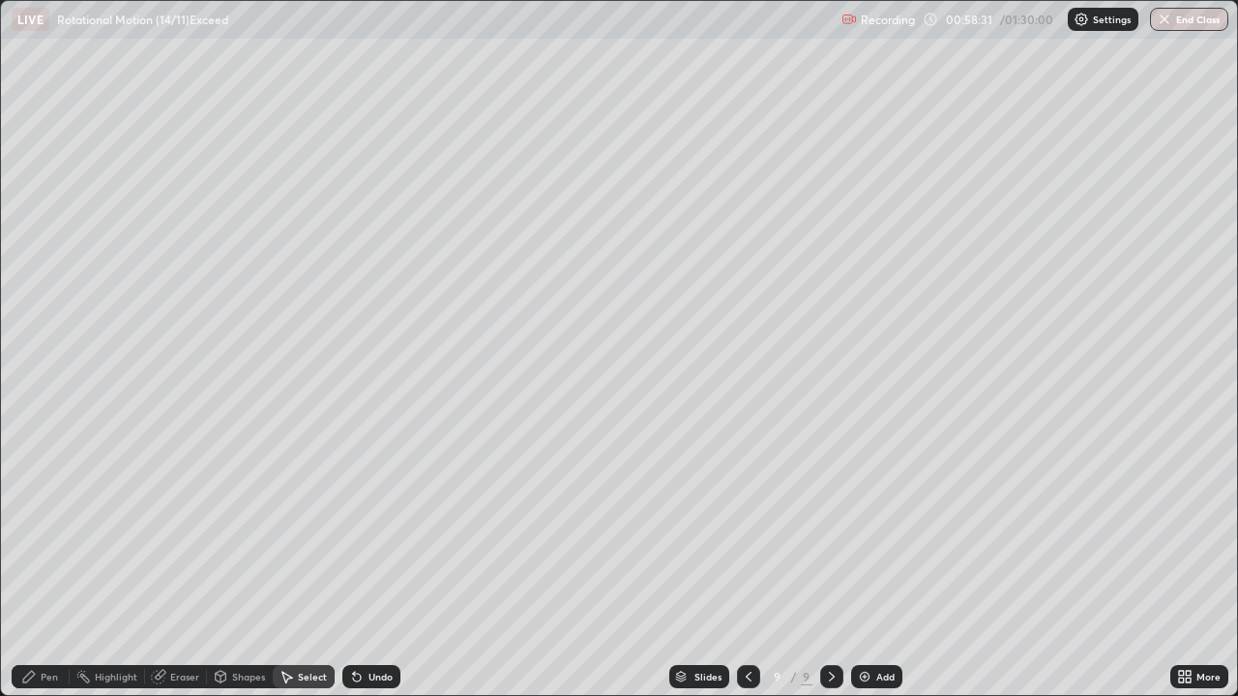
click at [45, 565] on div "Pen" at bounding box center [49, 677] width 17 height 10
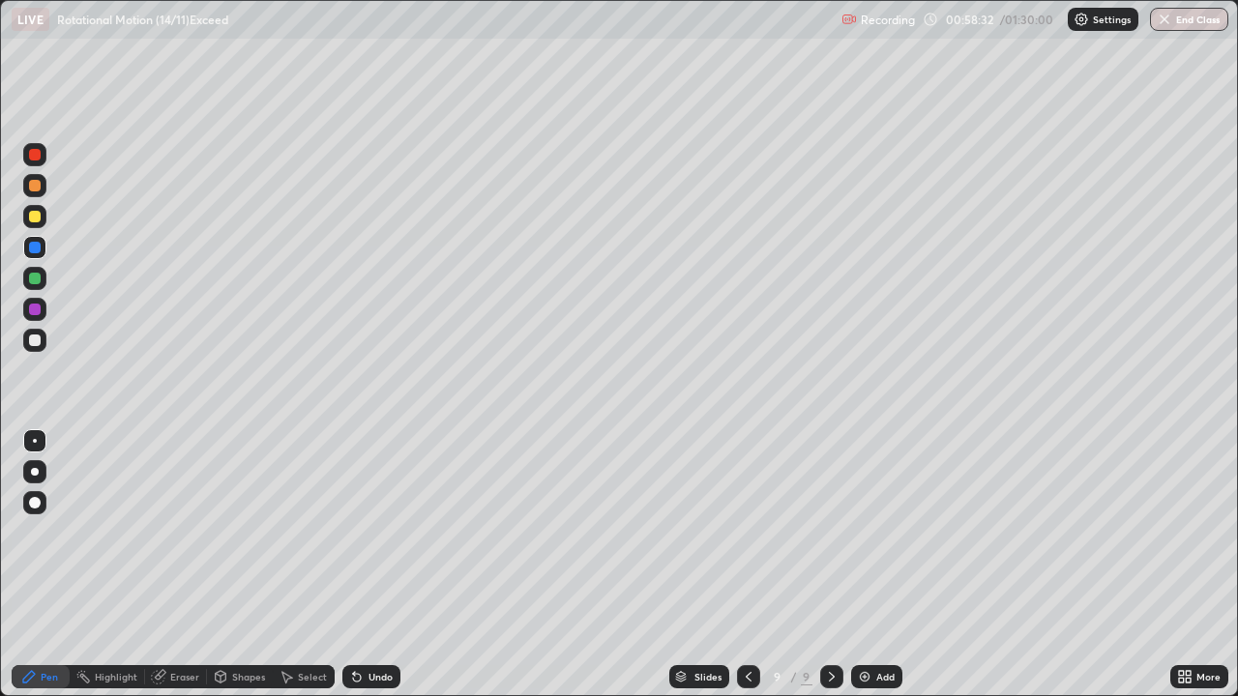
click at [35, 209] on div at bounding box center [34, 216] width 23 height 23
click at [178, 565] on div "Eraser" at bounding box center [184, 677] width 29 height 10
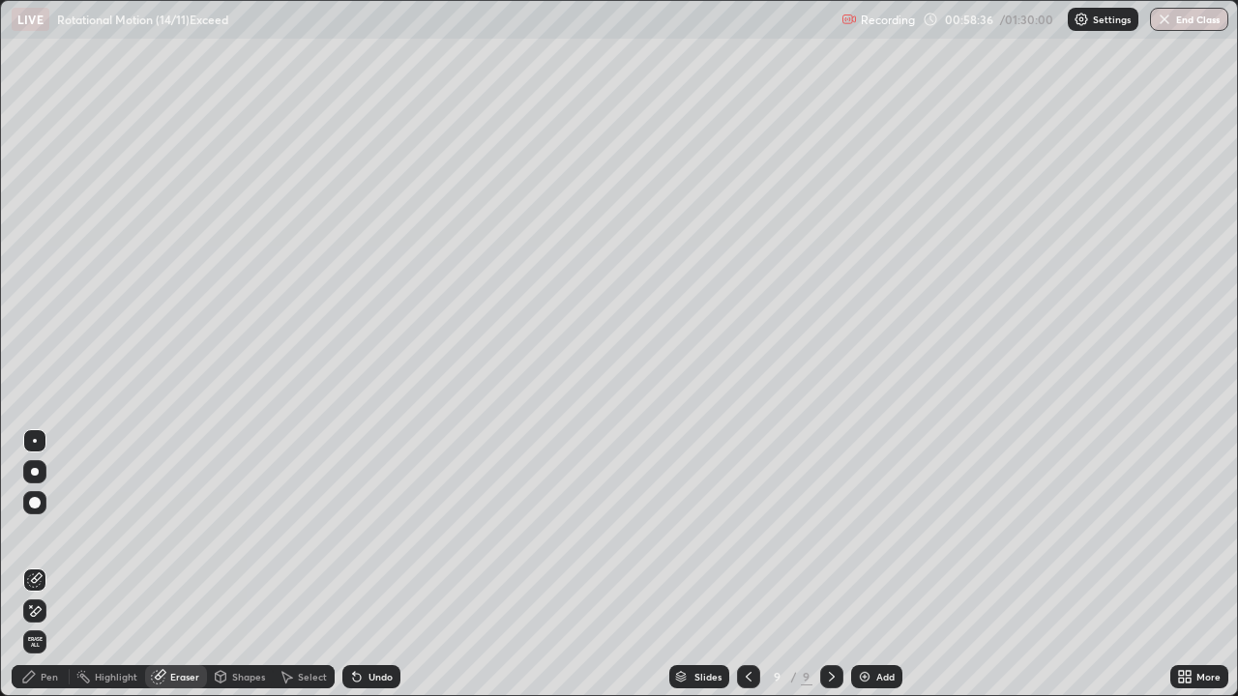
click at [49, 565] on div "Pen" at bounding box center [49, 677] width 17 height 10
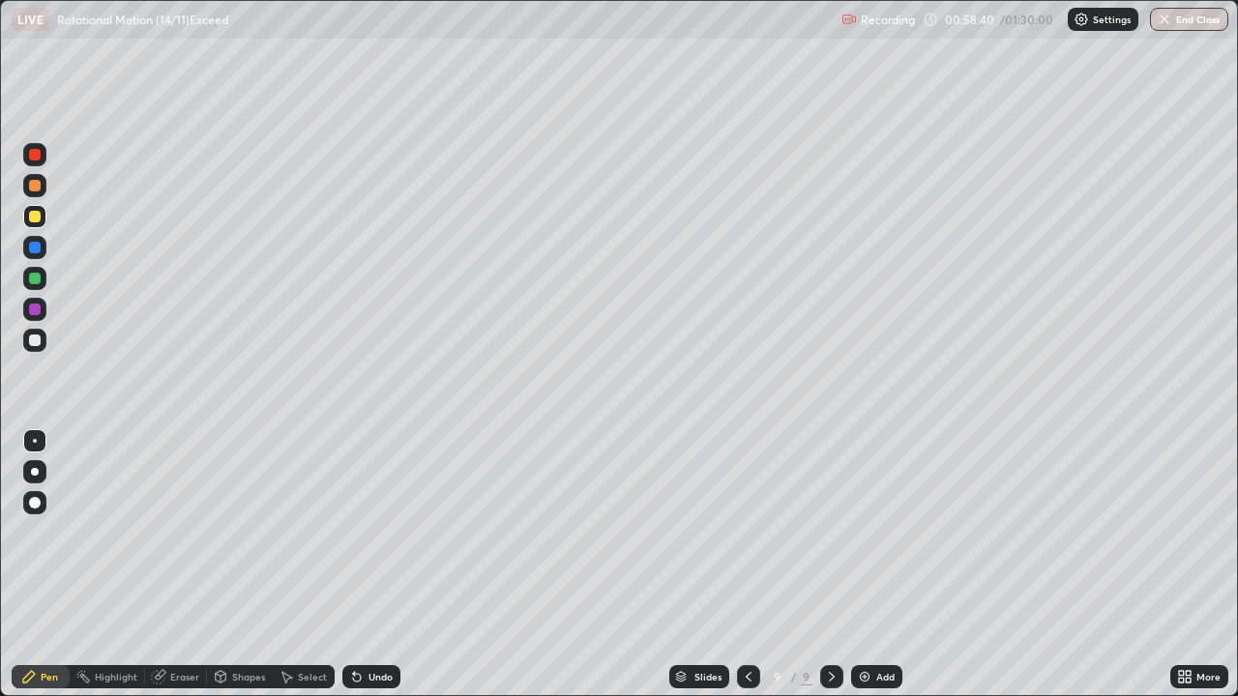
click at [35, 279] on div at bounding box center [35, 279] width 12 height 12
click at [35, 305] on div at bounding box center [35, 310] width 12 height 12
click at [36, 309] on div at bounding box center [35, 310] width 12 height 12
click at [37, 244] on div at bounding box center [35, 248] width 12 height 12
click at [35, 217] on div at bounding box center [35, 217] width 12 height 12
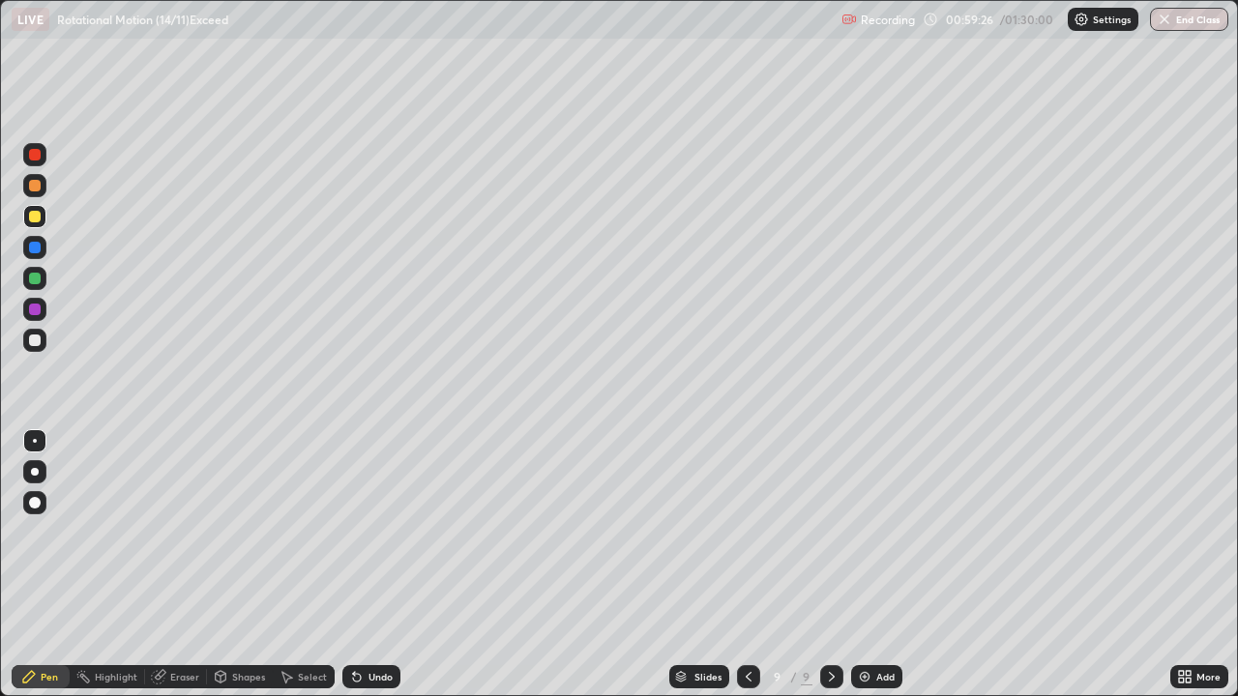
click at [35, 280] on div at bounding box center [35, 279] width 12 height 12
click at [251, 565] on div "Shapes" at bounding box center [248, 677] width 33 height 10
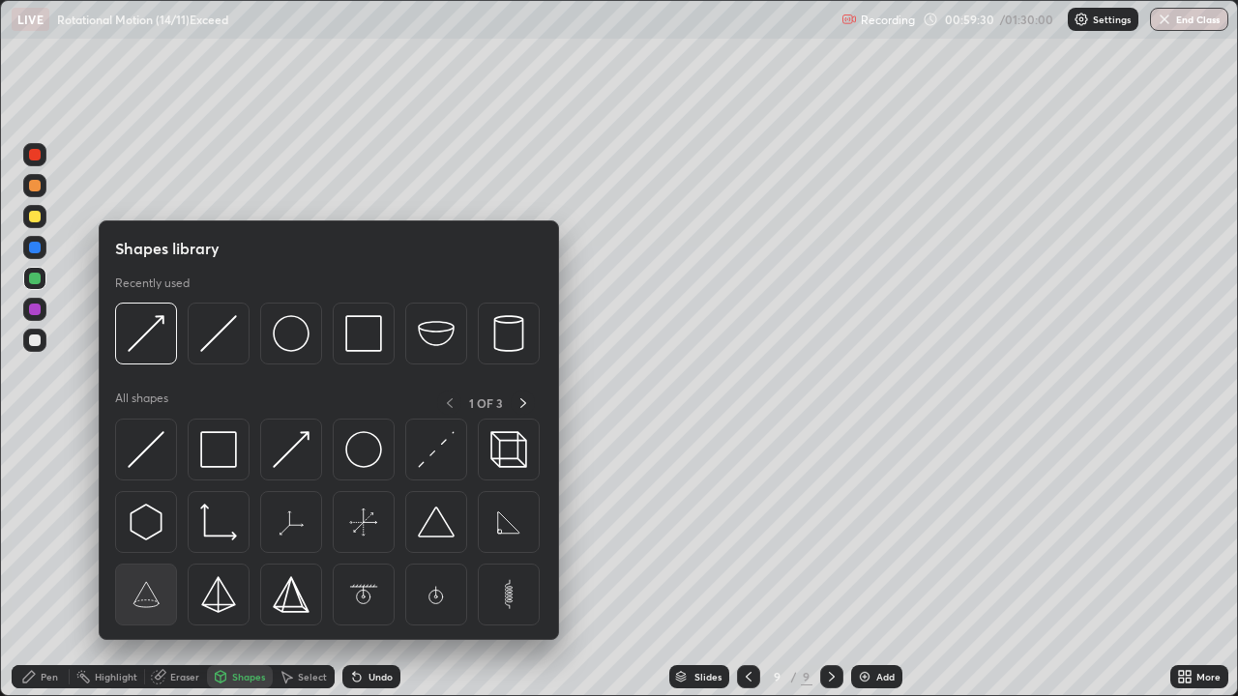
click at [149, 565] on img at bounding box center [146, 594] width 37 height 37
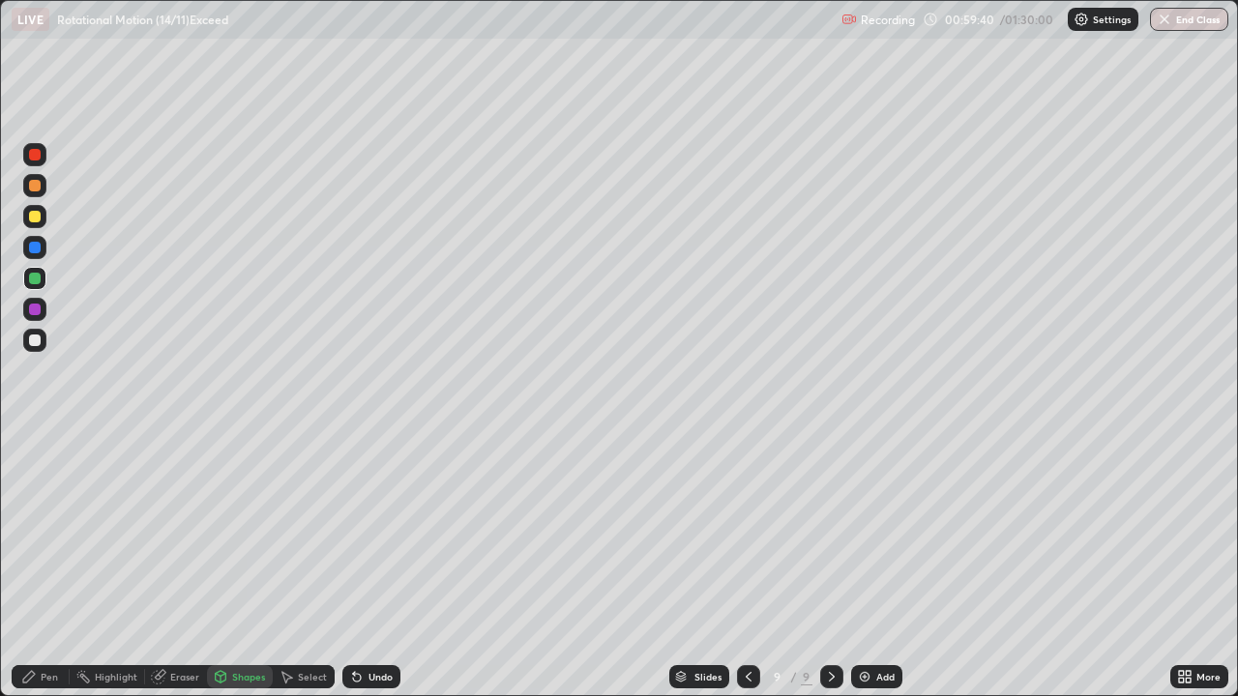
click at [316, 565] on div "Select" at bounding box center [312, 677] width 29 height 10
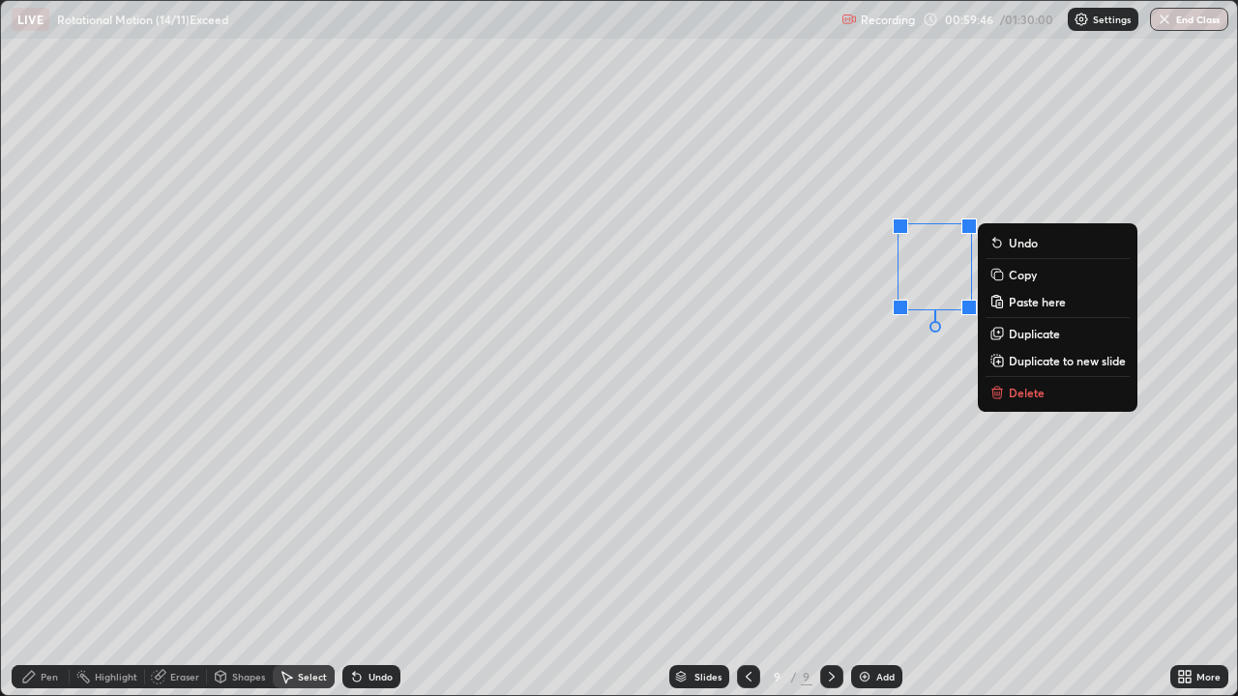
click at [872, 474] on div "0 ° Undo Copy Paste here Duplicate Duplicate to new slide Delete" at bounding box center [619, 348] width 1236 height 694
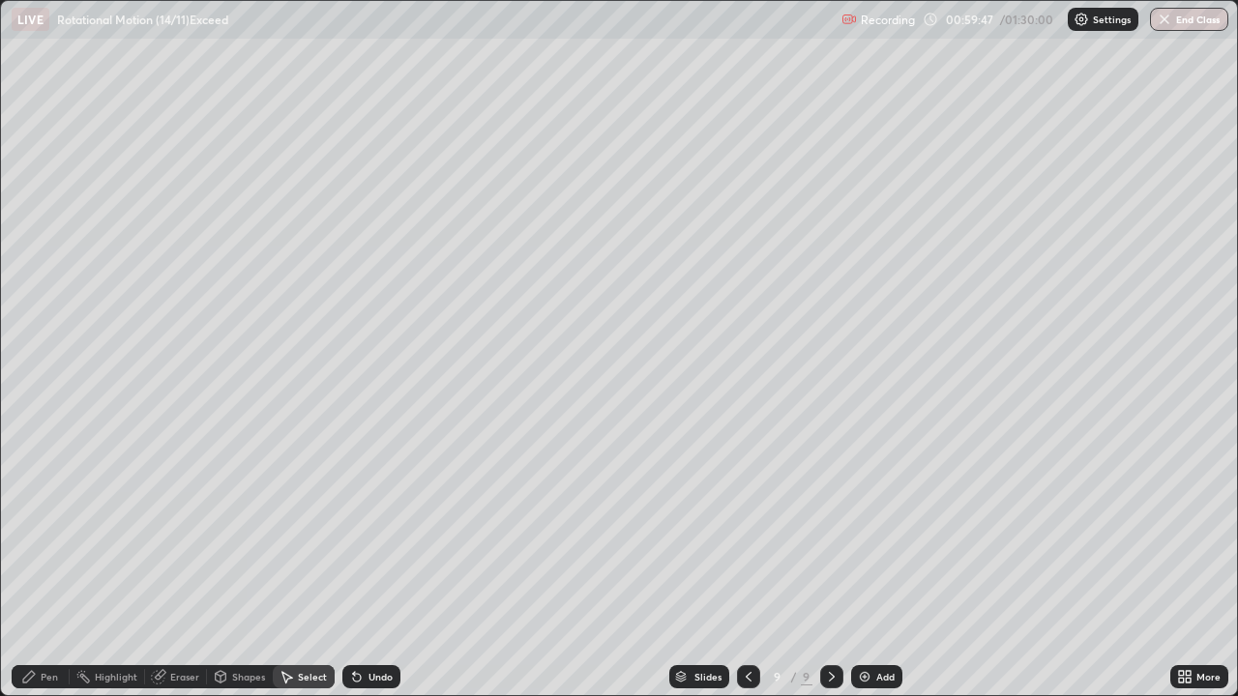
click at [237, 565] on div "Shapes" at bounding box center [248, 677] width 33 height 10
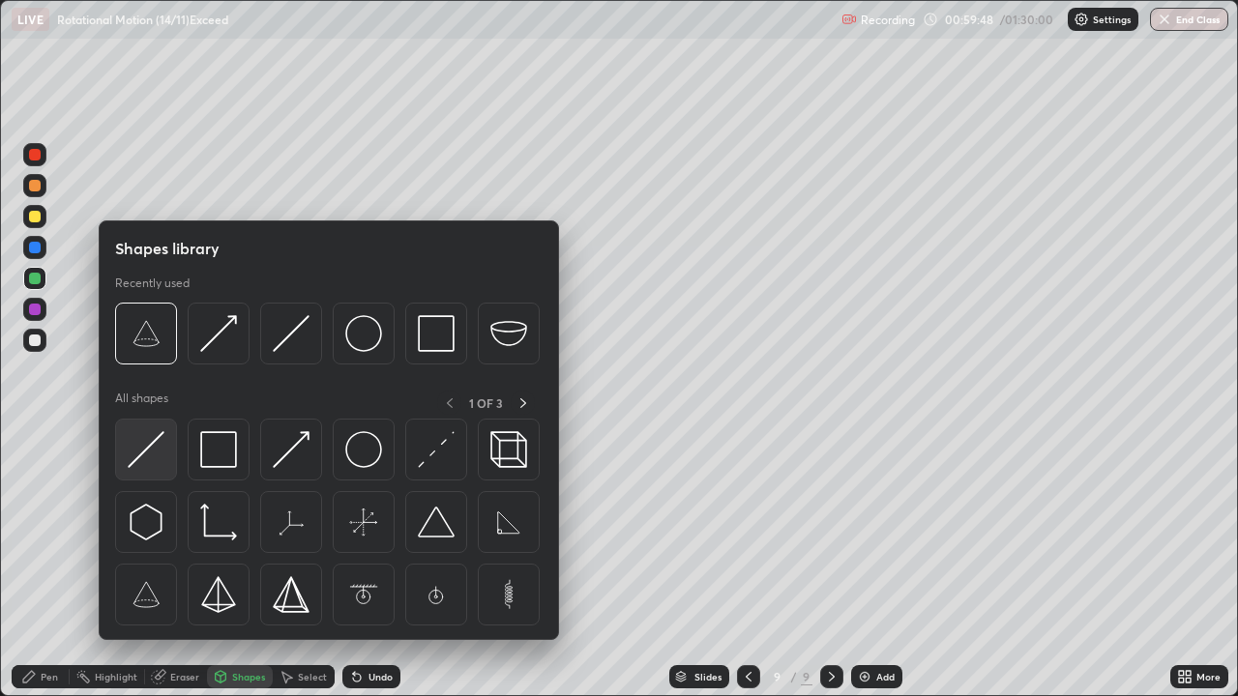
click at [151, 446] on img at bounding box center [146, 449] width 37 height 37
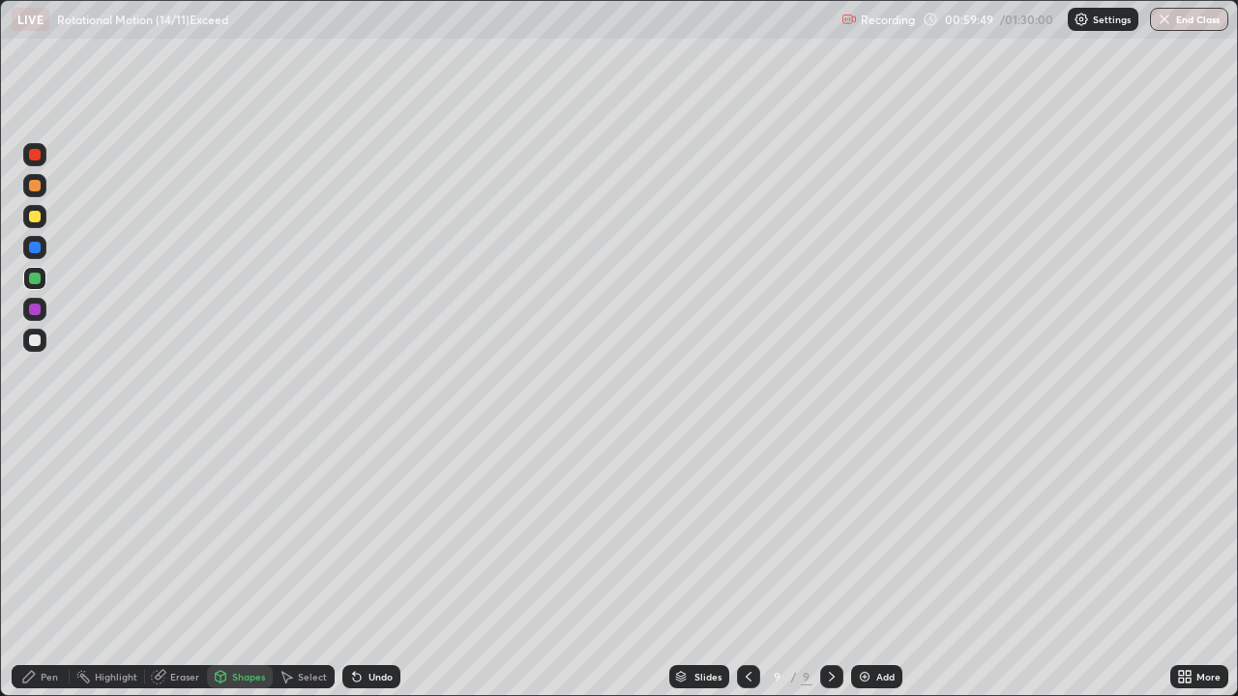
click at [35, 159] on div at bounding box center [35, 155] width 12 height 12
click at [51, 565] on div "Pen" at bounding box center [49, 677] width 17 height 10
click at [252, 565] on div "Shapes" at bounding box center [248, 677] width 33 height 10
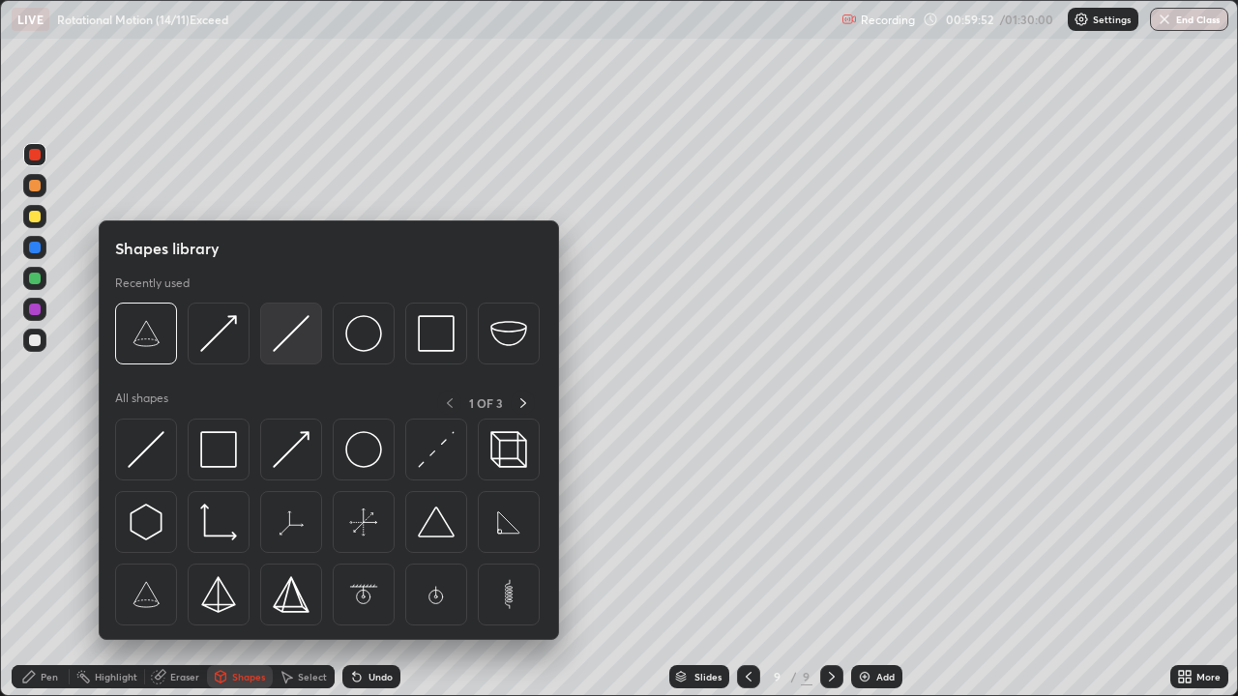
click at [283, 339] on img at bounding box center [291, 333] width 37 height 37
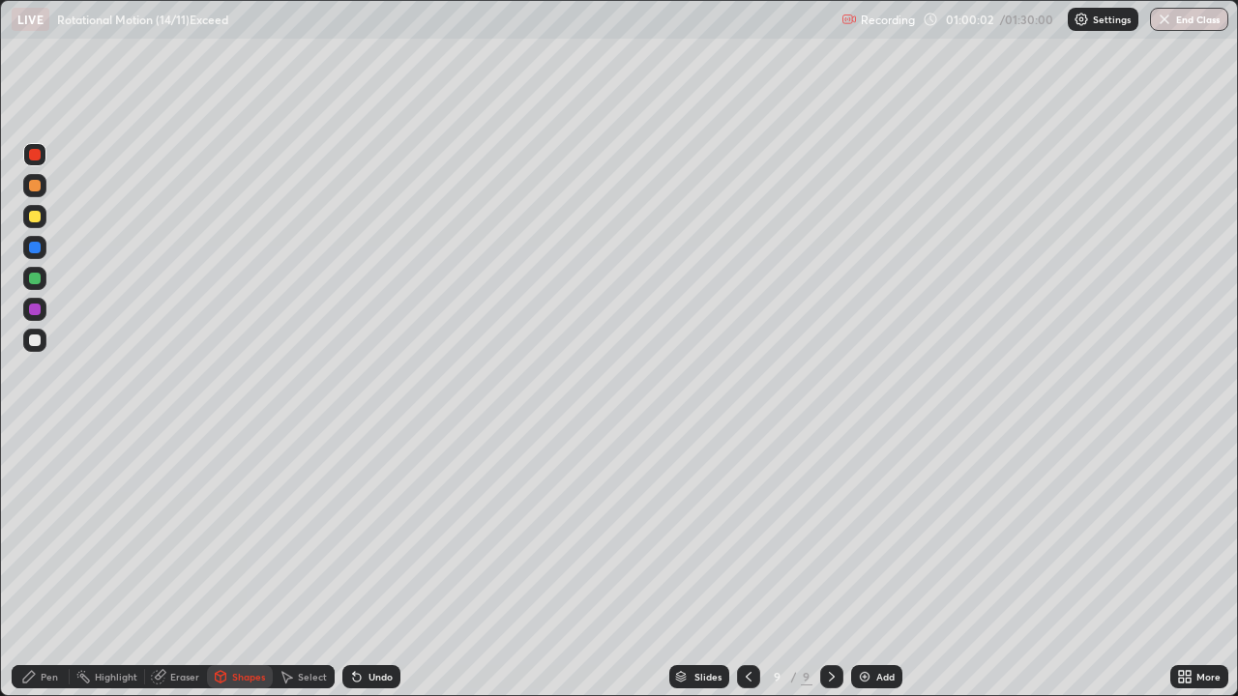
click at [191, 565] on div "Eraser" at bounding box center [184, 677] width 29 height 10
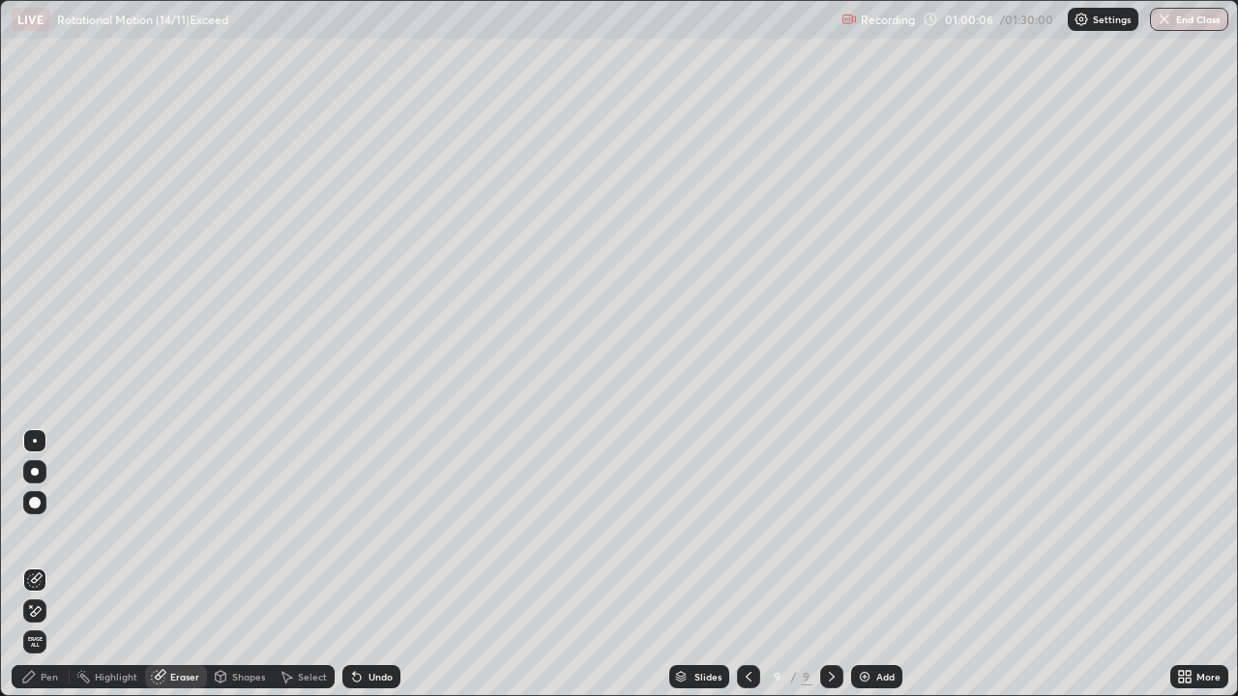
click at [58, 565] on div "Pen" at bounding box center [41, 676] width 58 height 23
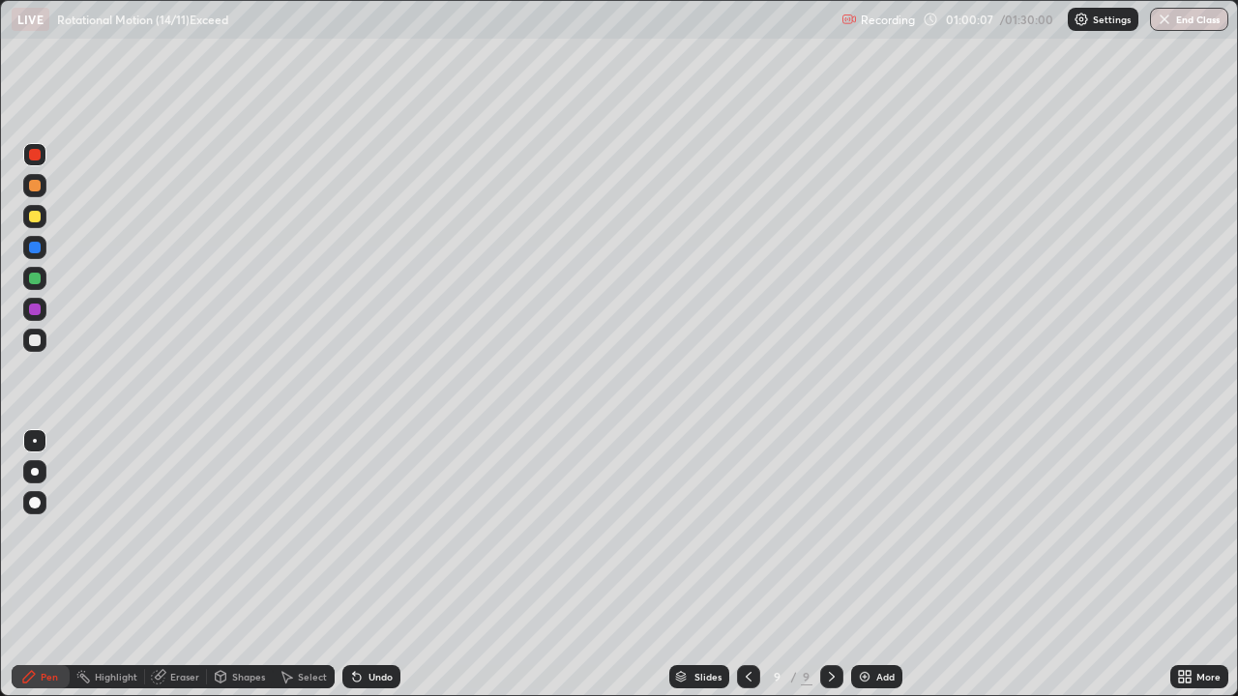
click at [34, 246] on div at bounding box center [35, 248] width 12 height 12
click at [253, 565] on div "Shapes" at bounding box center [248, 677] width 33 height 10
click at [311, 565] on div "Select" at bounding box center [304, 676] width 62 height 23
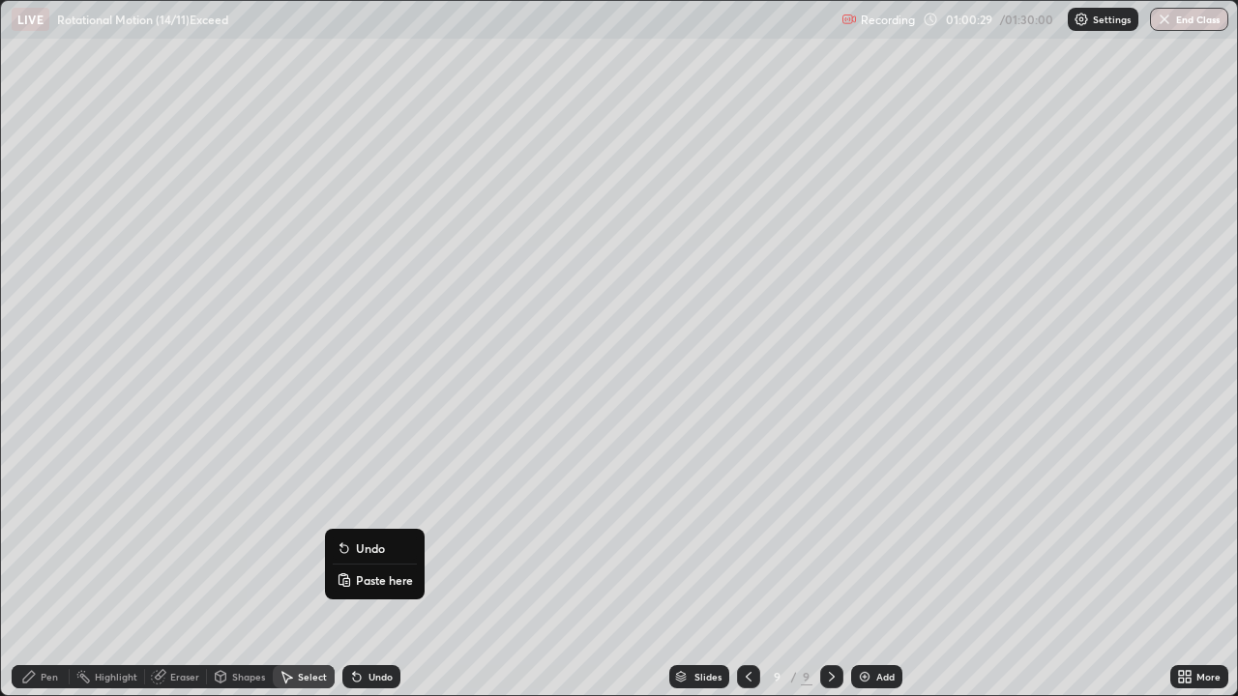
click at [304, 565] on div "0 ° Undo Copy Paste here Duplicate Duplicate to new slide Delete" at bounding box center [619, 348] width 1236 height 694
click at [56, 565] on div "Pen" at bounding box center [49, 677] width 17 height 10
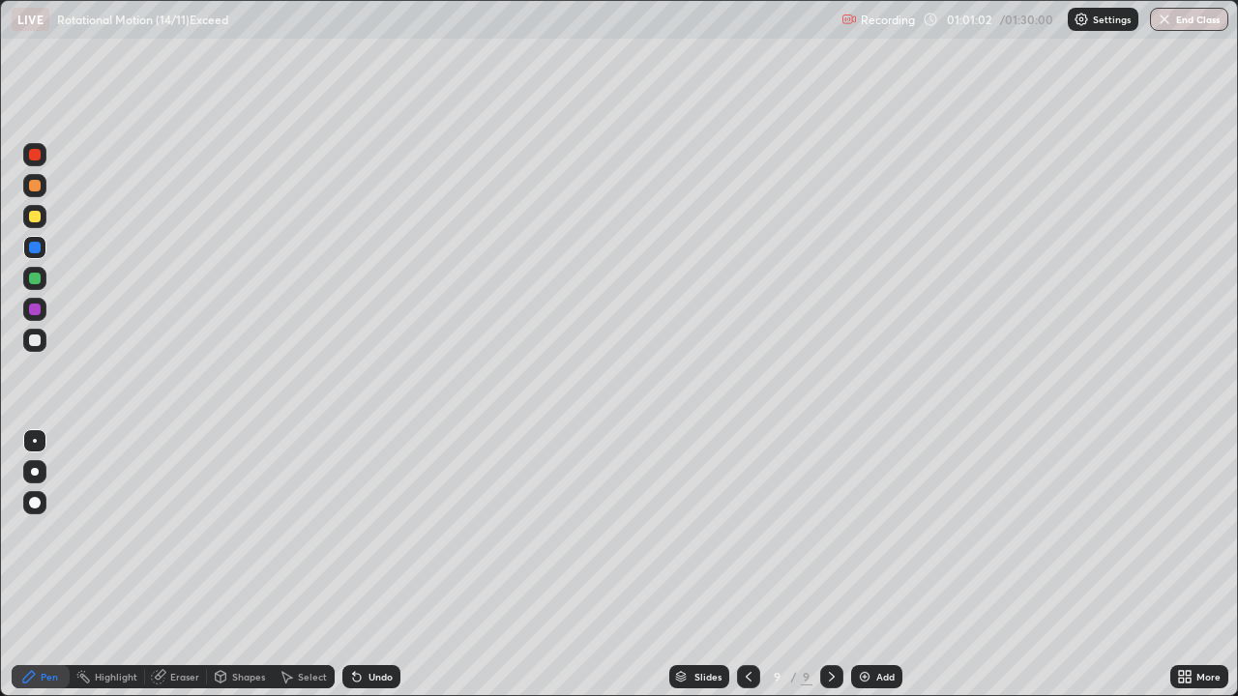
click at [35, 211] on div at bounding box center [35, 217] width 12 height 12
click at [31, 213] on div at bounding box center [35, 217] width 12 height 12
click at [39, 274] on div at bounding box center [35, 279] width 12 height 12
click at [248, 565] on div "Shapes" at bounding box center [248, 677] width 33 height 10
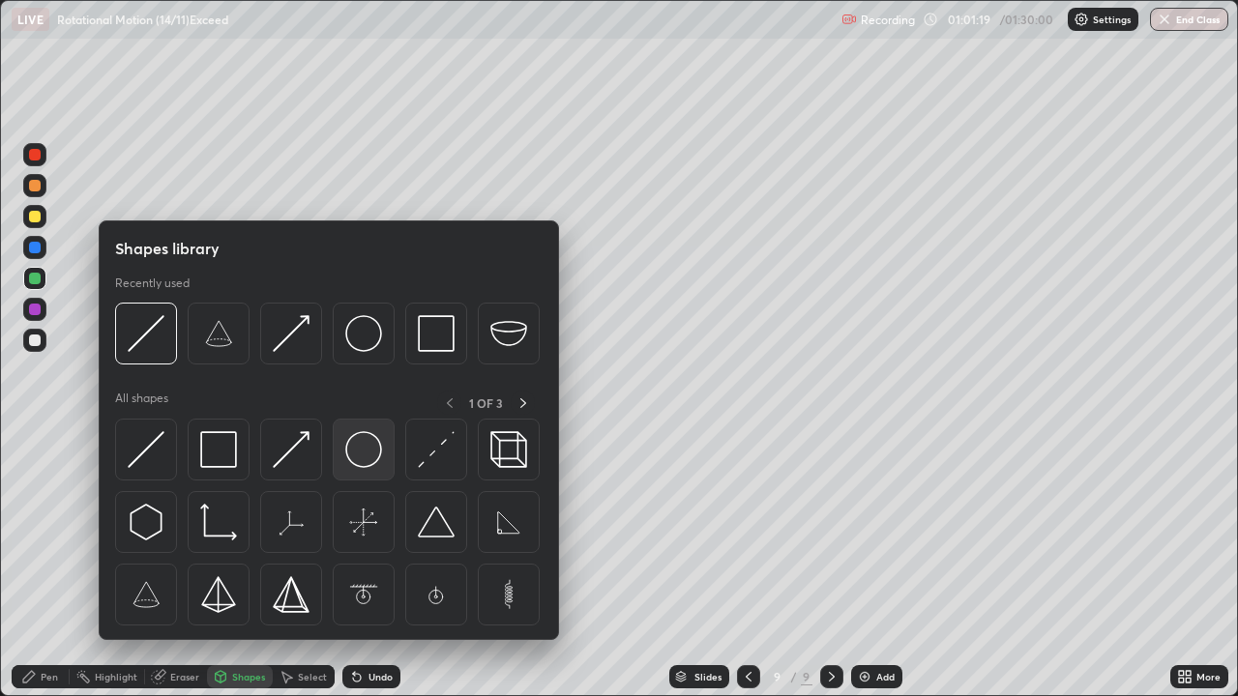
click at [358, 448] on img at bounding box center [363, 449] width 37 height 37
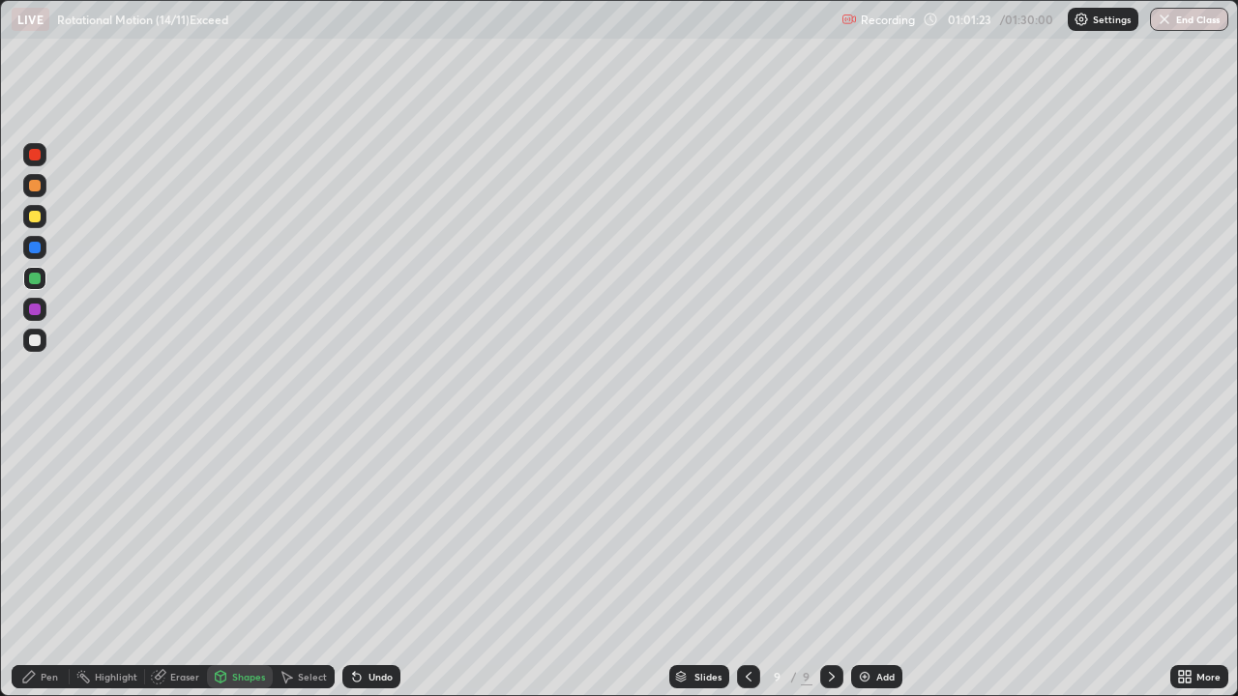
click at [237, 565] on div "Shapes" at bounding box center [248, 677] width 33 height 10
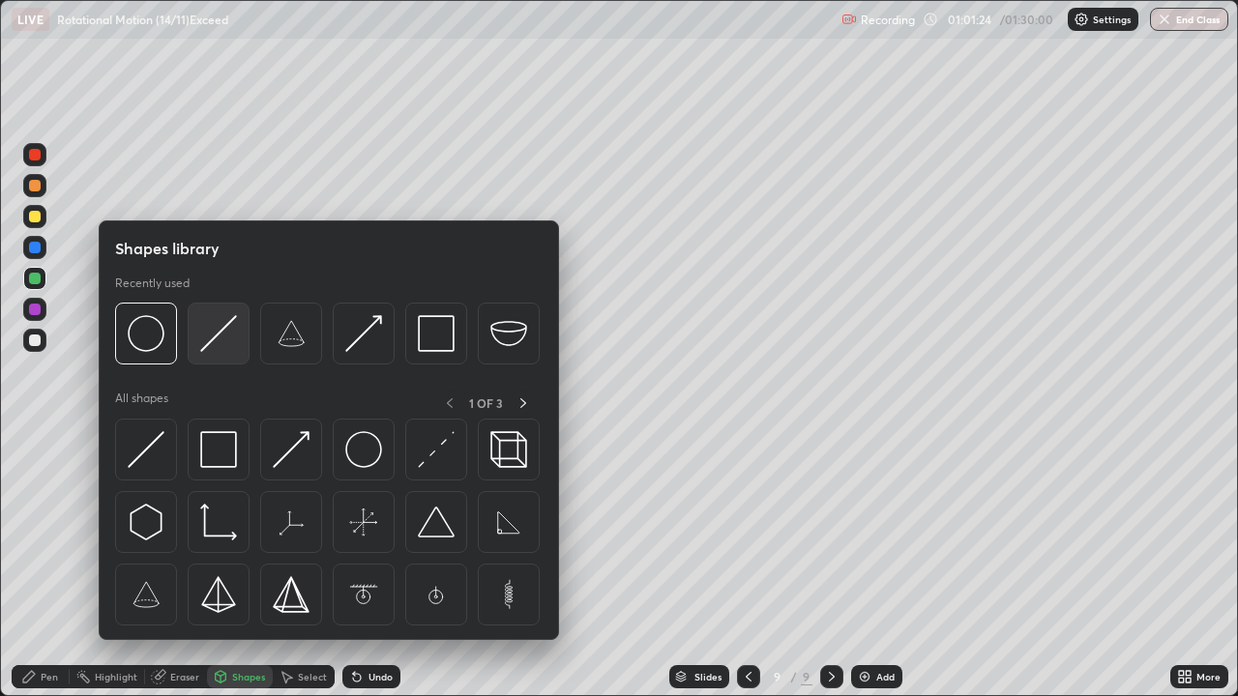
click at [205, 335] on img at bounding box center [218, 333] width 37 height 37
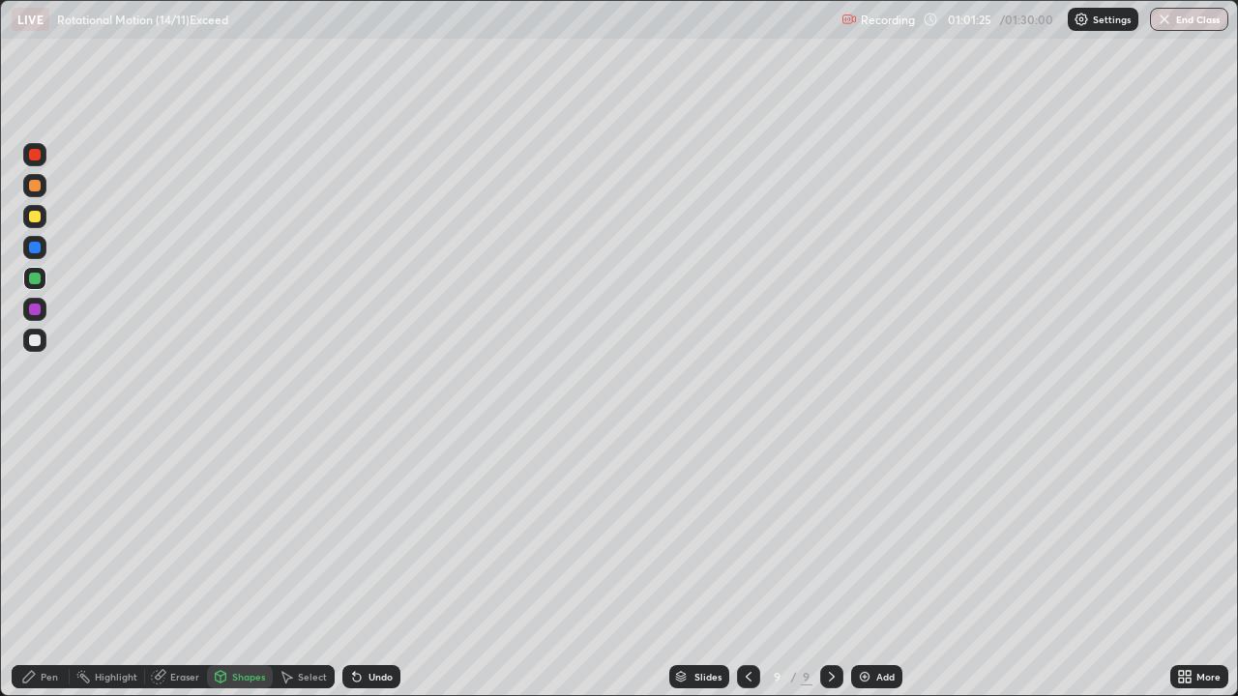
click at [36, 153] on div at bounding box center [35, 155] width 12 height 12
click at [30, 249] on div at bounding box center [35, 248] width 12 height 12
click at [33, 252] on div at bounding box center [35, 248] width 12 height 12
click at [46, 565] on div "Pen" at bounding box center [49, 677] width 17 height 10
click at [38, 280] on div at bounding box center [35, 279] width 12 height 12
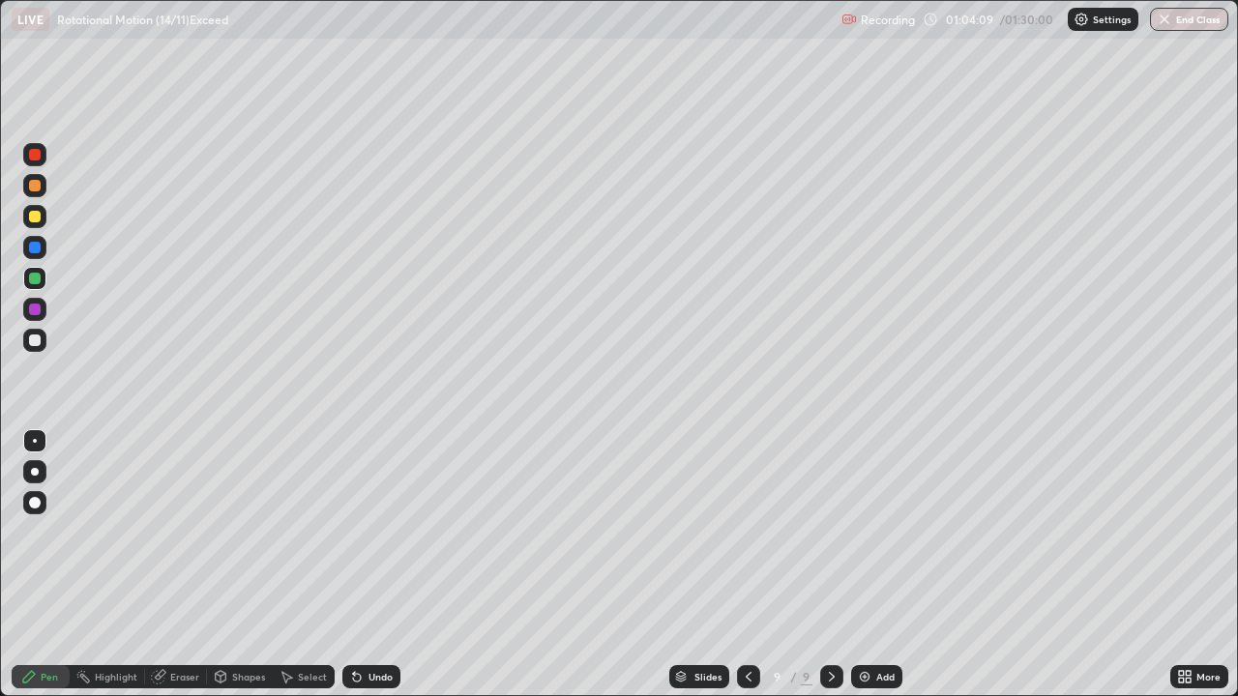
click at [35, 248] on div at bounding box center [35, 248] width 12 height 12
click at [33, 217] on div at bounding box center [35, 217] width 12 height 12
click at [361, 565] on icon at bounding box center [356, 676] width 15 height 15
click at [33, 275] on div at bounding box center [35, 279] width 12 height 12
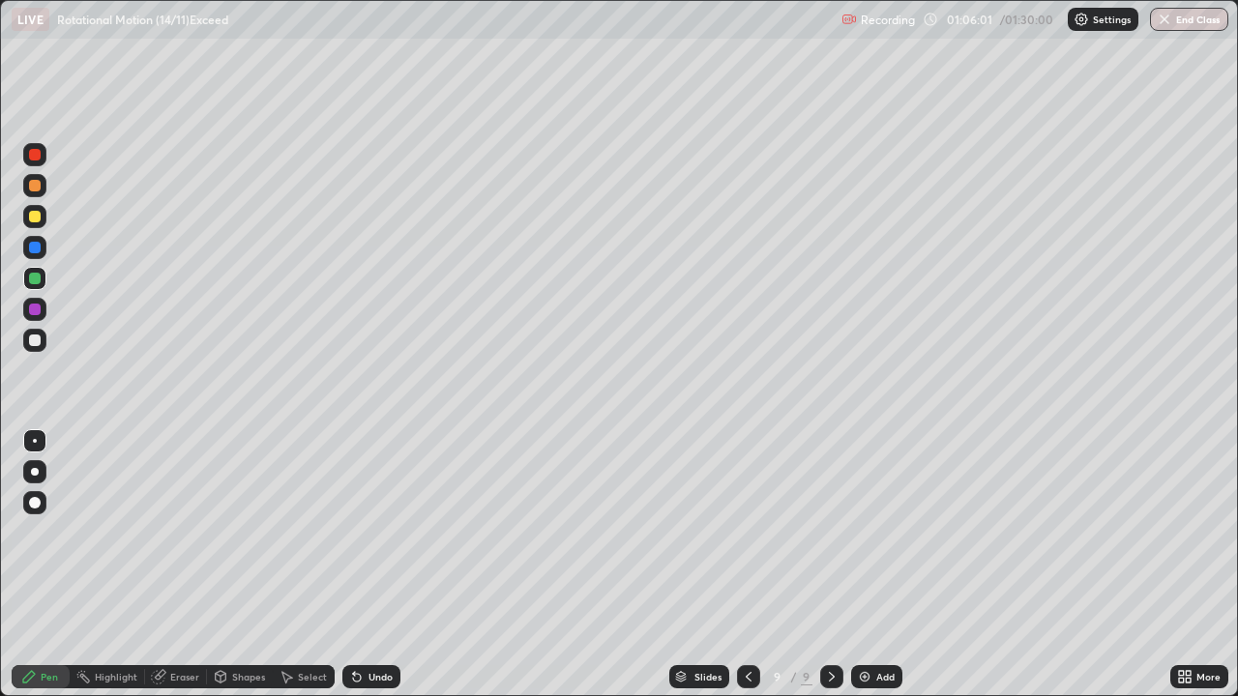
click at [313, 565] on div "Select" at bounding box center [312, 677] width 29 height 10
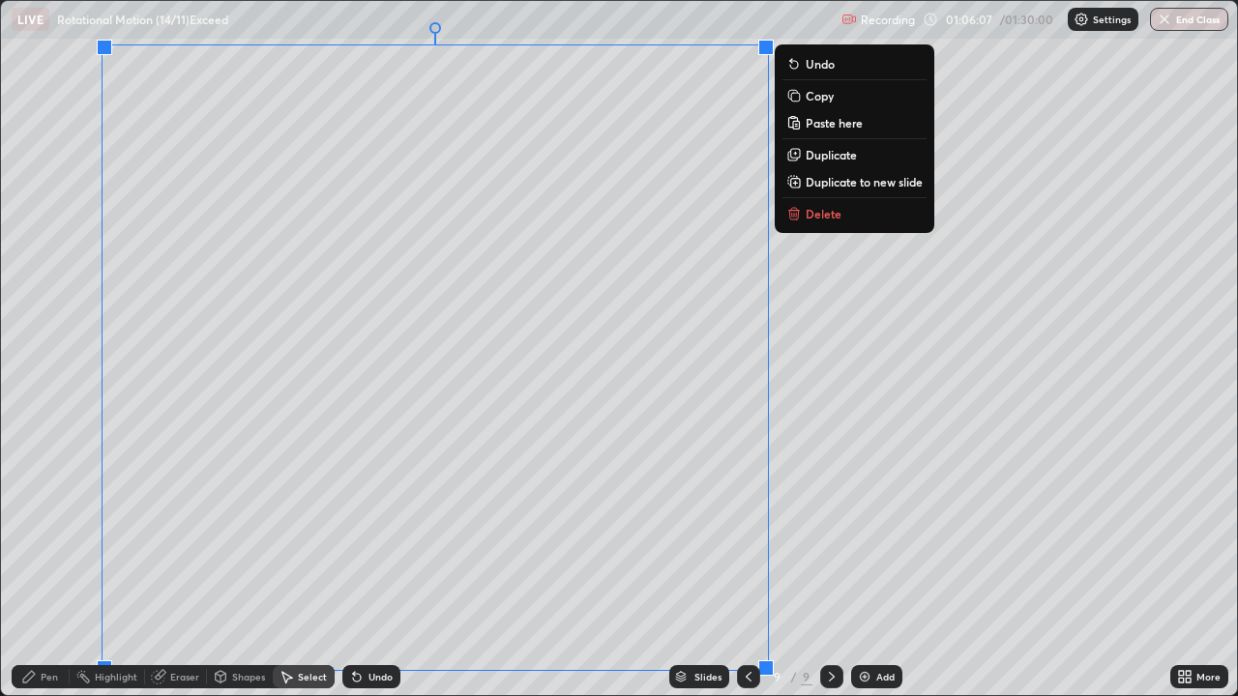
click at [825, 97] on p "Copy" at bounding box center [820, 95] width 28 height 15
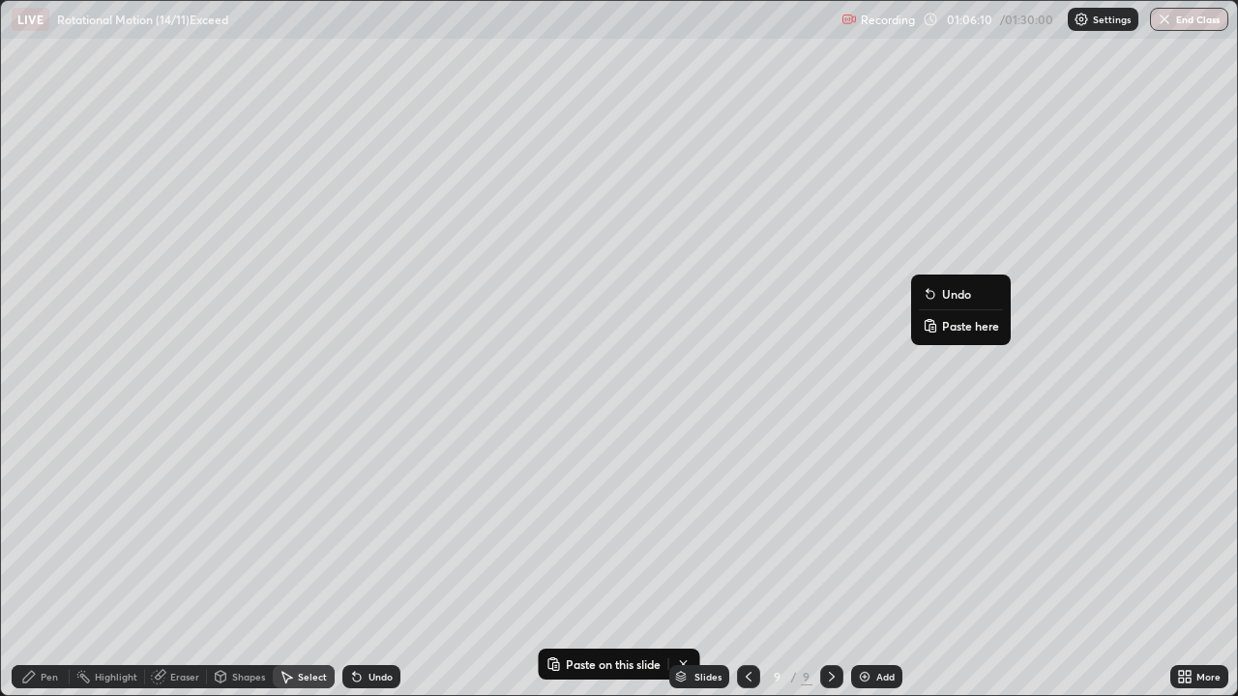
click at [969, 325] on p "Paste here" at bounding box center [970, 325] width 57 height 15
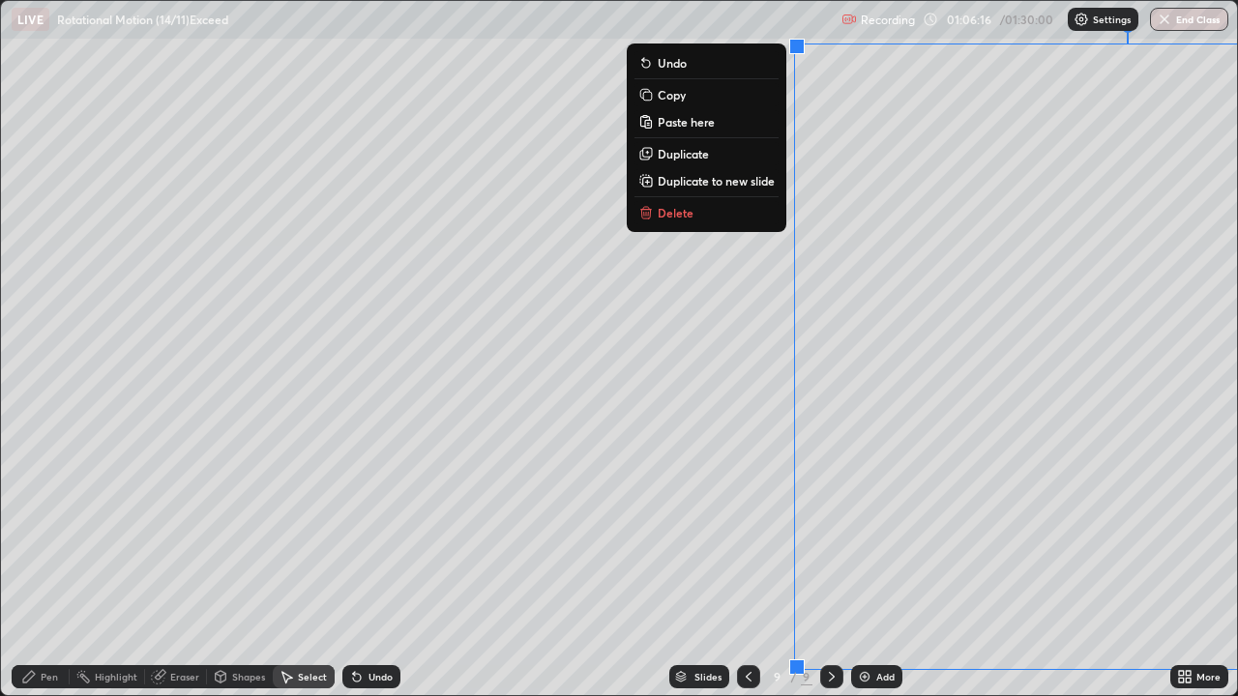
click at [721, 266] on div "0 ° Undo Copy Paste here Duplicate Duplicate to new slide Delete" at bounding box center [619, 348] width 1236 height 694
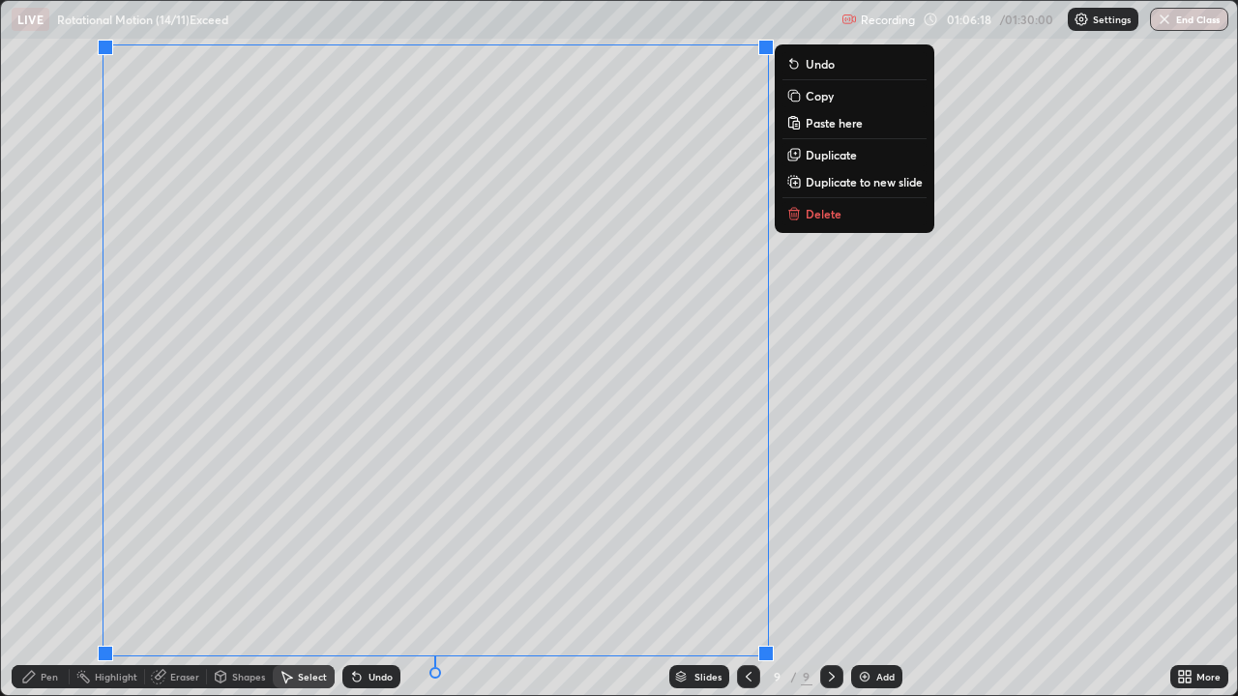
click at [733, 268] on div "0 ° Undo Copy Paste here Duplicate Duplicate to new slide Delete" at bounding box center [619, 348] width 1236 height 694
click at [1054, 100] on div "0 ° Undo Copy Paste here Duplicate Duplicate to new slide Delete" at bounding box center [619, 348] width 1236 height 694
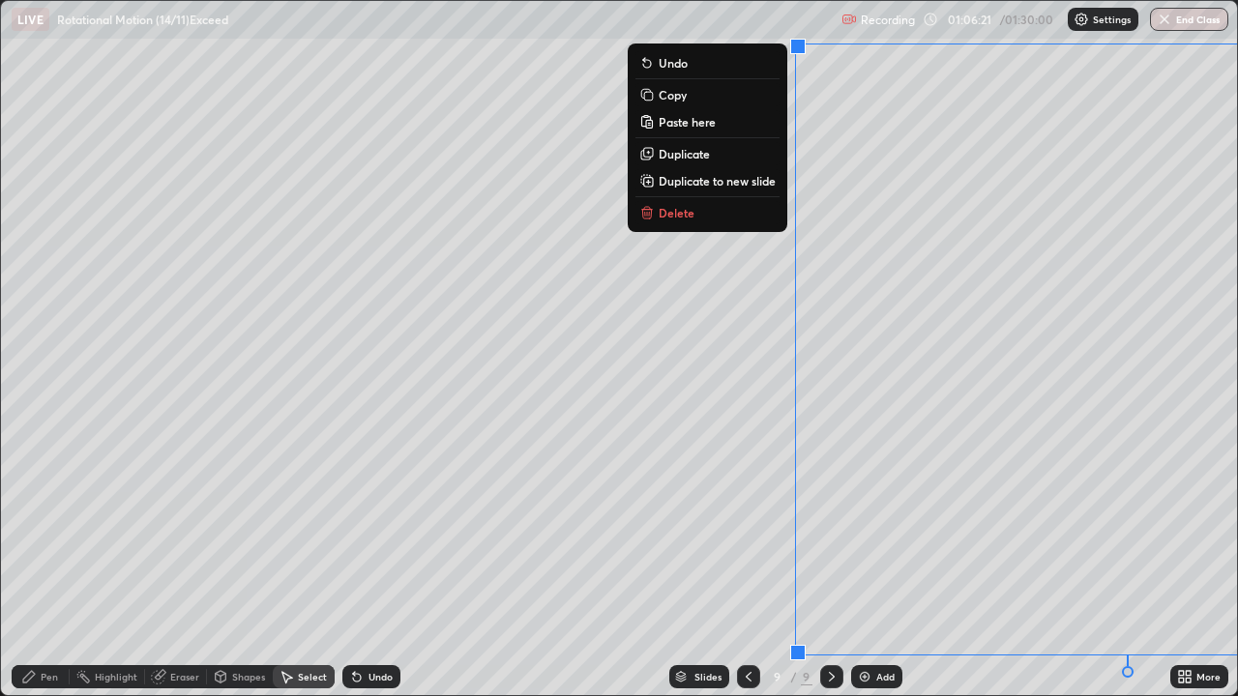
click at [783, 491] on div "0 ° Undo Copy Paste here Duplicate Duplicate to new slide Delete" at bounding box center [619, 348] width 1236 height 694
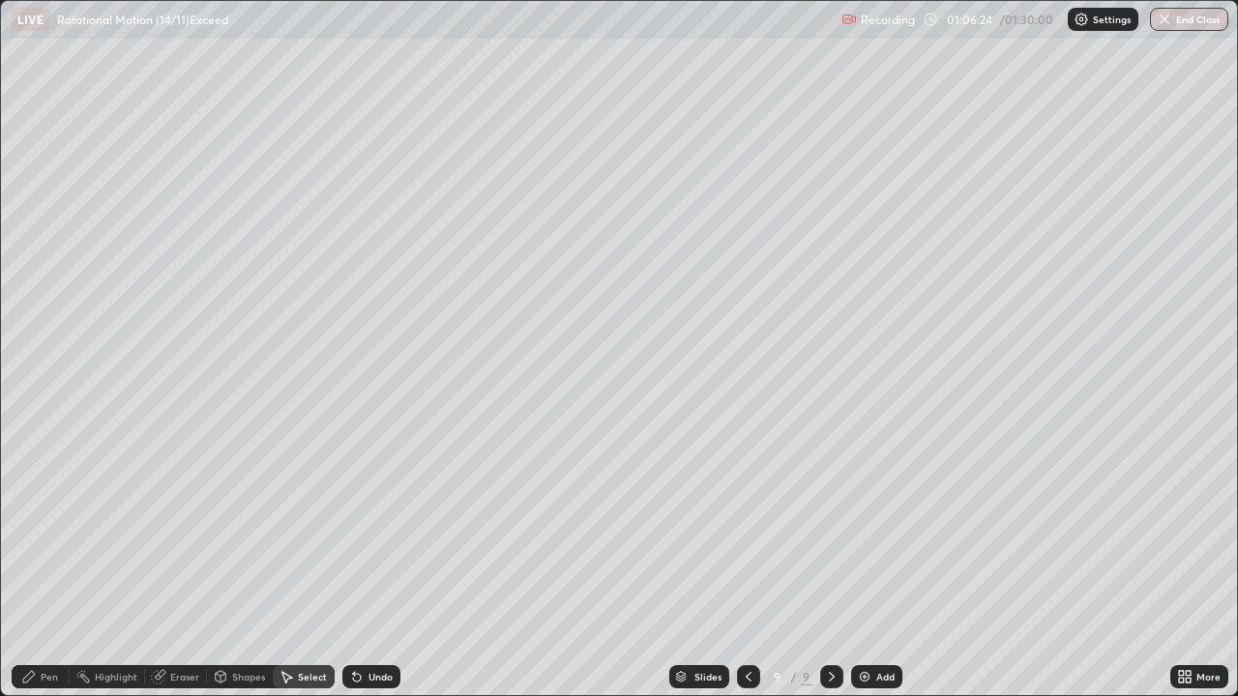
click at [194, 565] on div "Eraser" at bounding box center [184, 677] width 29 height 10
click at [313, 565] on div "Select" at bounding box center [312, 677] width 29 height 10
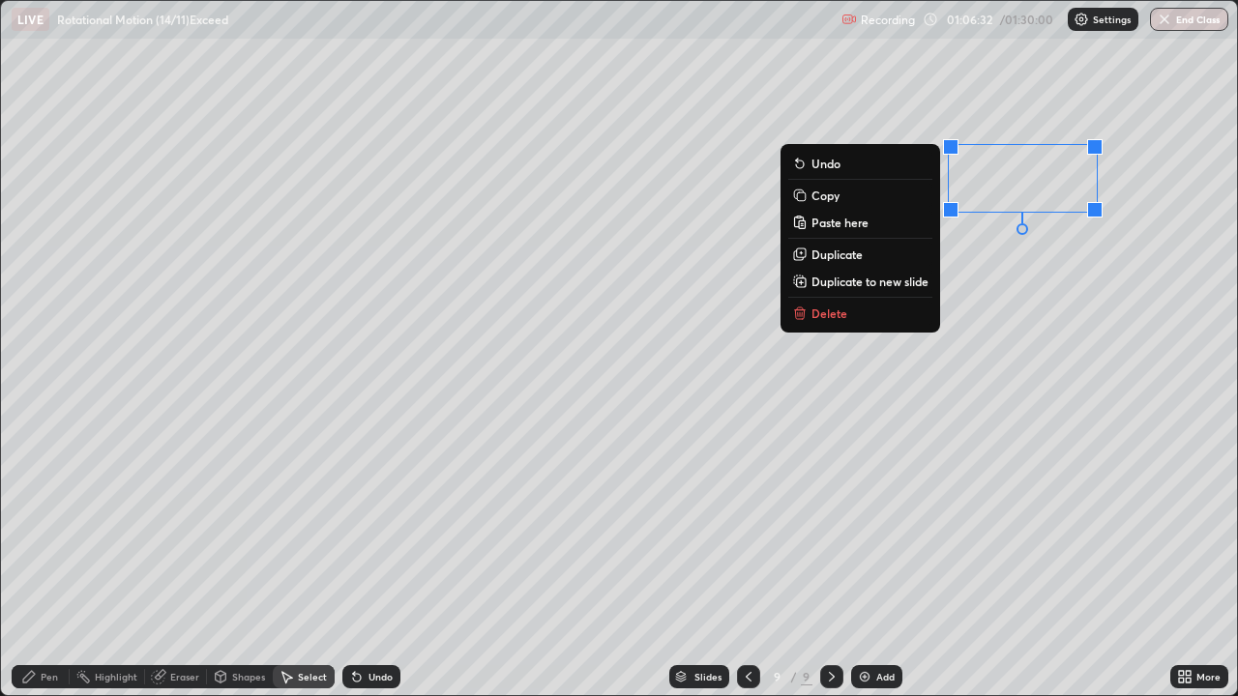
click at [839, 309] on p "Delete" at bounding box center [829, 313] width 36 height 15
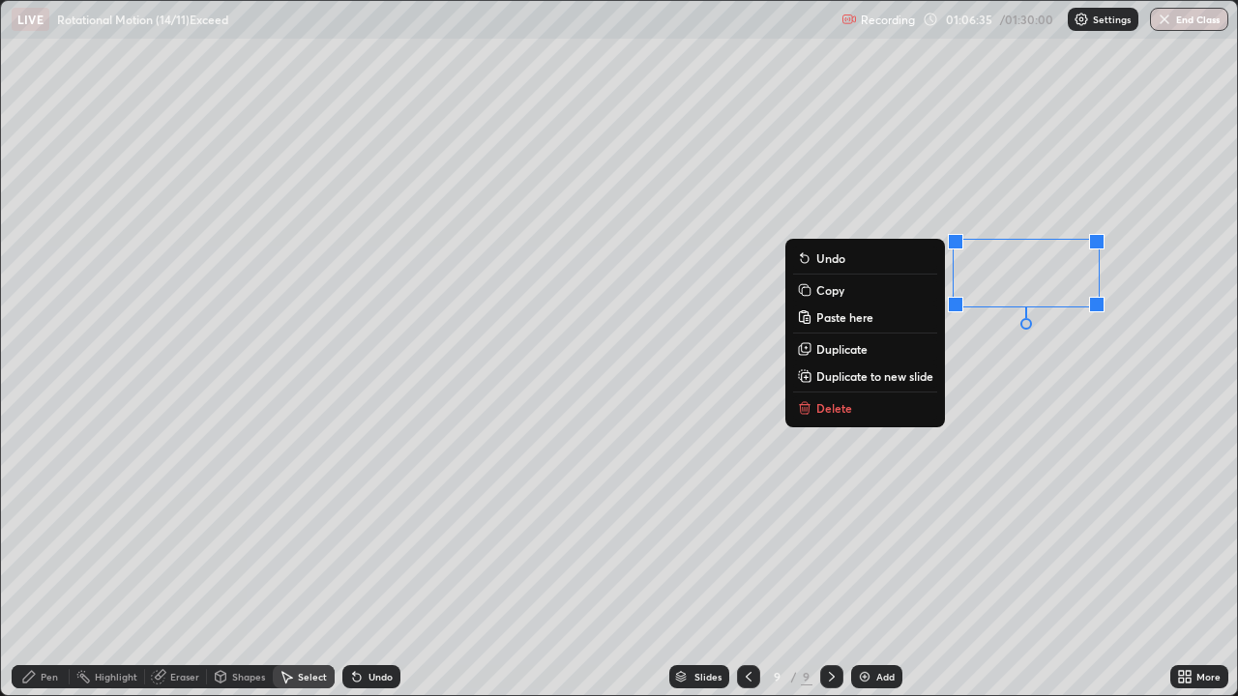
click at [837, 405] on p "Delete" at bounding box center [834, 407] width 36 height 15
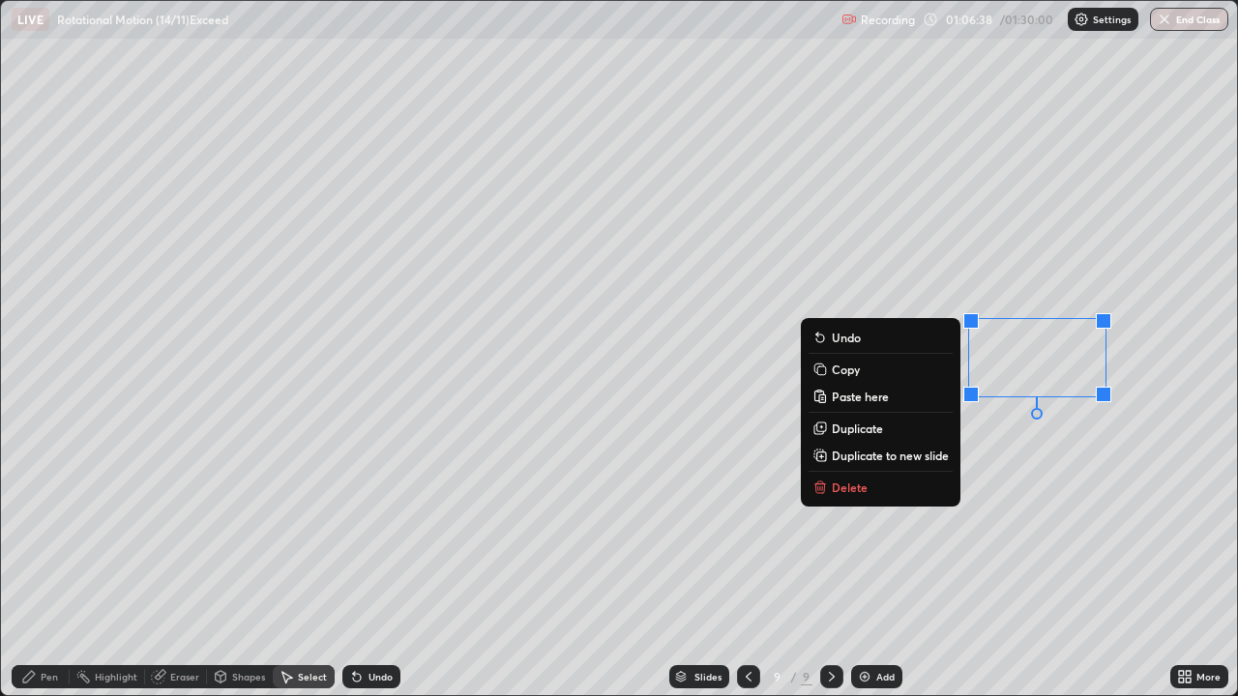
click at [856, 486] on p "Delete" at bounding box center [850, 487] width 36 height 15
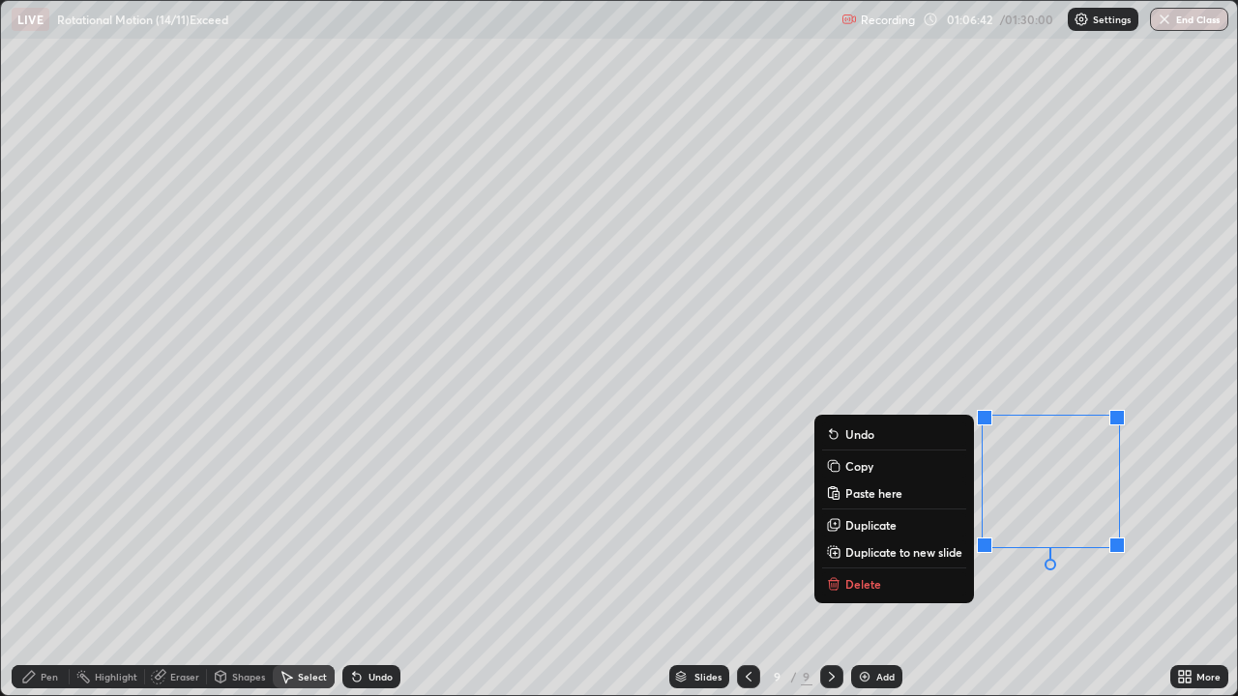
click at [870, 565] on p "Delete" at bounding box center [863, 583] width 36 height 15
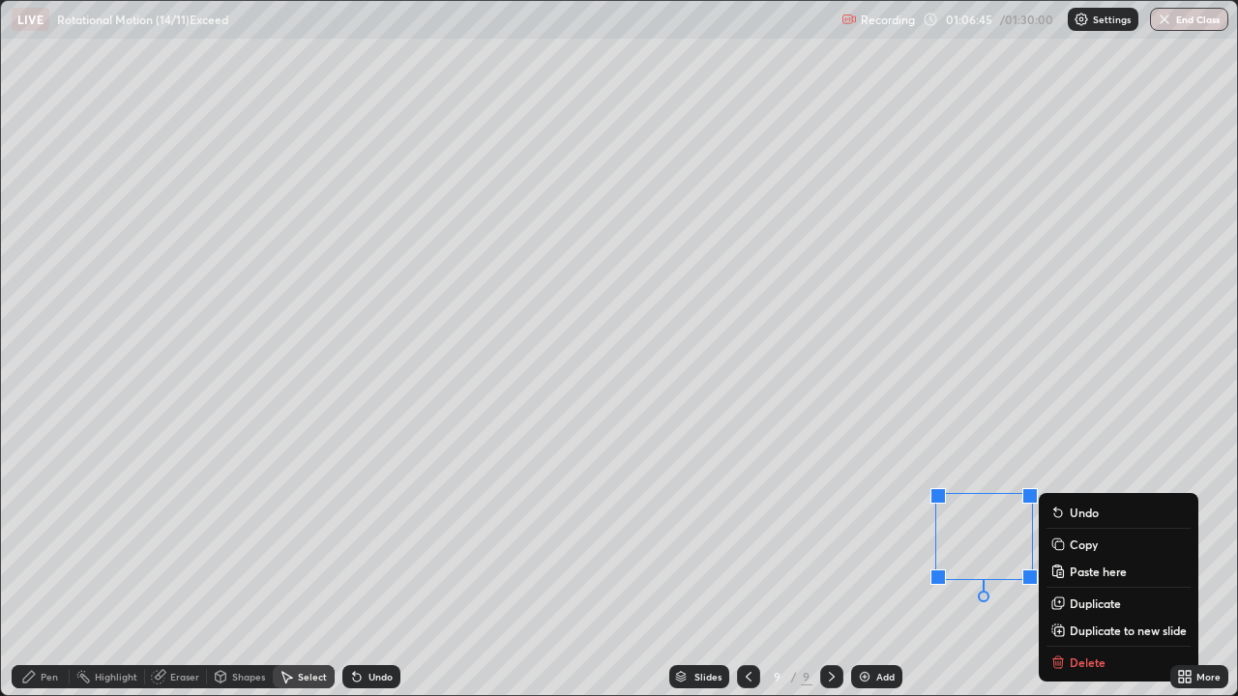
click at [1077, 565] on button "Delete" at bounding box center [1118, 662] width 144 height 23
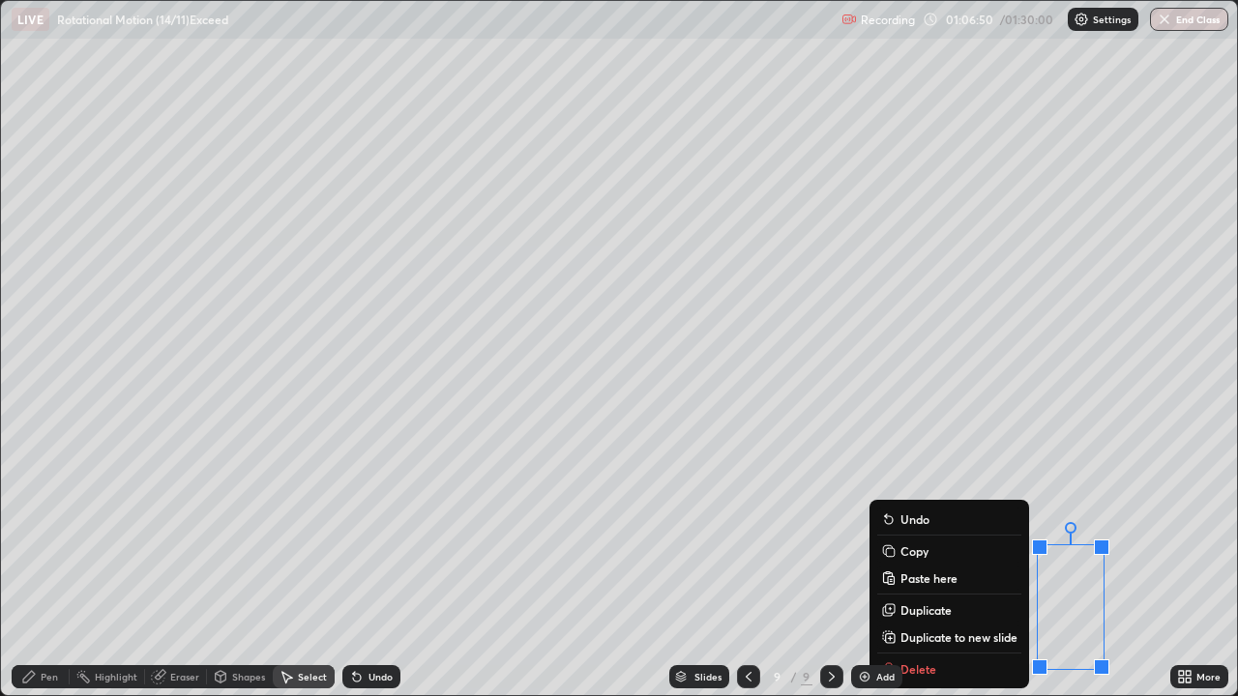
click at [925, 565] on div "Slides 9 / 9 Add" at bounding box center [785, 677] width 770 height 39
click at [934, 565] on div "Slides 9 / 9 Add" at bounding box center [785, 677] width 770 height 39
click at [929, 565] on div "Slides 9 / 9 Add" at bounding box center [785, 677] width 770 height 39
click at [928, 565] on div "Slides 9 / 9 Add" at bounding box center [785, 677] width 770 height 39
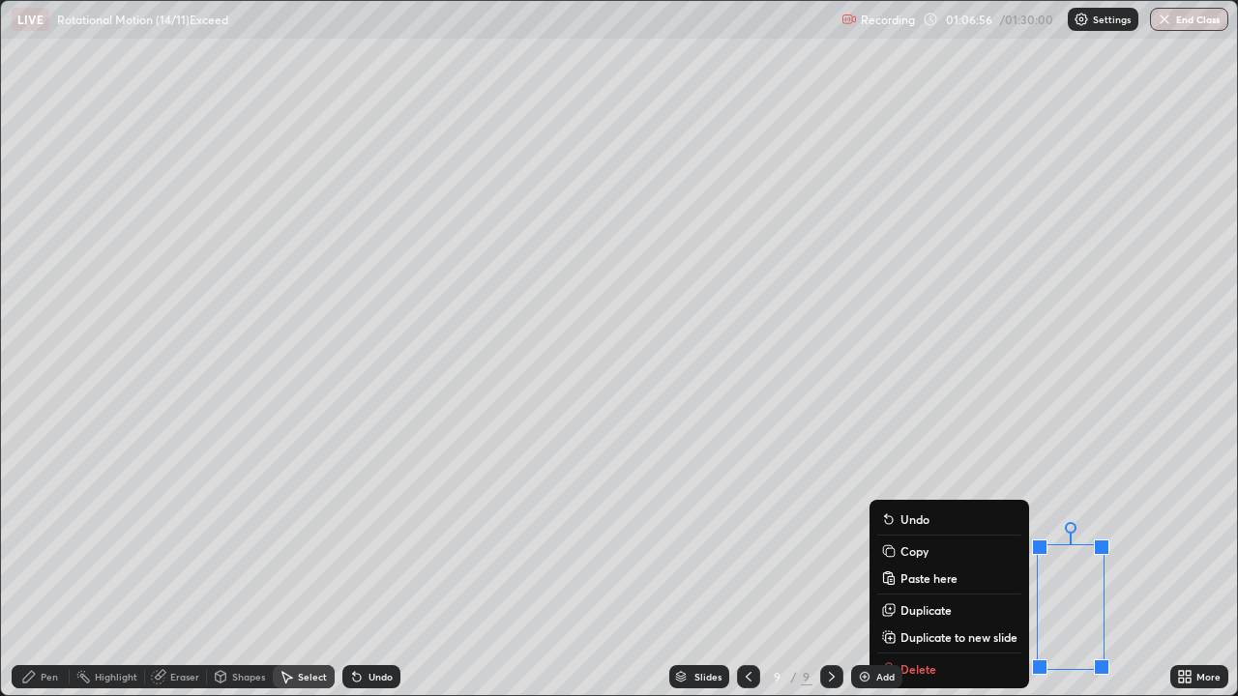
click at [1045, 433] on div "0 ° Undo Copy Paste here Duplicate Duplicate to new slide Delete" at bounding box center [619, 348] width 1236 height 694
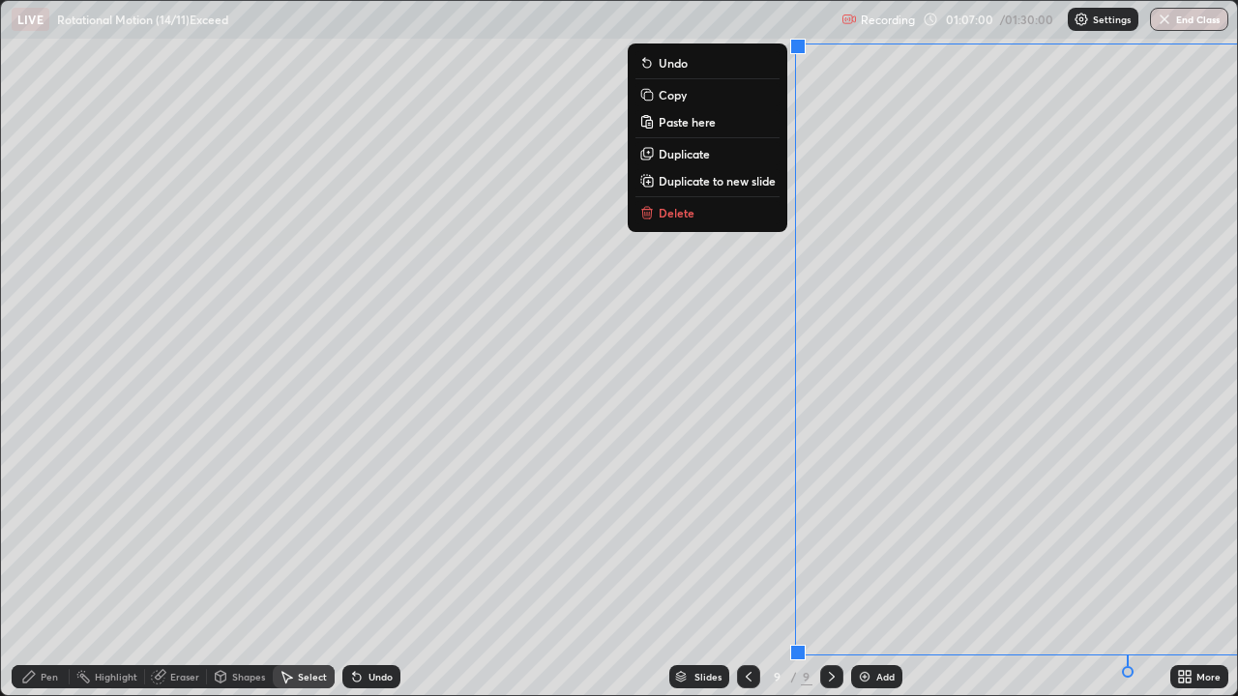
click at [183, 565] on div "Eraser" at bounding box center [184, 677] width 29 height 10
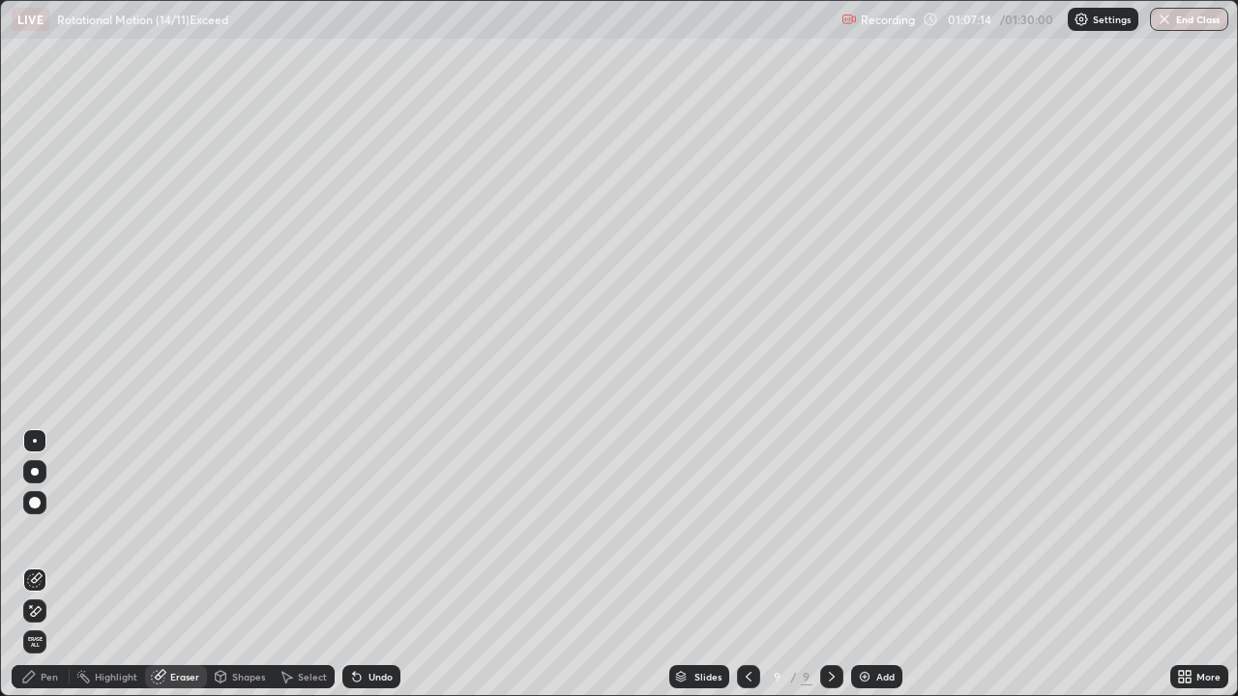
click at [57, 565] on div "Pen" at bounding box center [49, 677] width 17 height 10
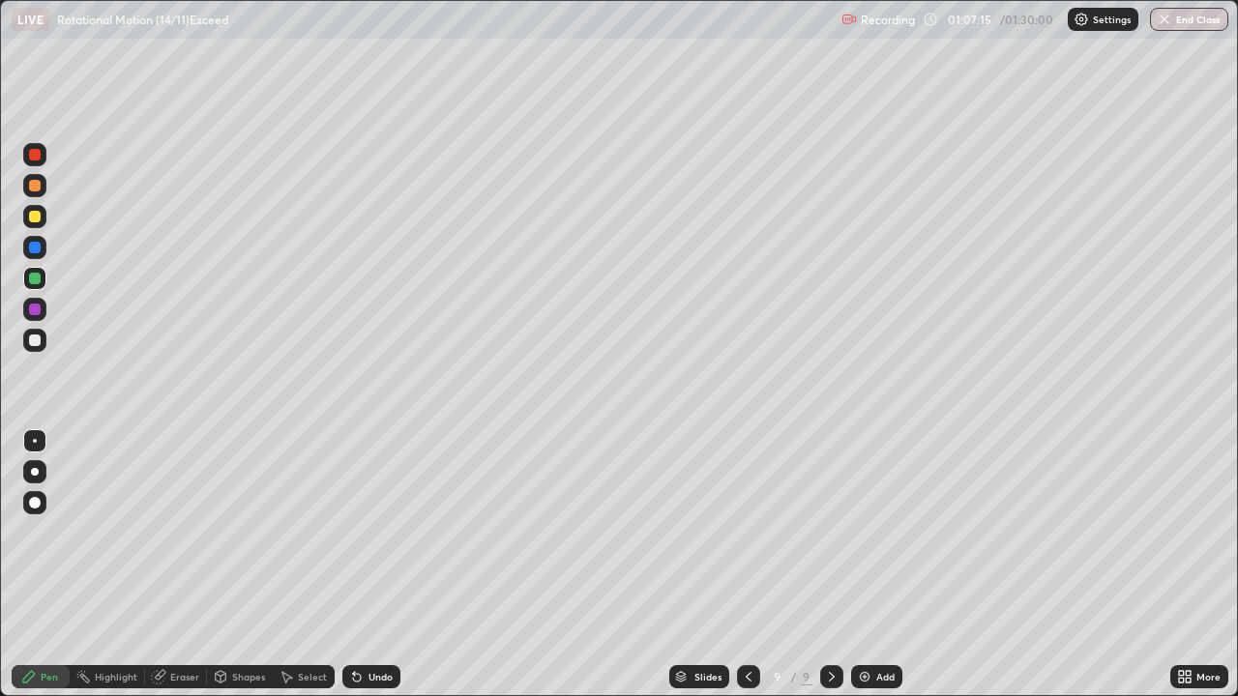
click at [34, 250] on div at bounding box center [35, 248] width 12 height 12
click at [181, 565] on div "Eraser" at bounding box center [184, 677] width 29 height 10
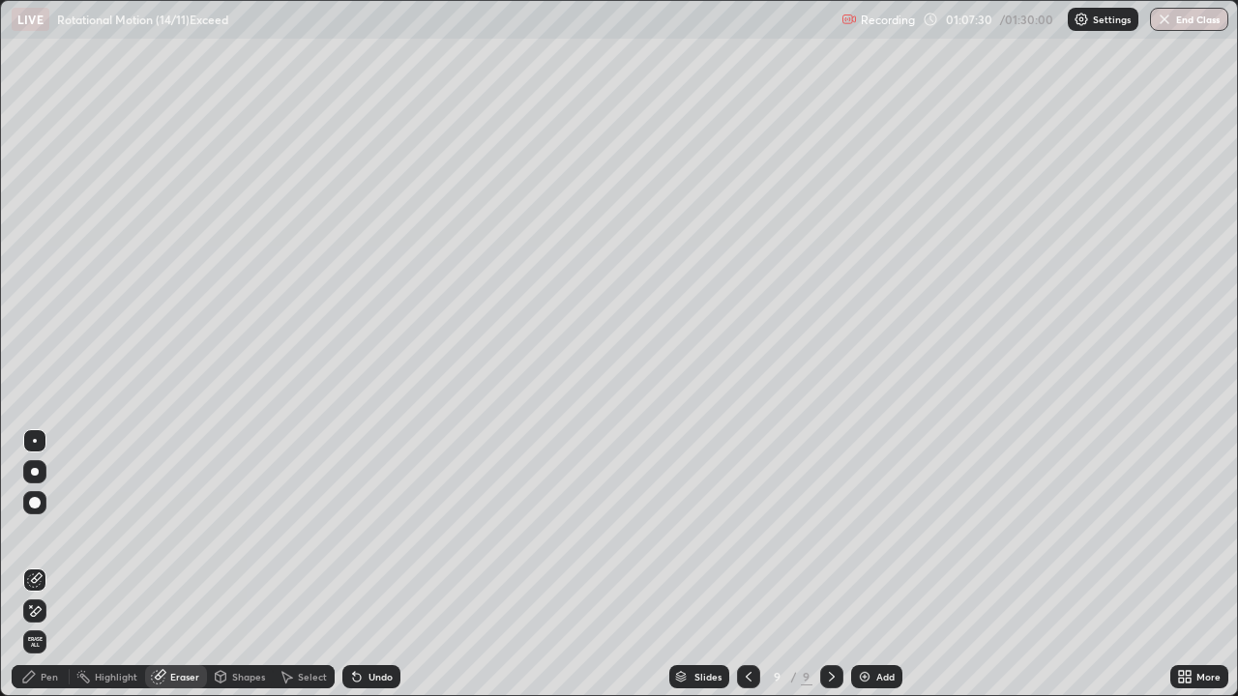
click at [58, 565] on div "Pen" at bounding box center [41, 676] width 58 height 23
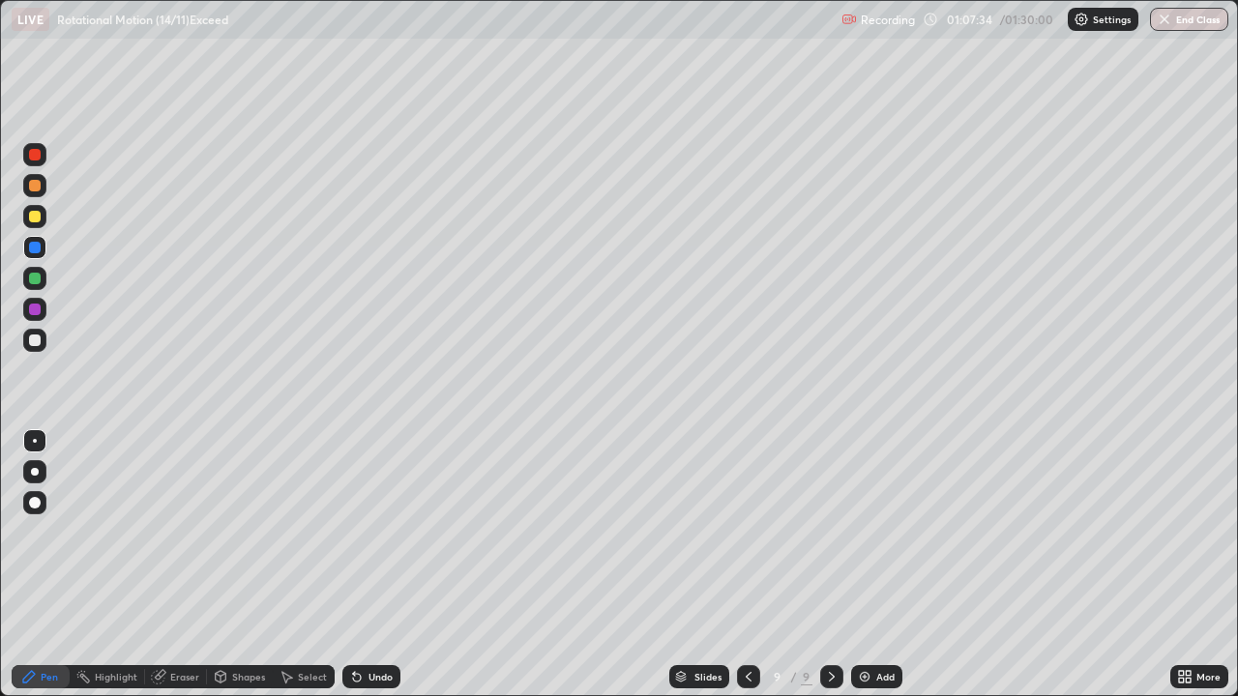
click at [43, 215] on div at bounding box center [34, 216] width 23 height 23
click at [189, 565] on div "Eraser" at bounding box center [184, 677] width 29 height 10
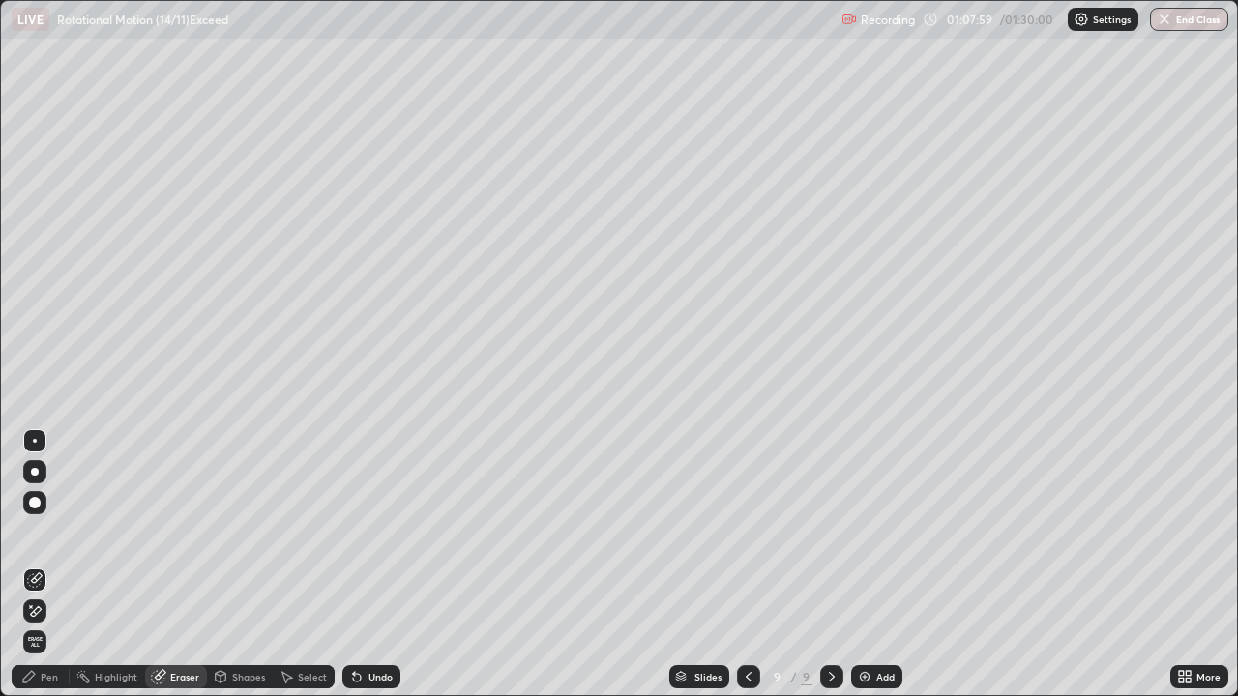
click at [53, 565] on div "Pen" at bounding box center [49, 677] width 17 height 10
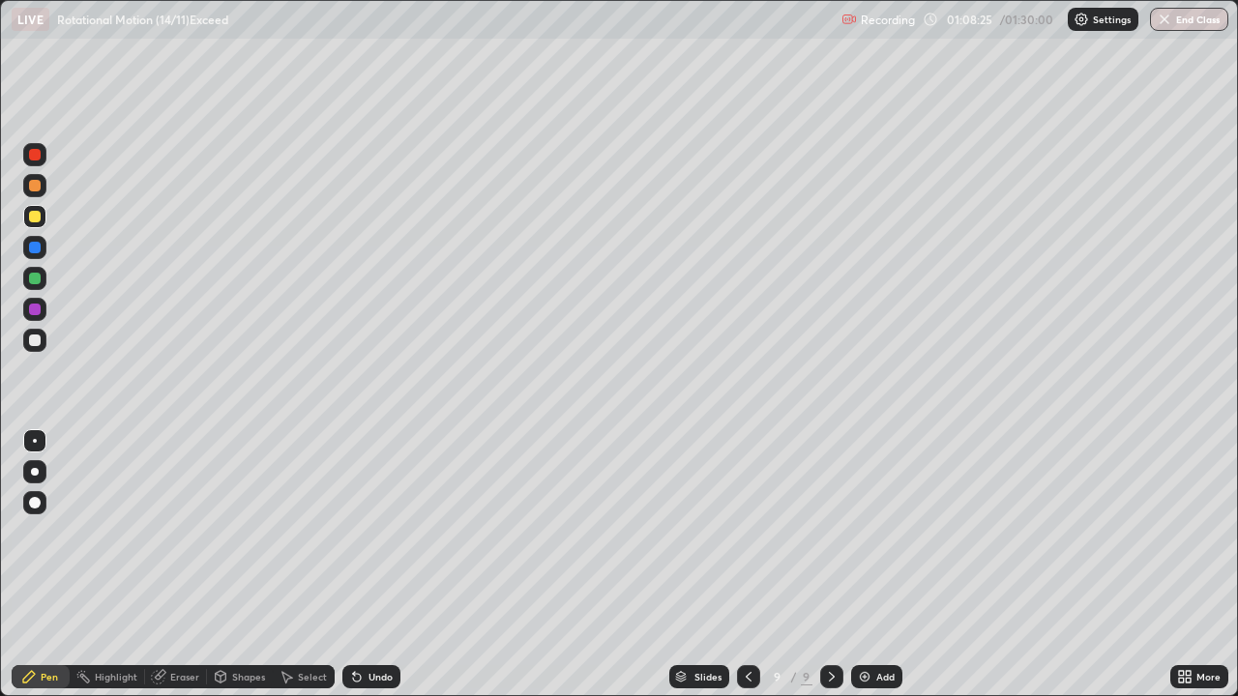
click at [376, 565] on div "Undo" at bounding box center [380, 677] width 24 height 10
click at [372, 565] on div "Undo" at bounding box center [380, 677] width 24 height 10
click at [364, 565] on div "Undo" at bounding box center [371, 676] width 58 height 23
click at [368, 565] on div "Undo" at bounding box center [380, 677] width 24 height 10
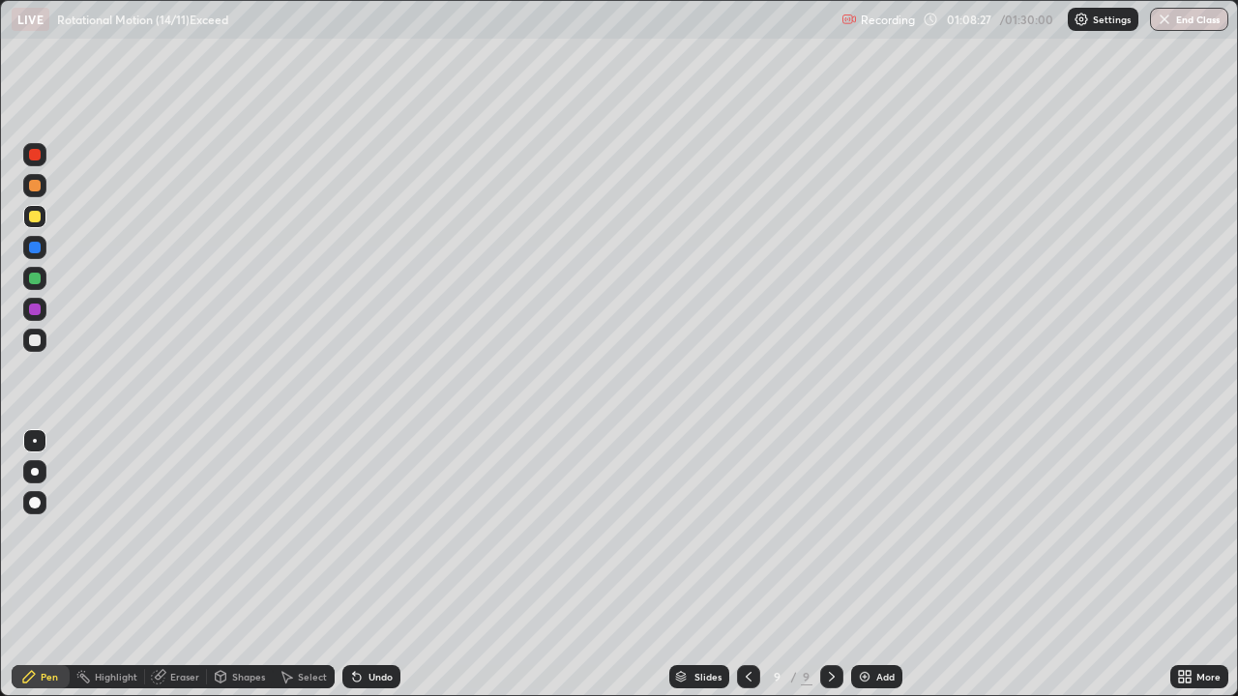
click at [368, 565] on div "Undo" at bounding box center [380, 677] width 24 height 10
click at [365, 565] on div "Undo" at bounding box center [371, 676] width 58 height 23
click at [368, 565] on div "Undo" at bounding box center [380, 677] width 24 height 10
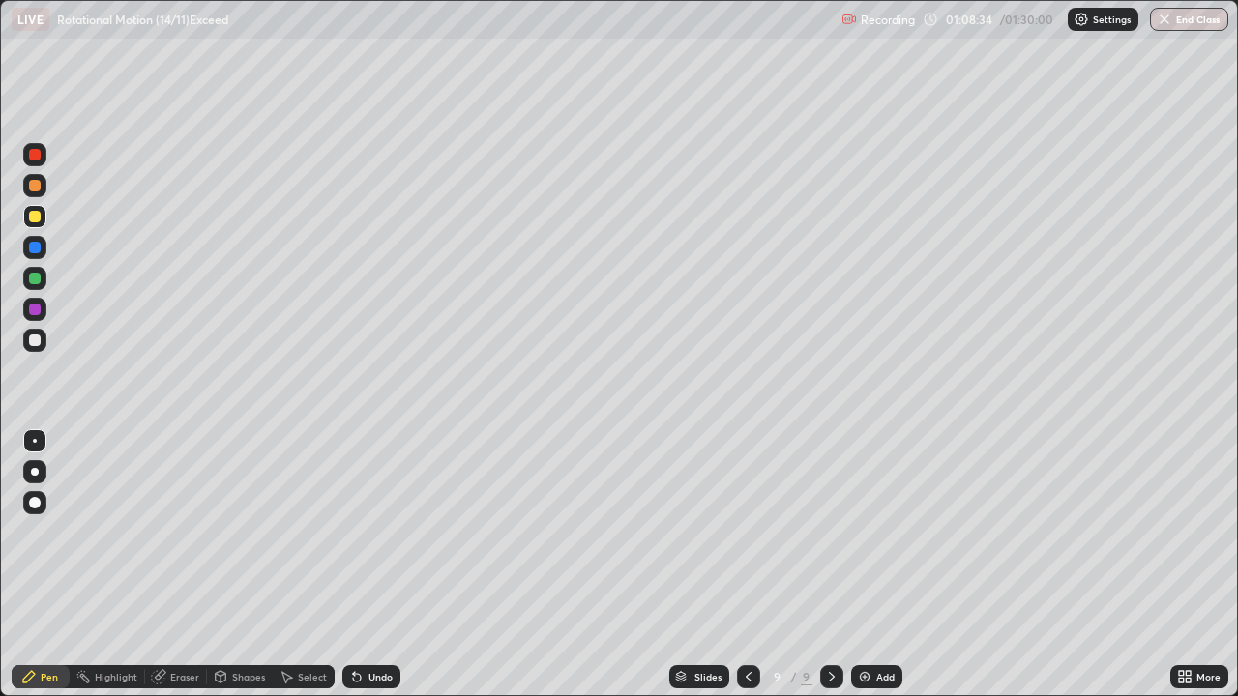
click at [368, 565] on div "Undo" at bounding box center [380, 677] width 24 height 10
click at [253, 565] on div "Shapes" at bounding box center [248, 677] width 33 height 10
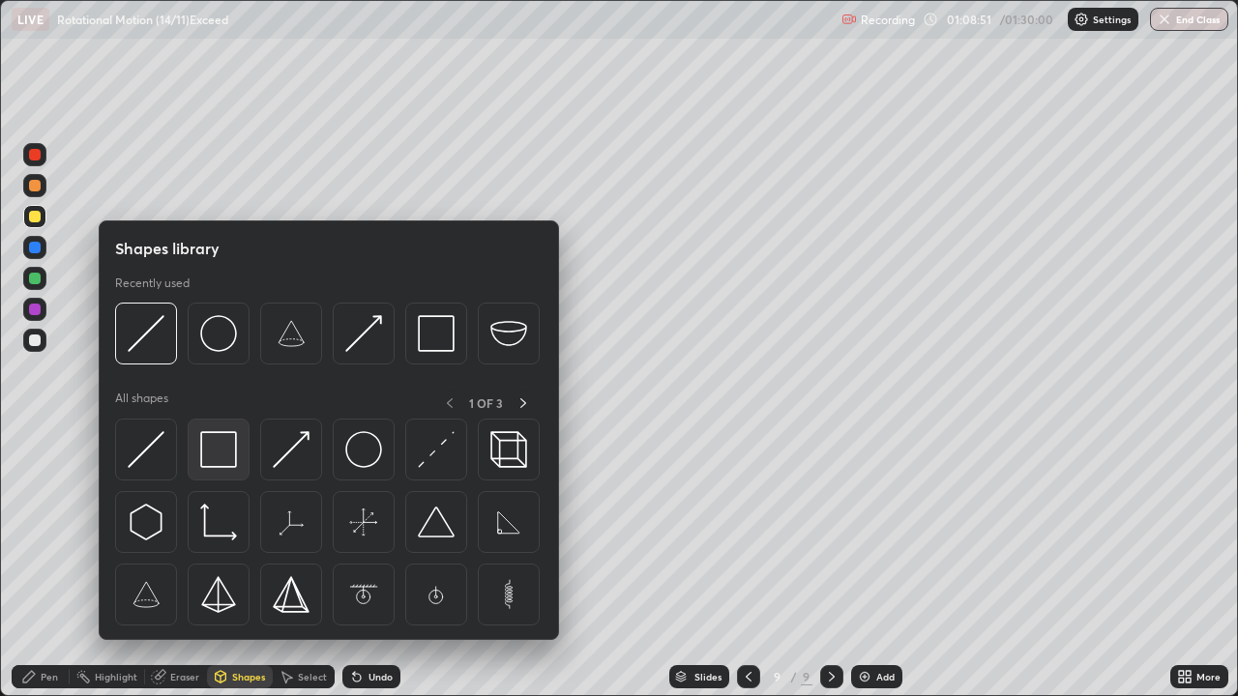
click at [223, 448] on img at bounding box center [218, 449] width 37 height 37
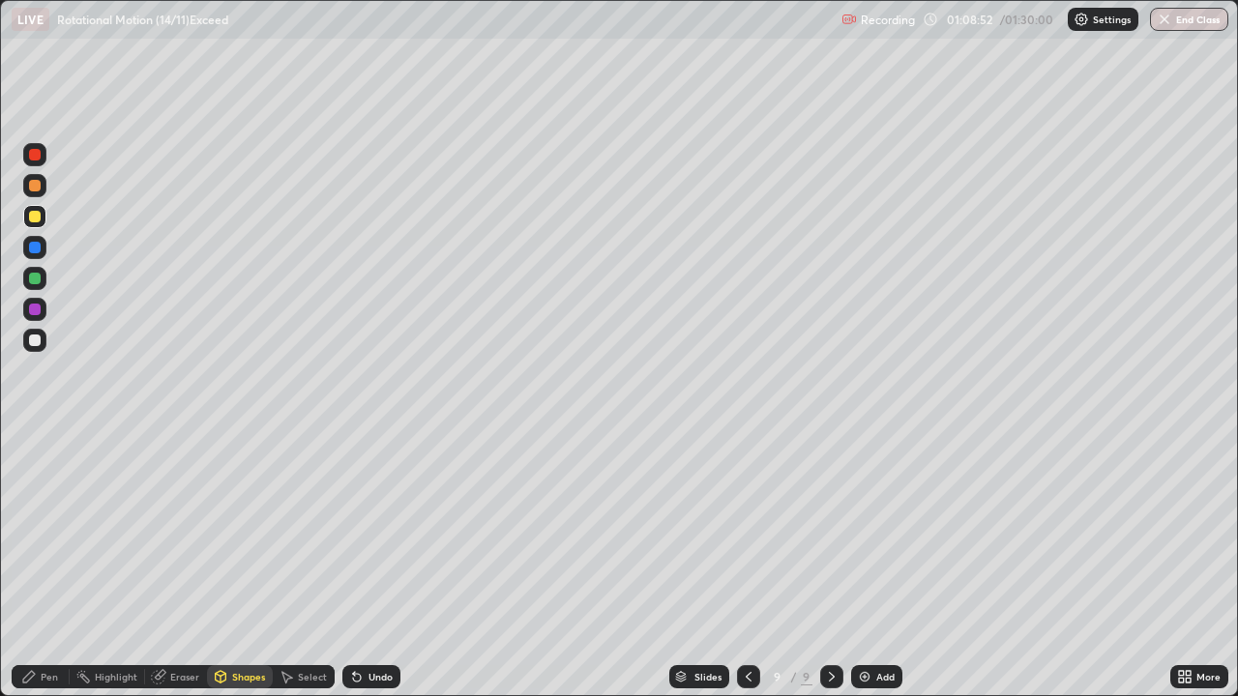
click at [37, 282] on div at bounding box center [35, 279] width 12 height 12
click at [251, 565] on div "Shapes" at bounding box center [248, 677] width 33 height 10
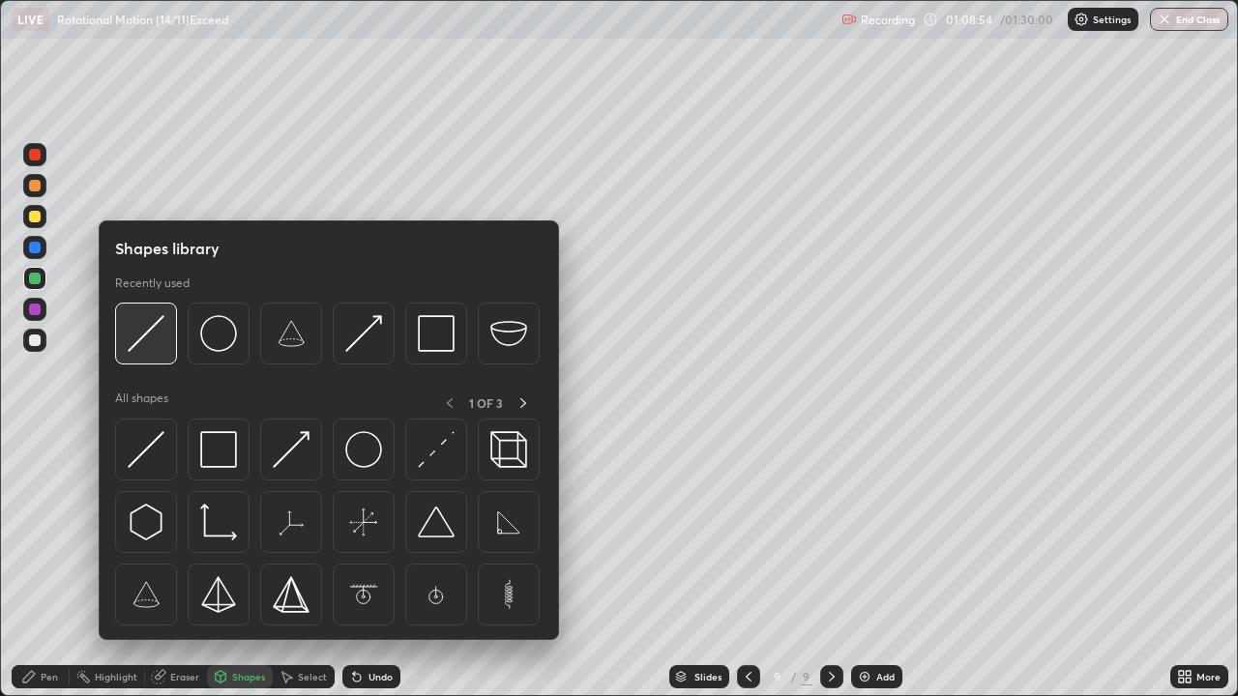
click at [148, 333] on img at bounding box center [146, 333] width 37 height 37
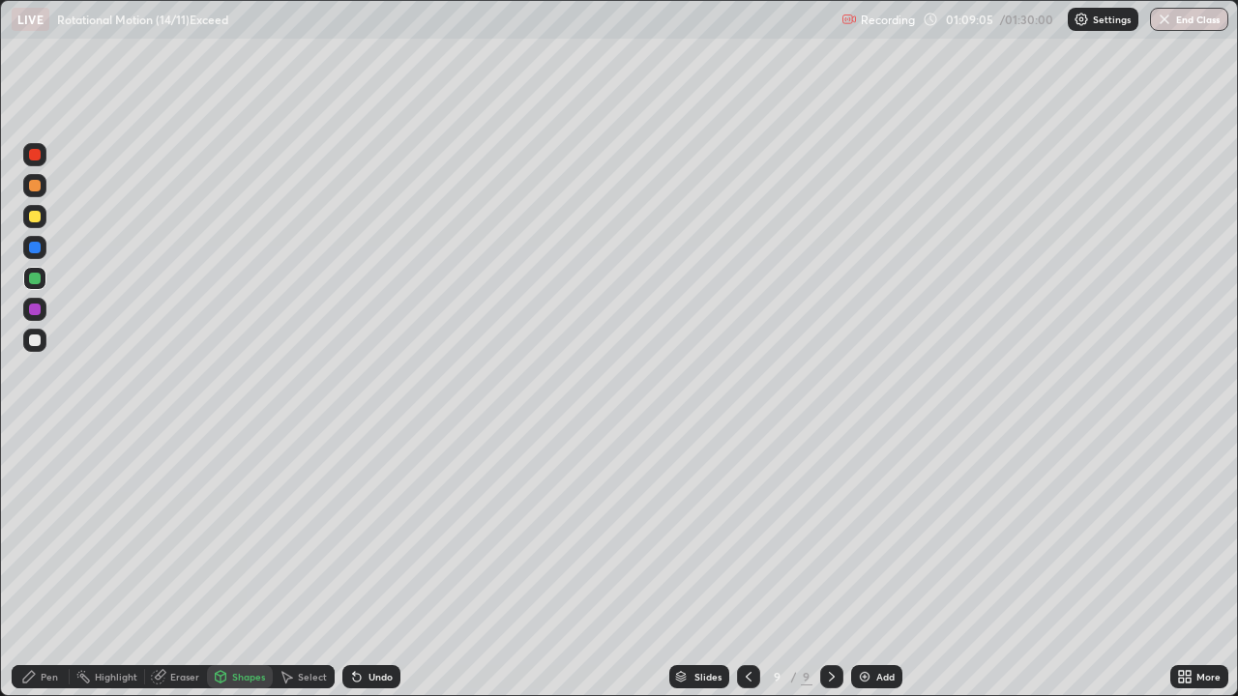
click at [40, 155] on div at bounding box center [35, 155] width 12 height 12
click at [251, 565] on div "Shapes" at bounding box center [248, 677] width 33 height 10
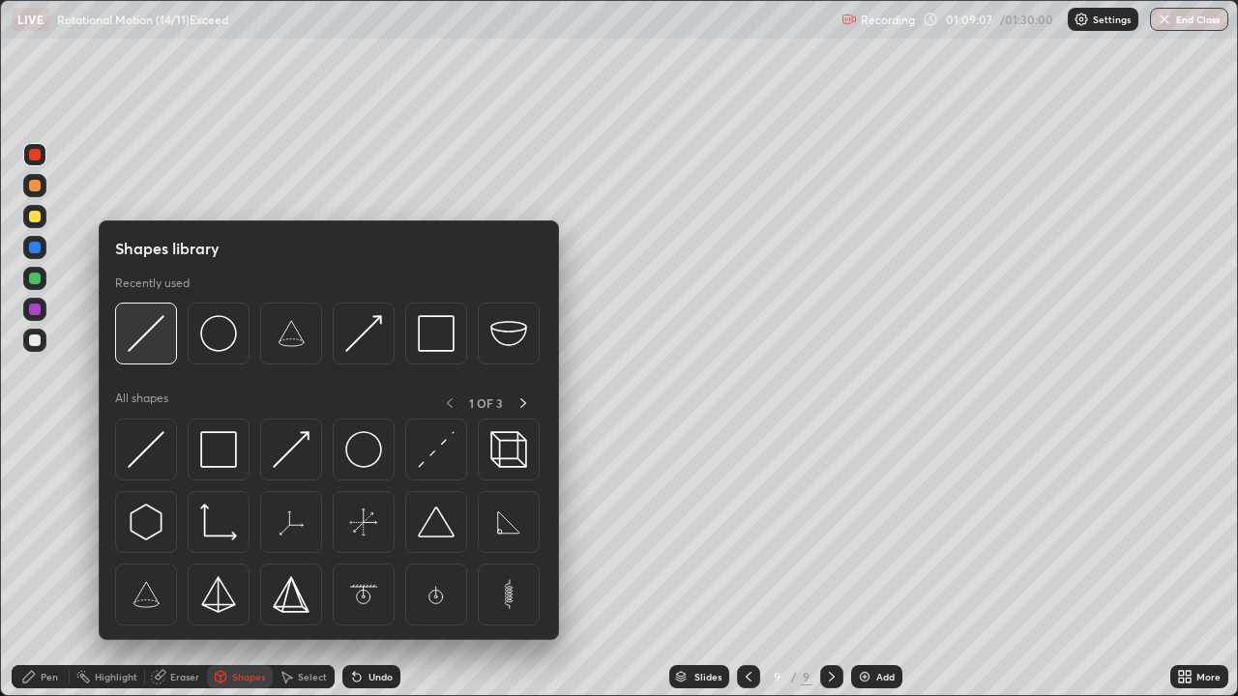
click at [148, 333] on img at bounding box center [146, 333] width 37 height 37
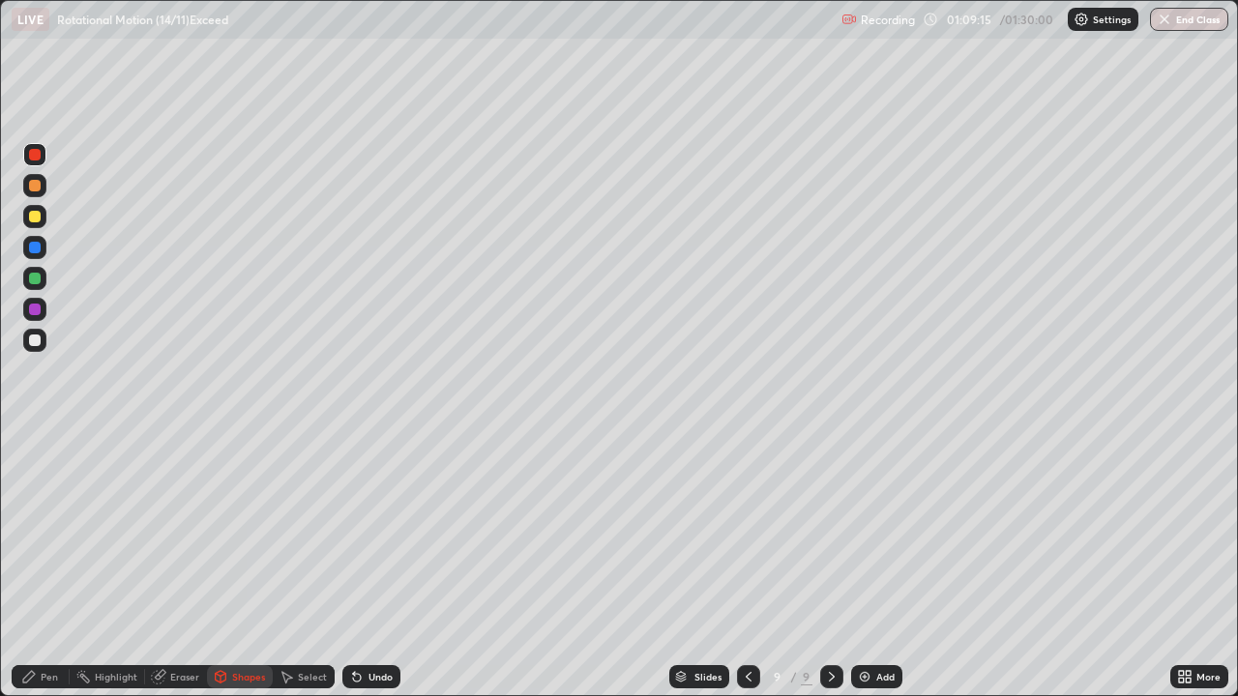
click at [35, 312] on div at bounding box center [35, 310] width 12 height 12
click at [56, 565] on div "Pen" at bounding box center [41, 676] width 58 height 23
click at [36, 248] on div at bounding box center [35, 248] width 12 height 12
click at [36, 224] on div at bounding box center [34, 216] width 23 height 23
click at [36, 279] on div at bounding box center [35, 279] width 12 height 12
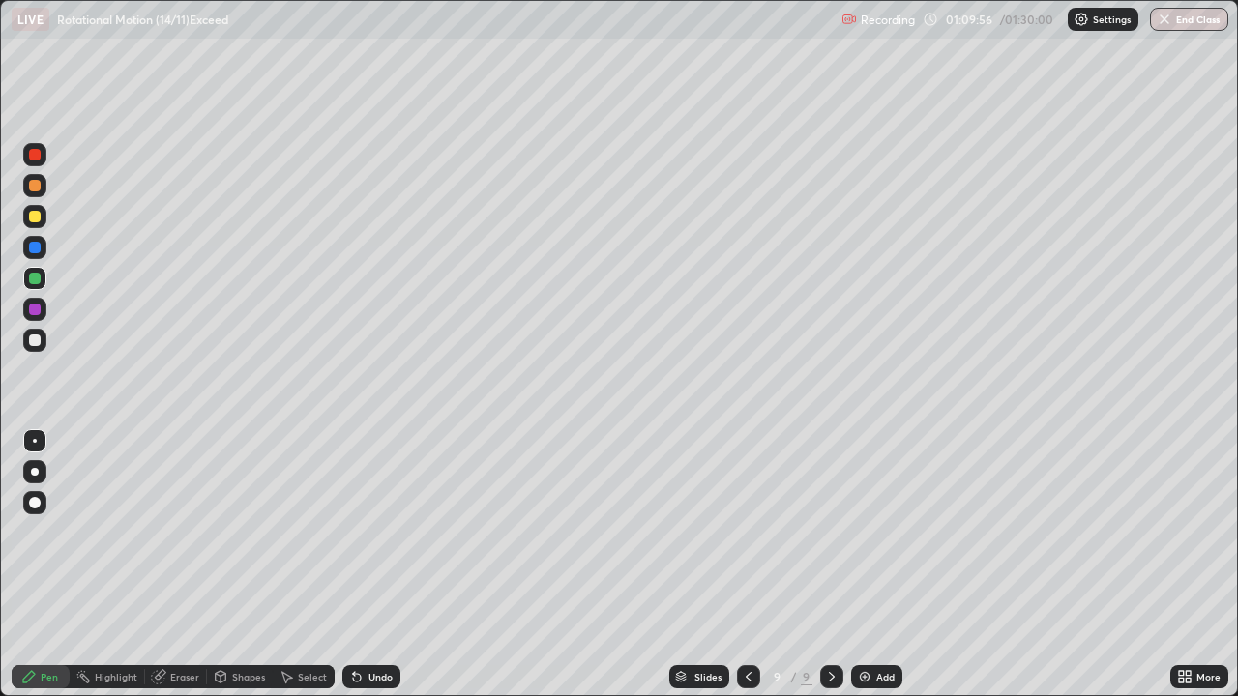
click at [251, 565] on div "Shapes" at bounding box center [248, 677] width 33 height 10
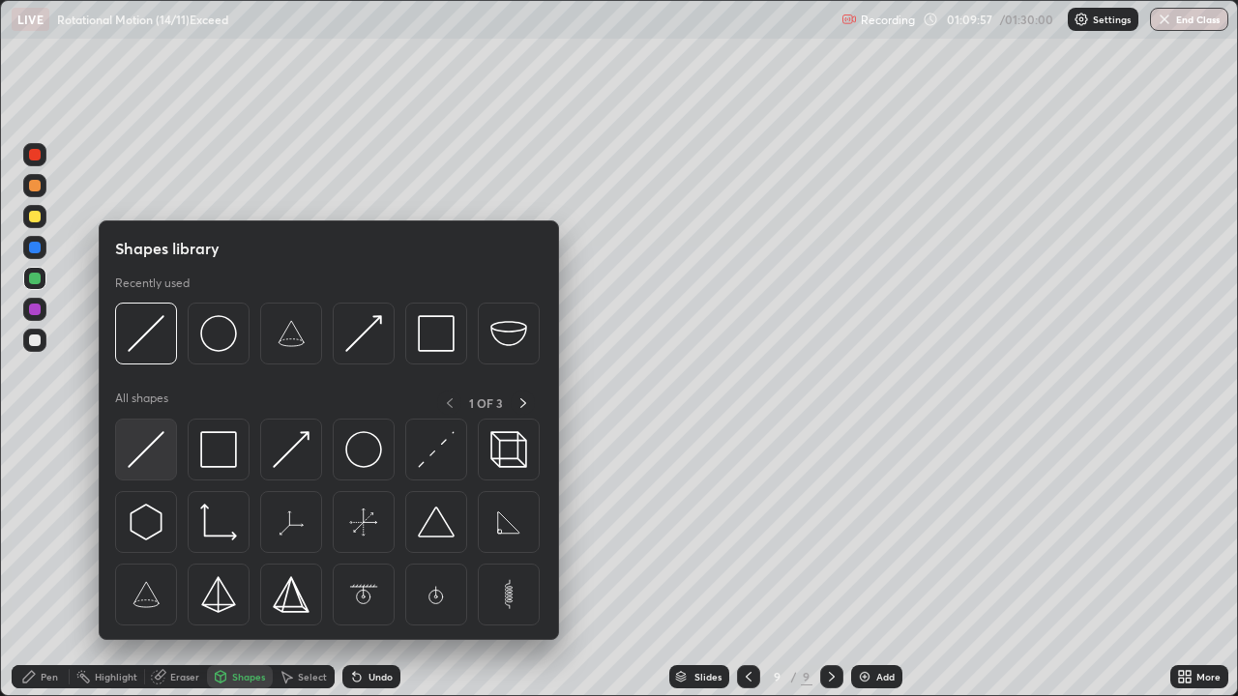
click at [149, 449] on img at bounding box center [146, 449] width 37 height 37
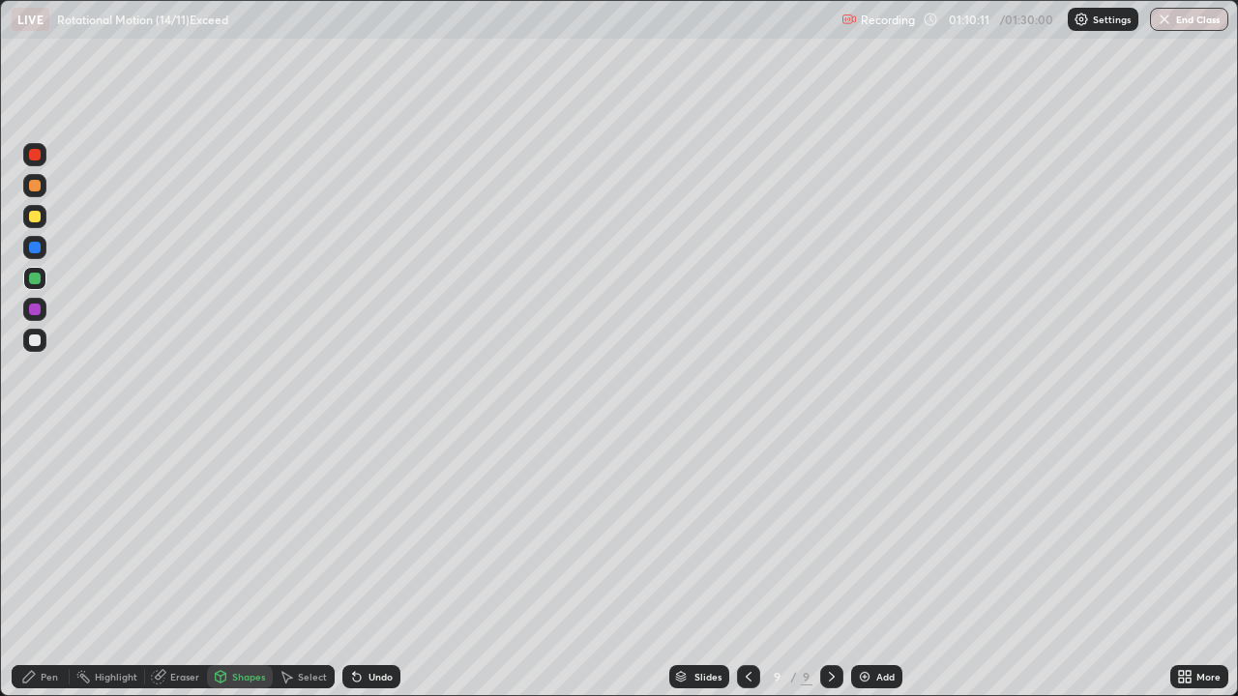
click at [243, 565] on div "Shapes" at bounding box center [248, 677] width 33 height 10
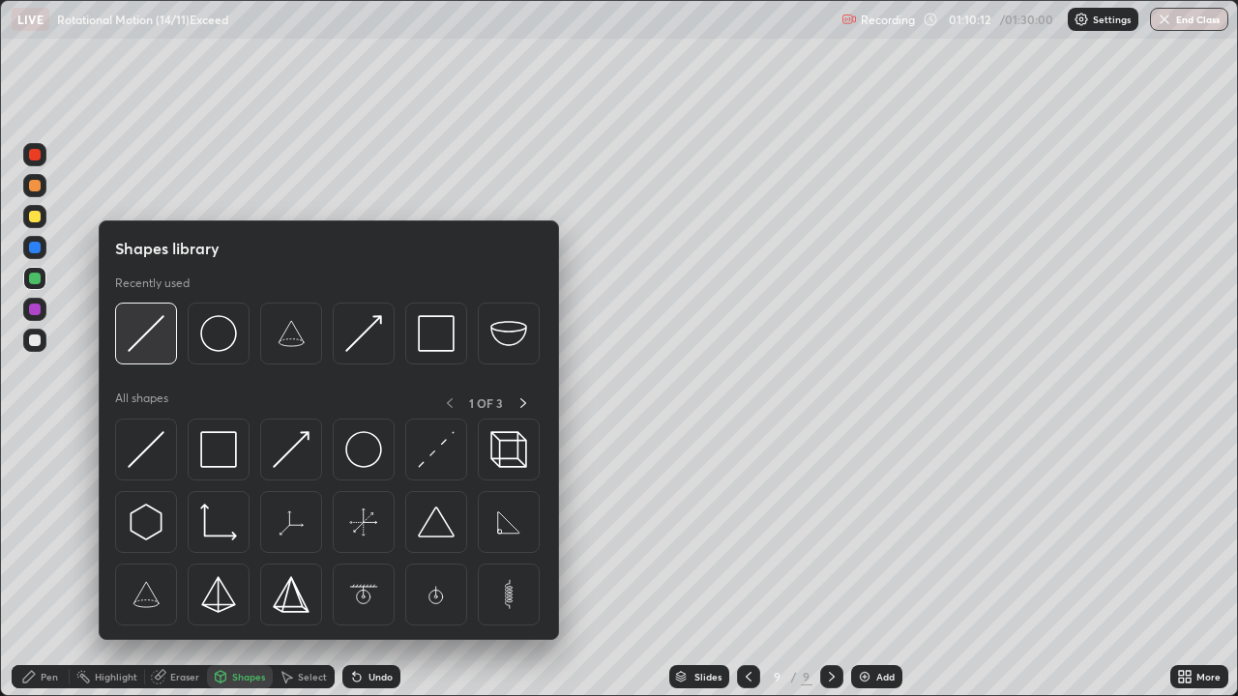
click at [157, 332] on img at bounding box center [146, 333] width 37 height 37
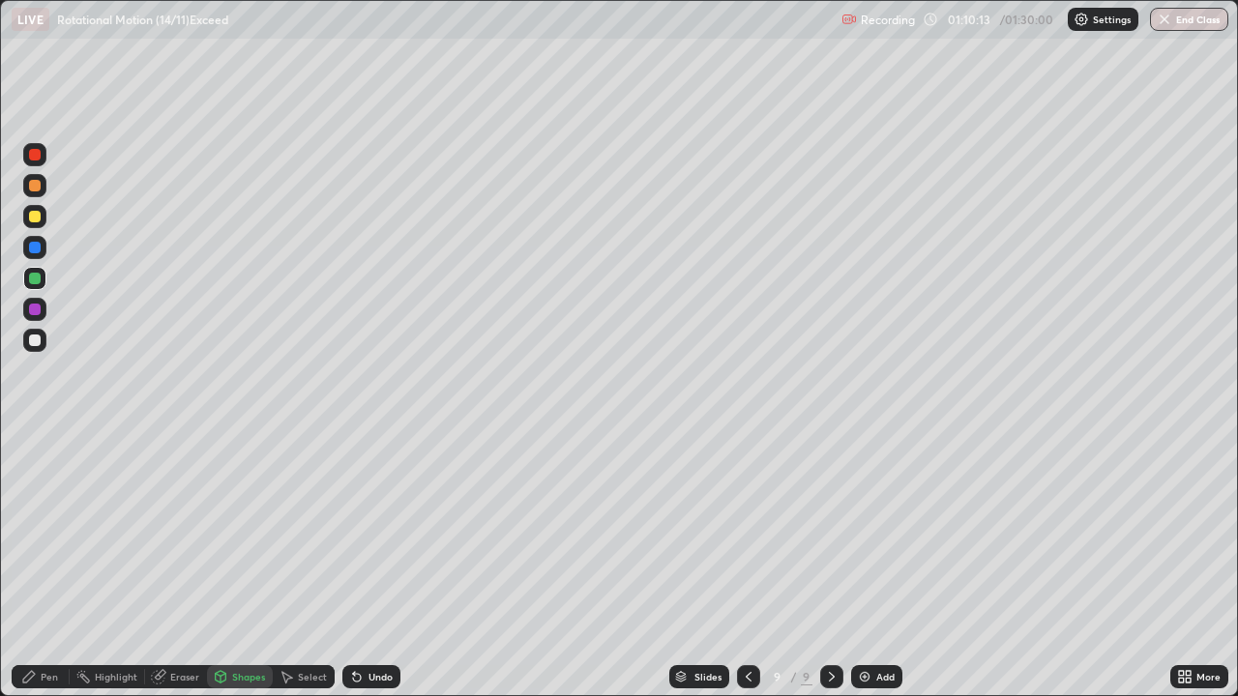
click at [36, 156] on div at bounding box center [35, 155] width 12 height 12
click at [61, 565] on div "Pen" at bounding box center [41, 676] width 58 height 23
click at [39, 308] on div at bounding box center [35, 310] width 12 height 12
click at [42, 249] on div at bounding box center [34, 247] width 23 height 23
click at [380, 565] on div "Undo" at bounding box center [380, 677] width 24 height 10
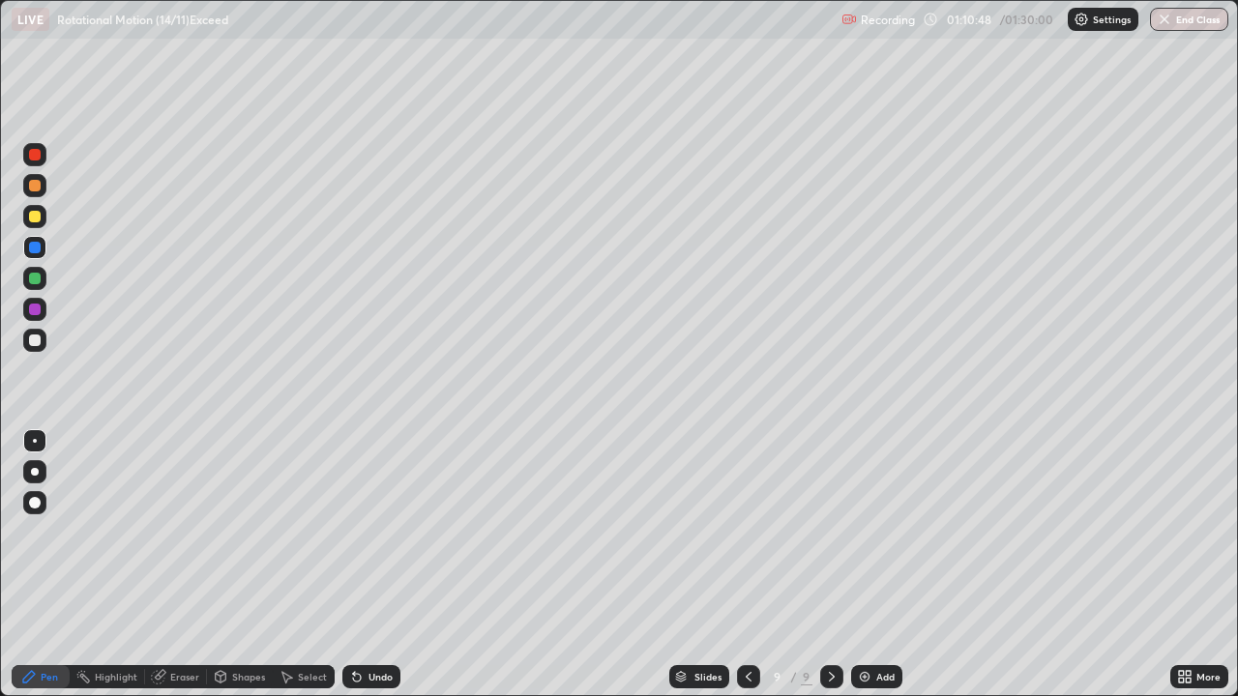
click at [322, 565] on div "Select" at bounding box center [304, 676] width 62 height 23
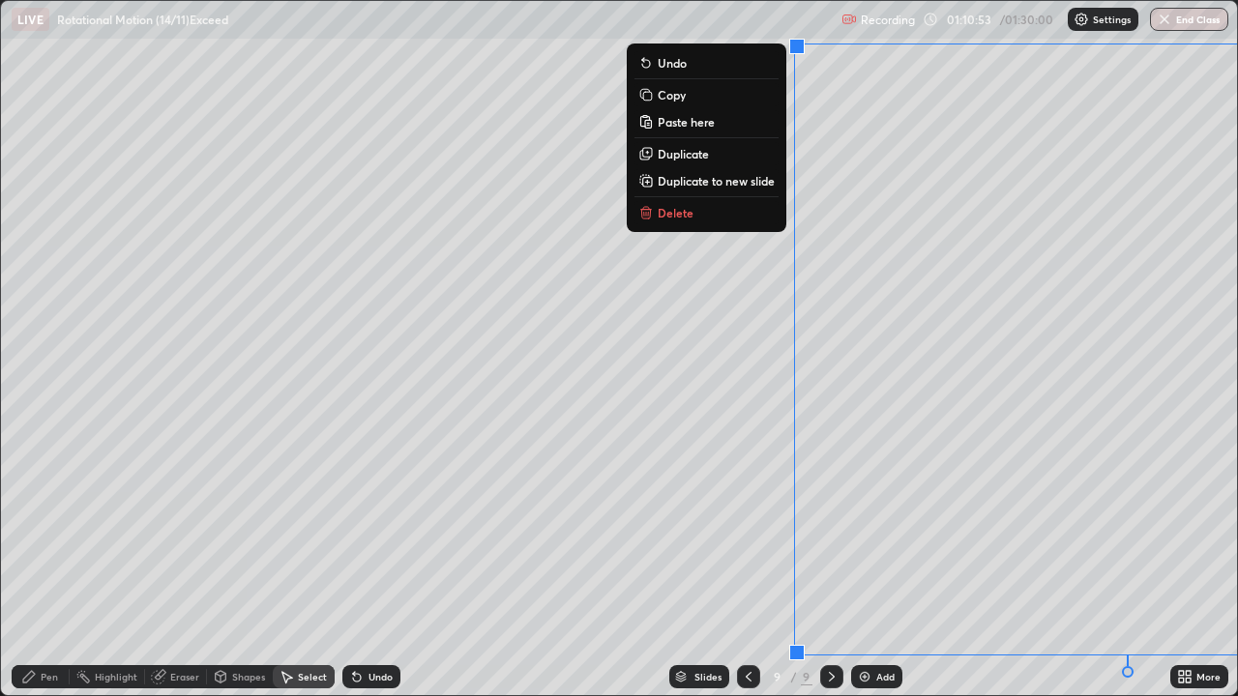
click at [781, 274] on div "0 ° Undo Copy Paste here Duplicate Duplicate to new slide Delete" at bounding box center [619, 348] width 1236 height 694
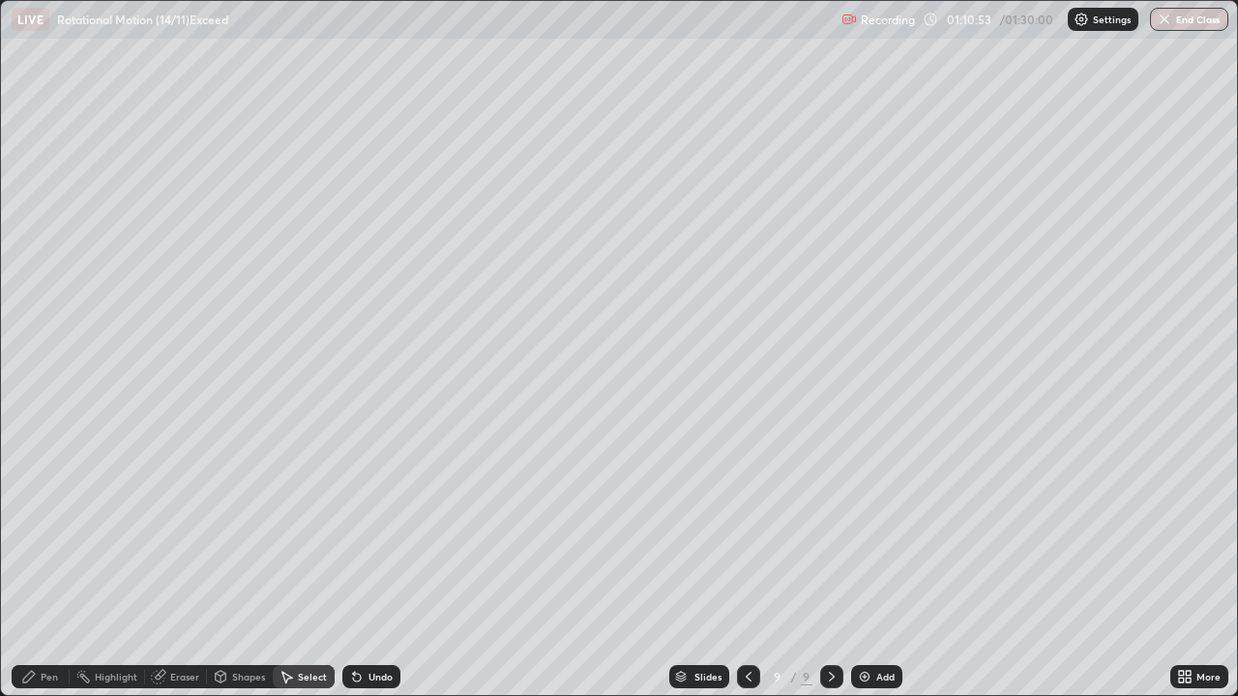
click at [777, 299] on div "0 ° Undo Copy Paste here Duplicate Duplicate to new slide Delete" at bounding box center [619, 348] width 1236 height 694
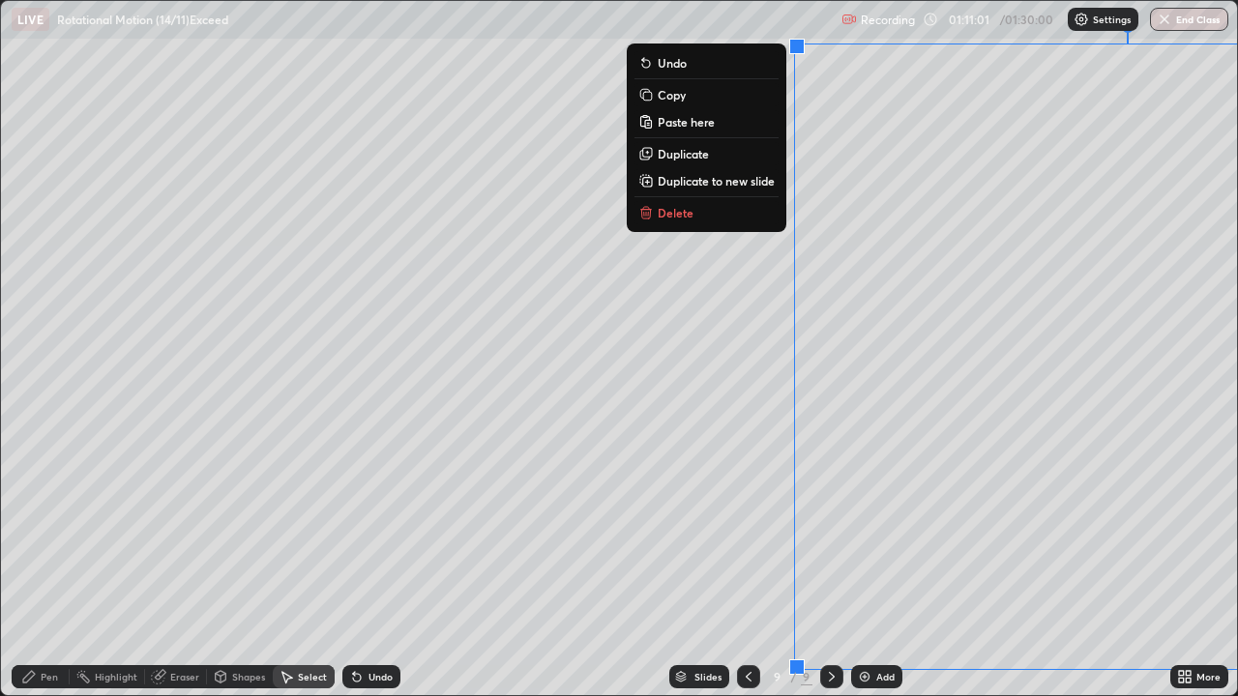
click at [673, 96] on p "Copy" at bounding box center [672, 94] width 28 height 15
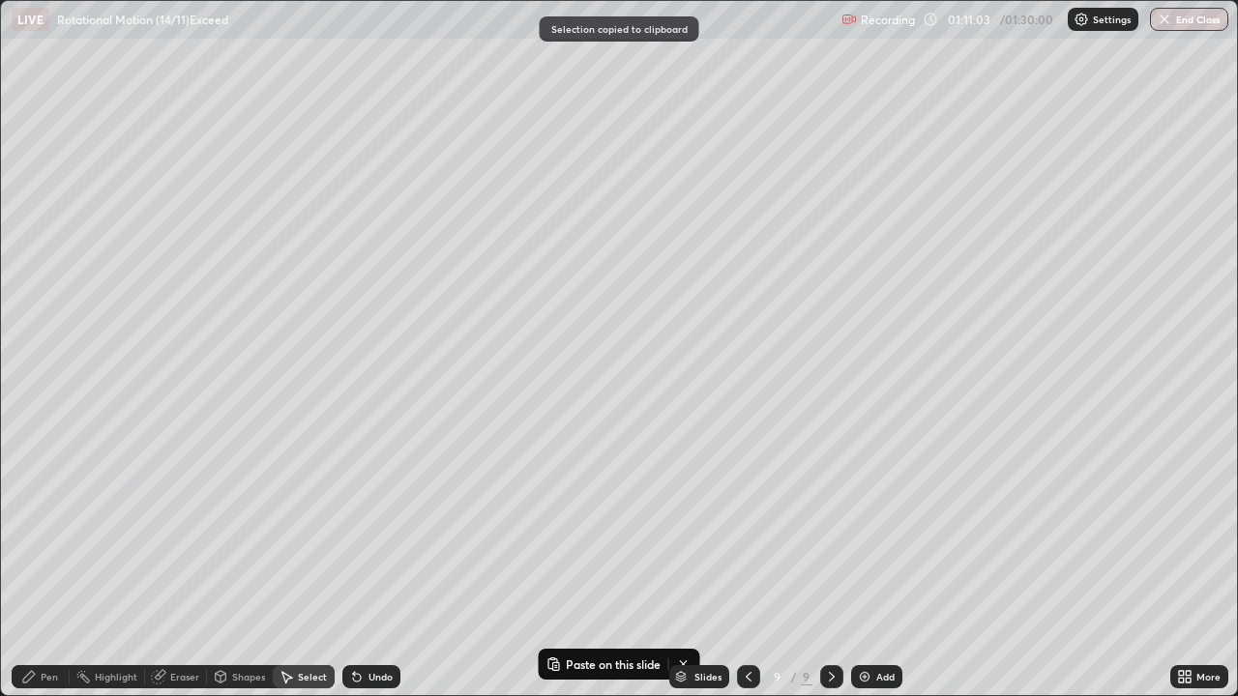
click at [864, 565] on img at bounding box center [864, 676] width 15 height 15
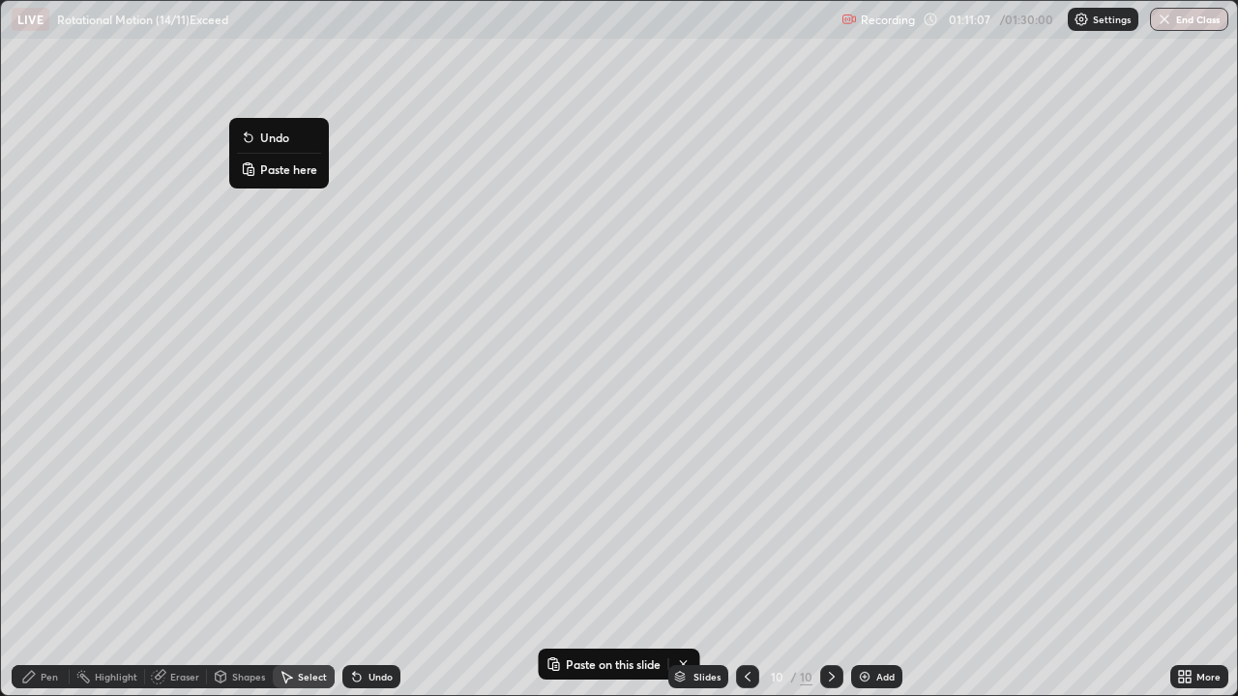
click at [294, 165] on p "Paste here" at bounding box center [288, 169] width 57 height 15
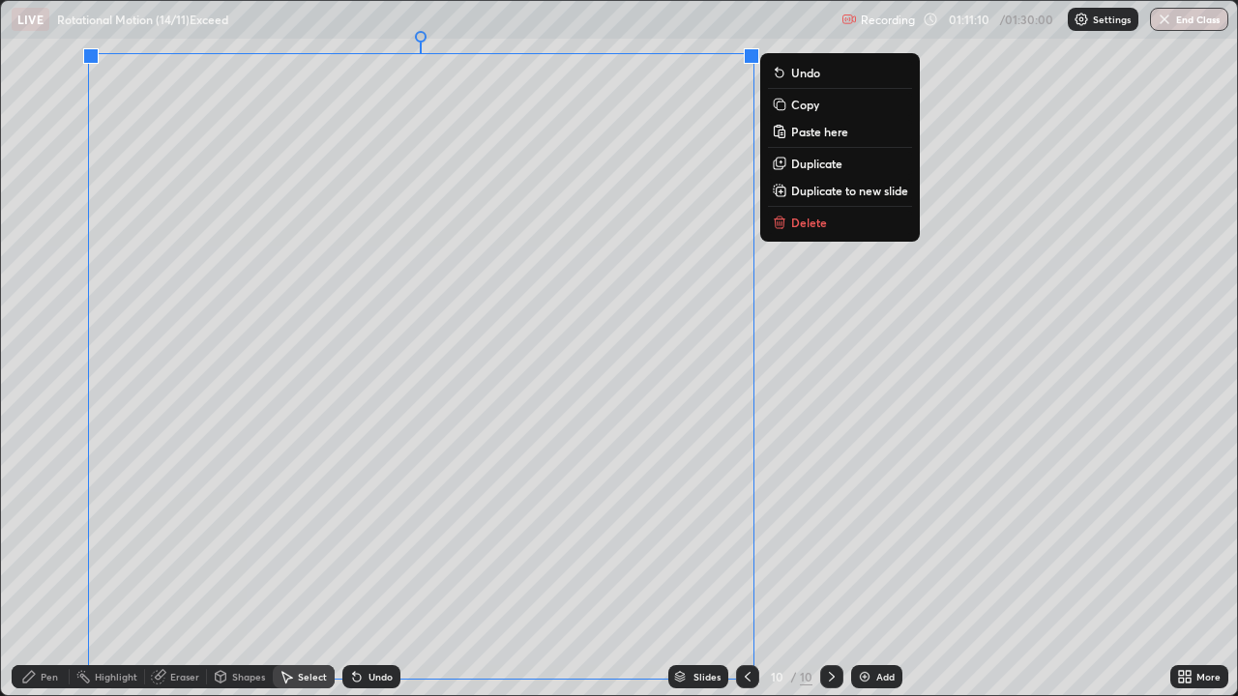
click at [863, 359] on div "0 ° Undo Copy Paste here Duplicate Duplicate to new slide Delete" at bounding box center [619, 348] width 1236 height 694
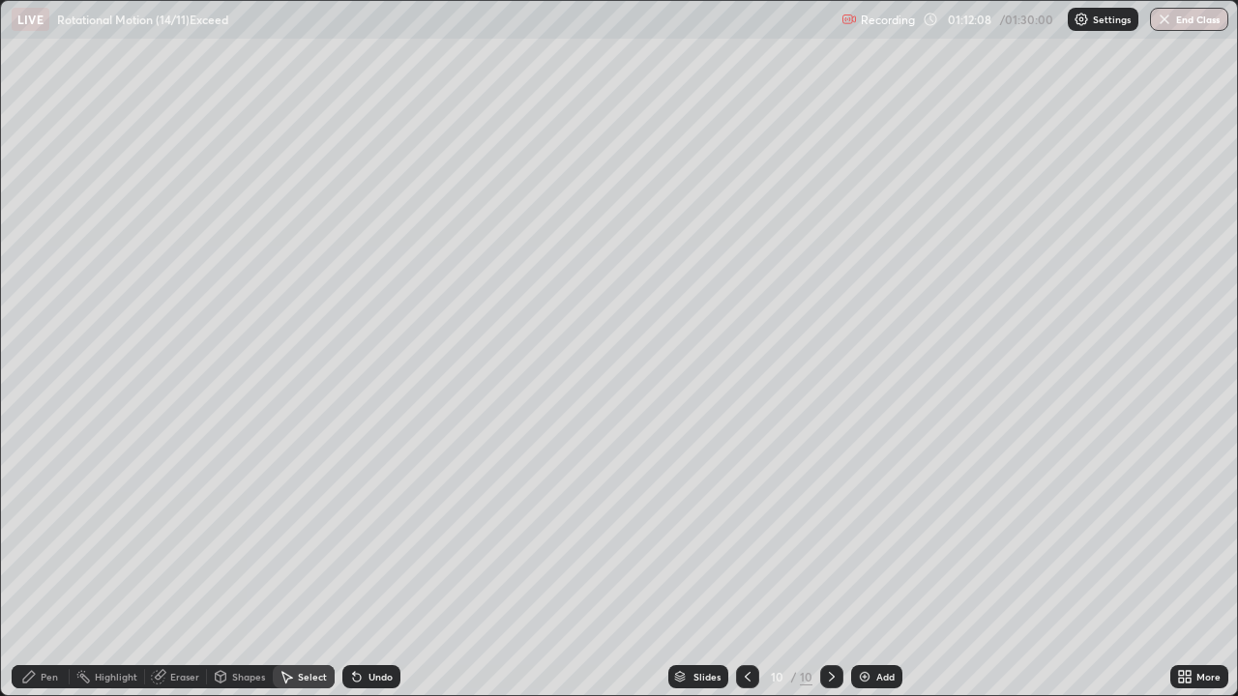
click at [51, 565] on div "Pen" at bounding box center [41, 676] width 58 height 23
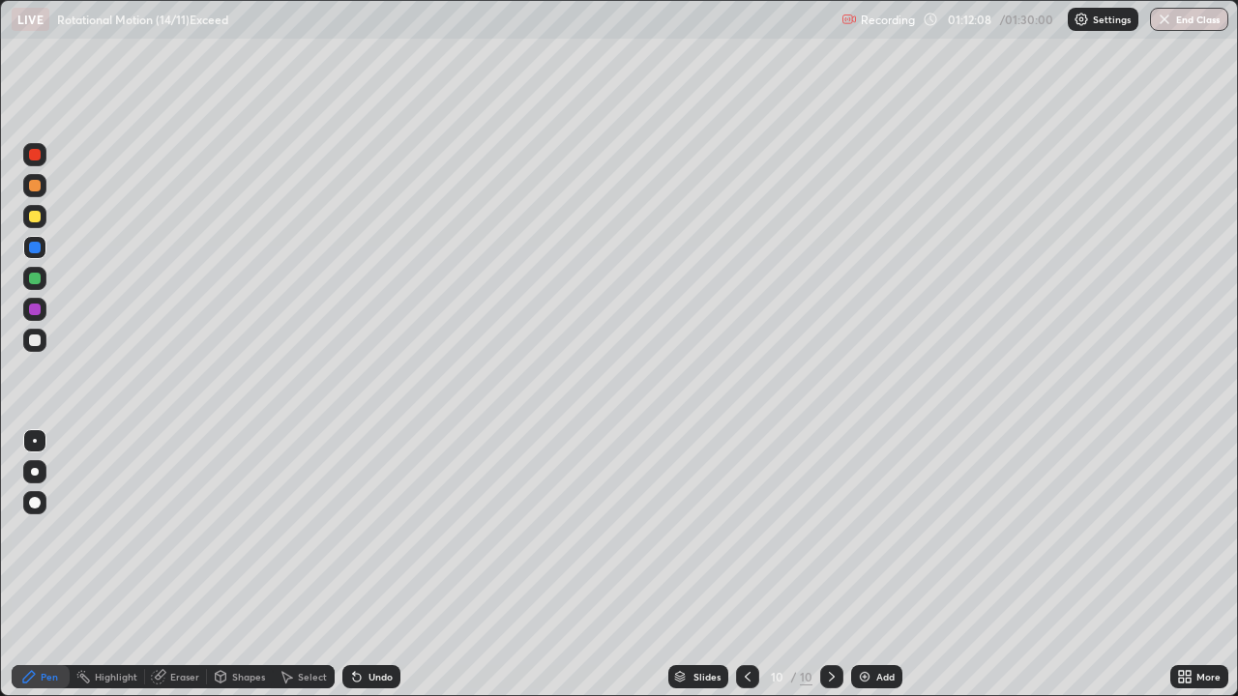
click at [36, 212] on div at bounding box center [35, 217] width 12 height 12
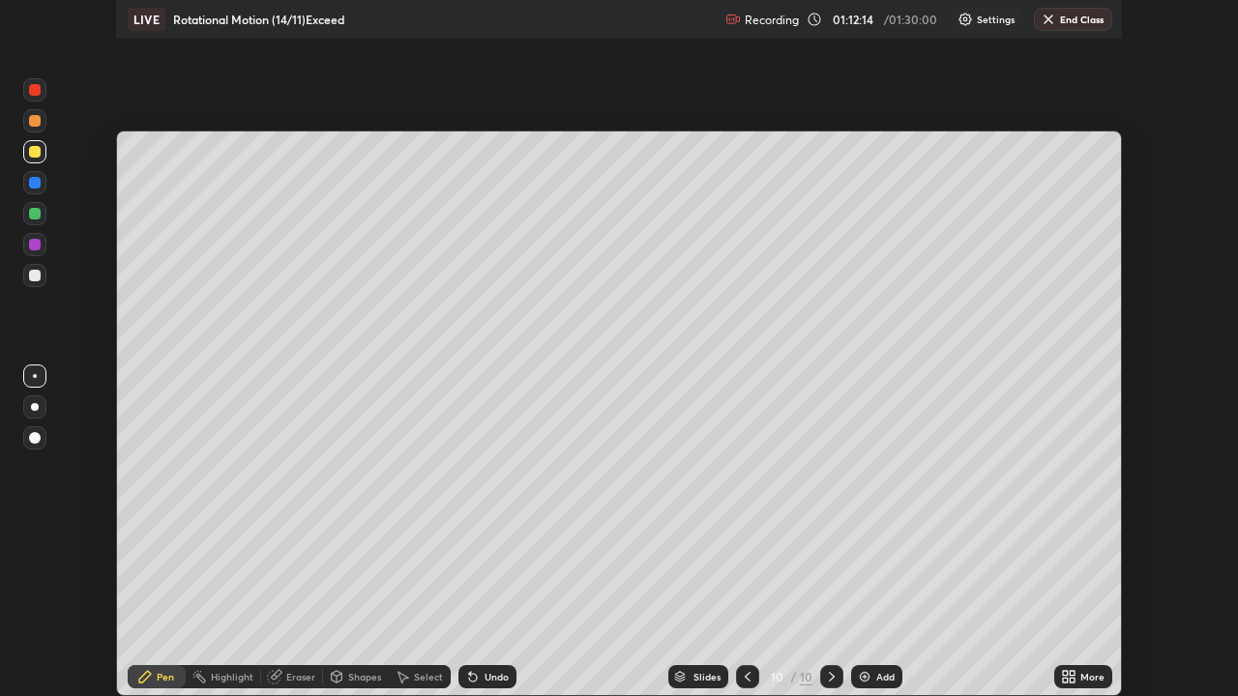
scroll to position [96153, 95481]
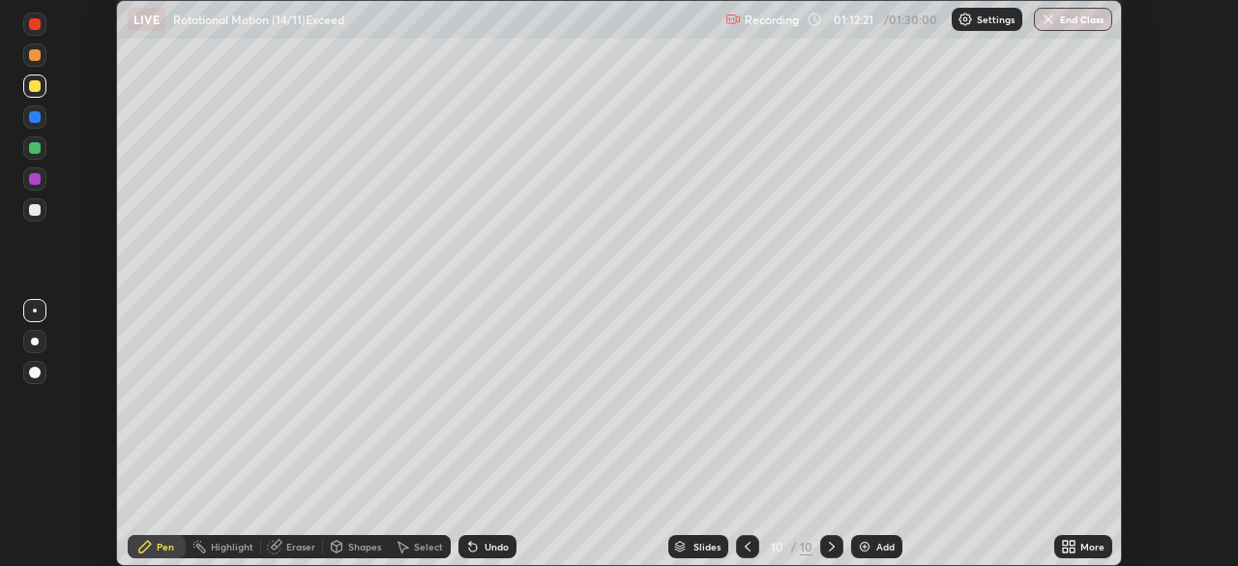
click at [1074, 549] on icon at bounding box center [1072, 549] width 5 height 5
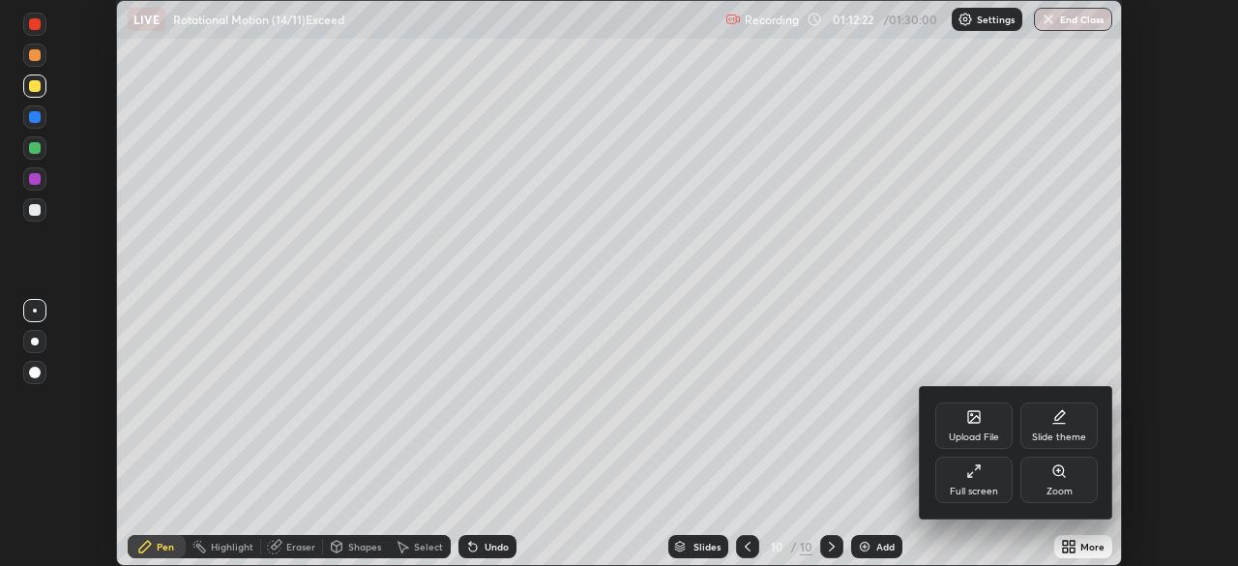
click at [971, 478] on icon at bounding box center [973, 470] width 15 height 15
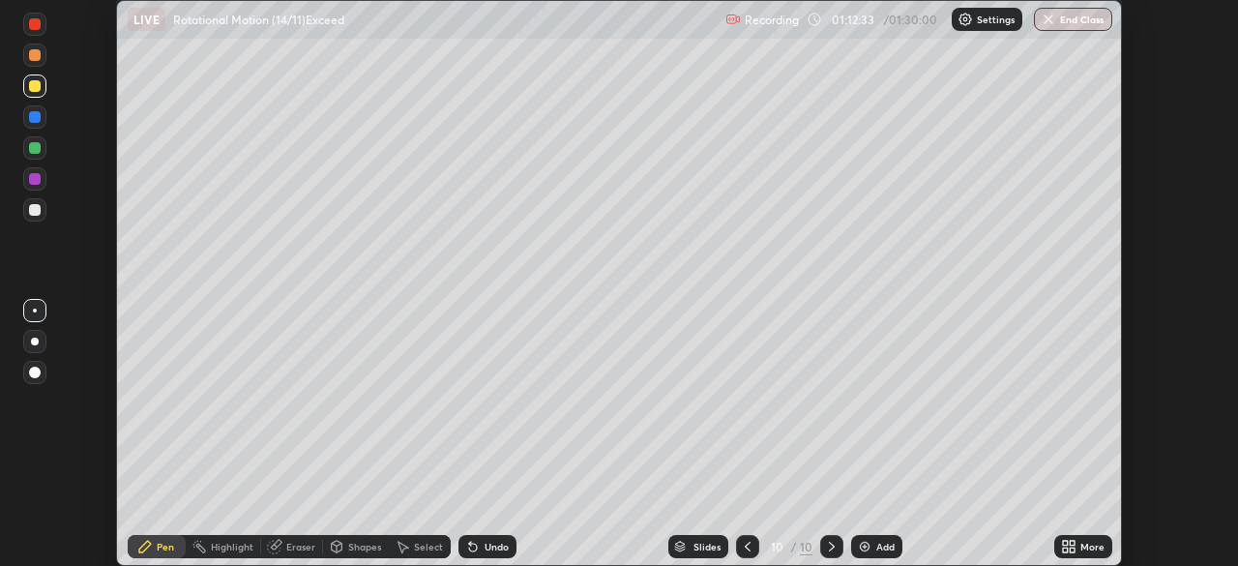
click at [1064, 541] on icon at bounding box center [1065, 543] width 5 height 5
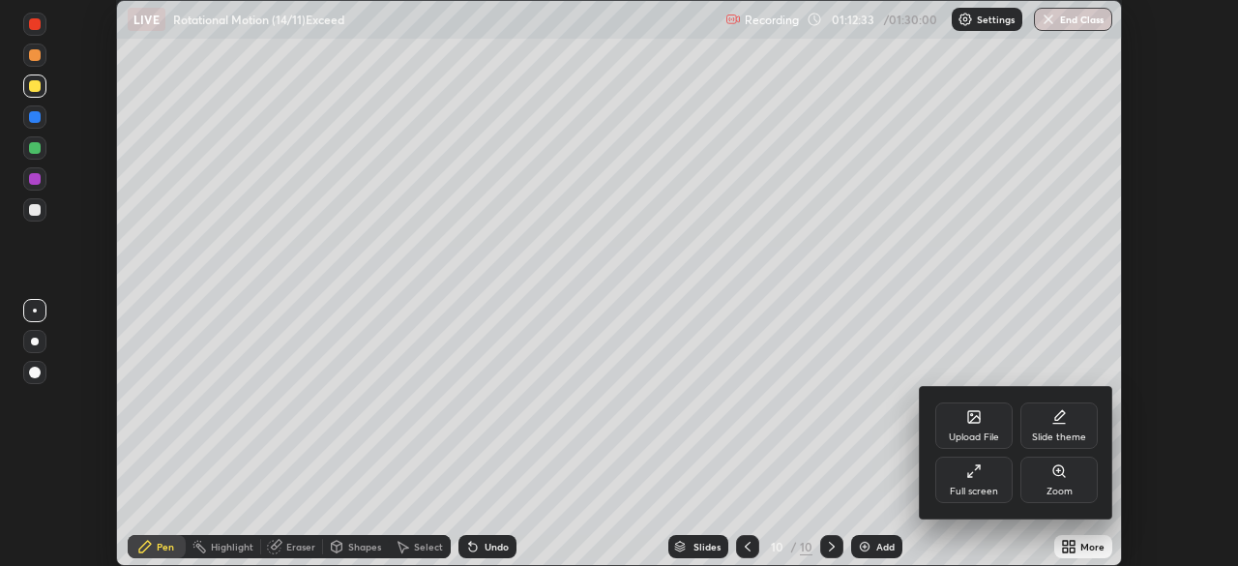
click at [979, 473] on icon at bounding box center [973, 470] width 15 height 15
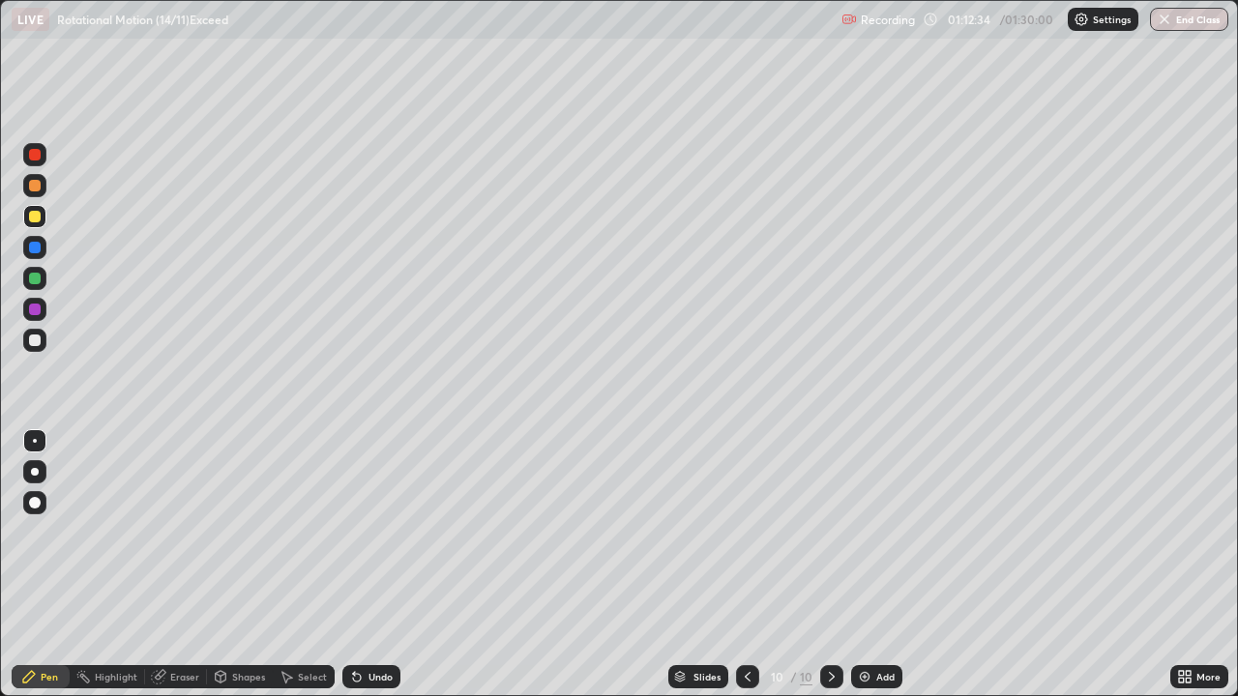
scroll to position [696, 1238]
click at [370, 565] on div "Undo" at bounding box center [380, 677] width 24 height 10
click at [371, 565] on div "Undo" at bounding box center [380, 677] width 24 height 10
click at [369, 565] on div "Undo" at bounding box center [371, 676] width 58 height 23
click at [44, 250] on div at bounding box center [34, 247] width 23 height 23
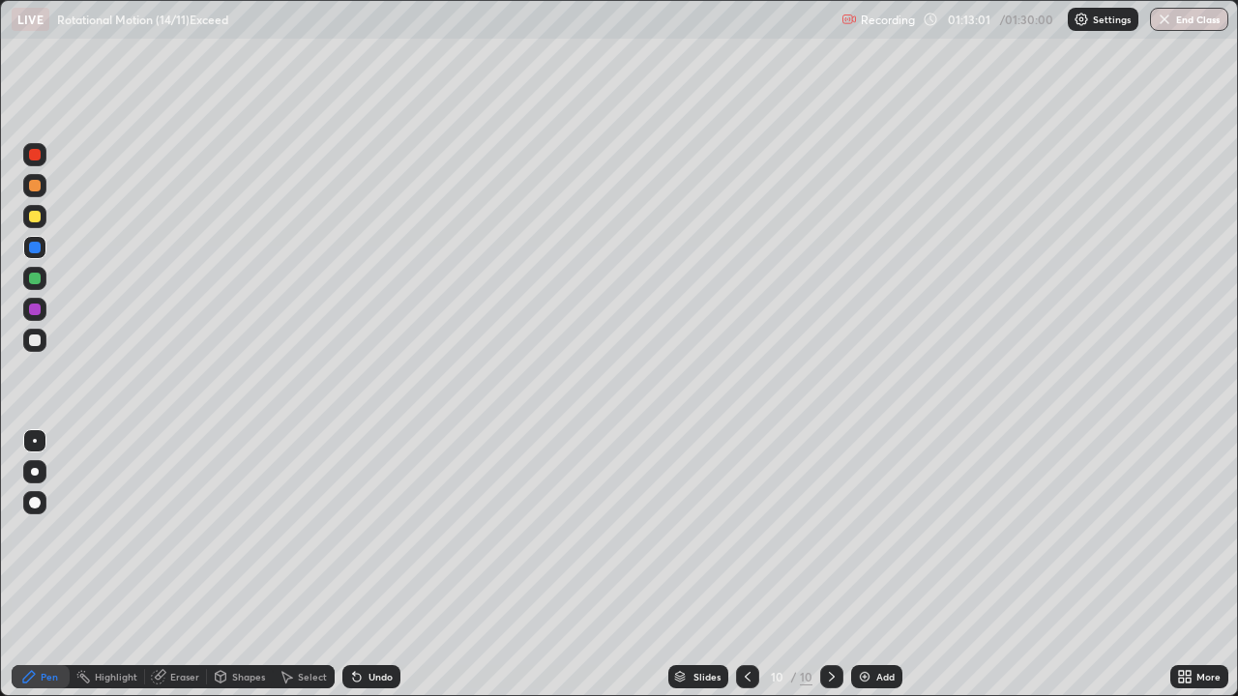
click at [368, 565] on div "Undo" at bounding box center [380, 677] width 24 height 10
click at [44, 220] on div at bounding box center [34, 216] width 23 height 23
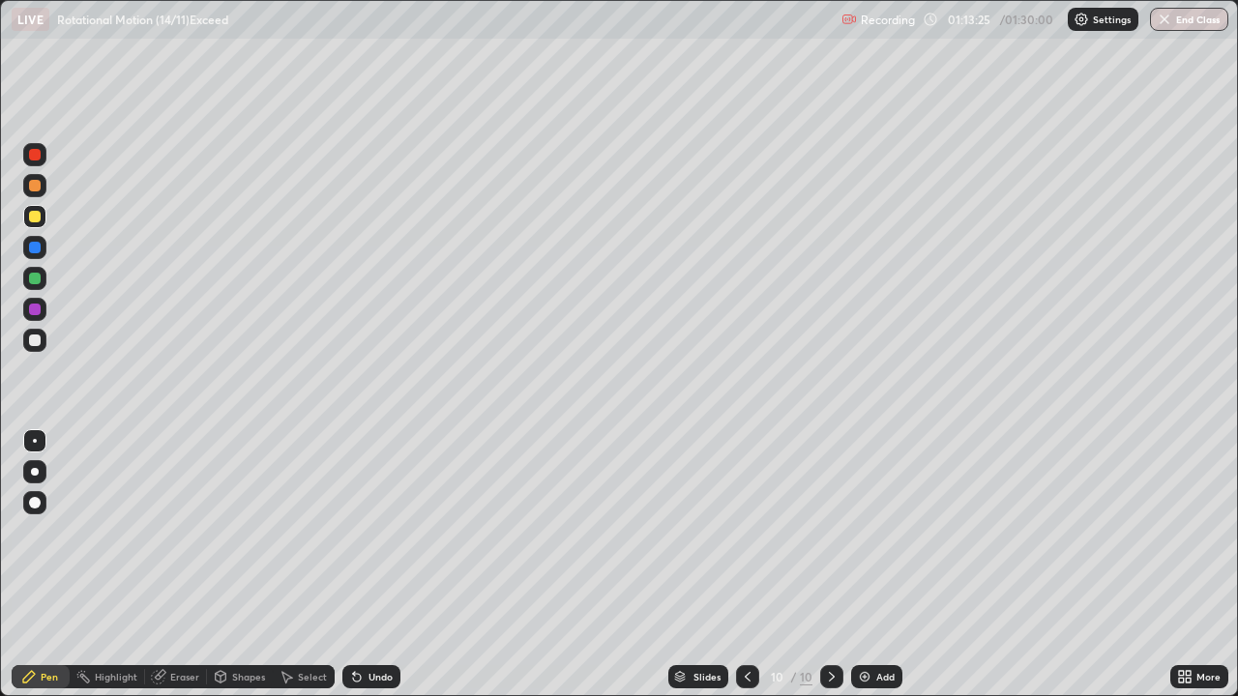
click at [253, 565] on div "Shapes" at bounding box center [248, 677] width 33 height 10
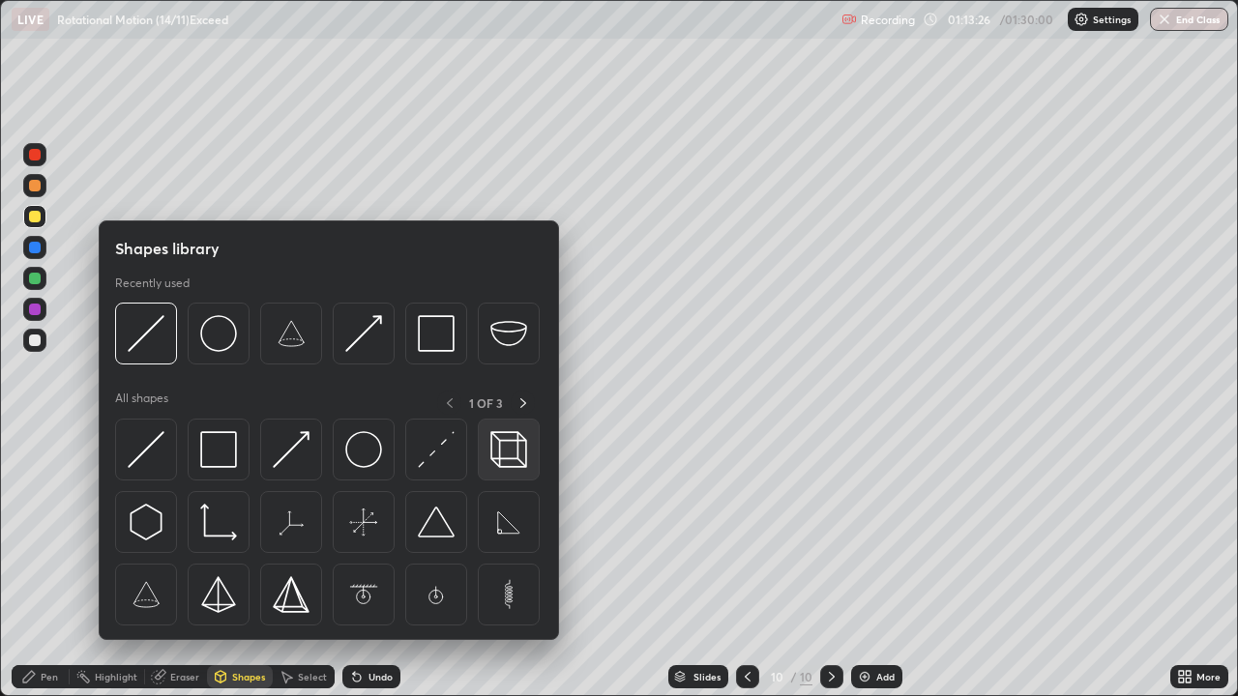
click at [508, 446] on img at bounding box center [508, 449] width 37 height 37
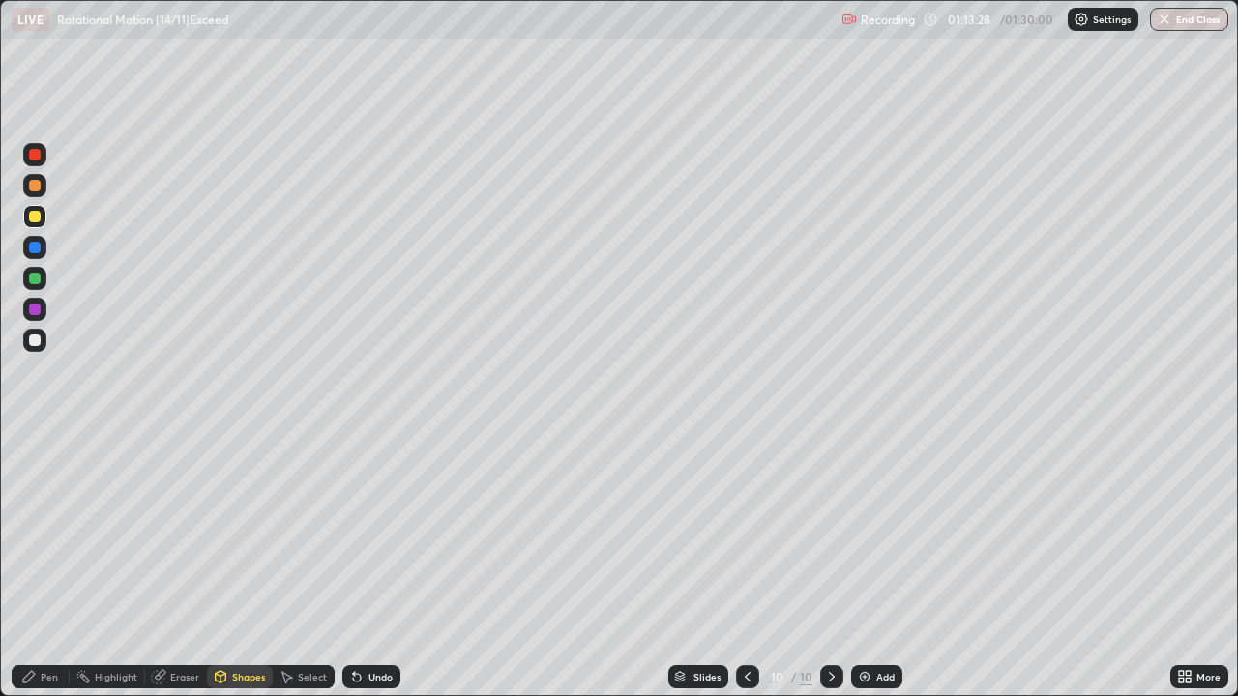
click at [38, 282] on div at bounding box center [35, 279] width 12 height 12
click at [375, 565] on div "Undo" at bounding box center [380, 677] width 24 height 10
click at [242, 565] on div "Shapes" at bounding box center [248, 677] width 33 height 10
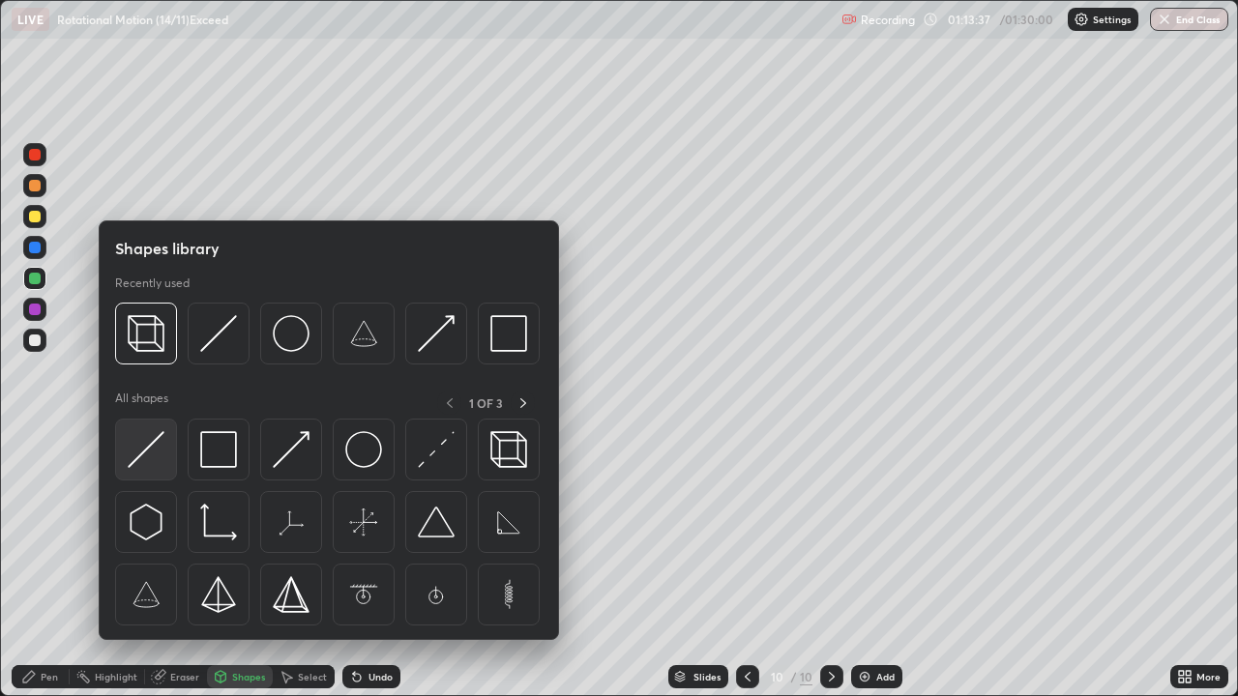
click at [159, 445] on img at bounding box center [146, 449] width 37 height 37
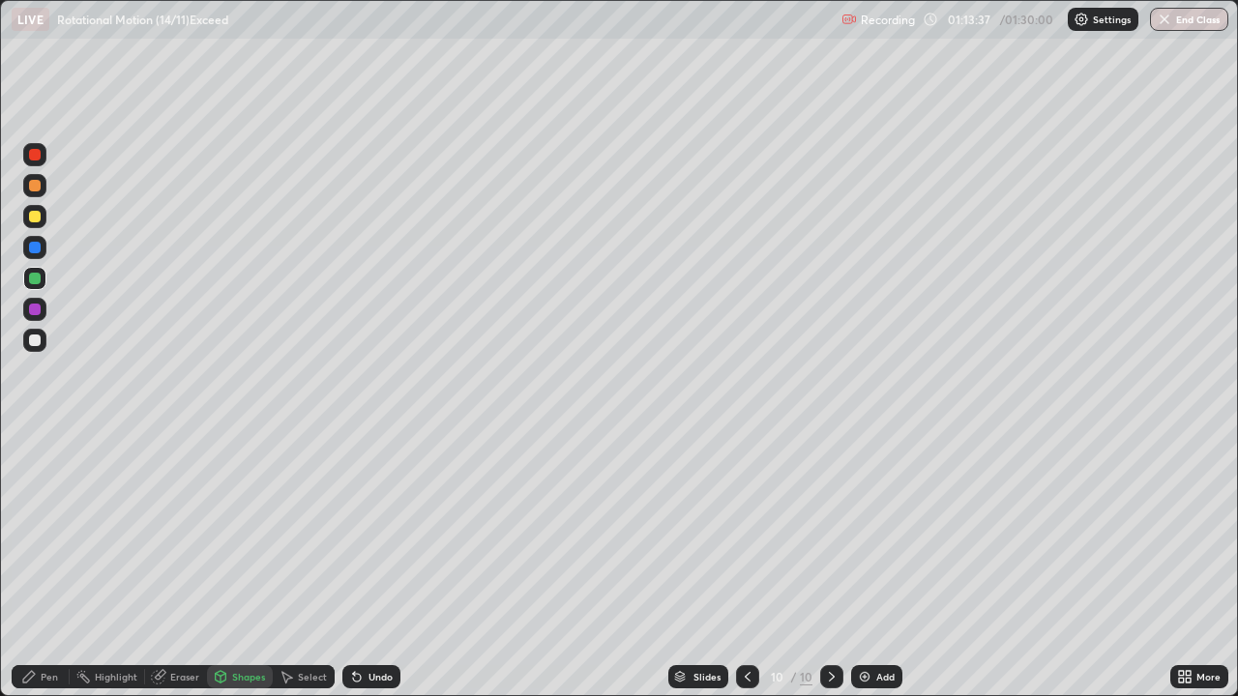
click at [36, 158] on div at bounding box center [35, 155] width 12 height 12
click at [61, 565] on div "Pen" at bounding box center [41, 676] width 58 height 23
click at [38, 244] on div at bounding box center [35, 248] width 12 height 12
click at [36, 310] on div at bounding box center [35, 310] width 12 height 12
click at [38, 246] on div at bounding box center [35, 248] width 12 height 12
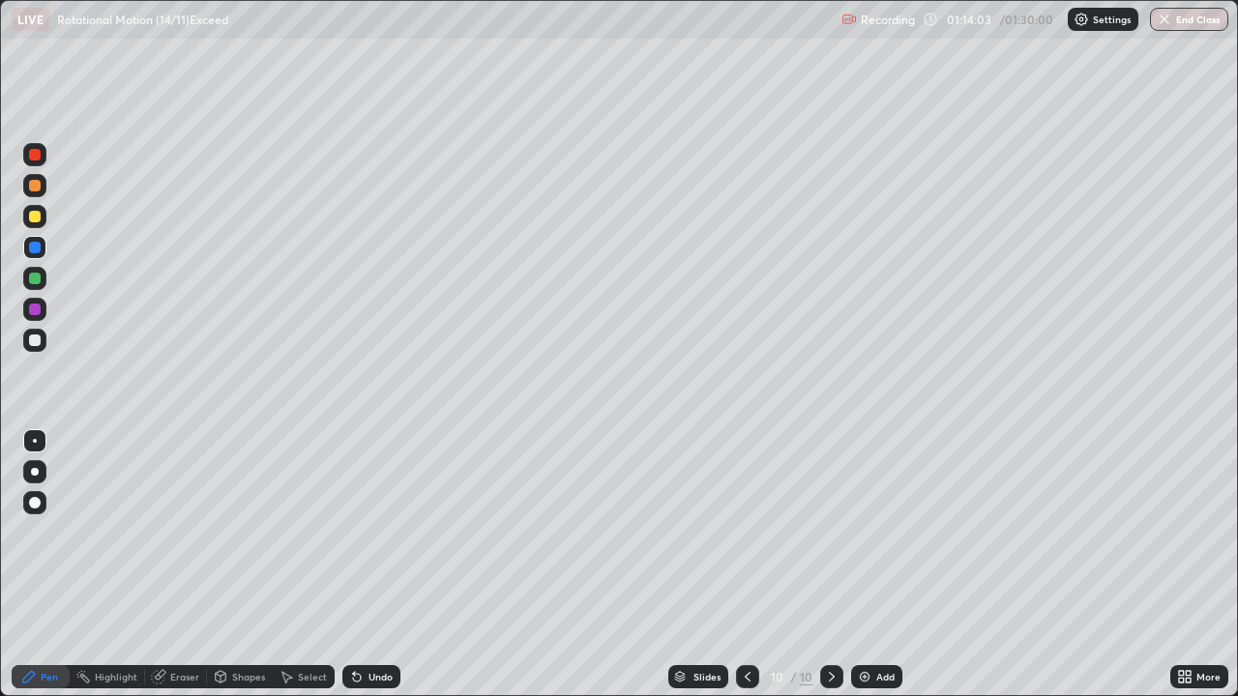
click at [43, 187] on div at bounding box center [34, 185] width 23 height 23
click at [37, 216] on div at bounding box center [35, 217] width 12 height 12
click at [251, 565] on div "Shapes" at bounding box center [248, 677] width 33 height 10
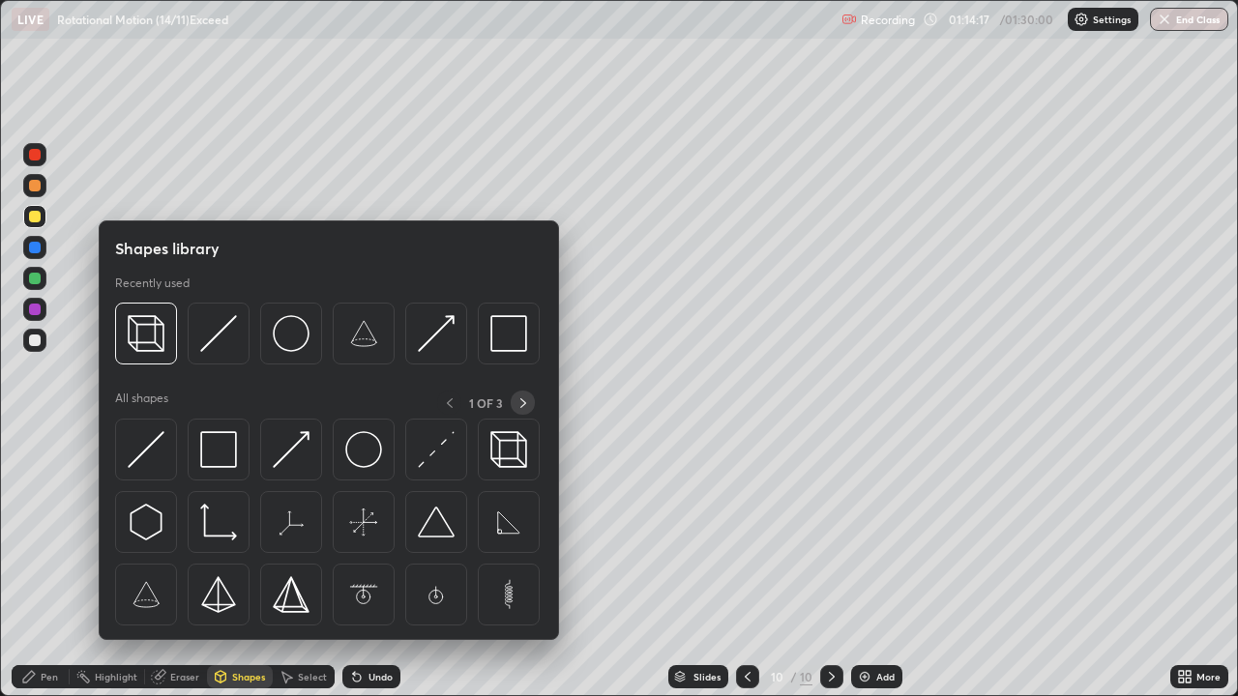
click at [523, 402] on icon at bounding box center [523, 403] width 15 height 15
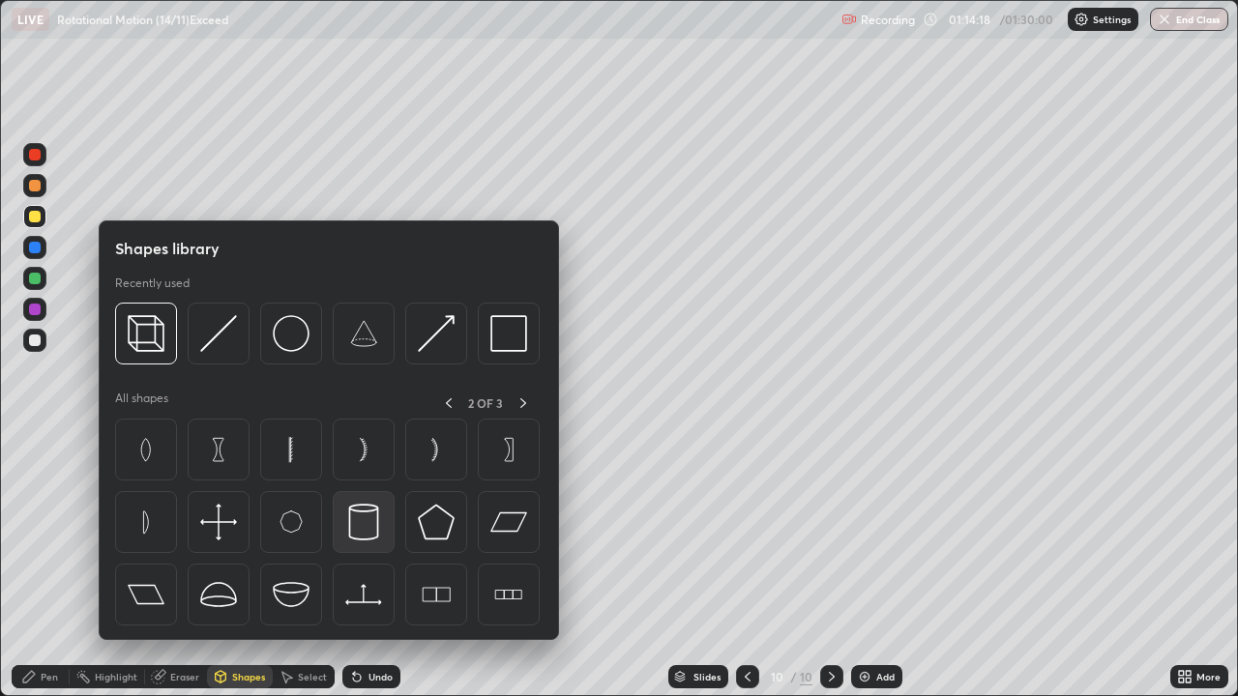
click at [372, 527] on img at bounding box center [363, 522] width 37 height 37
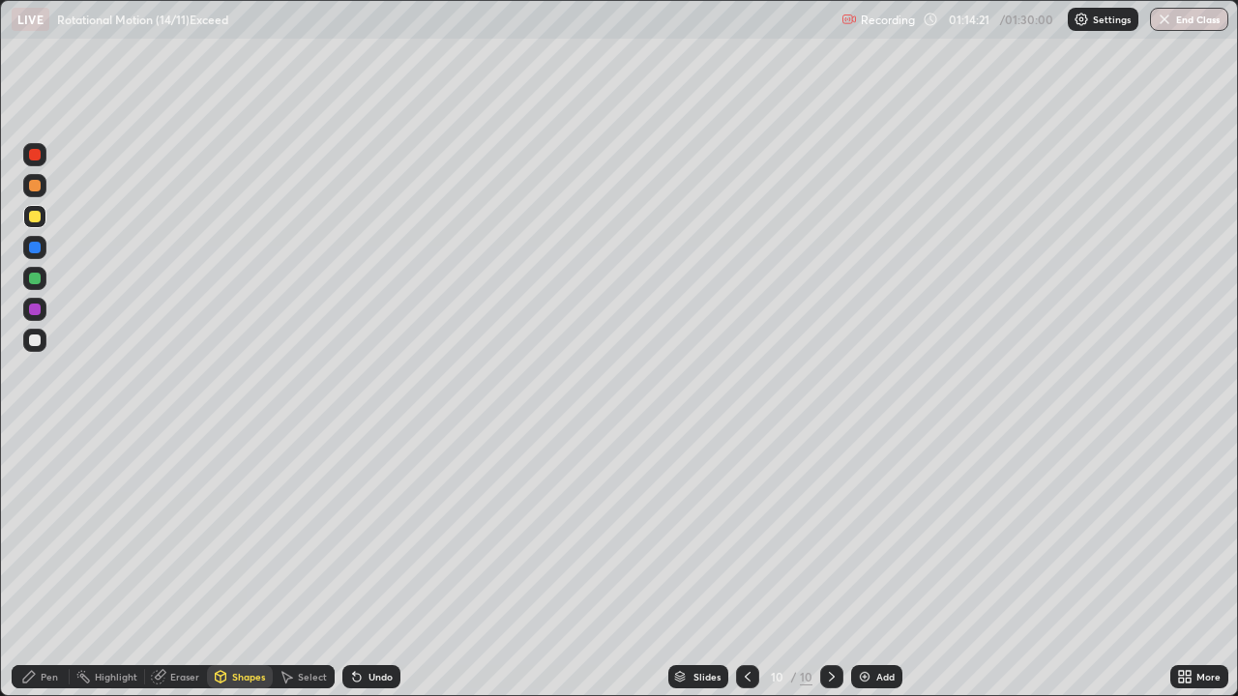
click at [38, 282] on div at bounding box center [35, 279] width 12 height 12
click at [245, 565] on div "Shapes" at bounding box center [240, 676] width 66 height 23
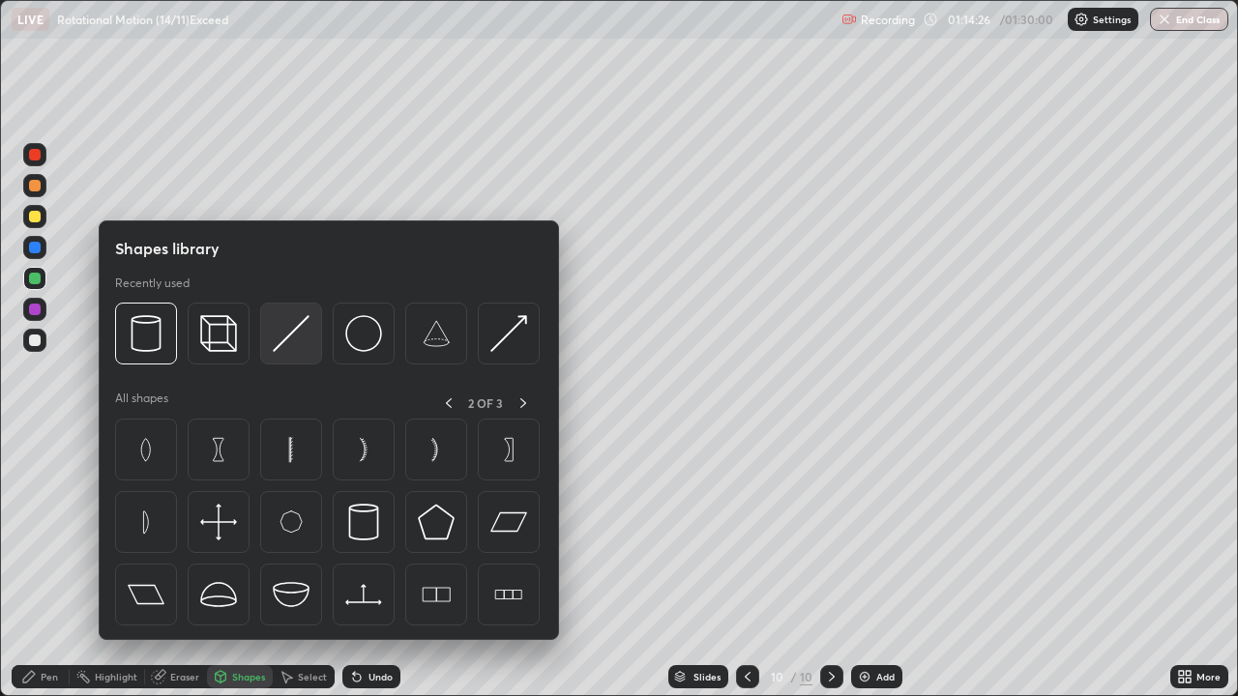
click at [287, 334] on img at bounding box center [291, 333] width 37 height 37
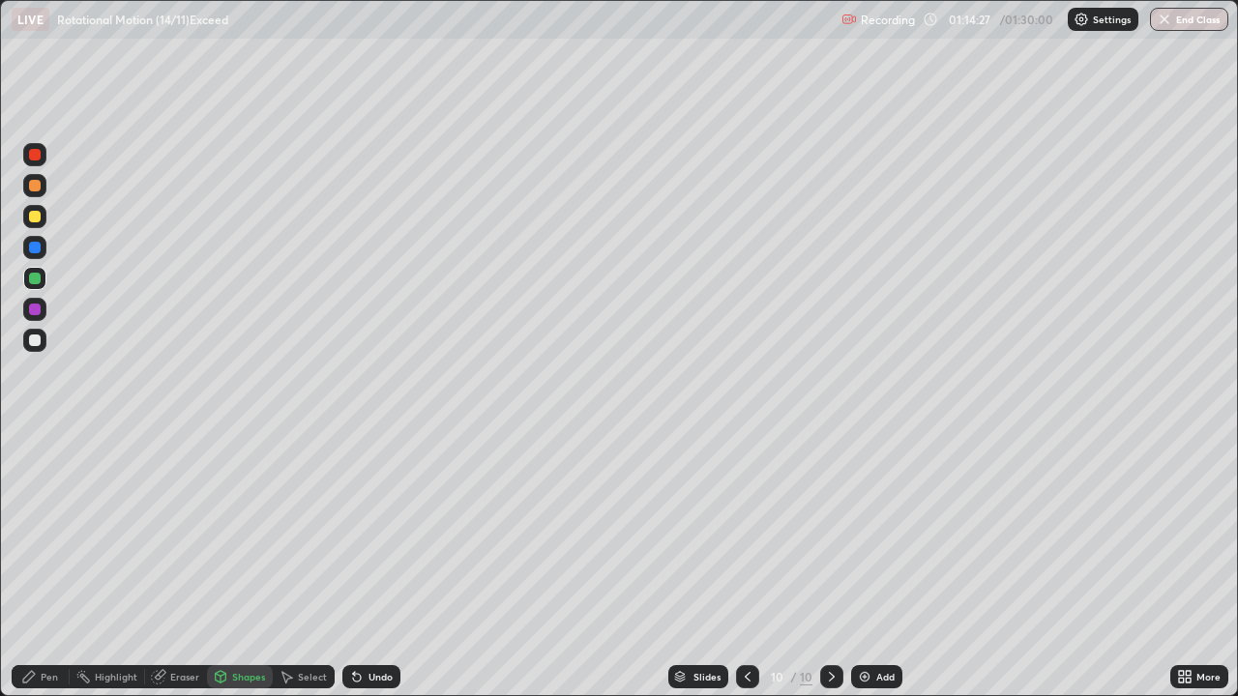
click at [39, 151] on div at bounding box center [35, 155] width 12 height 12
click at [65, 565] on div "Pen" at bounding box center [41, 676] width 58 height 23
click at [43, 245] on div at bounding box center [34, 247] width 23 height 23
click at [40, 219] on div at bounding box center [35, 217] width 12 height 12
click at [310, 565] on div "Select" at bounding box center [312, 677] width 29 height 10
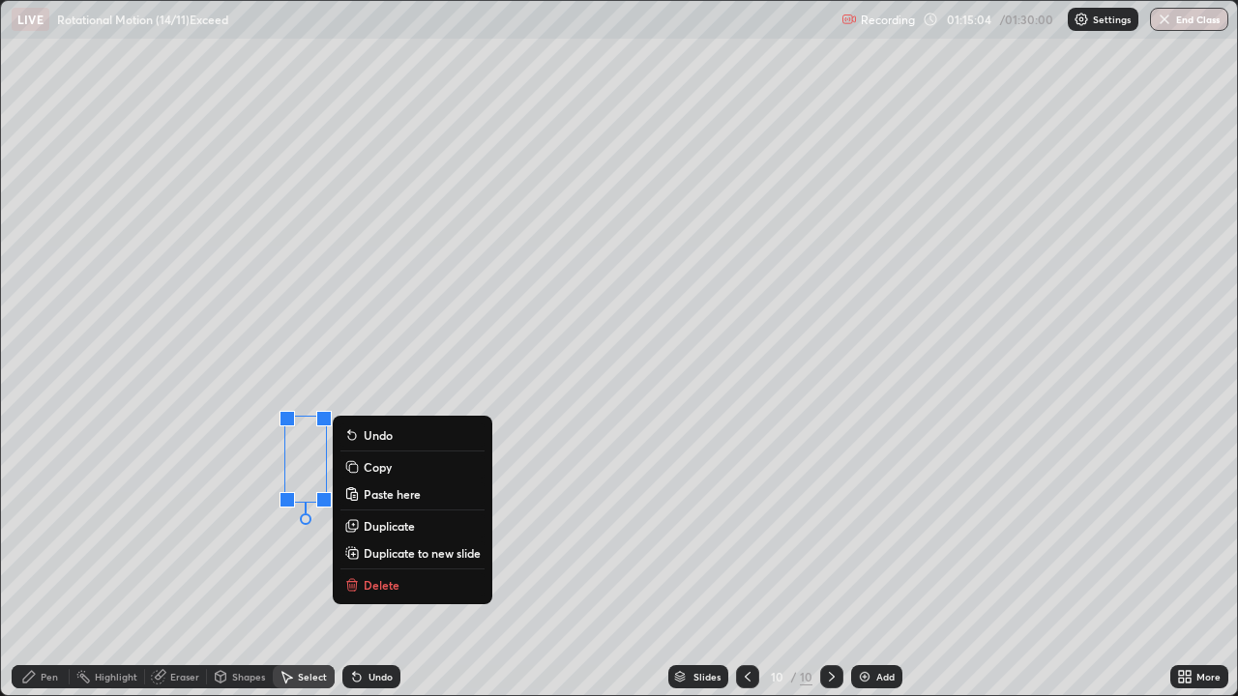
click at [381, 465] on p "Copy" at bounding box center [378, 466] width 28 height 15
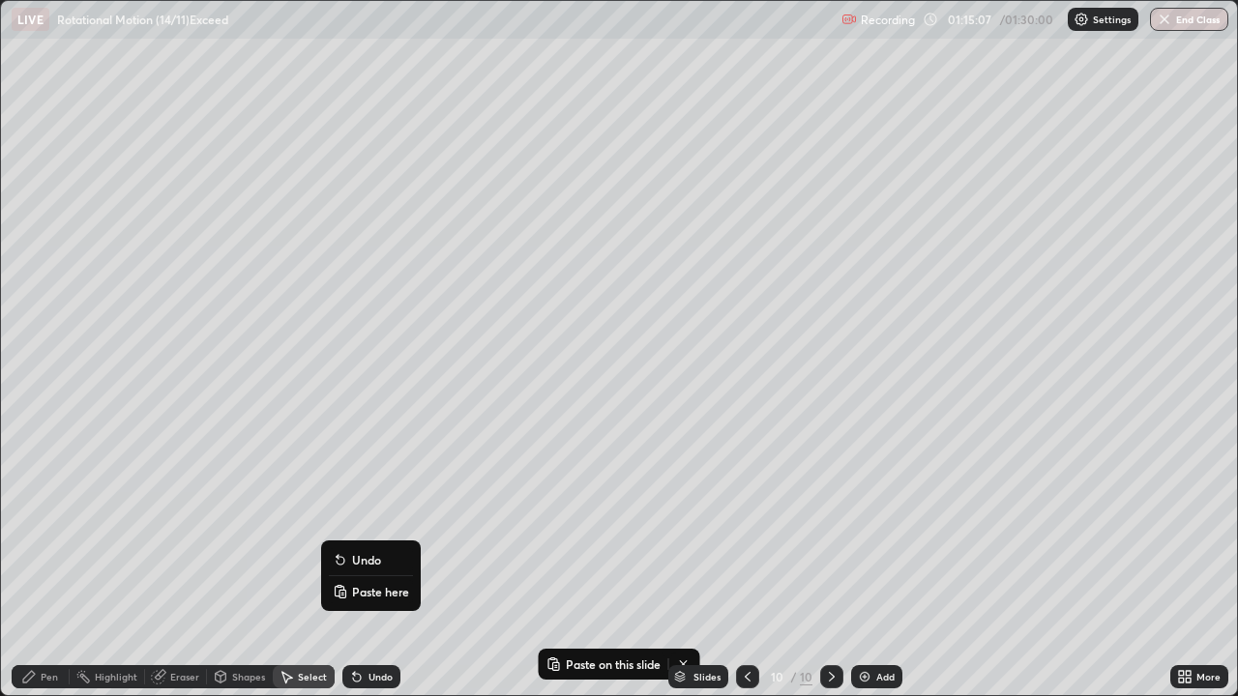
click at [381, 565] on p "Paste here" at bounding box center [380, 591] width 57 height 15
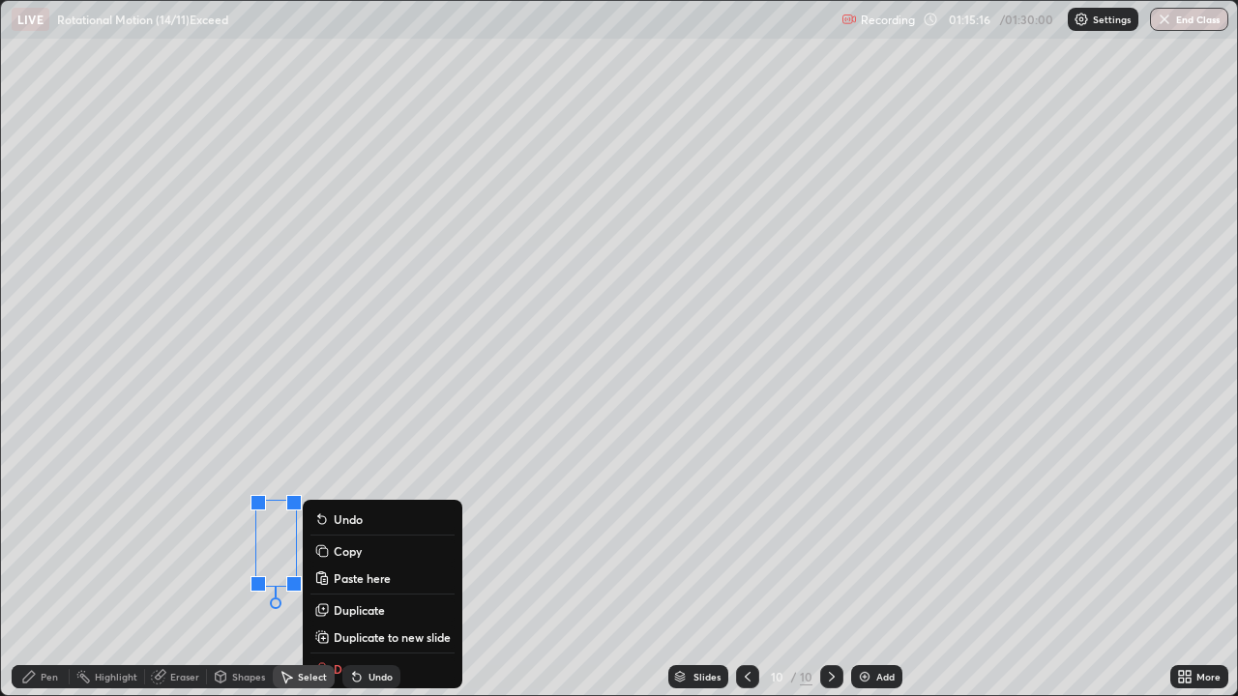
click at [387, 450] on div "0 ° Undo Copy Paste here Duplicate Duplicate to new slide Delete" at bounding box center [619, 348] width 1236 height 694
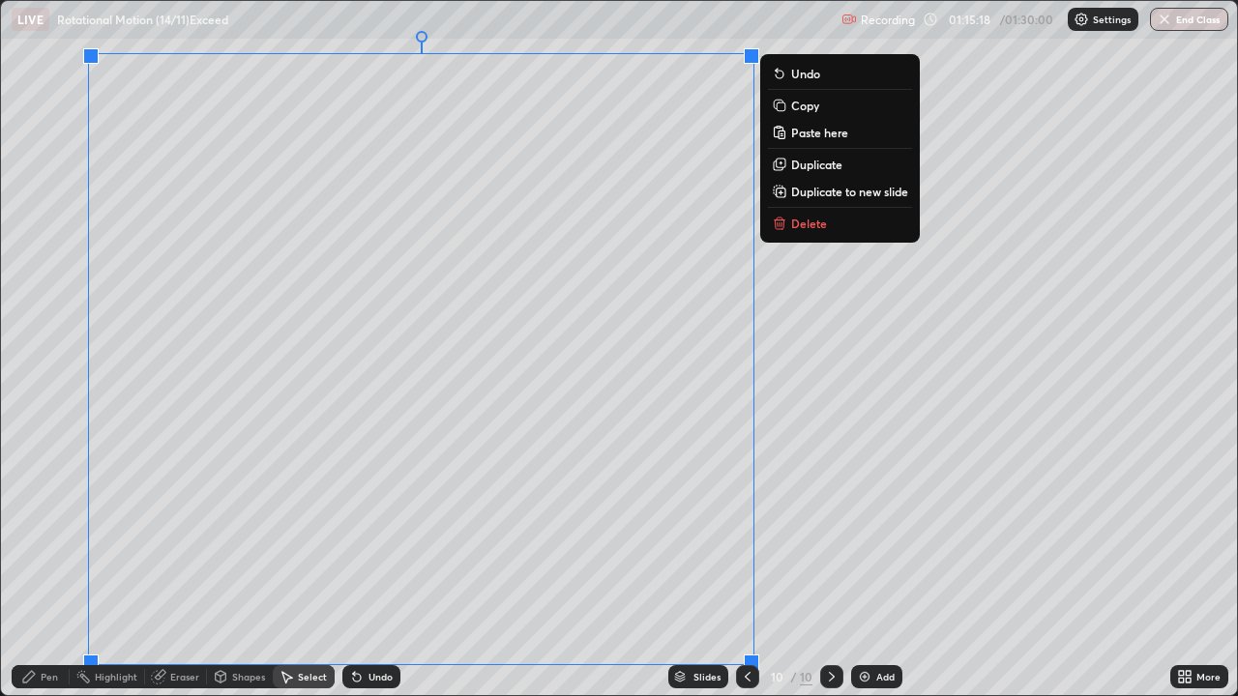
click at [833, 369] on div "0 ° Undo Copy Paste here Duplicate Duplicate to new slide Delete" at bounding box center [619, 348] width 1236 height 694
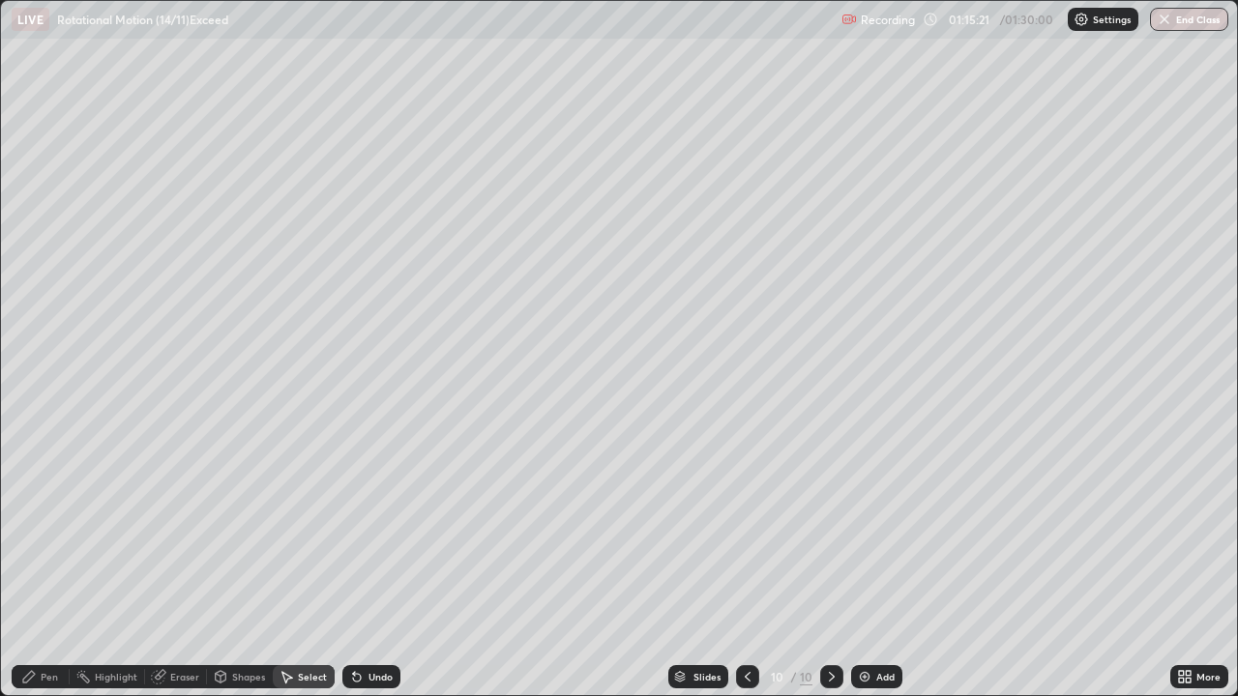
click at [56, 565] on div "Pen" at bounding box center [49, 677] width 17 height 10
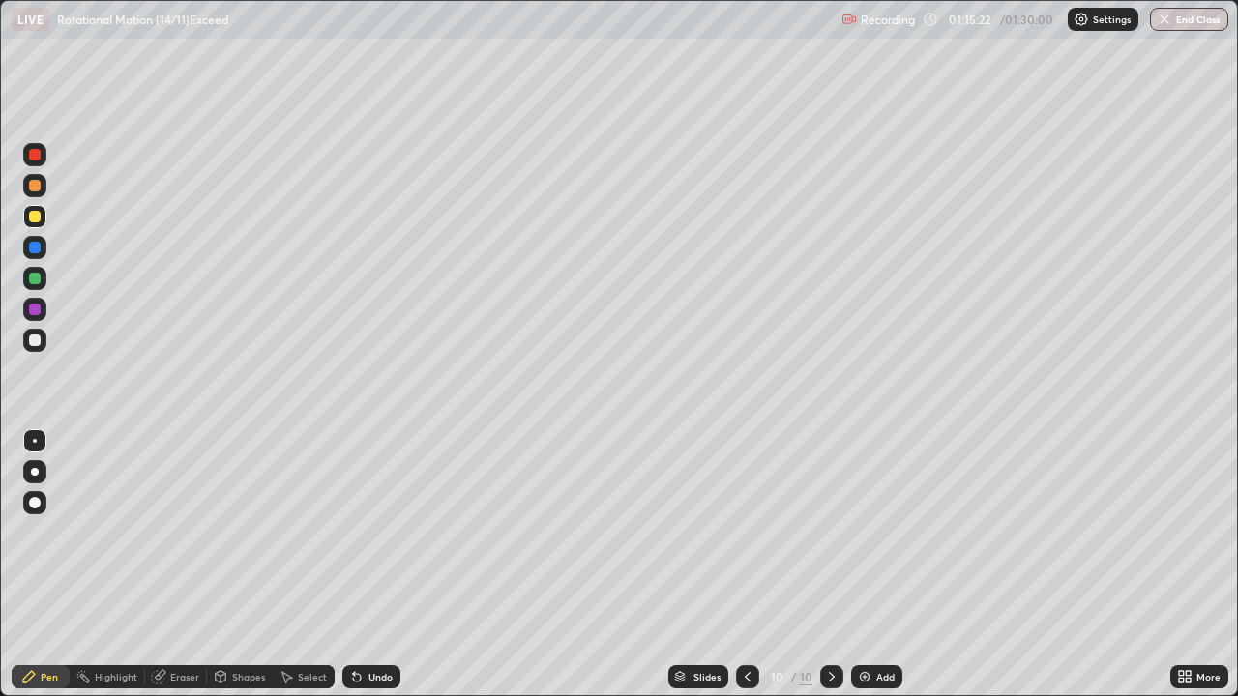
click at [42, 279] on div at bounding box center [34, 278] width 23 height 23
click at [184, 565] on div "Eraser" at bounding box center [184, 677] width 29 height 10
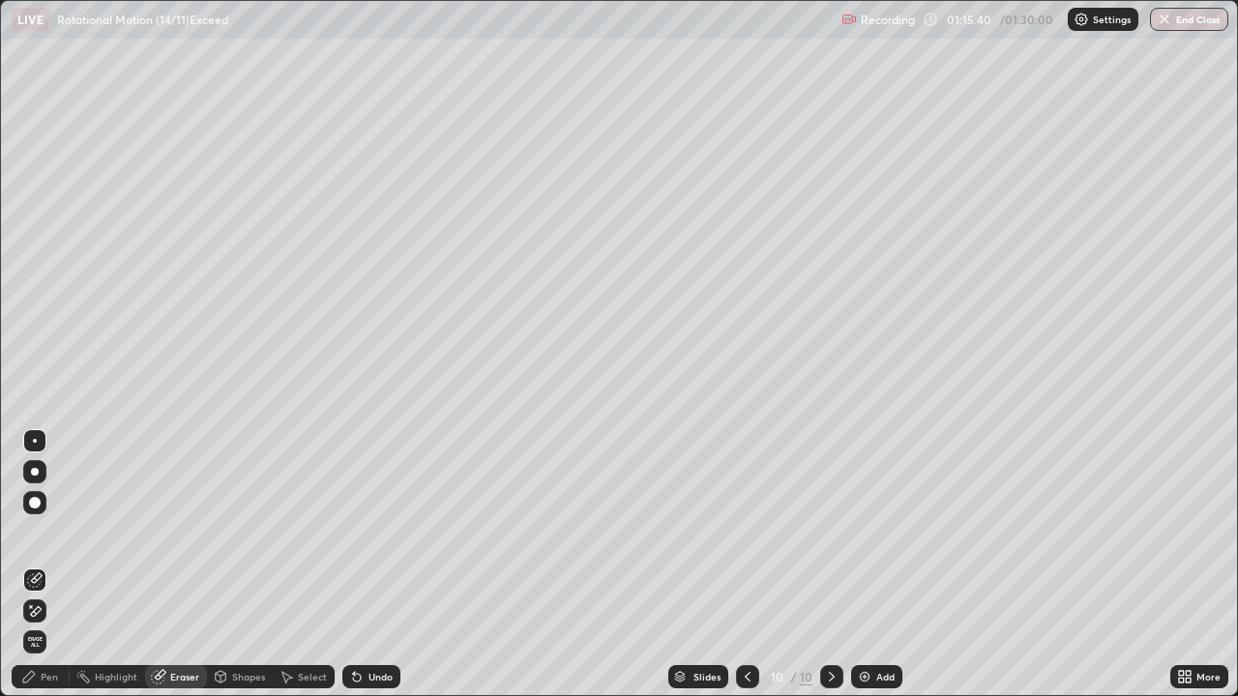
click at [57, 565] on div "Pen" at bounding box center [49, 677] width 17 height 10
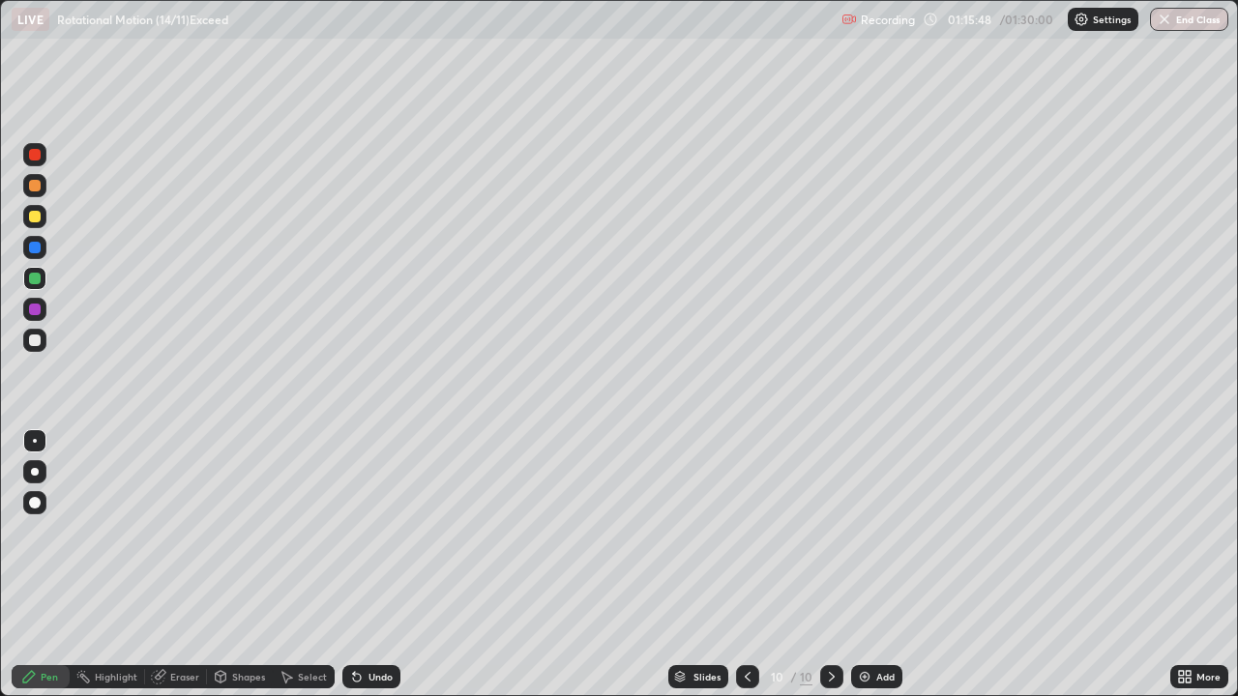
click at [365, 565] on div "Undo" at bounding box center [371, 676] width 58 height 23
click at [368, 565] on div "Undo" at bounding box center [380, 677] width 24 height 10
click at [365, 565] on div "Undo" at bounding box center [371, 676] width 58 height 23
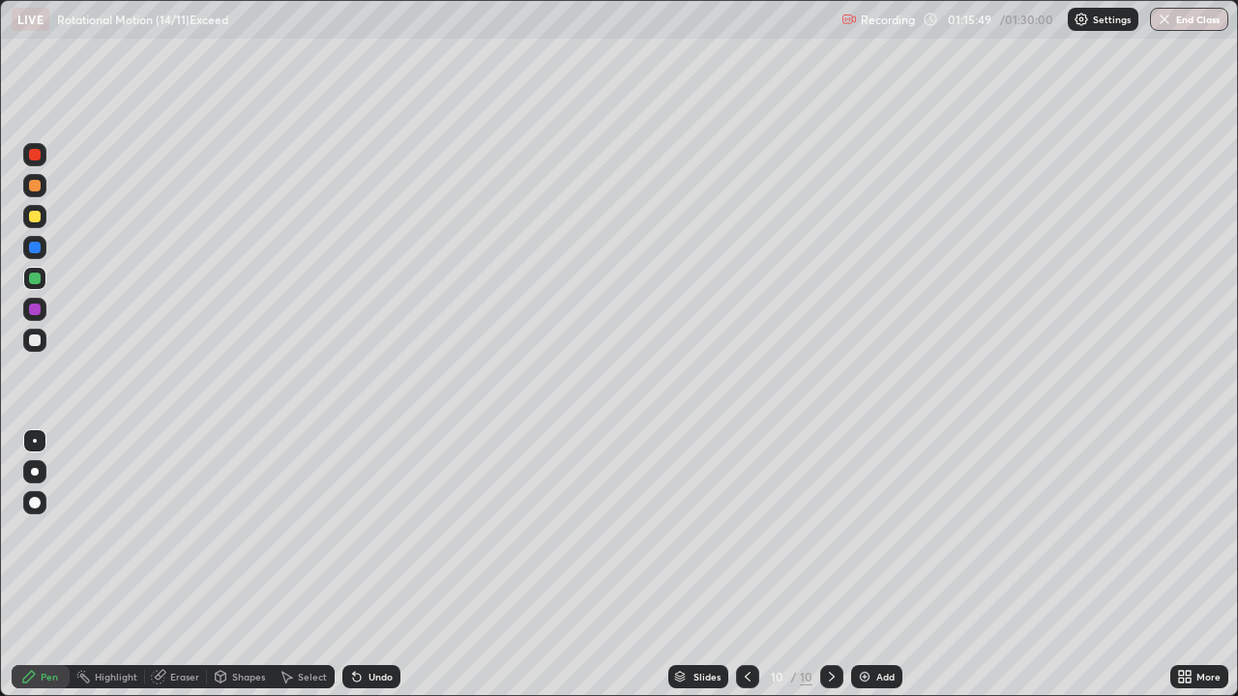
click at [365, 565] on div "Undo" at bounding box center [371, 676] width 58 height 23
click at [368, 565] on div "Undo" at bounding box center [380, 677] width 24 height 10
click at [36, 248] on div at bounding box center [35, 248] width 12 height 12
click at [188, 565] on div "Eraser" at bounding box center [184, 677] width 29 height 10
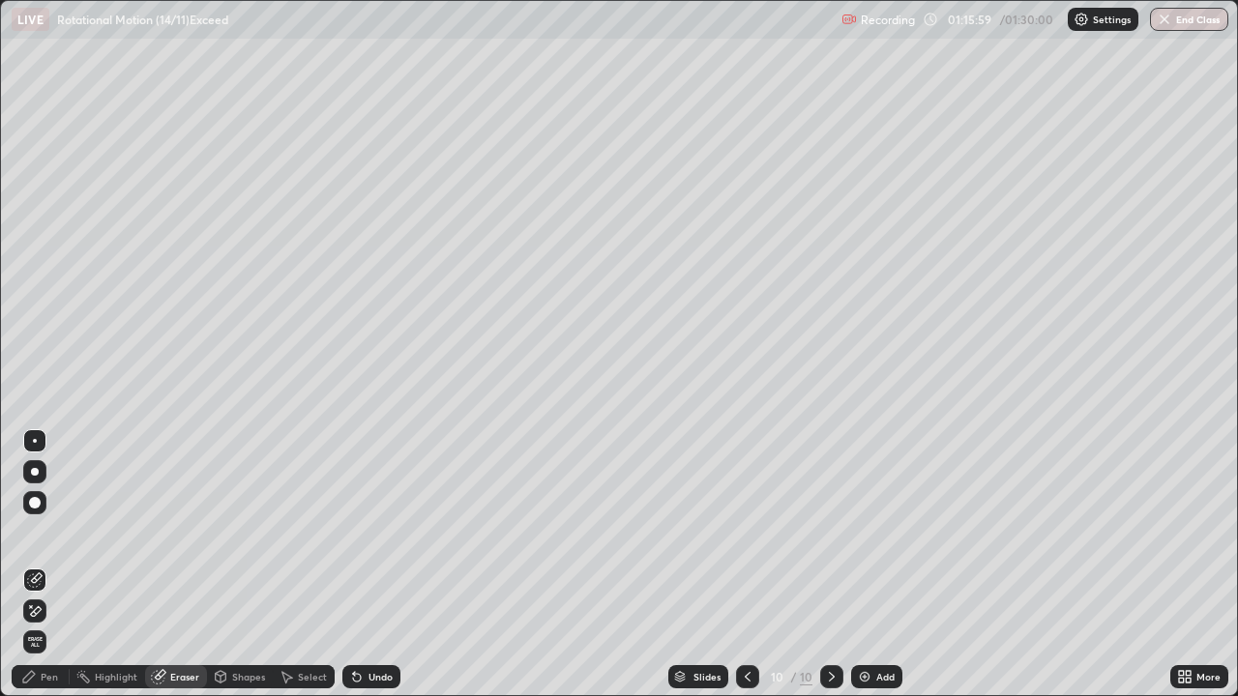
click at [48, 565] on div "Pen" at bounding box center [49, 677] width 17 height 10
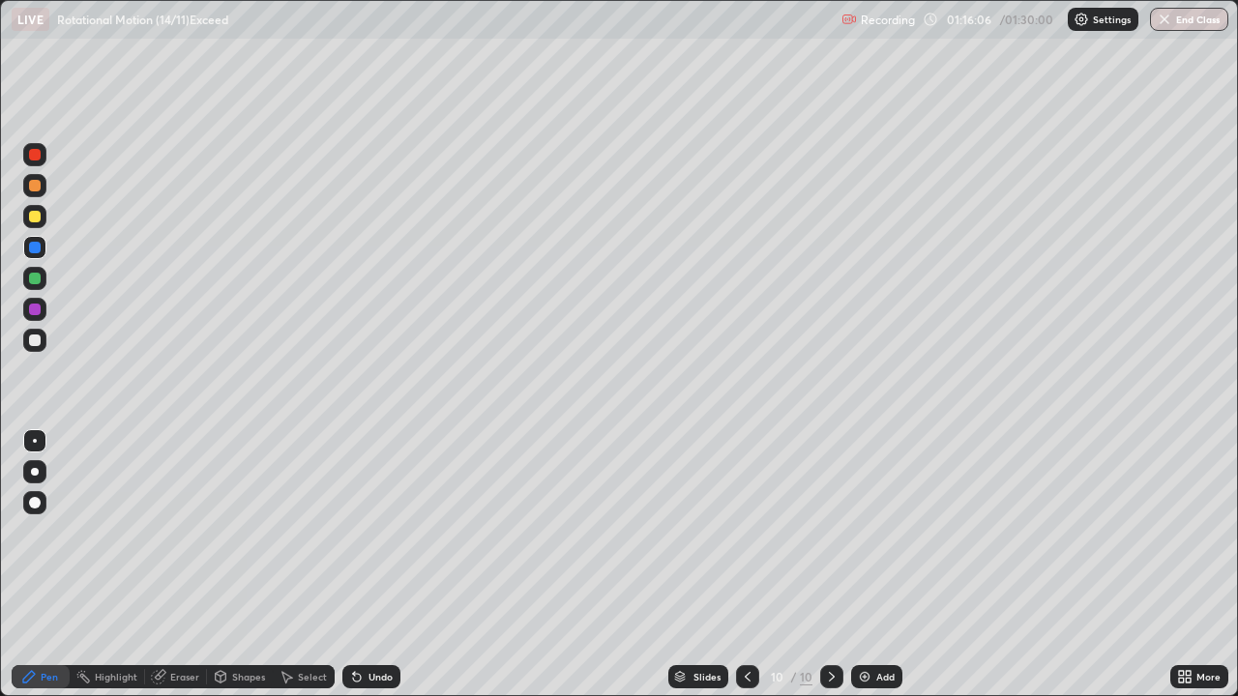
click at [195, 565] on div "Eraser" at bounding box center [184, 677] width 29 height 10
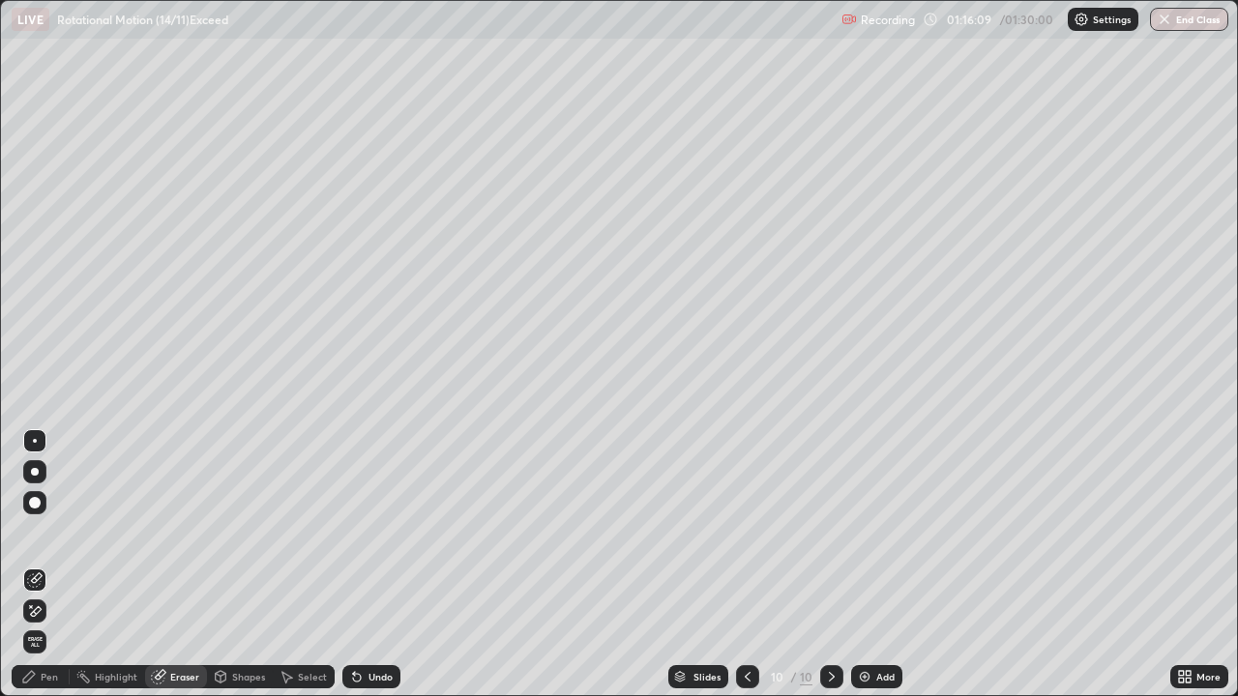
click at [51, 565] on div "Pen" at bounding box center [49, 677] width 17 height 10
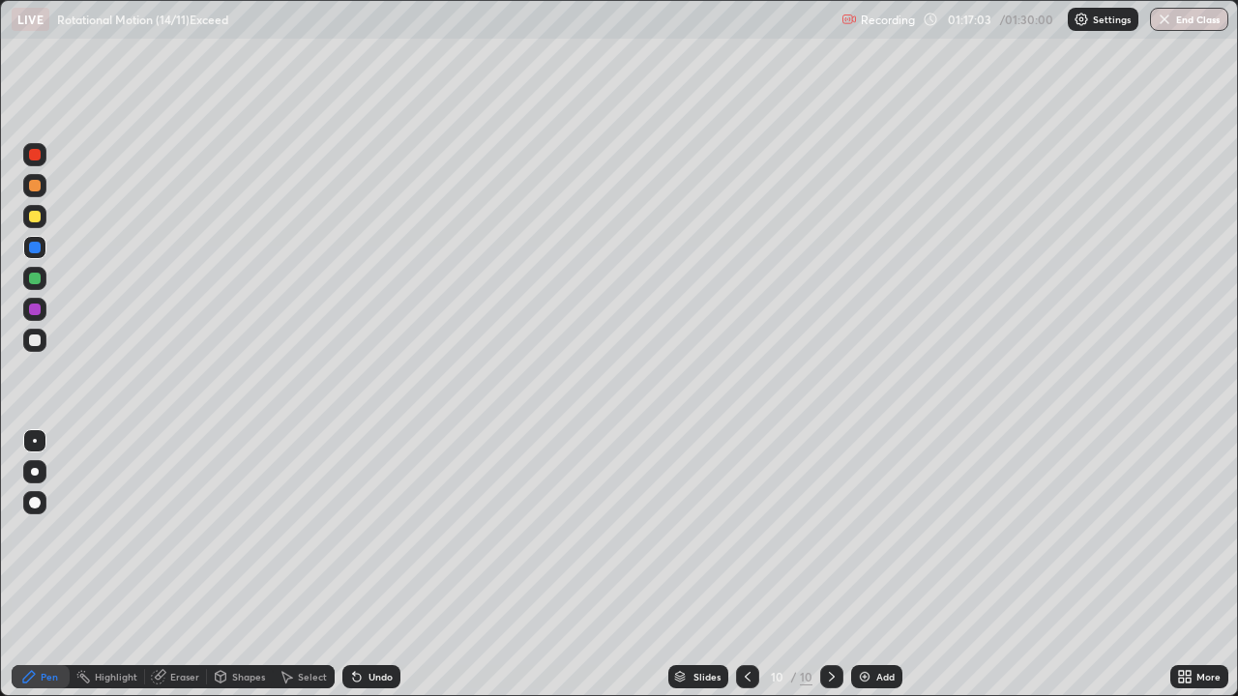
click at [748, 565] on div at bounding box center [747, 676] width 23 height 23
click at [829, 565] on icon at bounding box center [832, 677] width 6 height 10
click at [380, 565] on div "Undo" at bounding box center [380, 677] width 24 height 10
click at [381, 565] on div "Undo" at bounding box center [380, 677] width 24 height 10
click at [375, 565] on div "Undo" at bounding box center [371, 676] width 58 height 23
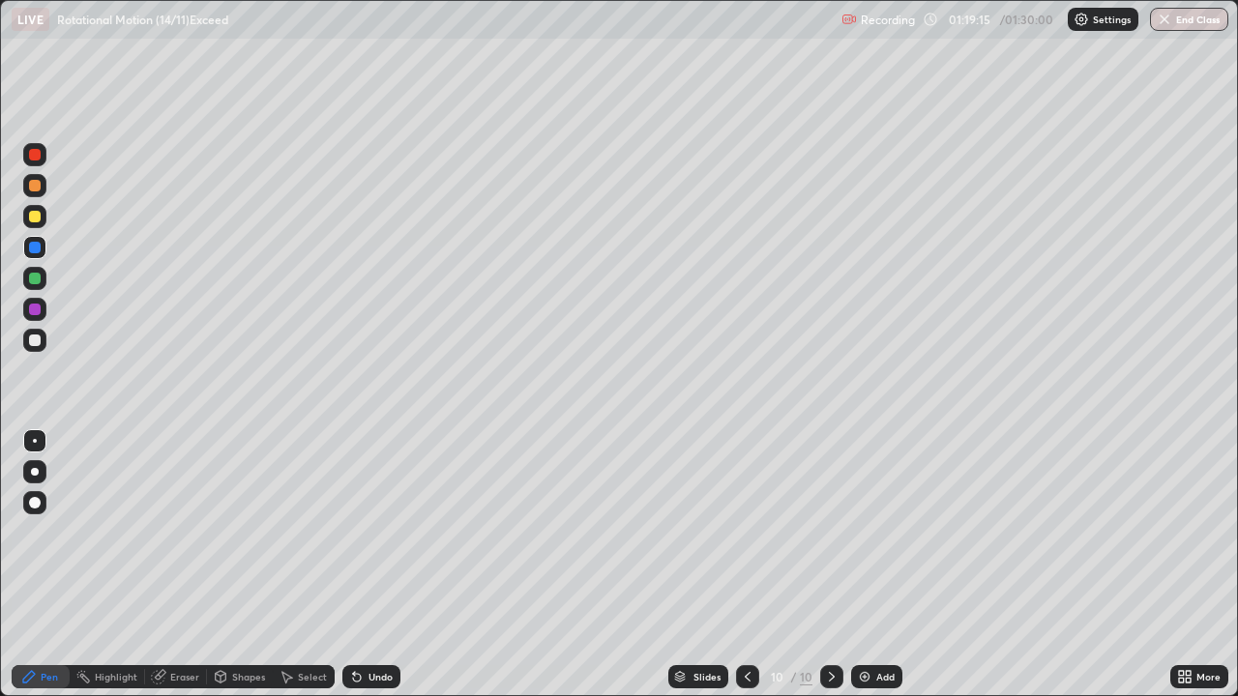
click at [371, 565] on div "Undo" at bounding box center [371, 676] width 58 height 23
click at [381, 565] on div "Undo" at bounding box center [380, 677] width 24 height 10
click at [384, 565] on div "Undo" at bounding box center [380, 677] width 24 height 10
click at [318, 565] on div "Select" at bounding box center [312, 677] width 29 height 10
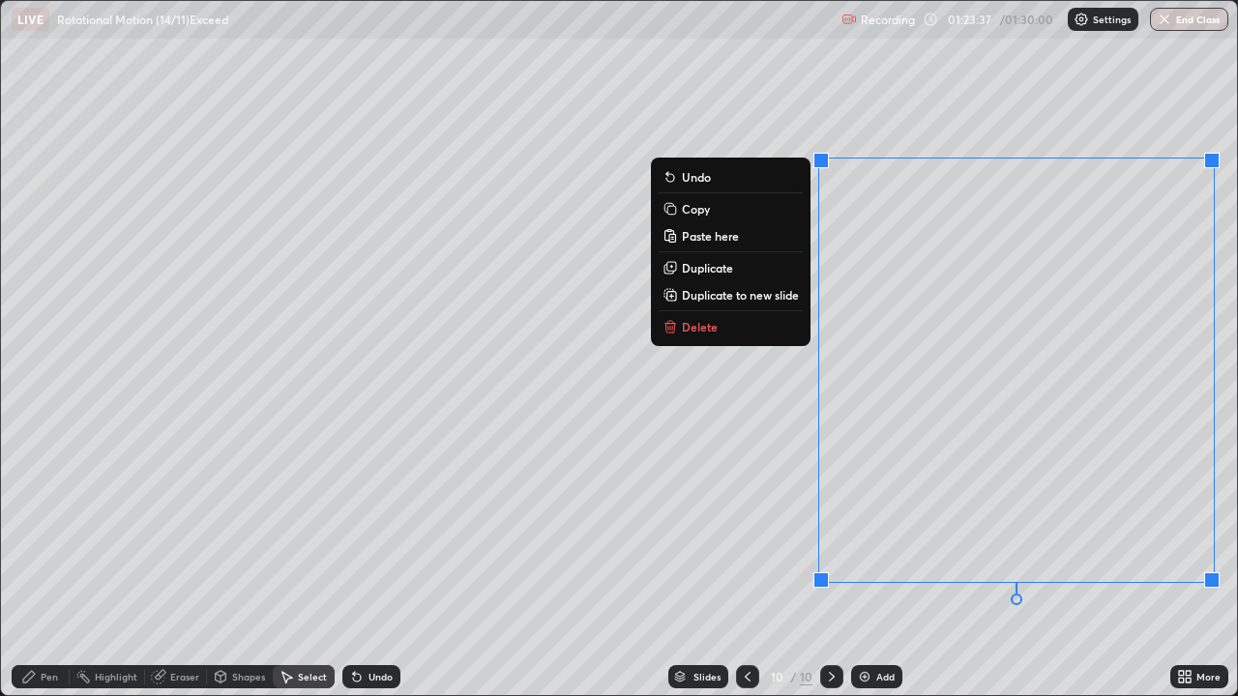
click at [710, 319] on p "Delete" at bounding box center [700, 326] width 36 height 15
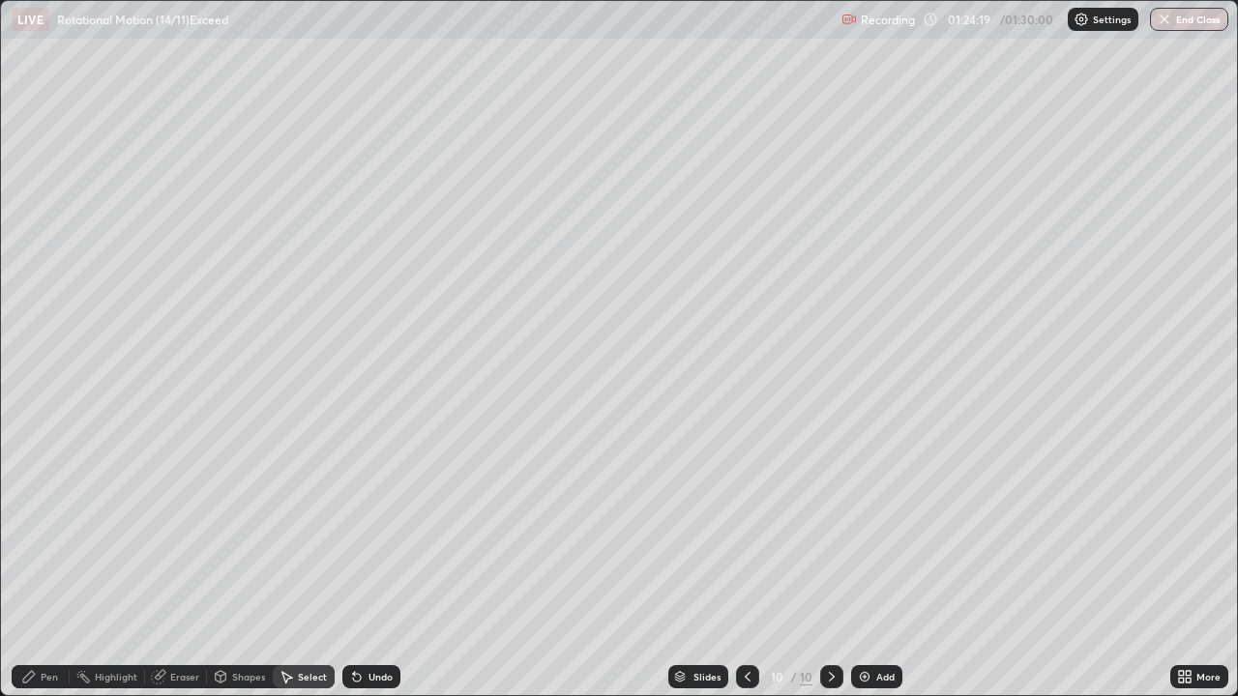
click at [64, 565] on div "Pen" at bounding box center [41, 676] width 58 height 23
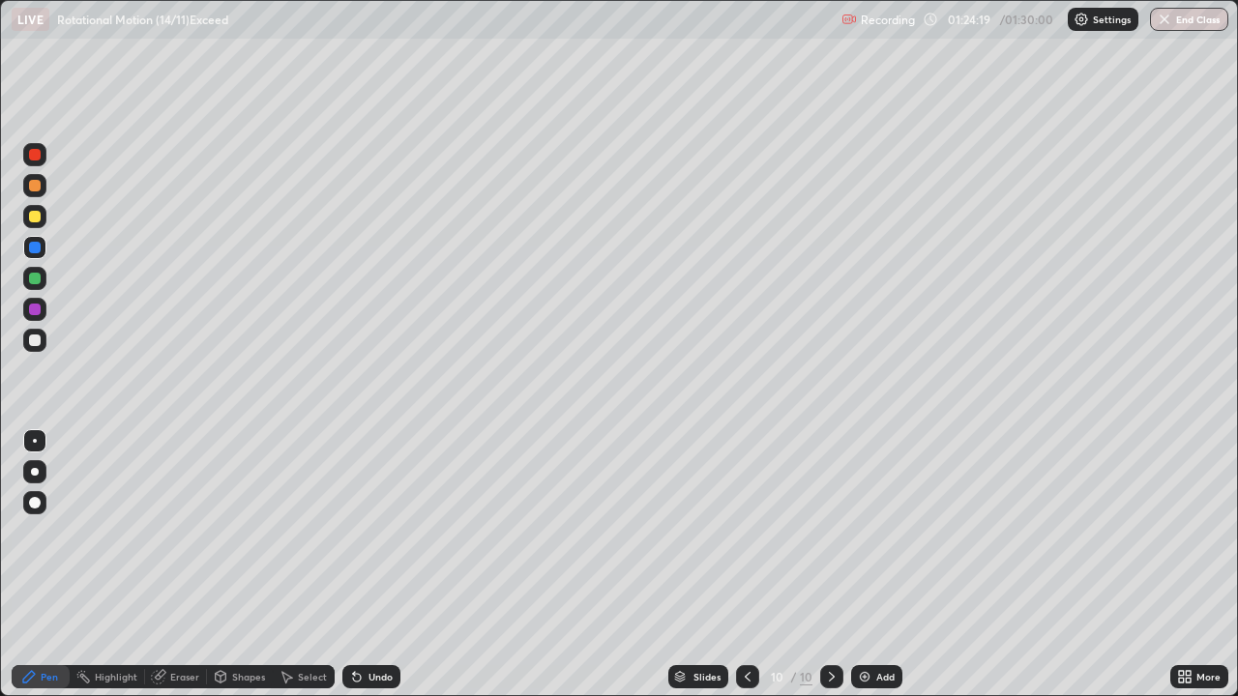
click at [36, 279] on div at bounding box center [35, 279] width 12 height 12
click at [1199, 22] on button "End Class" at bounding box center [1190, 19] width 76 height 23
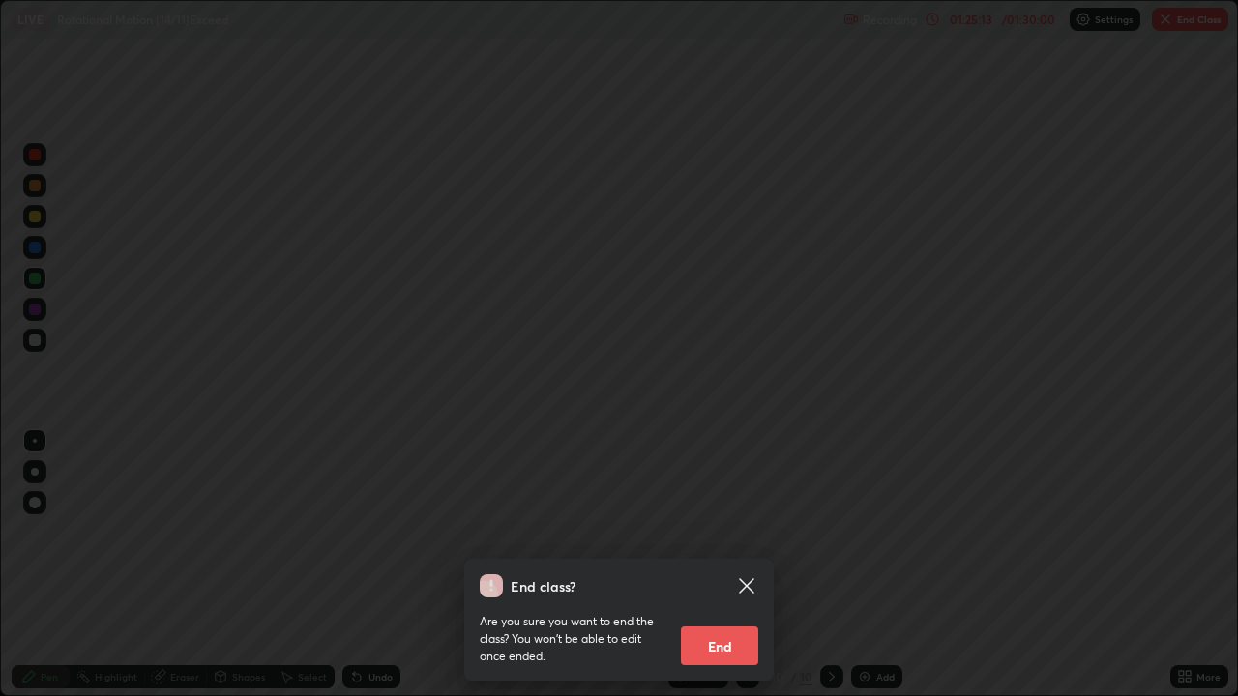
click at [738, 565] on button "End" at bounding box center [719, 646] width 77 height 39
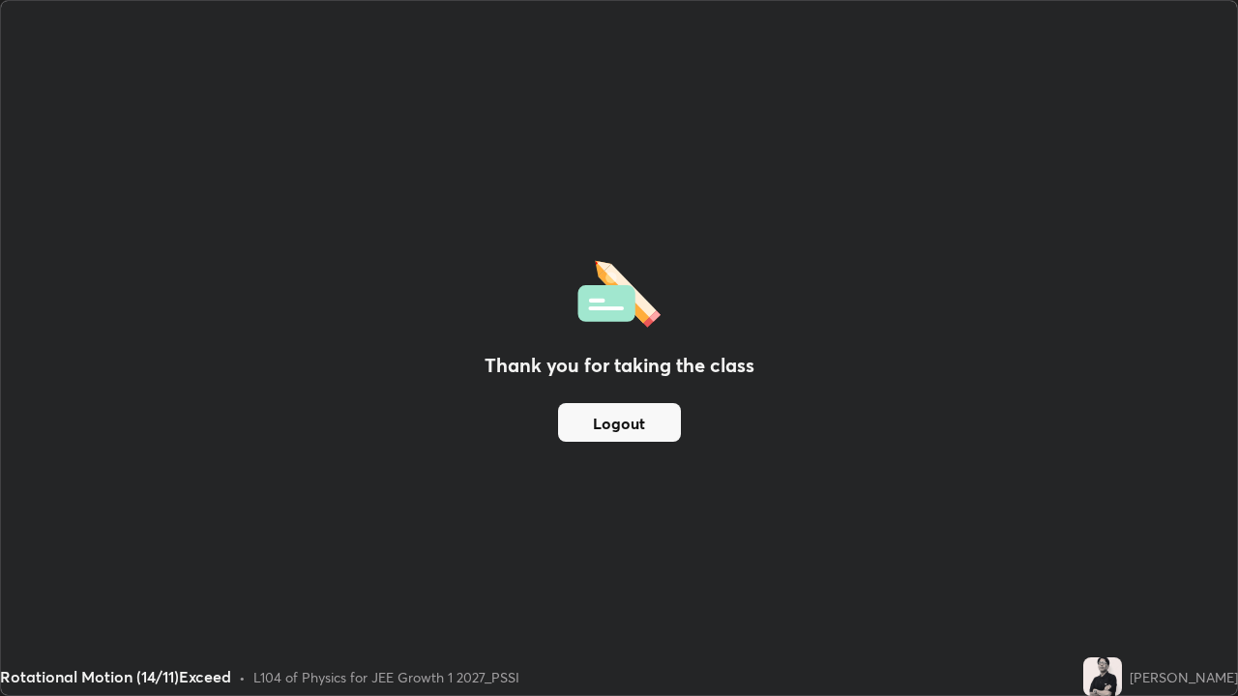
click at [651, 415] on button "Logout" at bounding box center [619, 422] width 123 height 39
click at [643, 417] on button "Logout" at bounding box center [619, 422] width 123 height 39
